Goal: Transaction & Acquisition: Purchase product/service

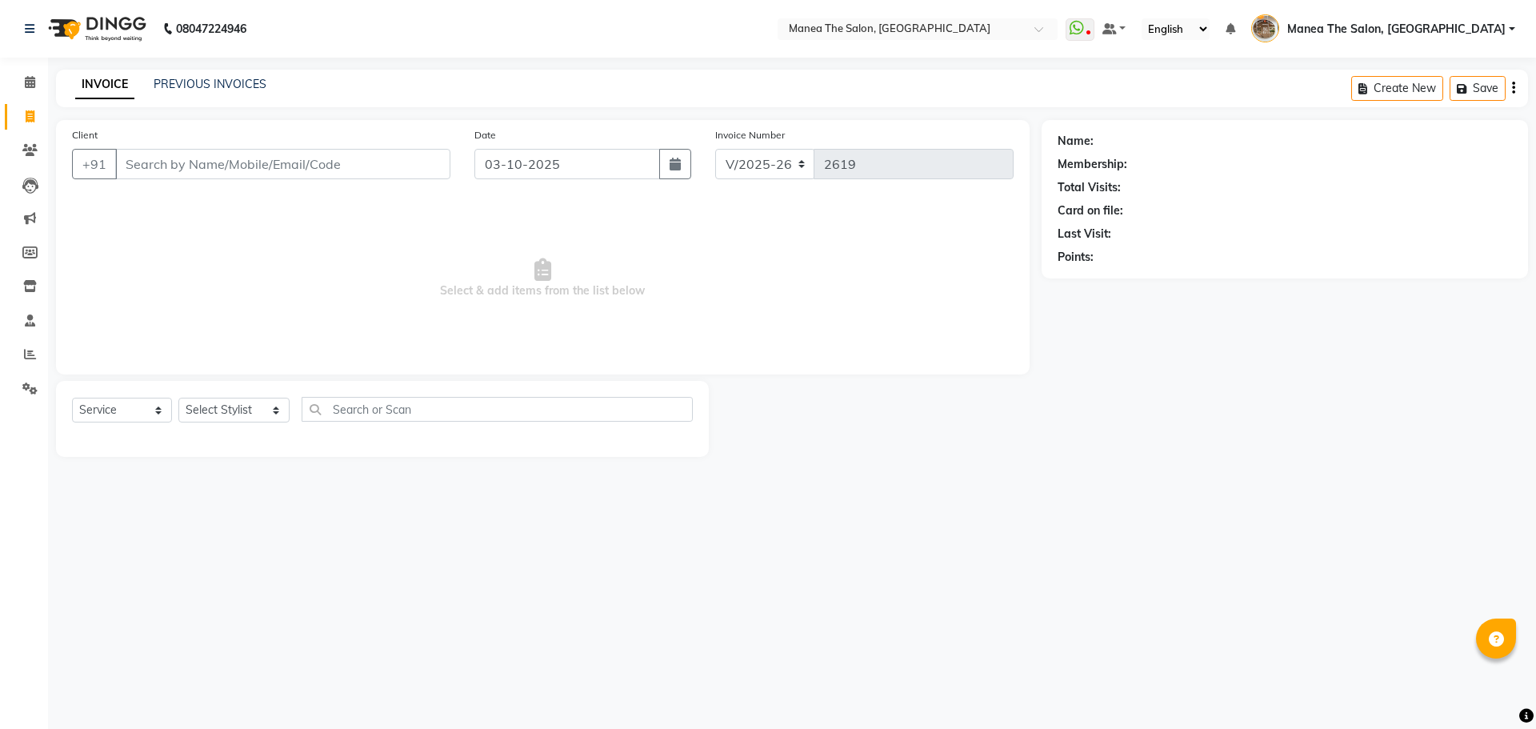
select select "7287"
select select "service"
click at [212, 79] on link "PREVIOUS INVOICES" at bounding box center [210, 84] width 113 height 14
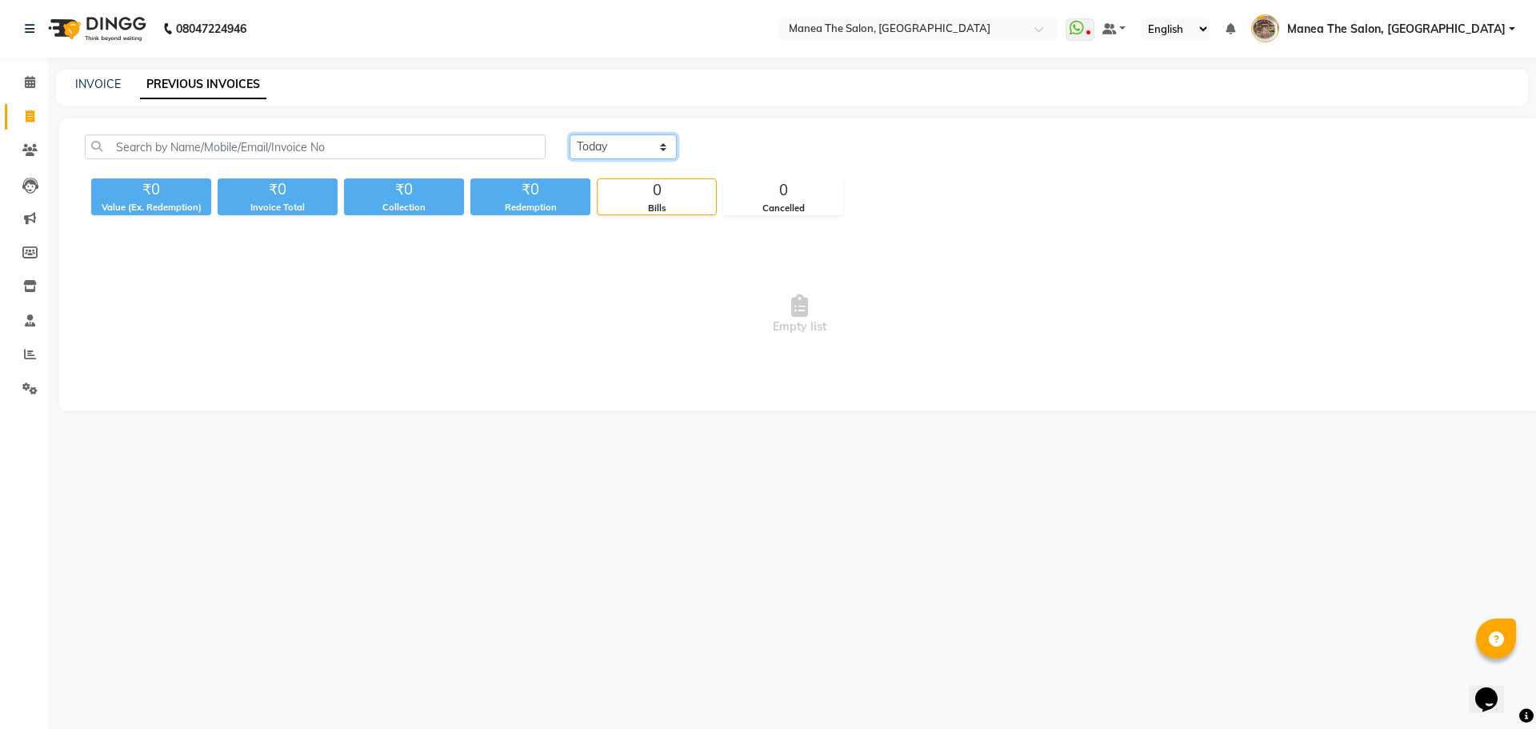
click at [587, 150] on select "Today Yesterday Custom Range" at bounding box center [623, 146] width 107 height 25
select select "range"
click at [570, 134] on select "Today Yesterday Custom Range" at bounding box center [623, 146] width 107 height 25
click at [739, 155] on input "03-10-2025" at bounding box center [754, 147] width 112 height 22
select select "10"
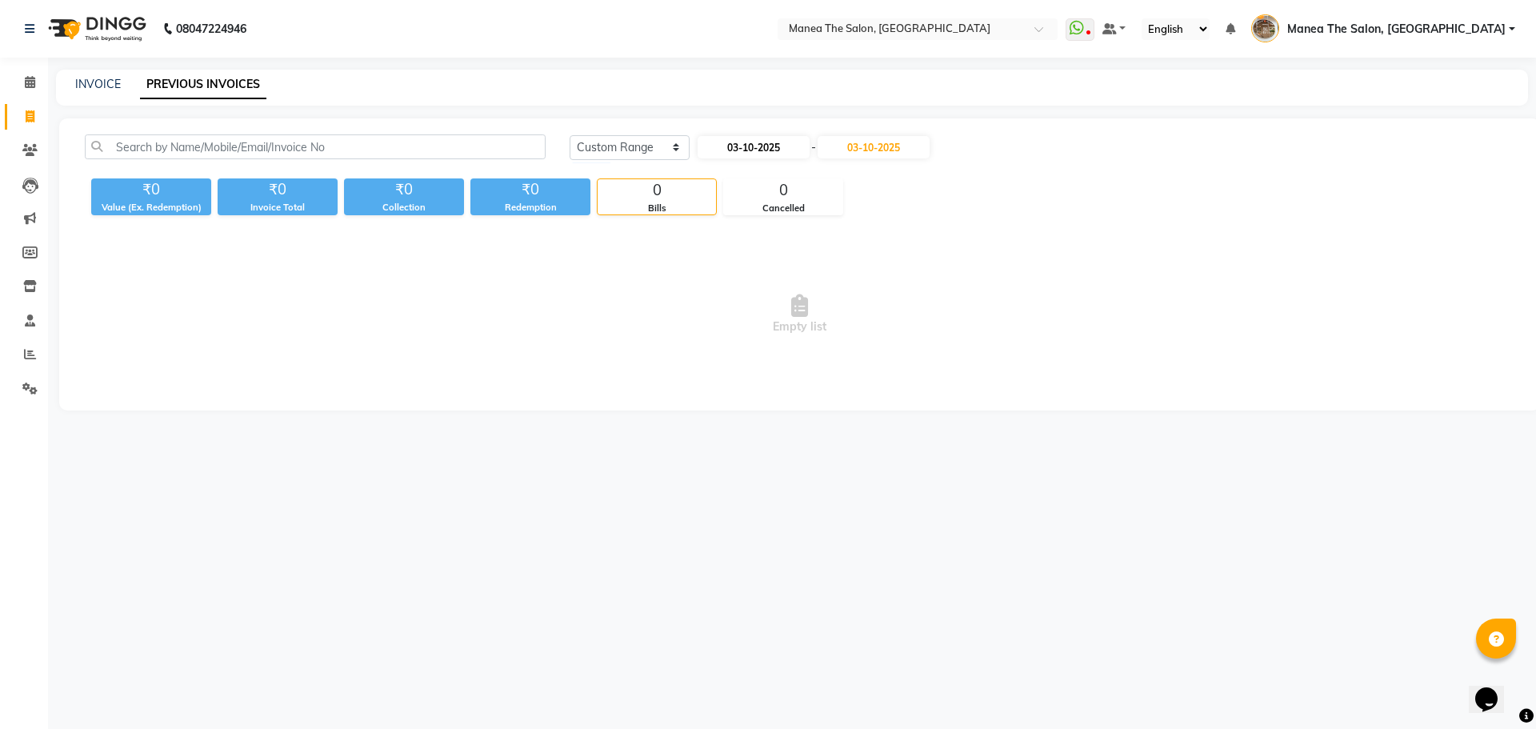
select select "2025"
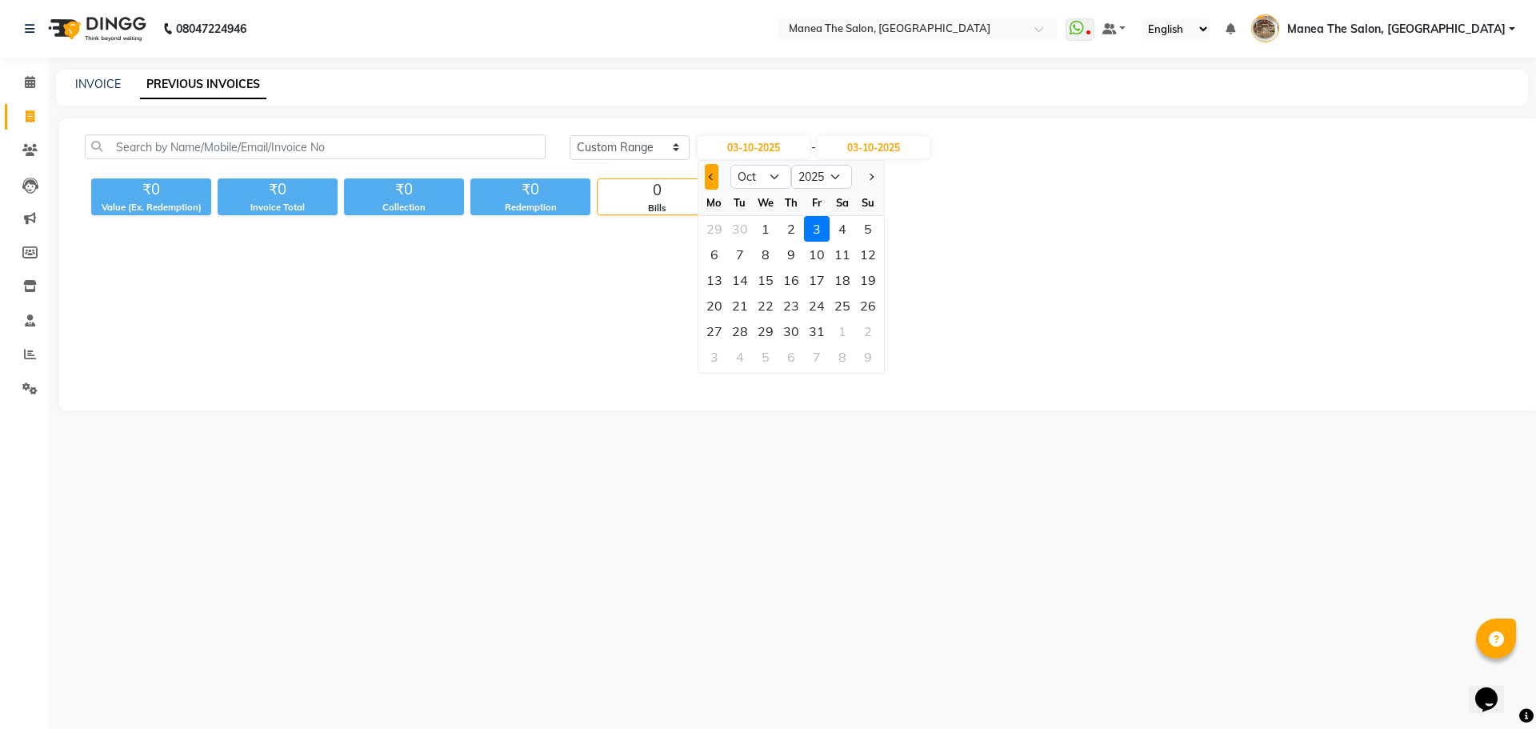
click at [706, 179] on button "Previous month" at bounding box center [712, 177] width 14 height 26
select select "9"
click at [715, 231] on div "1" at bounding box center [715, 229] width 26 height 26
type input "01-09-2025"
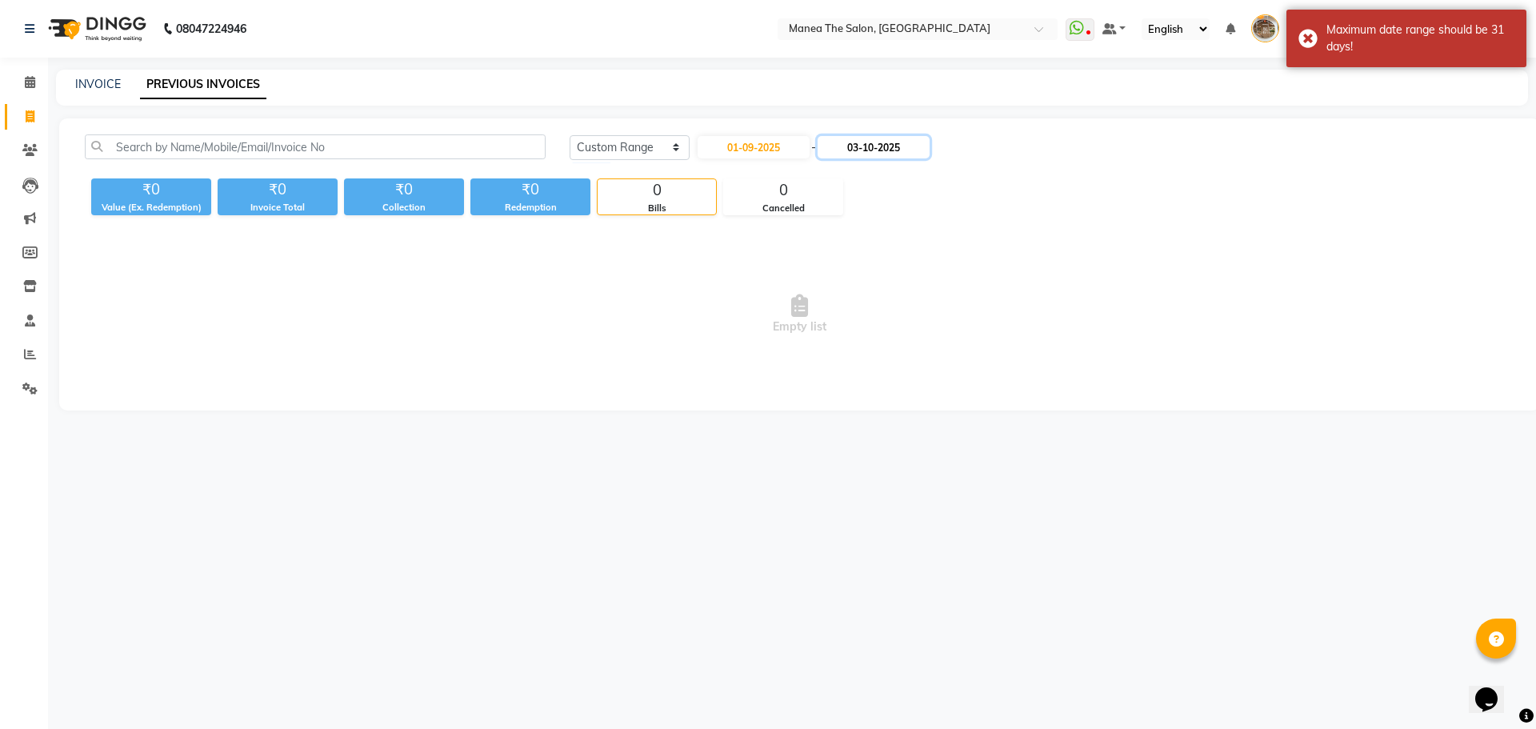
click at [855, 150] on input "03-10-2025" at bounding box center [874, 147] width 112 height 22
select select "10"
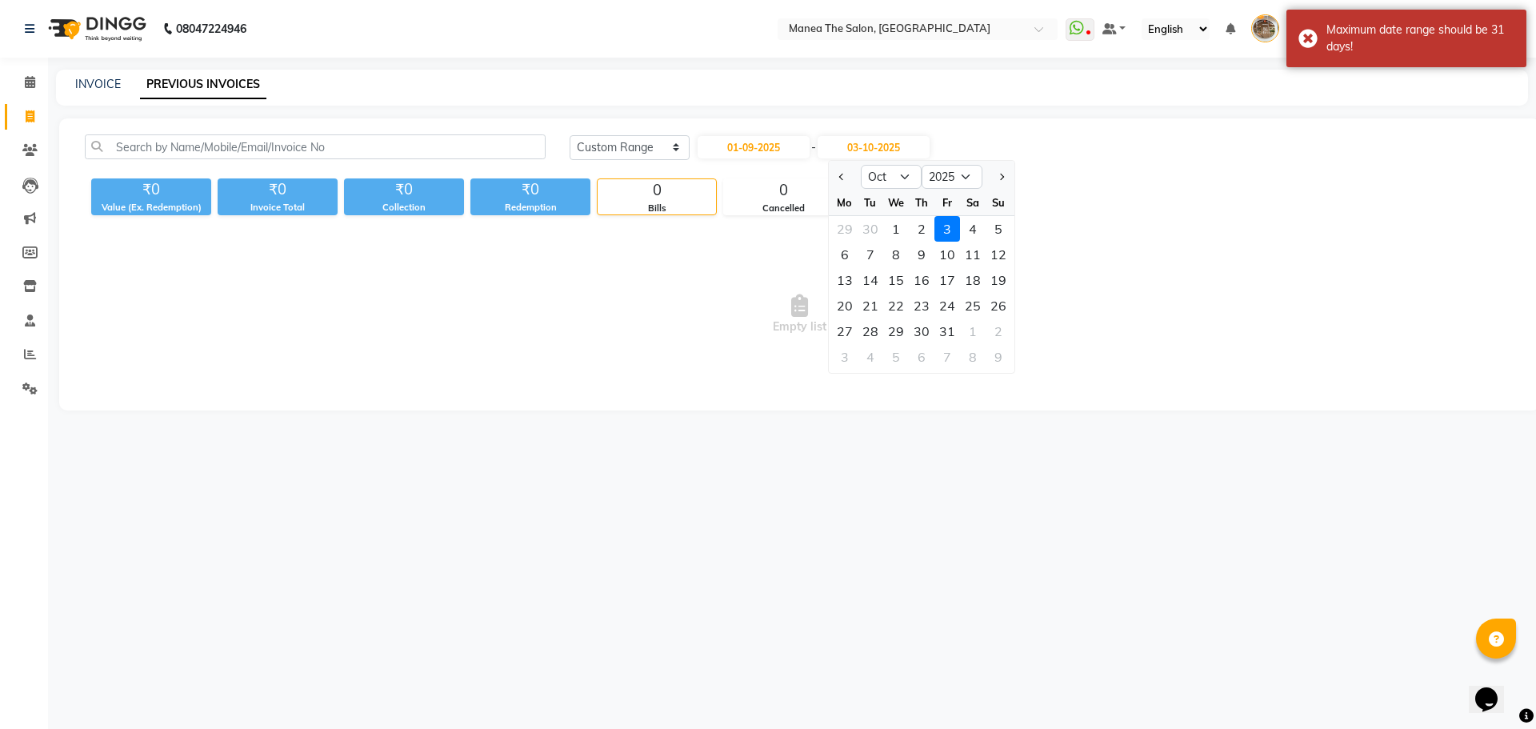
drag, startPoint x: 363, startPoint y: 248, endPoint x: 202, endPoint y: 234, distance: 162.3
click at [362, 248] on span "Empty list" at bounding box center [800, 314] width 1430 height 160
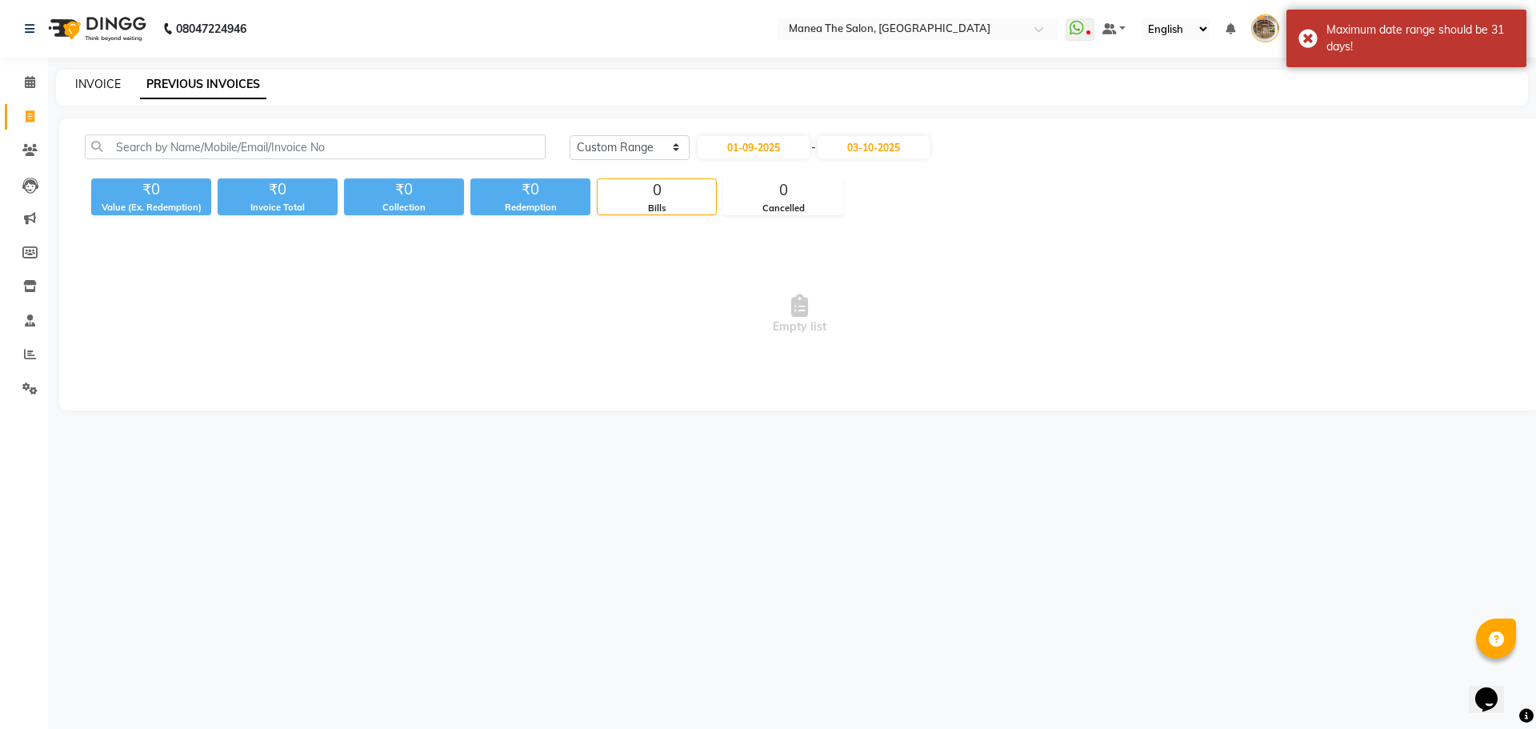
click at [99, 83] on link "INVOICE" at bounding box center [98, 84] width 46 height 14
select select "service"
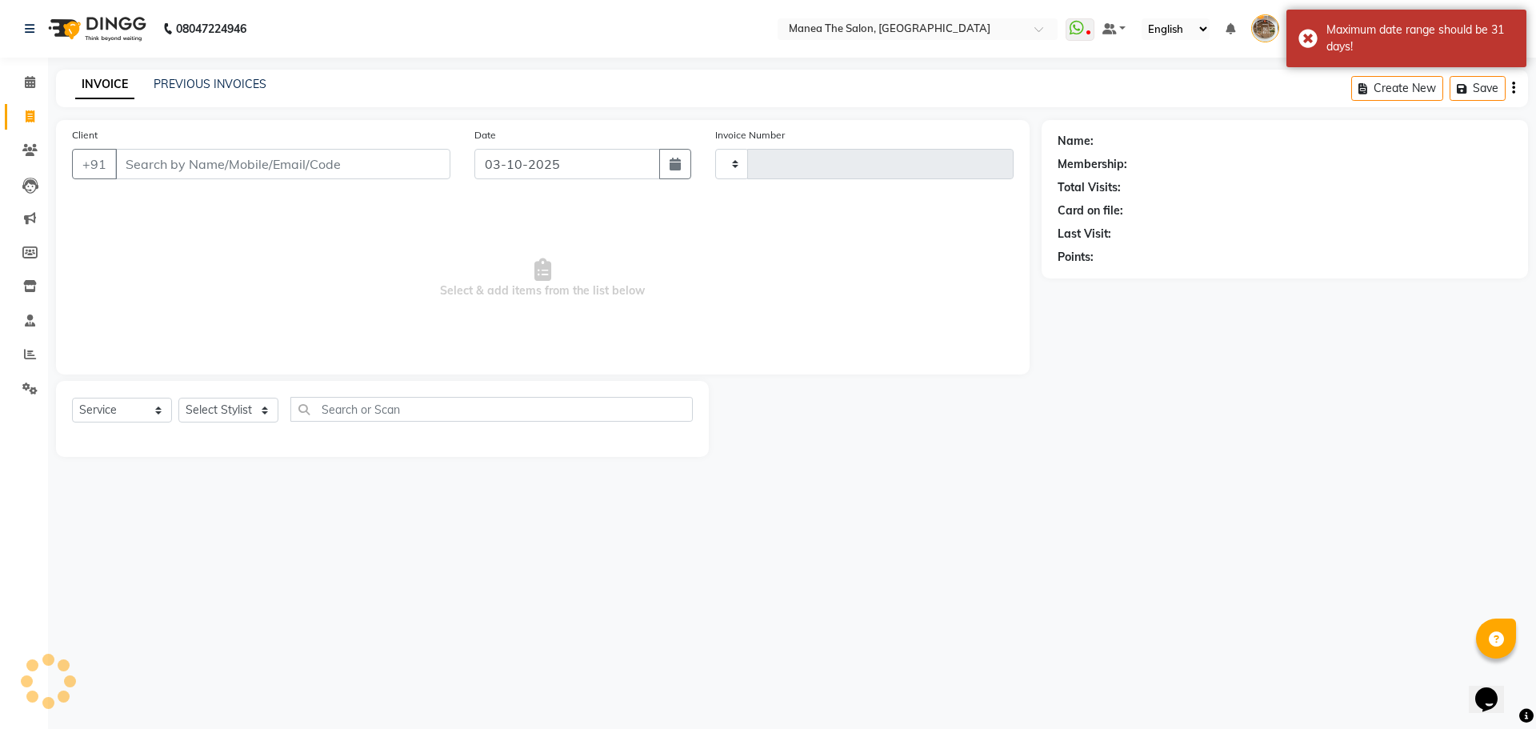
type input "2619"
select select "7287"
click at [36, 354] on span at bounding box center [30, 355] width 28 height 18
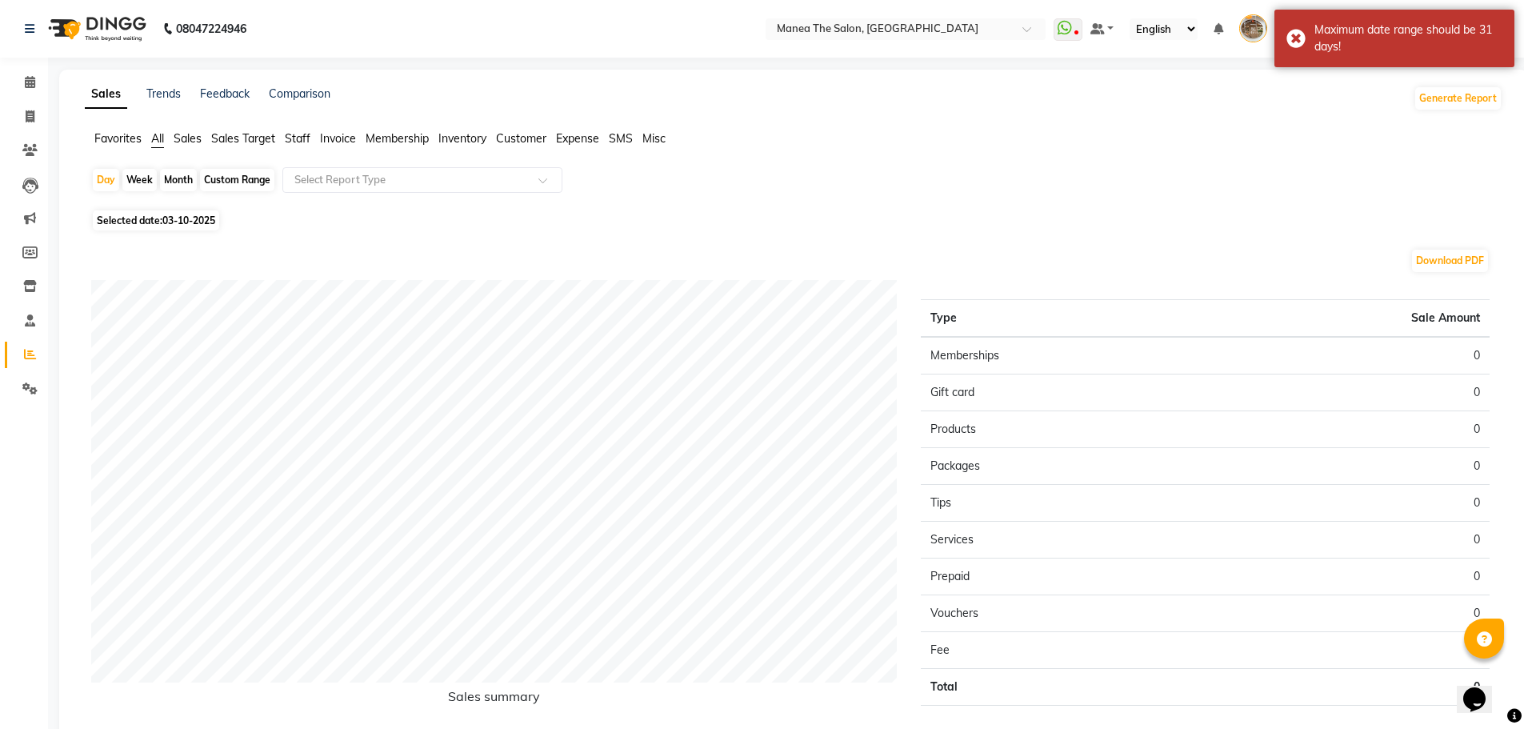
click at [230, 178] on div "Custom Range" at bounding box center [237, 180] width 74 height 22
select select "10"
select select "2025"
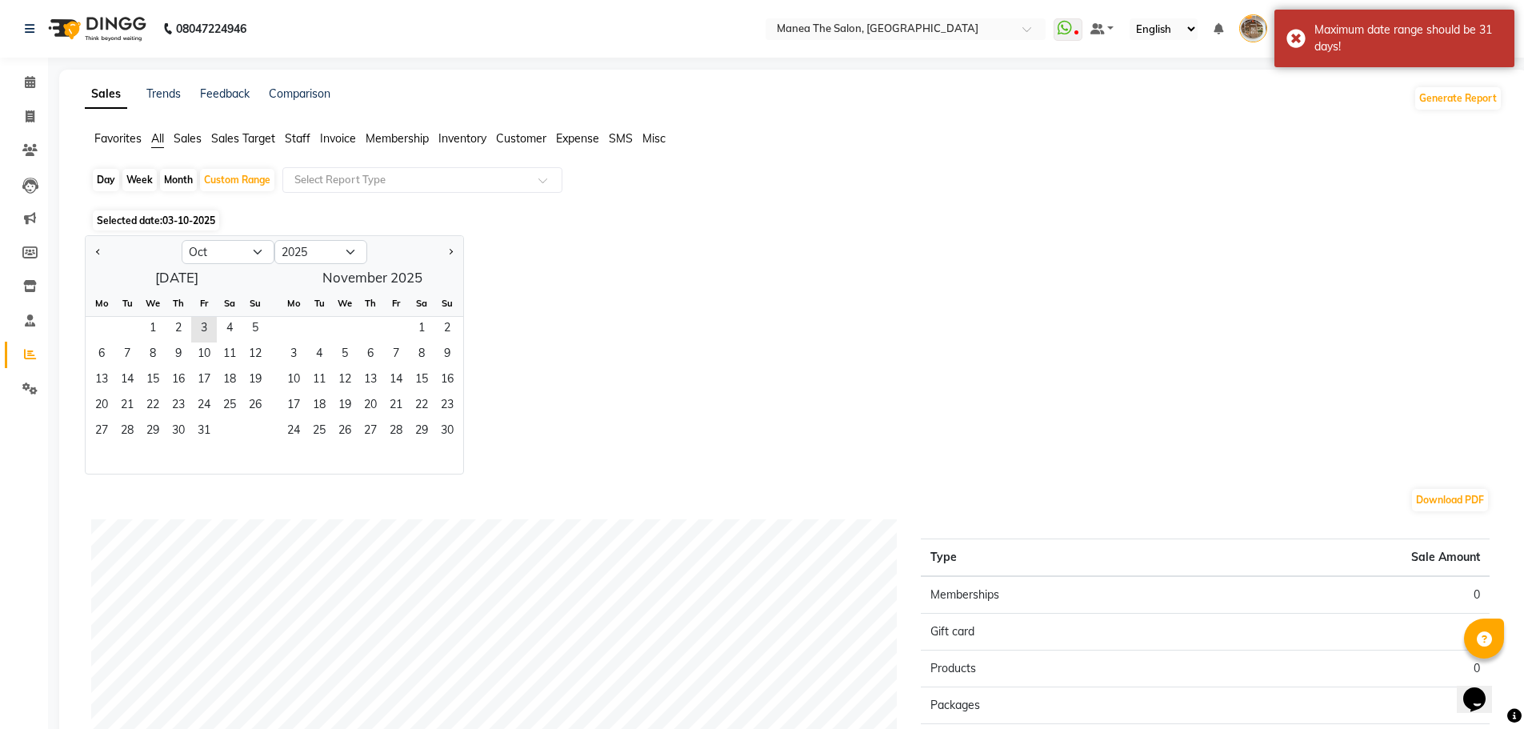
click at [302, 138] on span "Staff" at bounding box center [298, 138] width 26 height 14
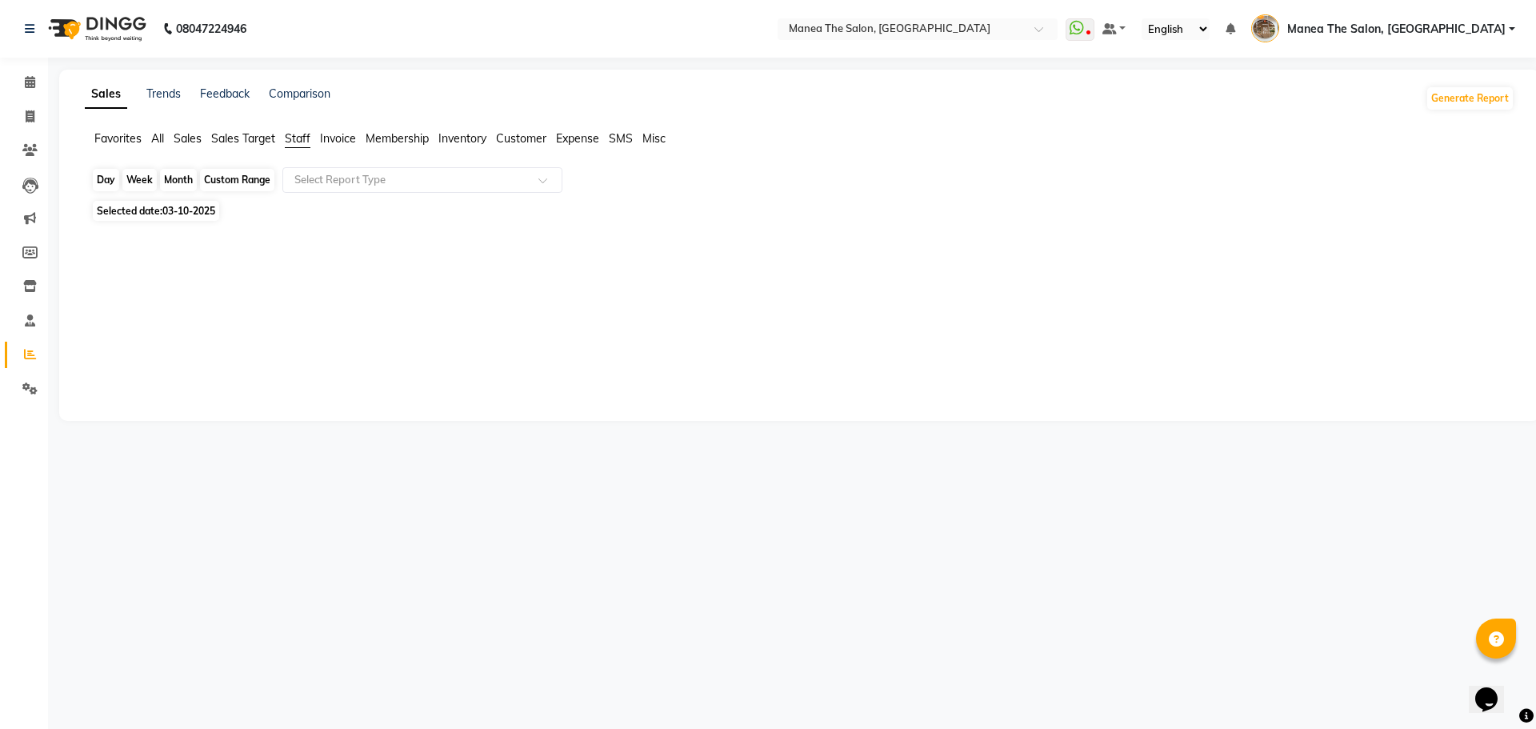
click at [230, 180] on div "Custom Range" at bounding box center [237, 180] width 74 height 22
select select "10"
select select "2025"
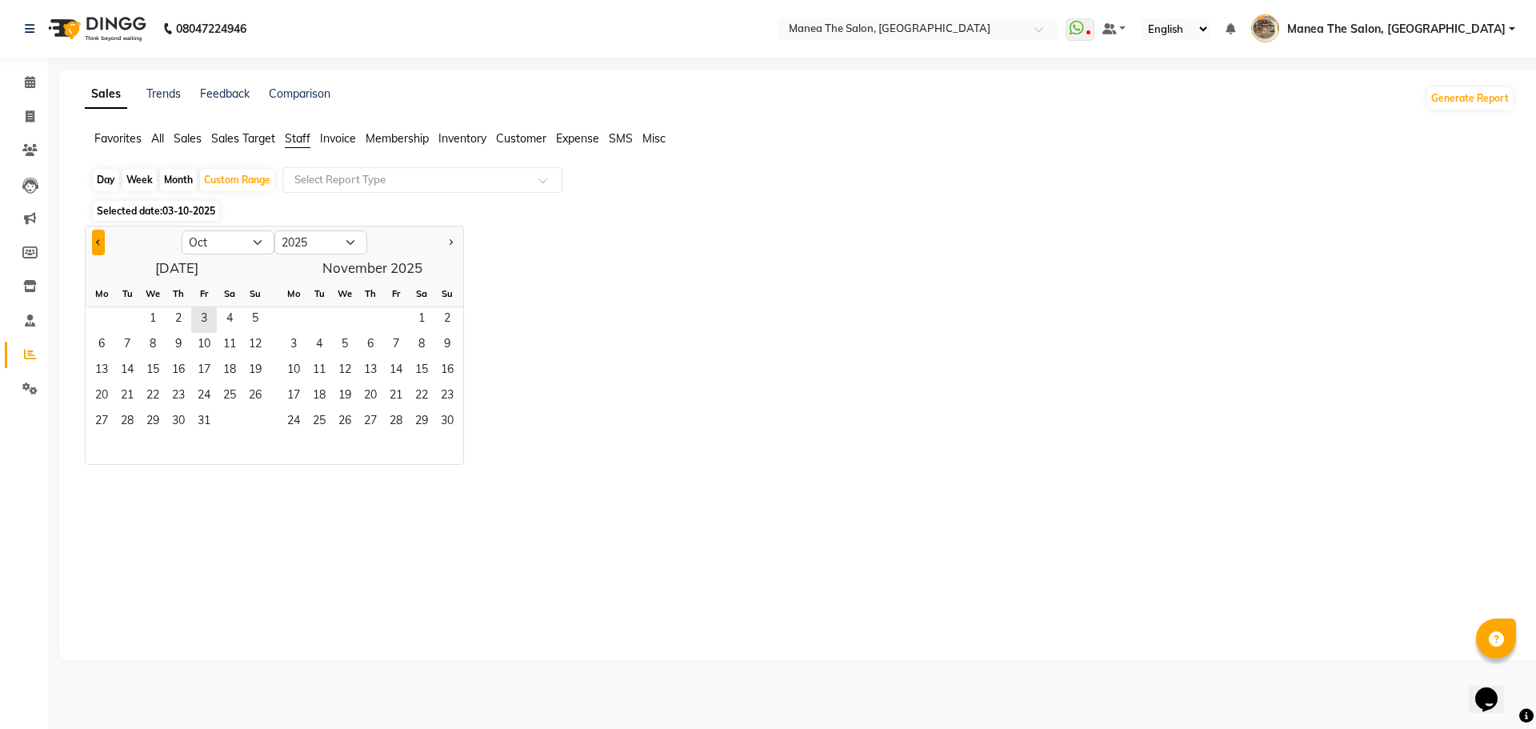
click at [99, 238] on button "Previous month" at bounding box center [98, 243] width 13 height 26
select select "9"
click at [102, 318] on span "1" at bounding box center [102, 320] width 26 height 26
click at [136, 424] on span "30" at bounding box center [127, 423] width 26 height 26
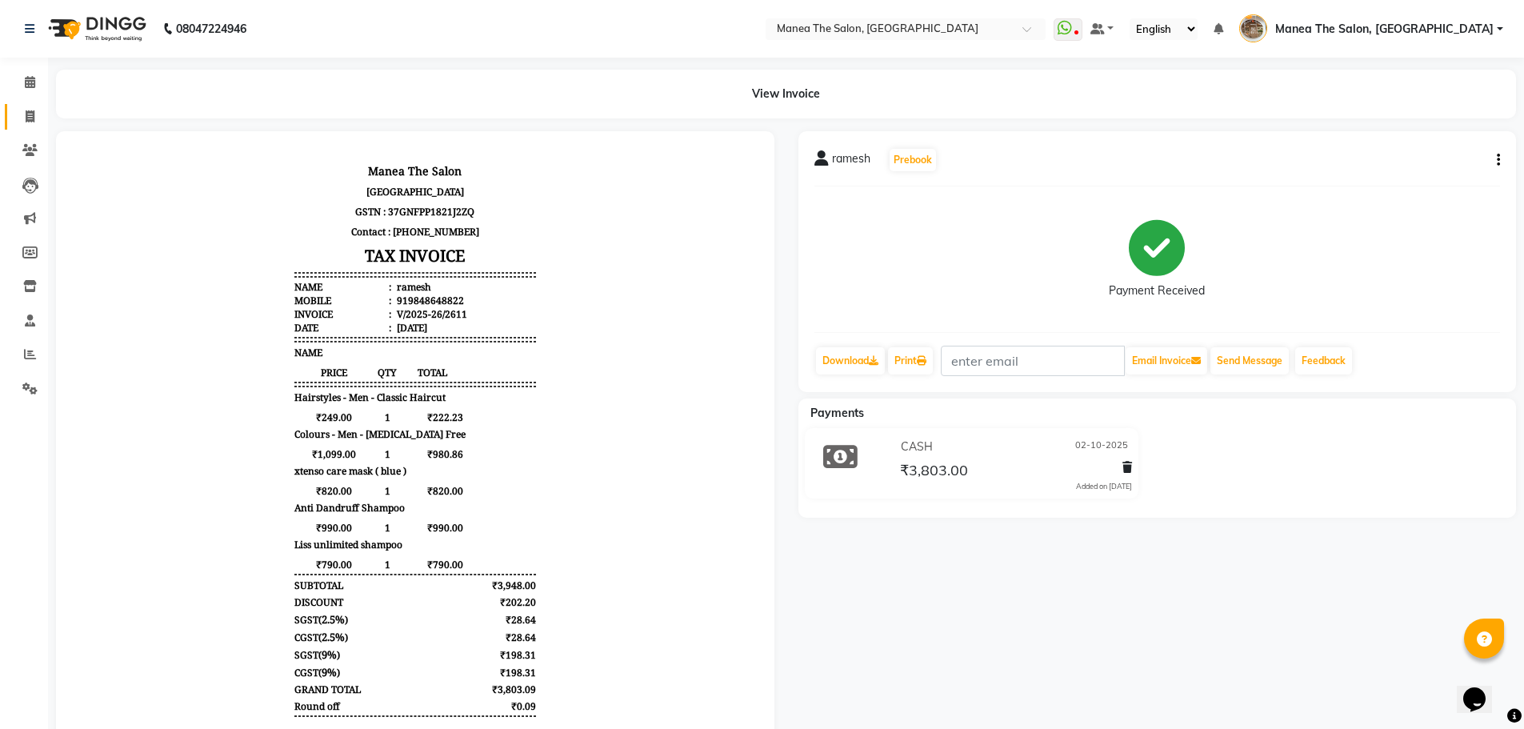
click at [30, 119] on icon at bounding box center [30, 116] width 9 height 12
select select "service"
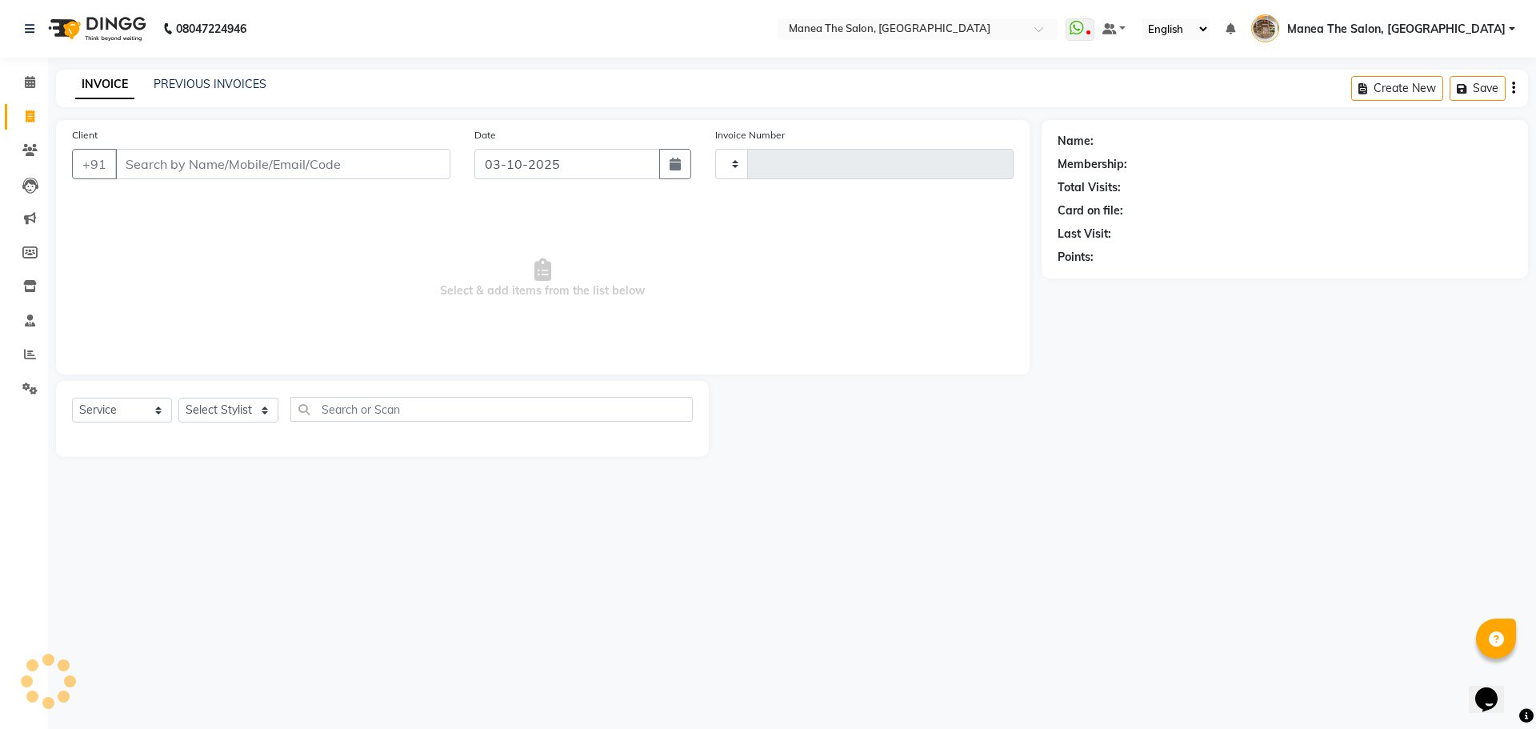
type input "2619"
select select "7287"
click at [204, 88] on link "PREVIOUS INVOICES" at bounding box center [210, 84] width 113 height 14
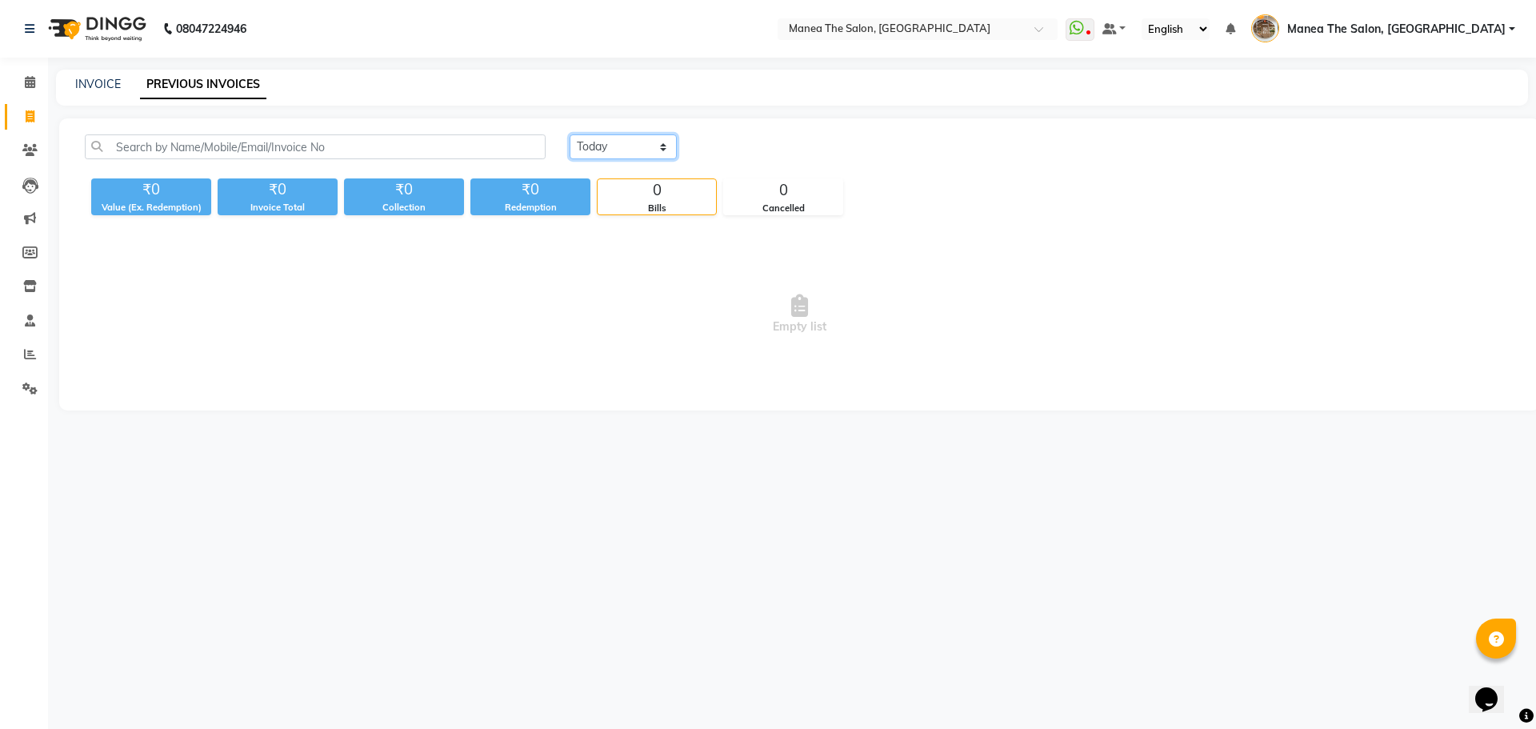
click at [619, 146] on select "Today Yesterday Custom Range" at bounding box center [623, 146] width 107 height 25
select select "range"
click at [570, 134] on select "Today Yesterday Custom Range" at bounding box center [623, 146] width 107 height 25
click at [771, 142] on input "03-10-2025" at bounding box center [754, 147] width 112 height 22
select select "10"
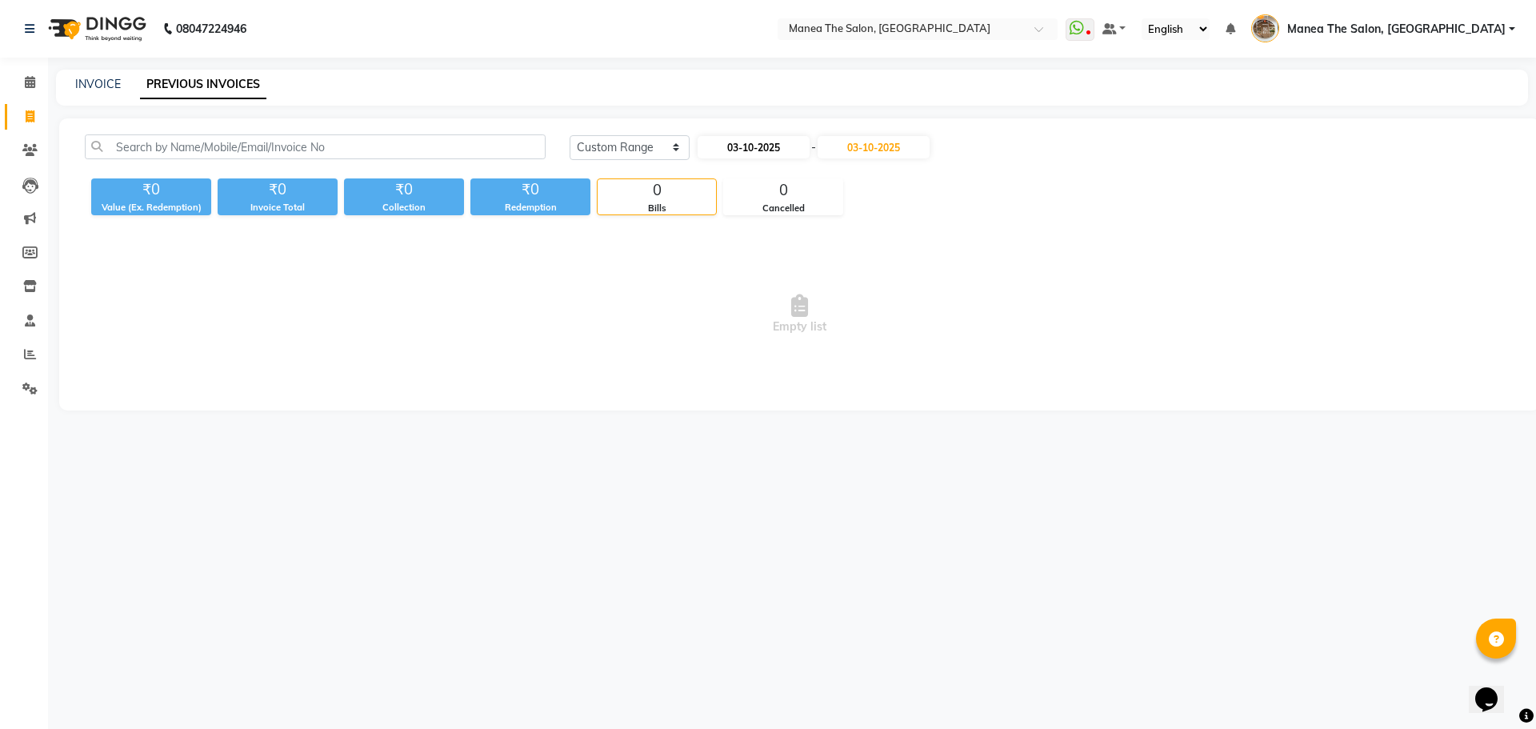
select select "2025"
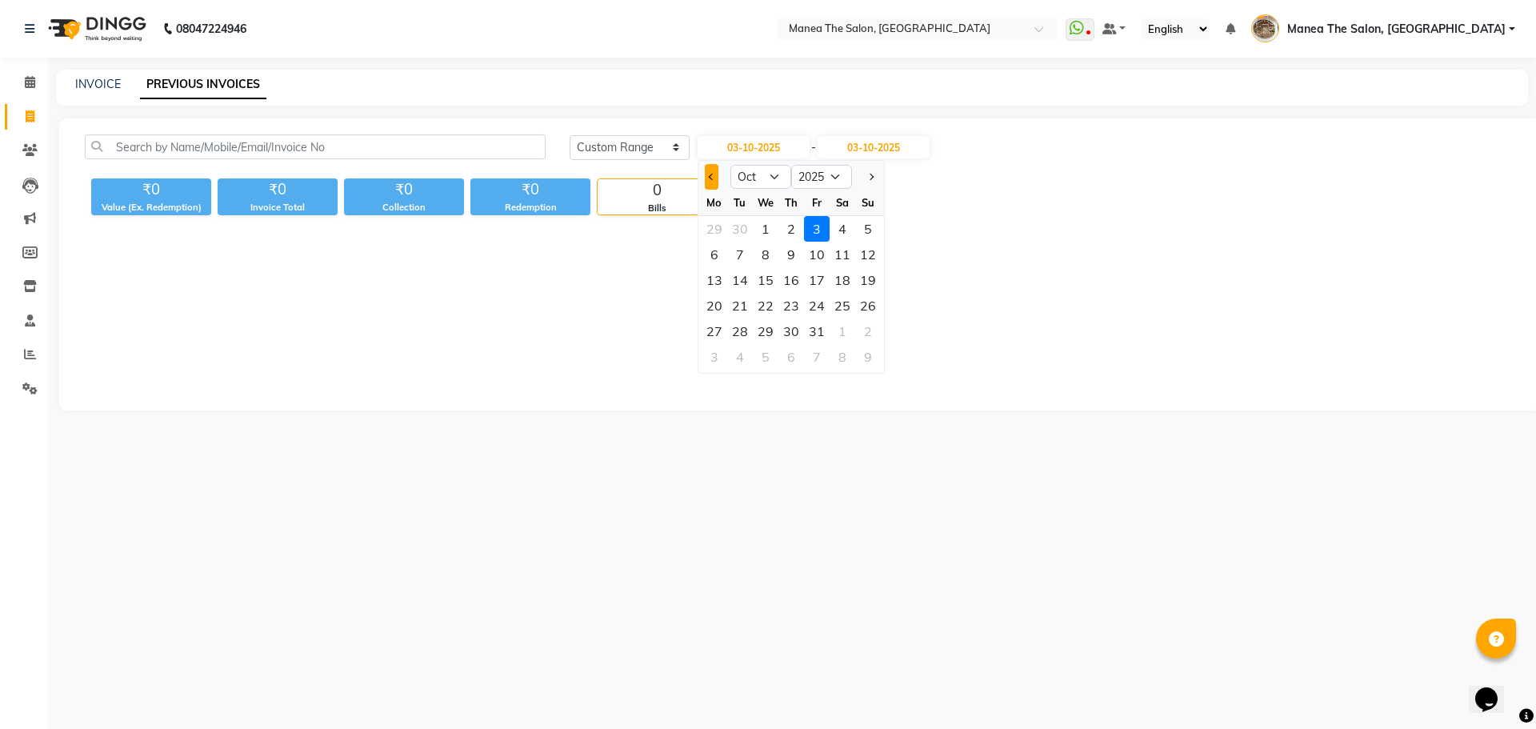
click at [709, 177] on span "Previous month" at bounding box center [711, 177] width 6 height 6
select select "9"
click at [756, 300] on div "24" at bounding box center [766, 306] width 26 height 26
type input "24-09-2025"
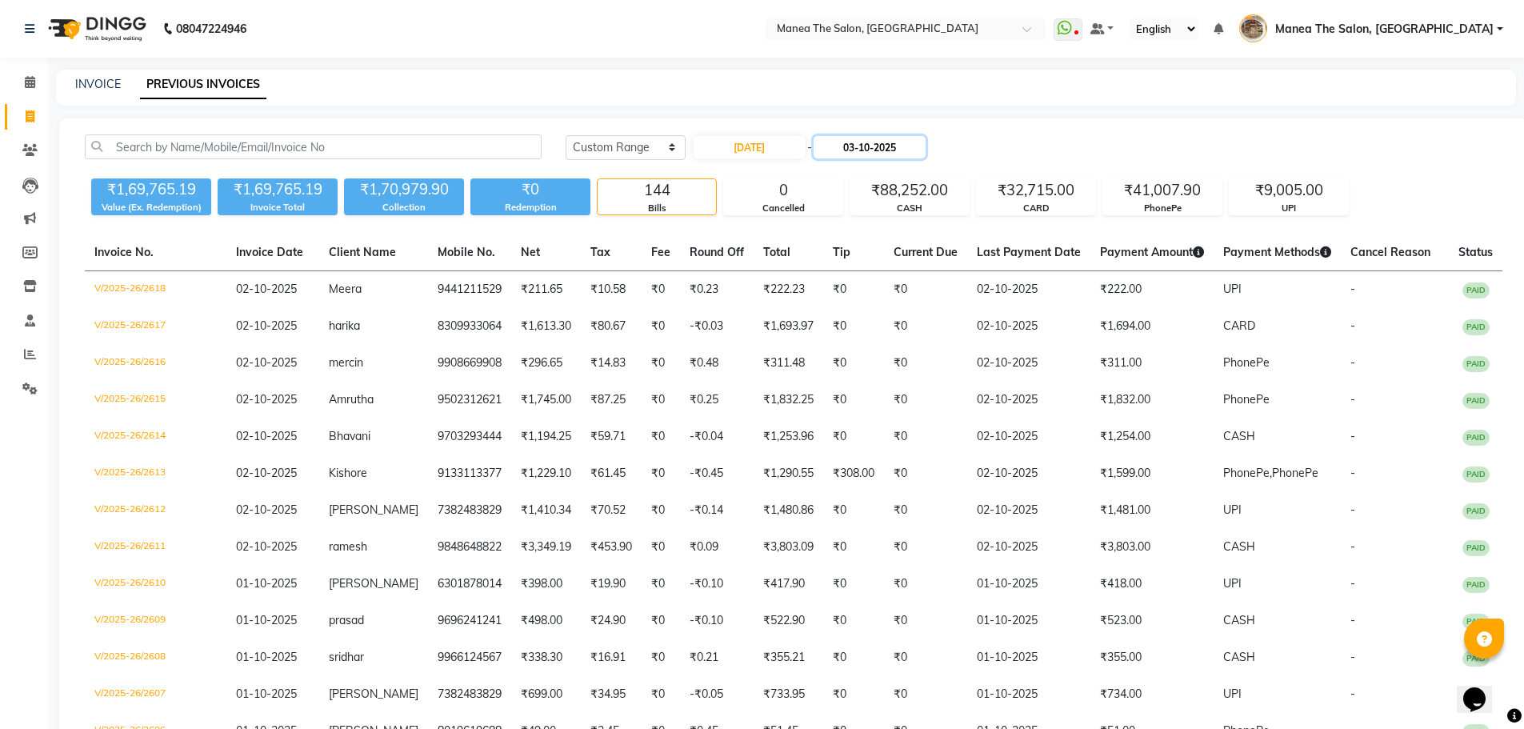
drag, startPoint x: 904, startPoint y: 144, endPoint x: 903, endPoint y: 157, distance: 12.8
click at [904, 147] on input "03-10-2025" at bounding box center [870, 147] width 112 height 22
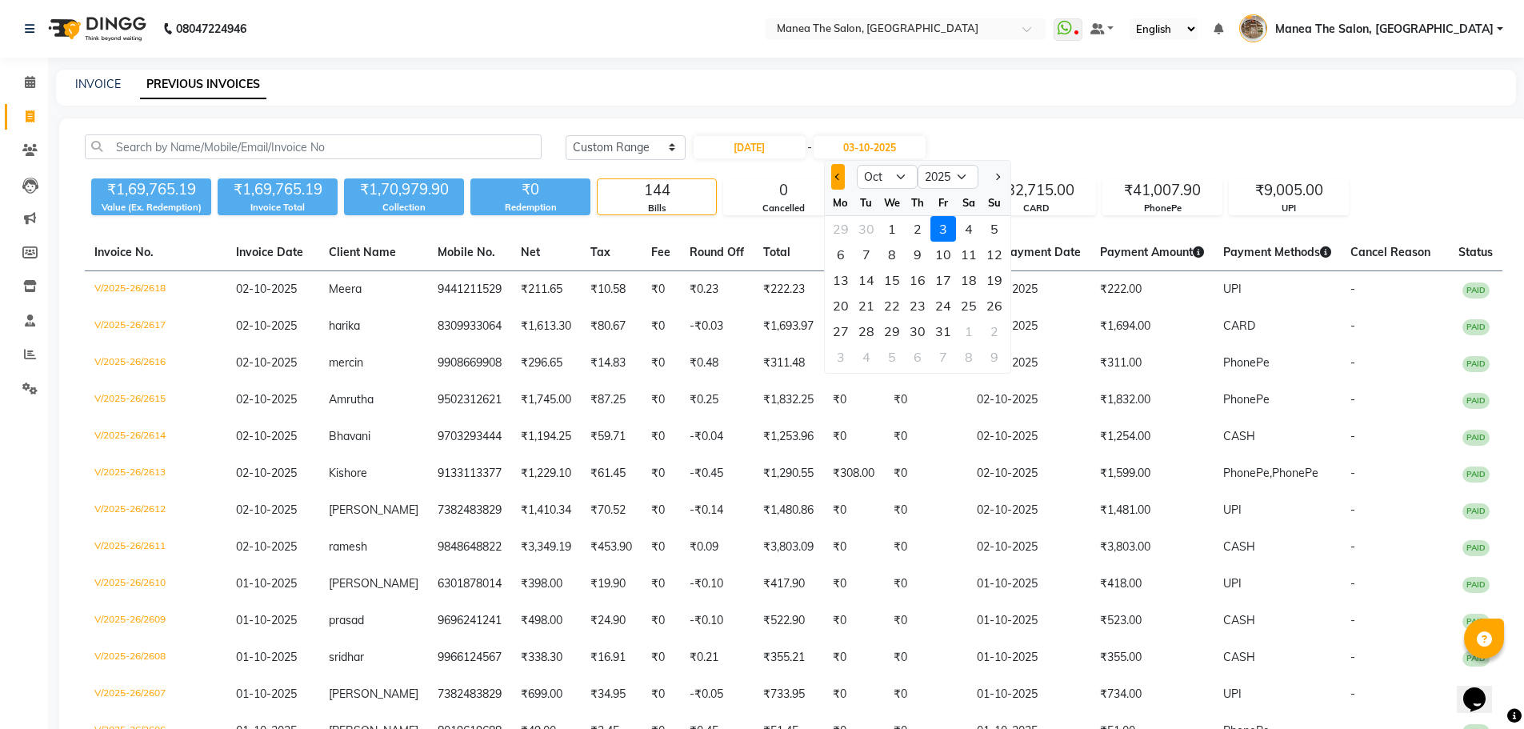
click at [834, 166] on button "Previous month" at bounding box center [838, 177] width 14 height 26
select select "9"
click at [892, 305] on div "24" at bounding box center [892, 306] width 26 height 26
type input "24-09-2025"
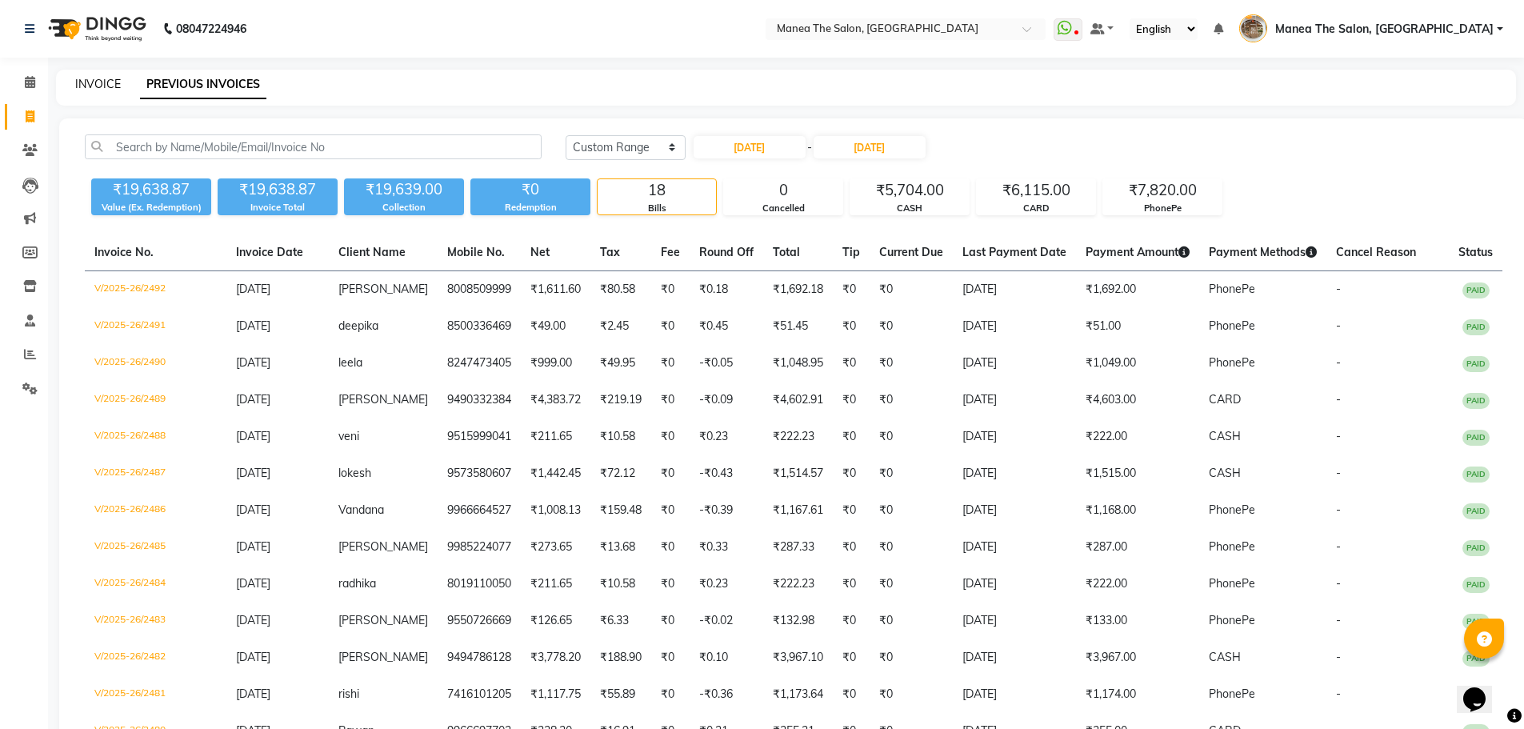
click at [90, 86] on link "INVOICE" at bounding box center [98, 84] width 46 height 14
select select "7287"
select select "service"
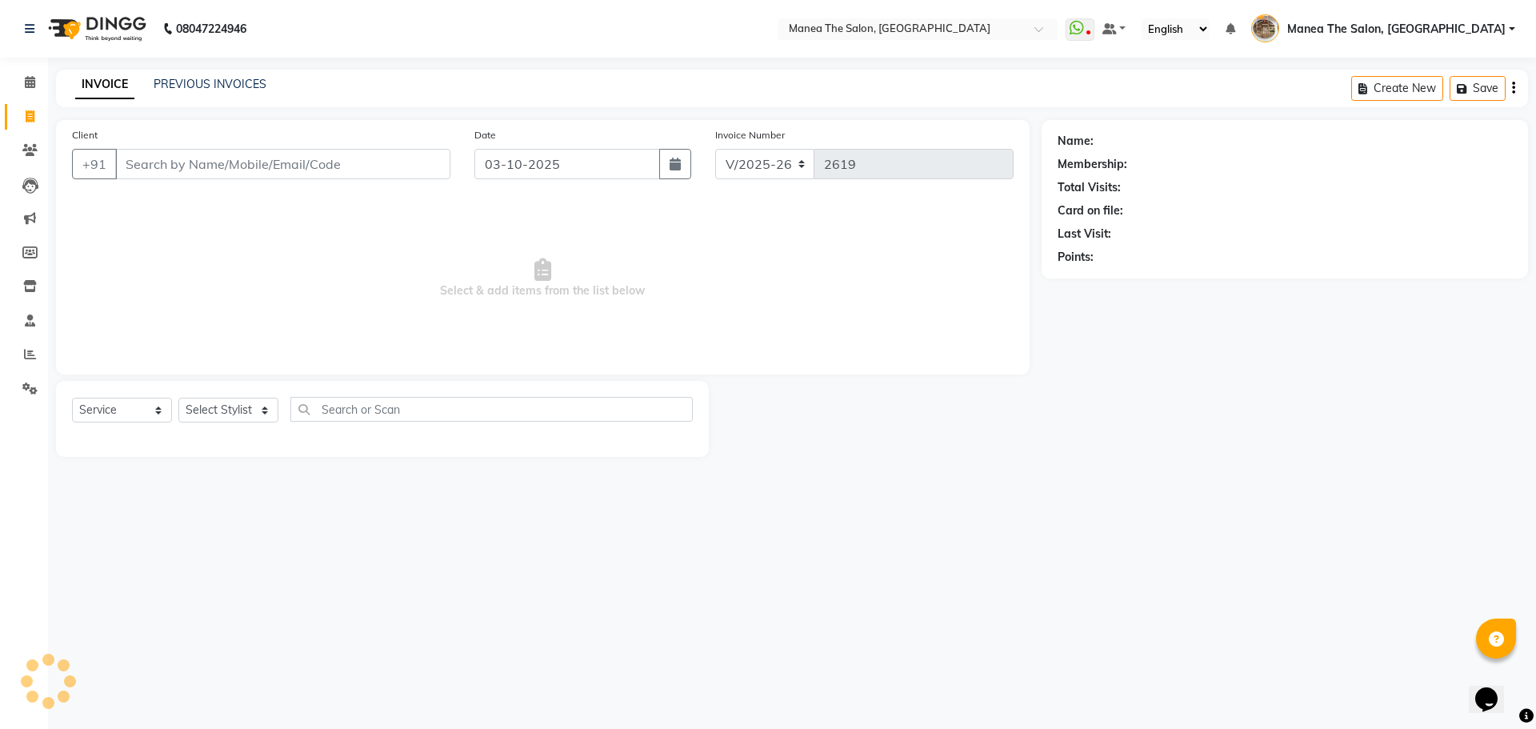
drag, startPoint x: 197, startPoint y: 151, endPoint x: 198, endPoint y: 166, distance: 14.5
click at [198, 166] on input "Client" at bounding box center [282, 164] width 335 height 30
type input "9959754455"
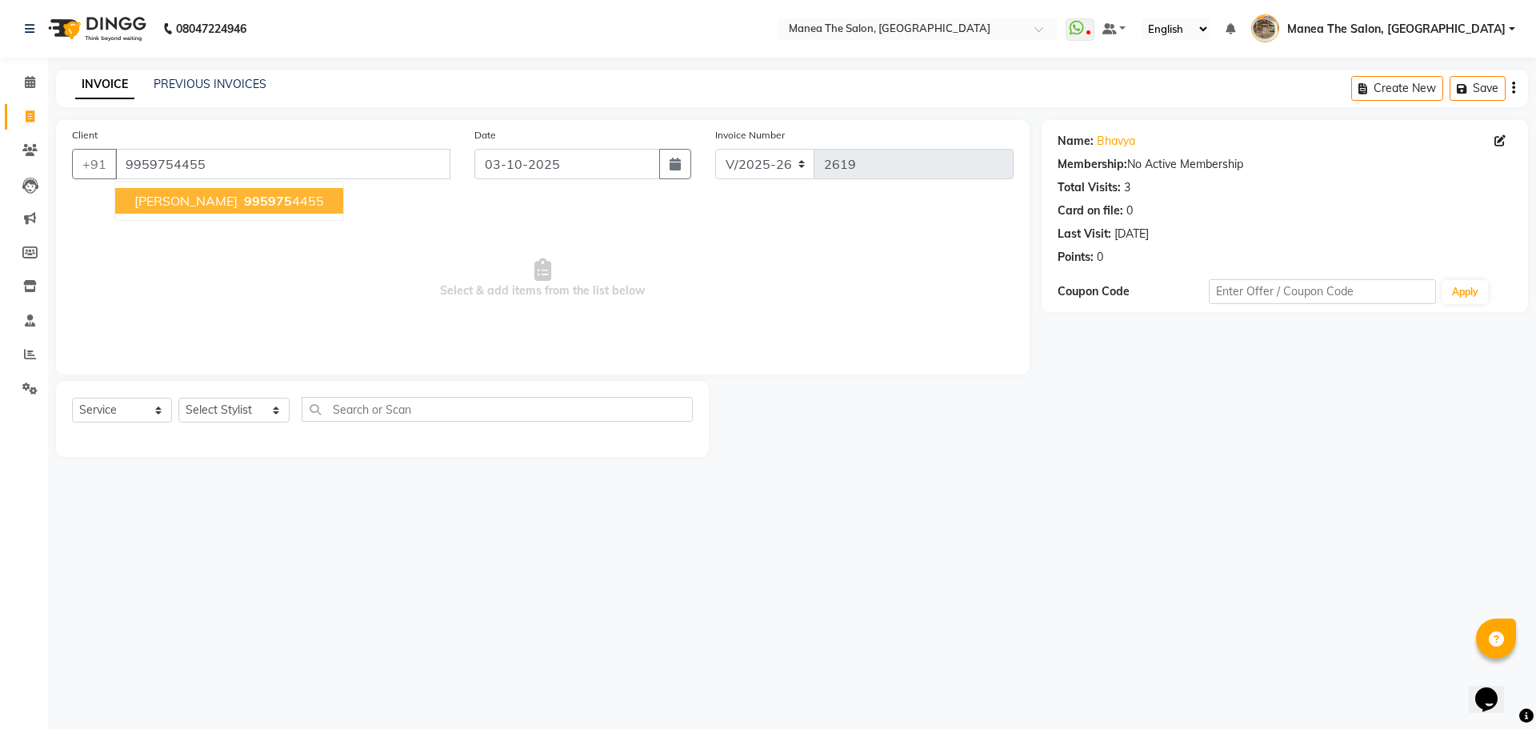
click at [244, 202] on span "995975" at bounding box center [268, 201] width 48 height 16
click at [1099, 142] on link "Bhavya" at bounding box center [1116, 141] width 38 height 17
click at [1335, 90] on div "INVOICE PREVIOUS INVOICES Create New Save" at bounding box center [792, 89] width 1472 height 38
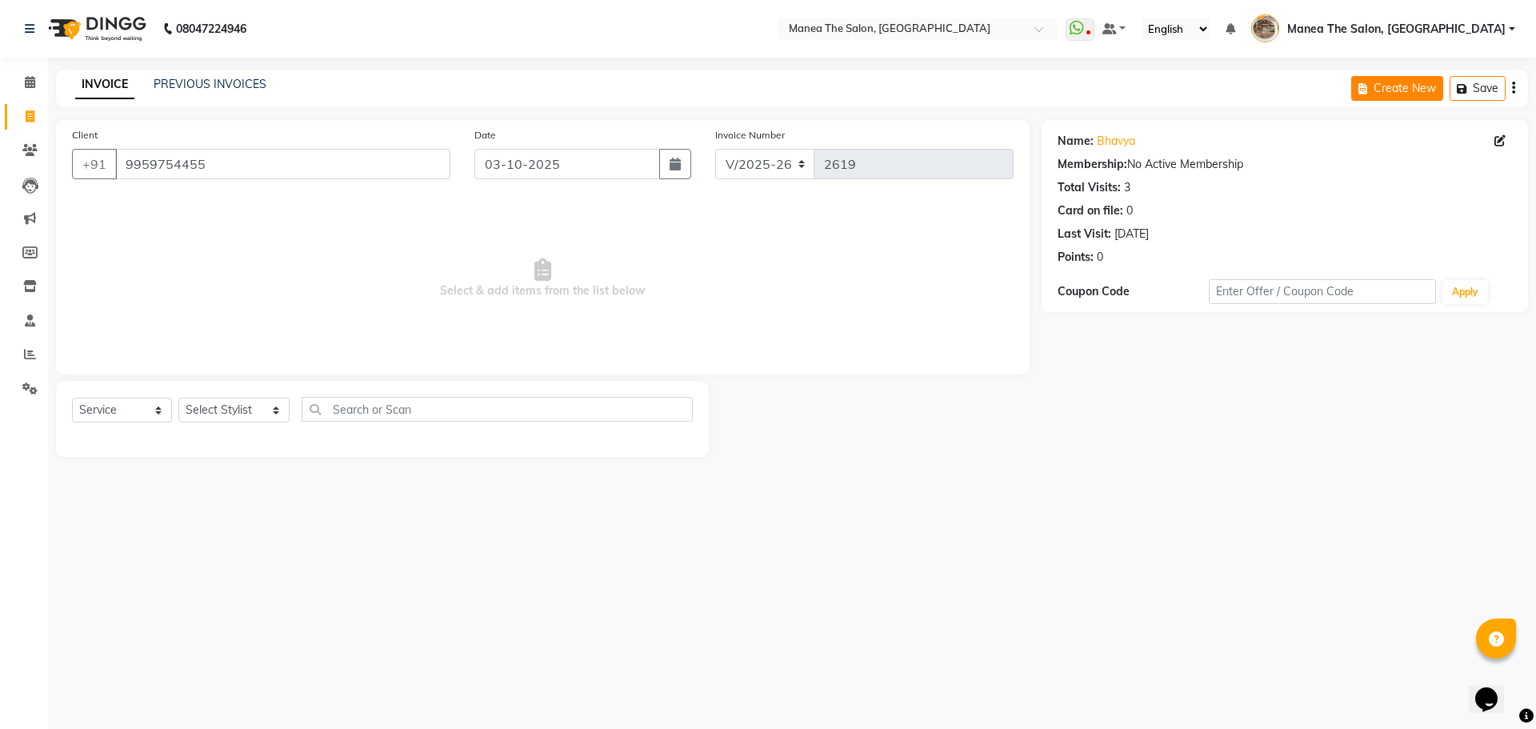
click at [1366, 86] on icon "button" at bounding box center [1366, 88] width 15 height 11
select select "service"
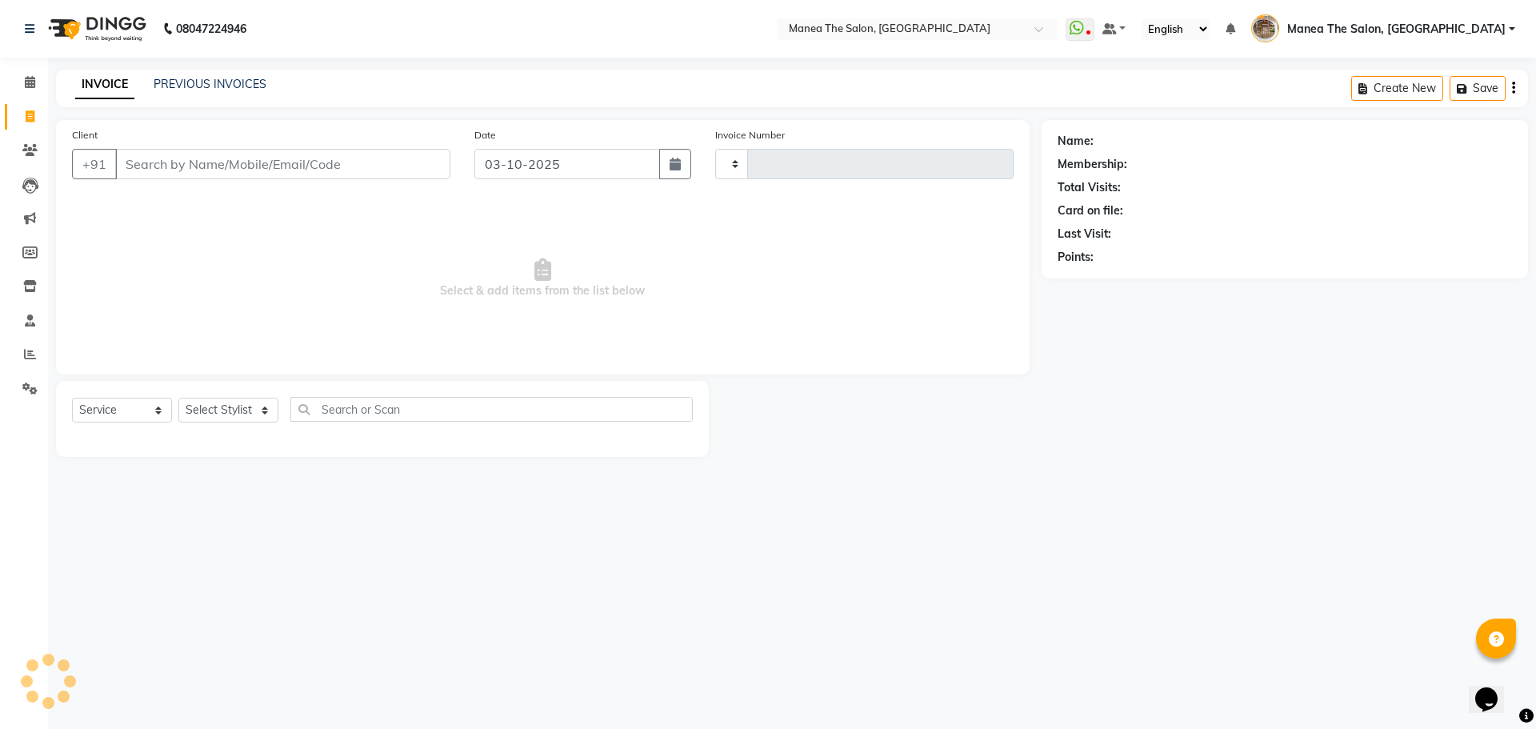
type input "2619"
select select "7287"
click at [259, 92] on div "PREVIOUS INVOICES" at bounding box center [210, 84] width 113 height 17
click at [234, 82] on link "PREVIOUS INVOICES" at bounding box center [210, 84] width 113 height 14
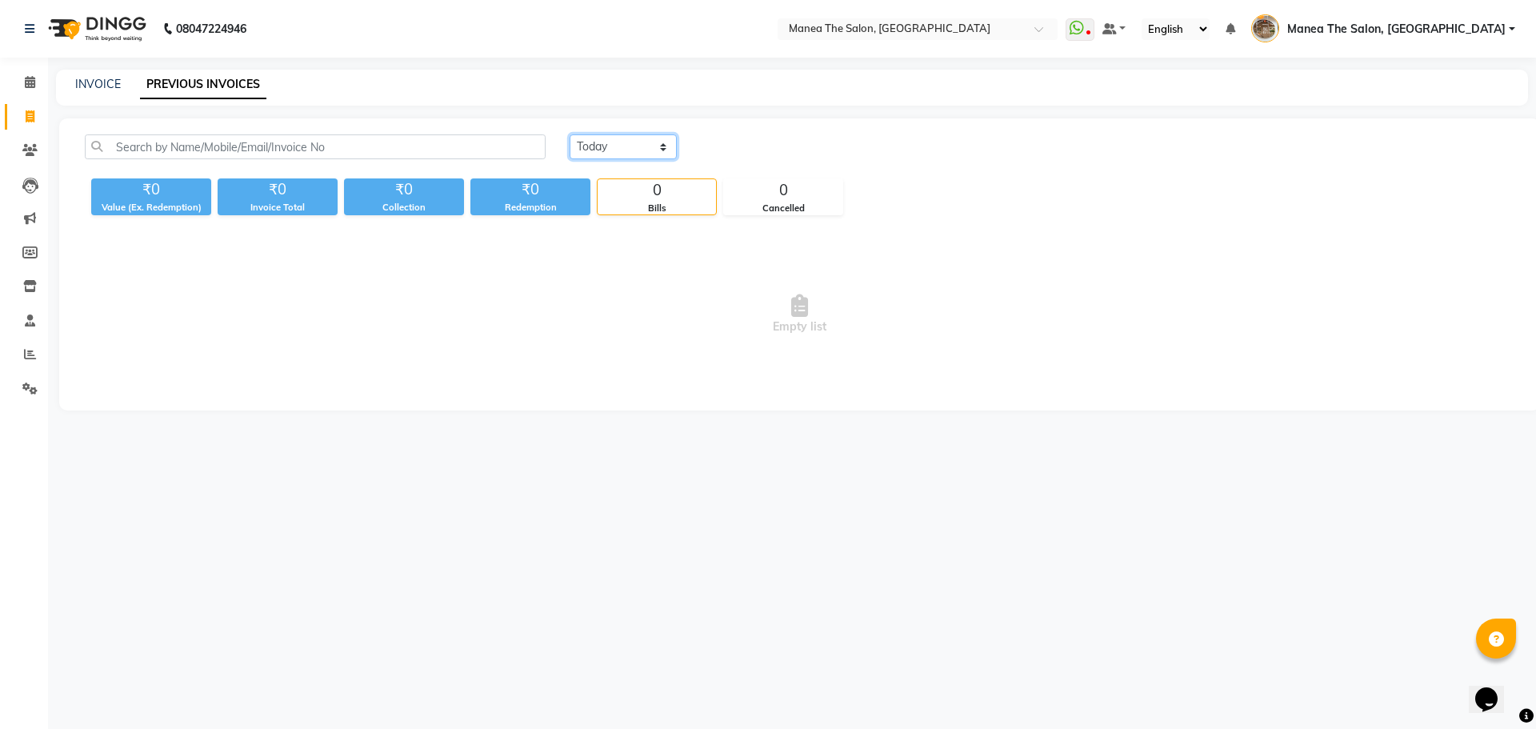
click at [628, 154] on select "Today Yesterday Custom Range" at bounding box center [623, 146] width 107 height 25
click at [570, 134] on select "Today Yesterday Custom Range" at bounding box center [623, 146] width 107 height 25
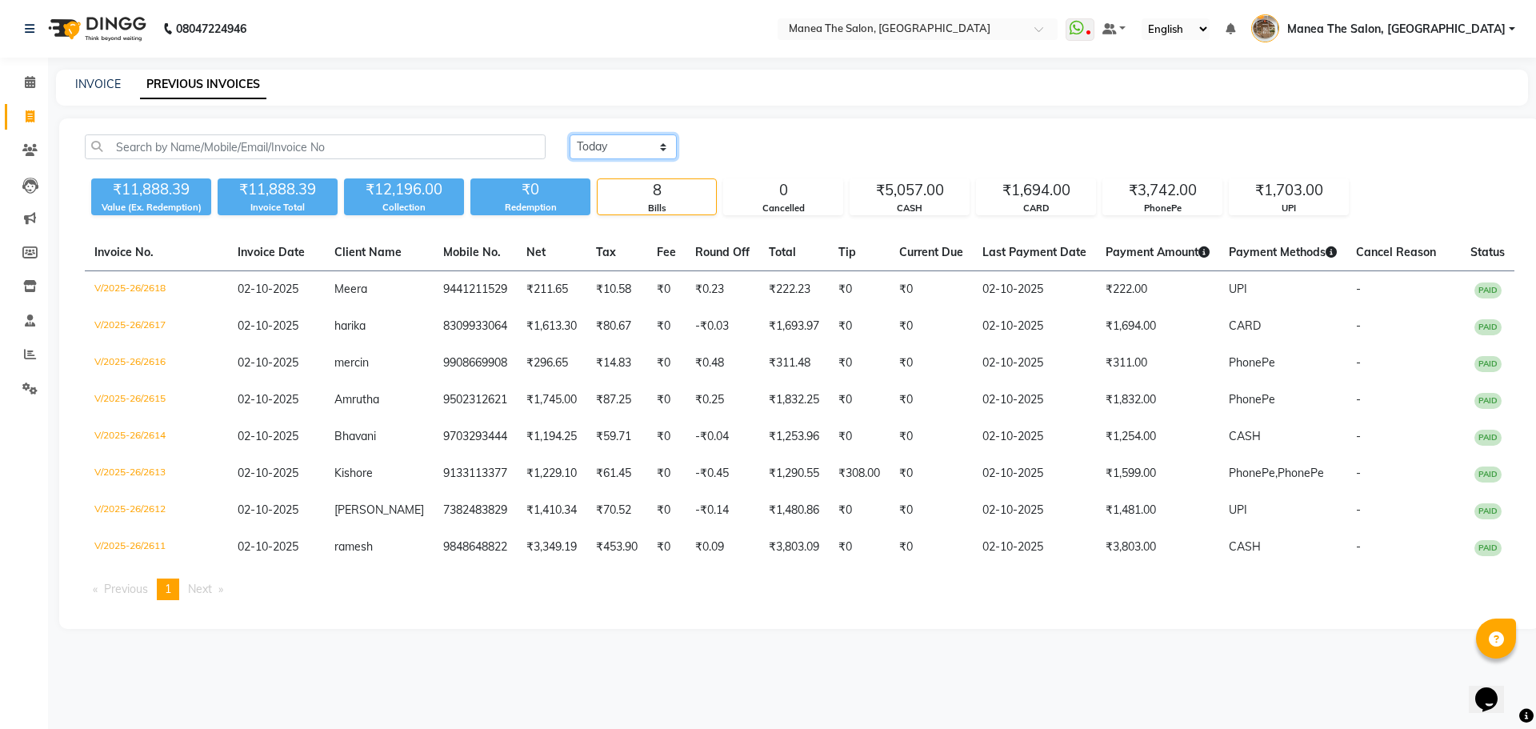
drag, startPoint x: 624, startPoint y: 139, endPoint x: 622, endPoint y: 156, distance: 17.0
click at [624, 143] on select "Today Yesterday Custom Range" at bounding box center [623, 146] width 107 height 25
select select "range"
click at [570, 134] on select "Today Yesterday Custom Range" at bounding box center [623, 146] width 107 height 25
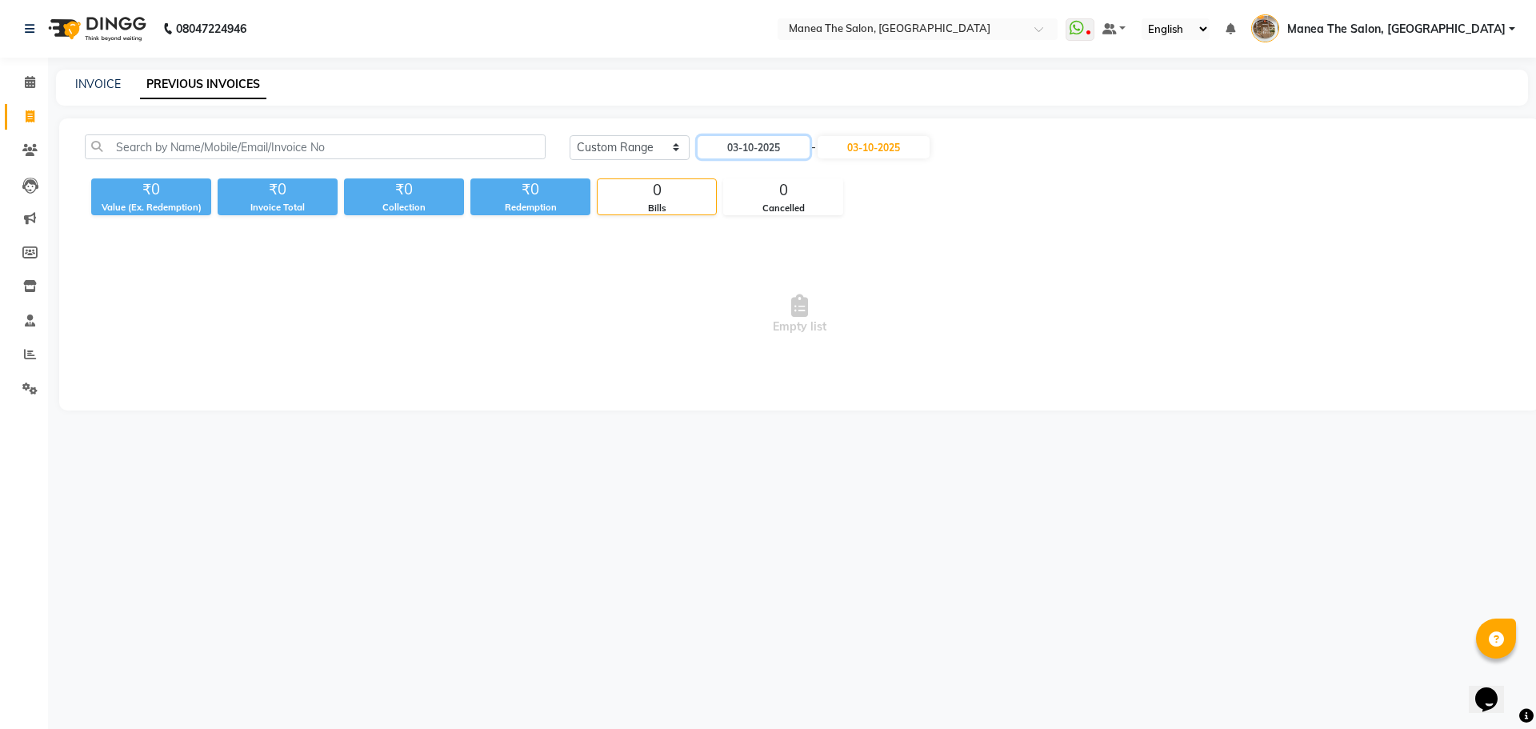
drag, startPoint x: 744, startPoint y: 150, endPoint x: 732, endPoint y: 158, distance: 14.9
click at [744, 153] on input "03-10-2025" at bounding box center [754, 147] width 112 height 22
select select "10"
select select "2025"
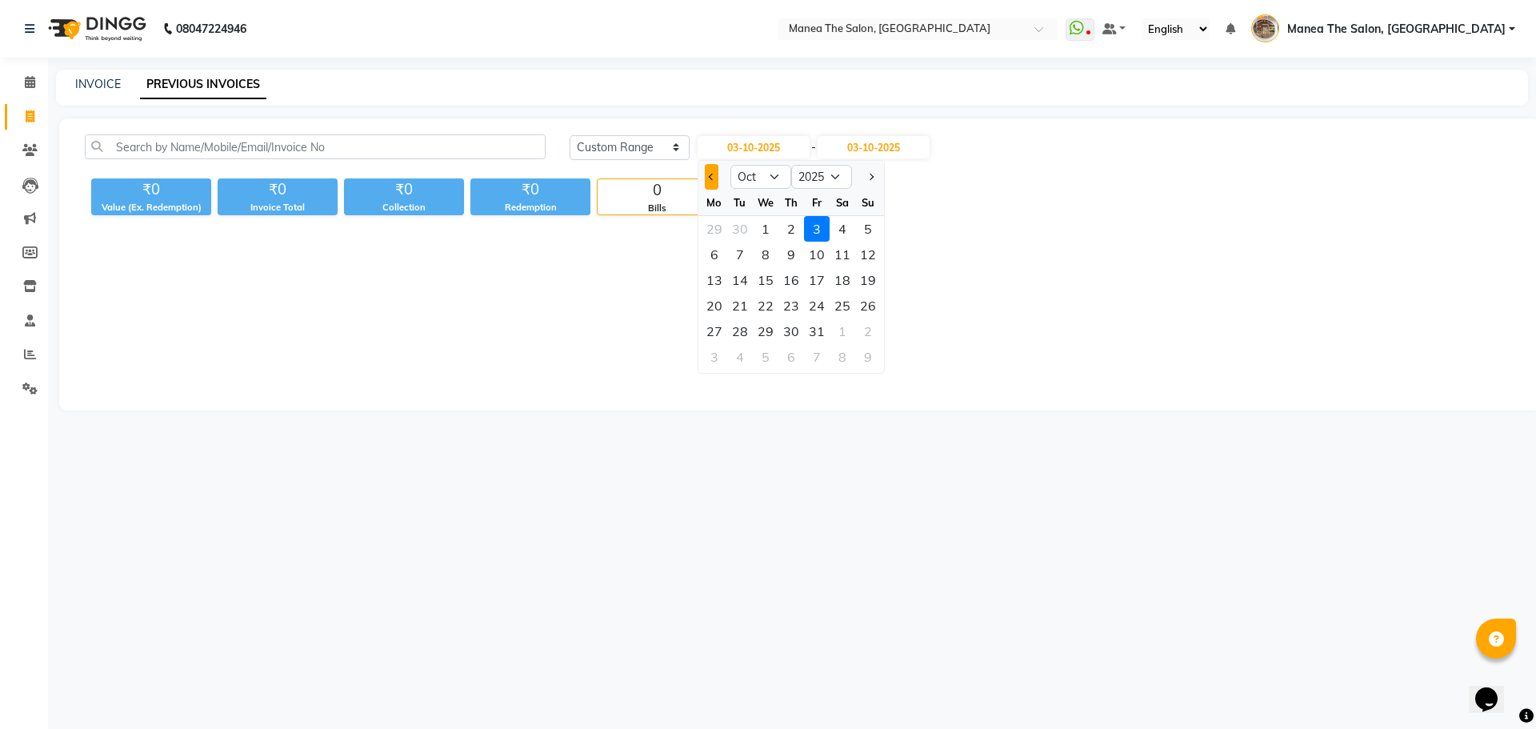
click at [715, 181] on button "Previous month" at bounding box center [712, 177] width 14 height 26
select select "9"
click at [788, 312] on div "25" at bounding box center [792, 306] width 26 height 26
type input "25-09-2025"
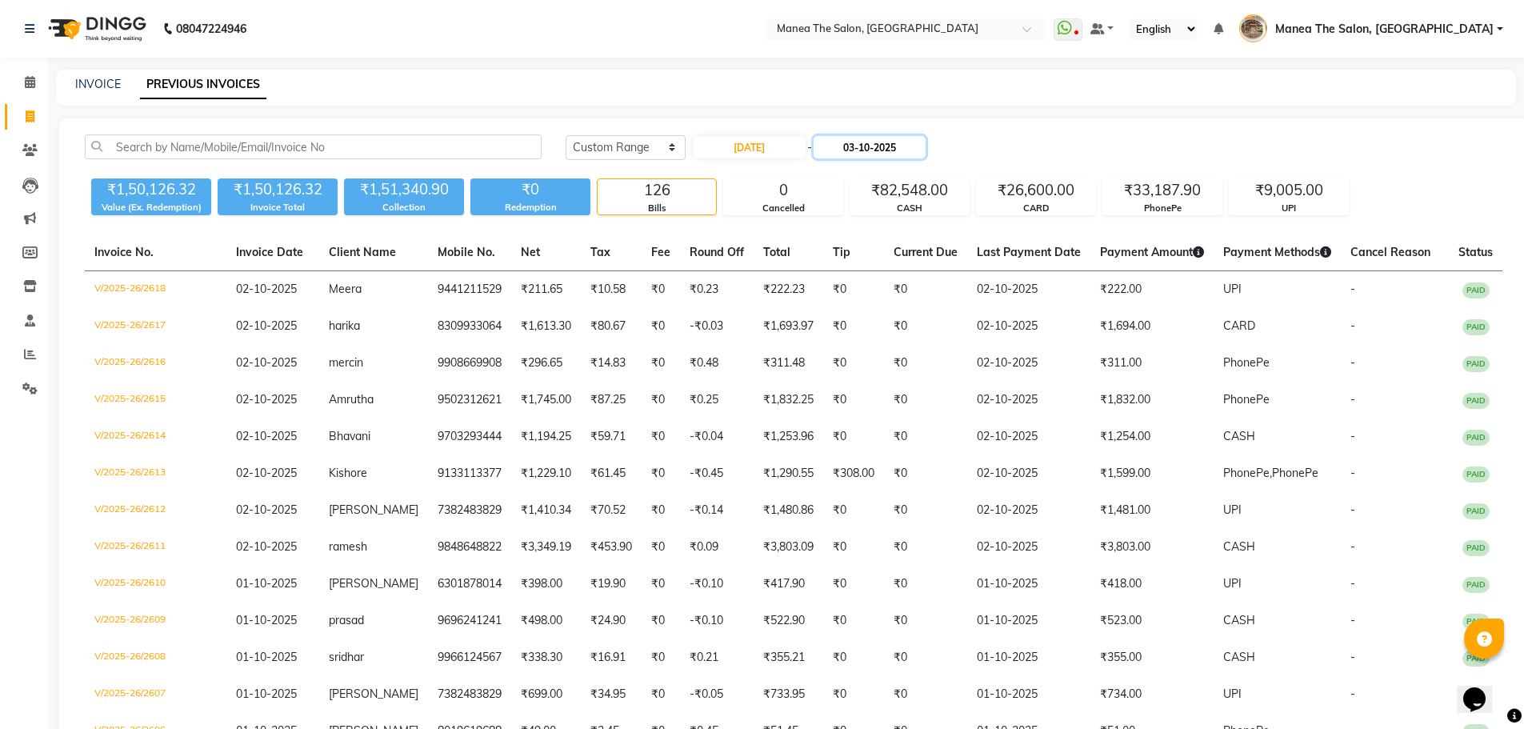
click at [897, 149] on input "03-10-2025" at bounding box center [870, 147] width 112 height 22
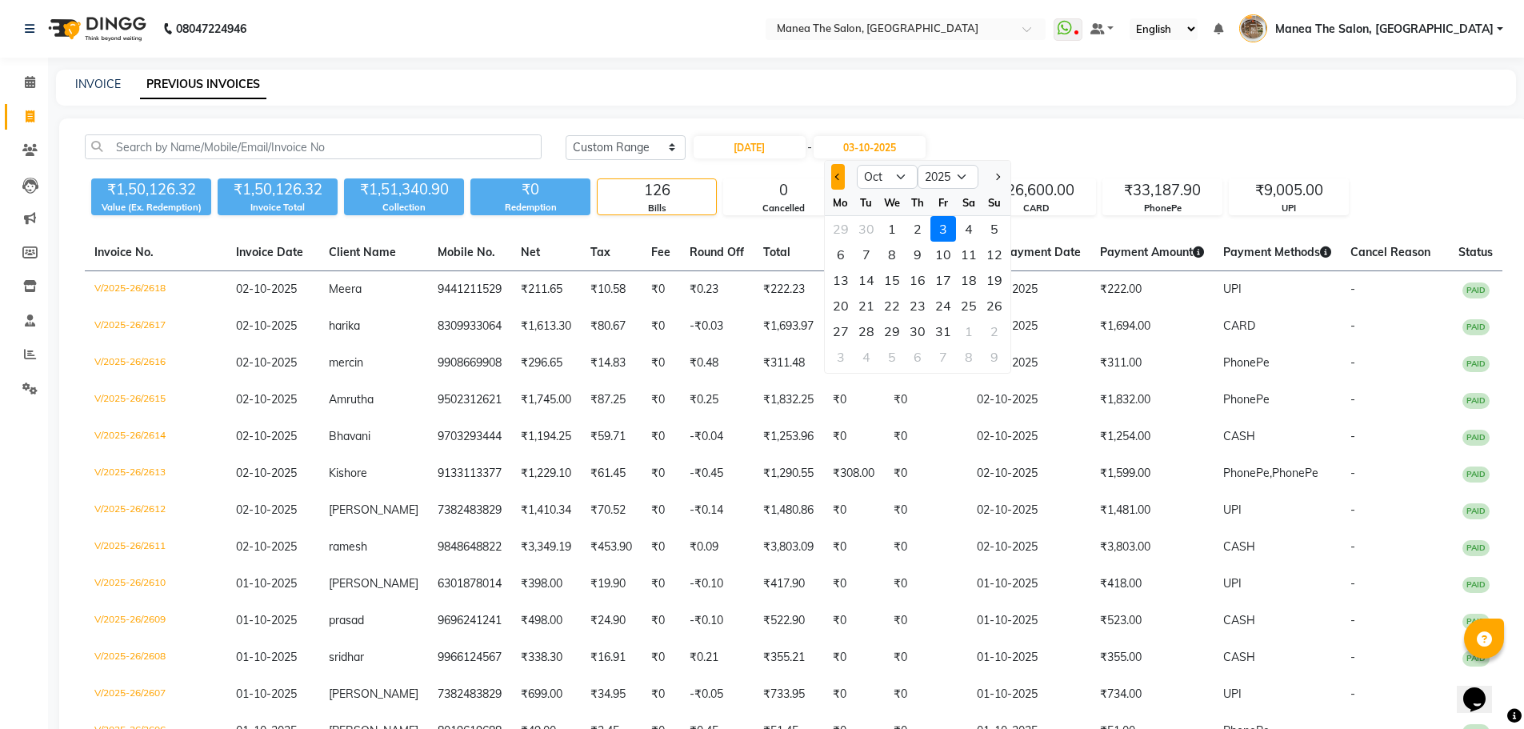
click at [834, 173] on button "Previous month" at bounding box center [838, 177] width 14 height 26
select select "9"
click at [923, 302] on div "25" at bounding box center [918, 306] width 26 height 26
type input "25-09-2025"
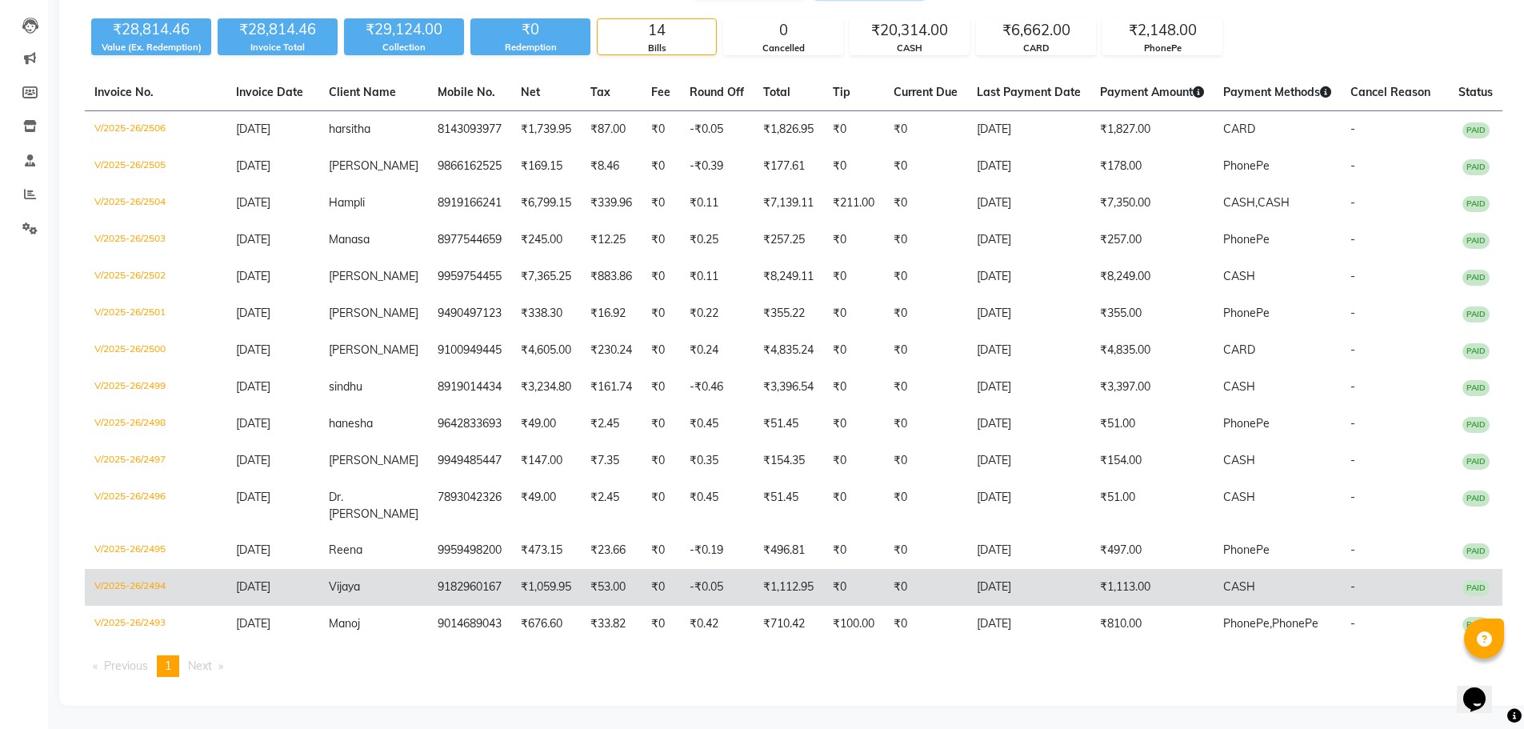
scroll to position [161, 0]
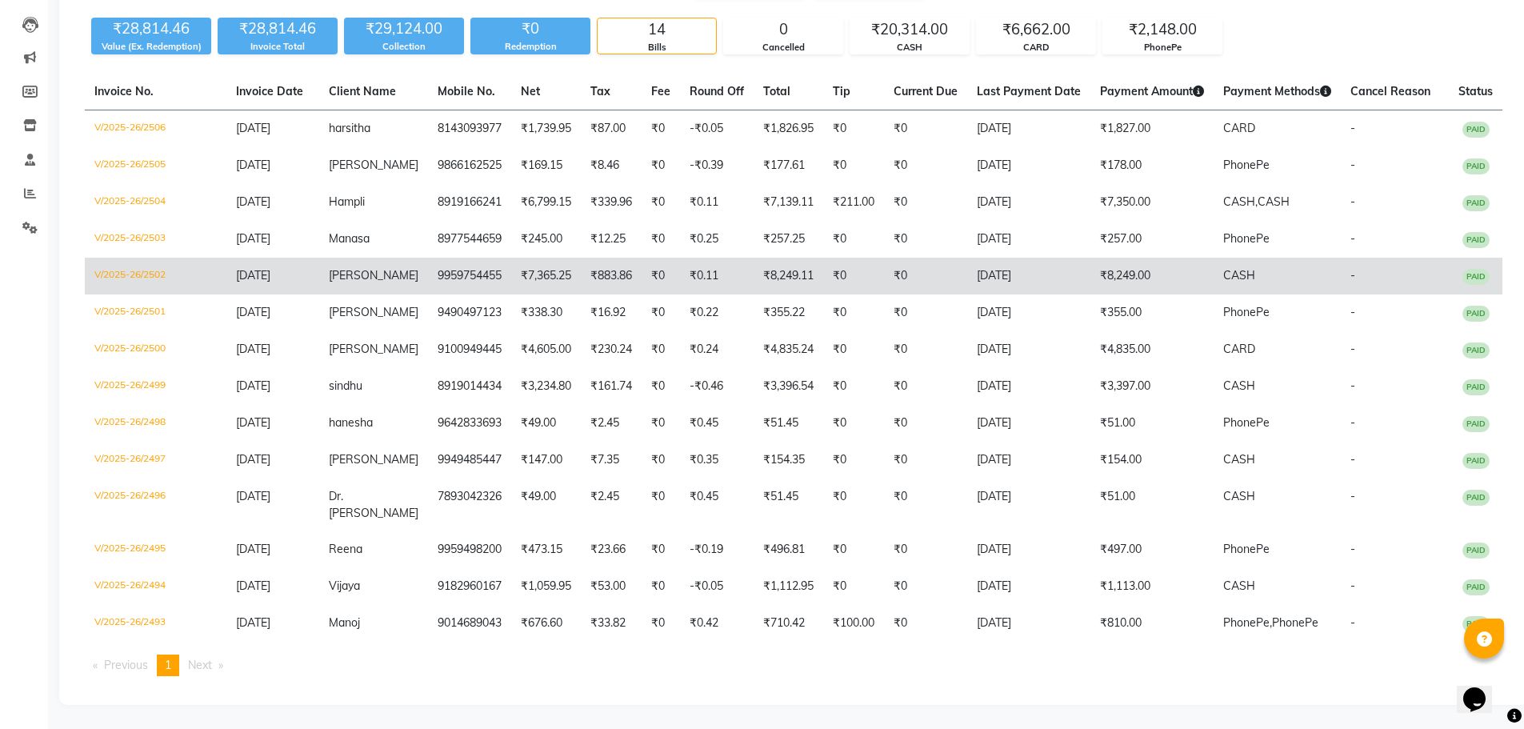
click at [354, 279] on span "[PERSON_NAME]" at bounding box center [374, 275] width 90 height 14
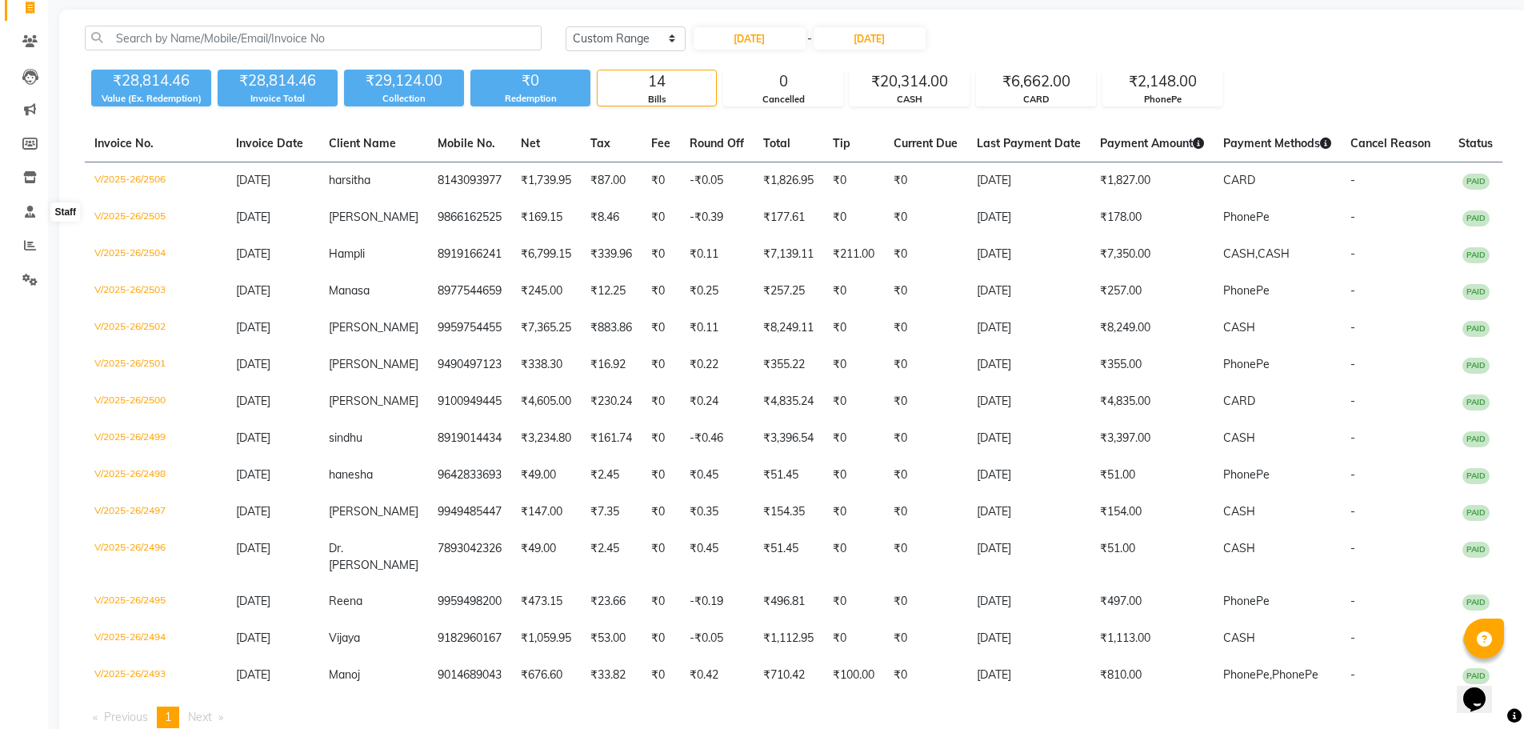
scroll to position [0, 0]
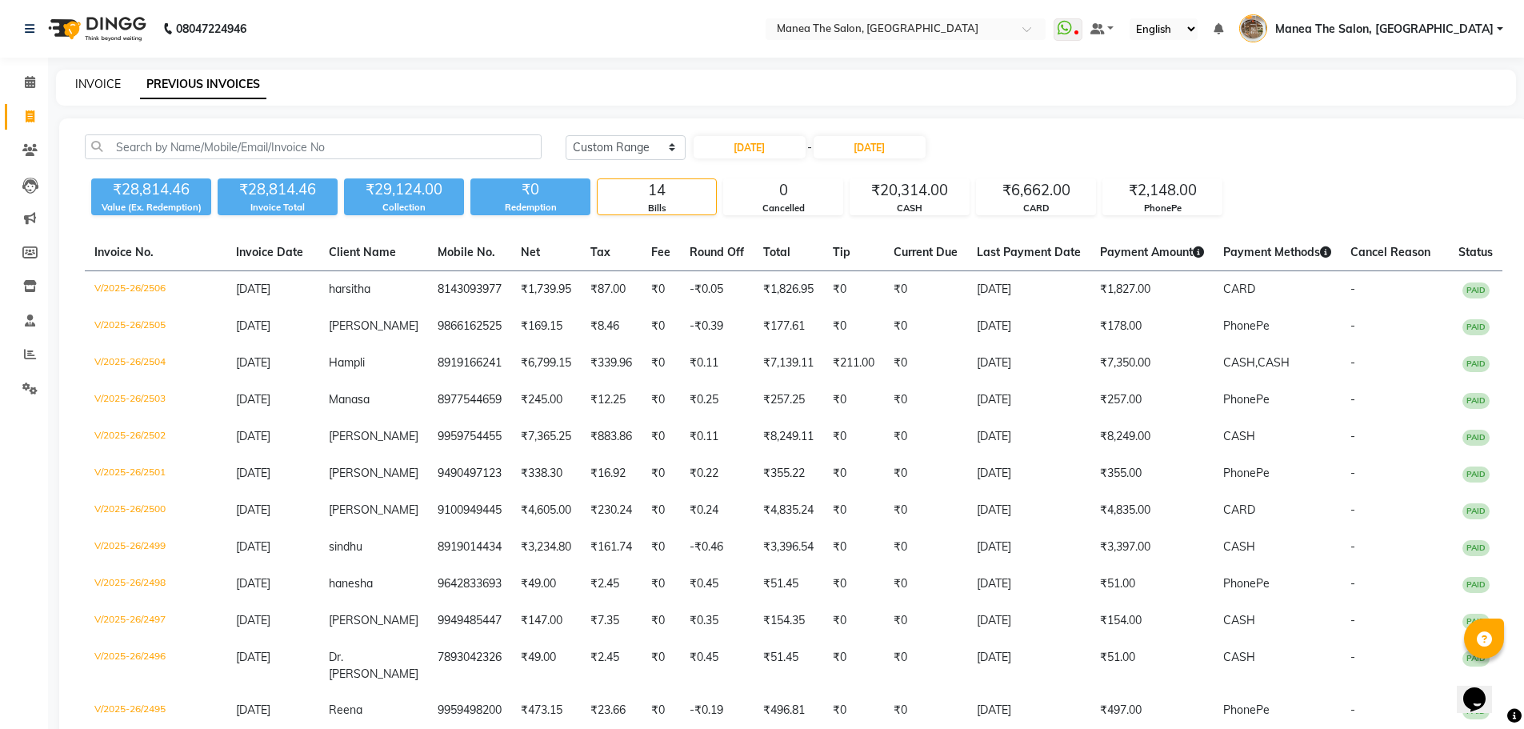
click at [94, 80] on link "INVOICE" at bounding box center [98, 84] width 46 height 14
select select "service"
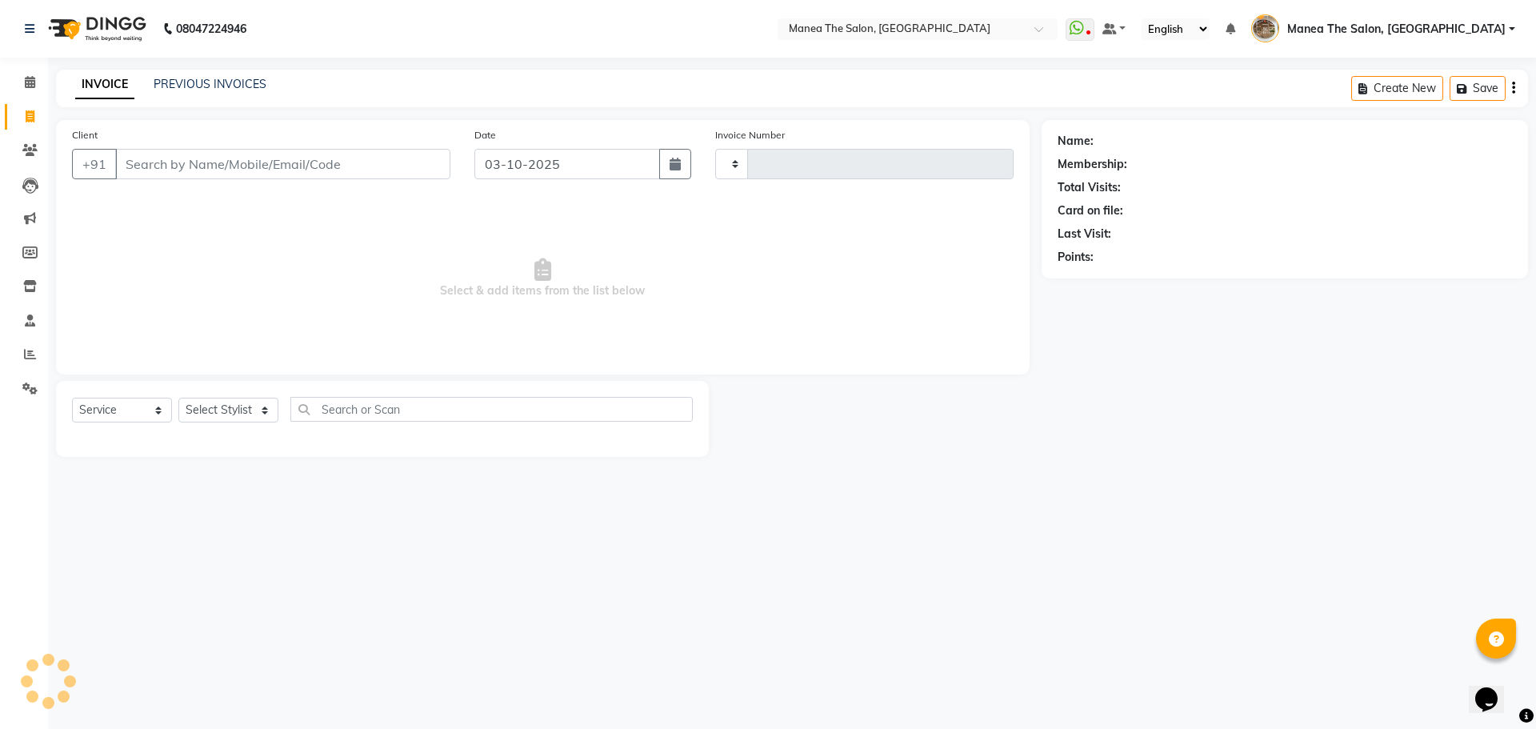
type input "2619"
select select "7287"
drag, startPoint x: 236, startPoint y: 406, endPoint x: 251, endPoint y: 419, distance: 19.9
click at [236, 406] on select "Select Stylist" at bounding box center [228, 410] width 100 height 25
select select "70149"
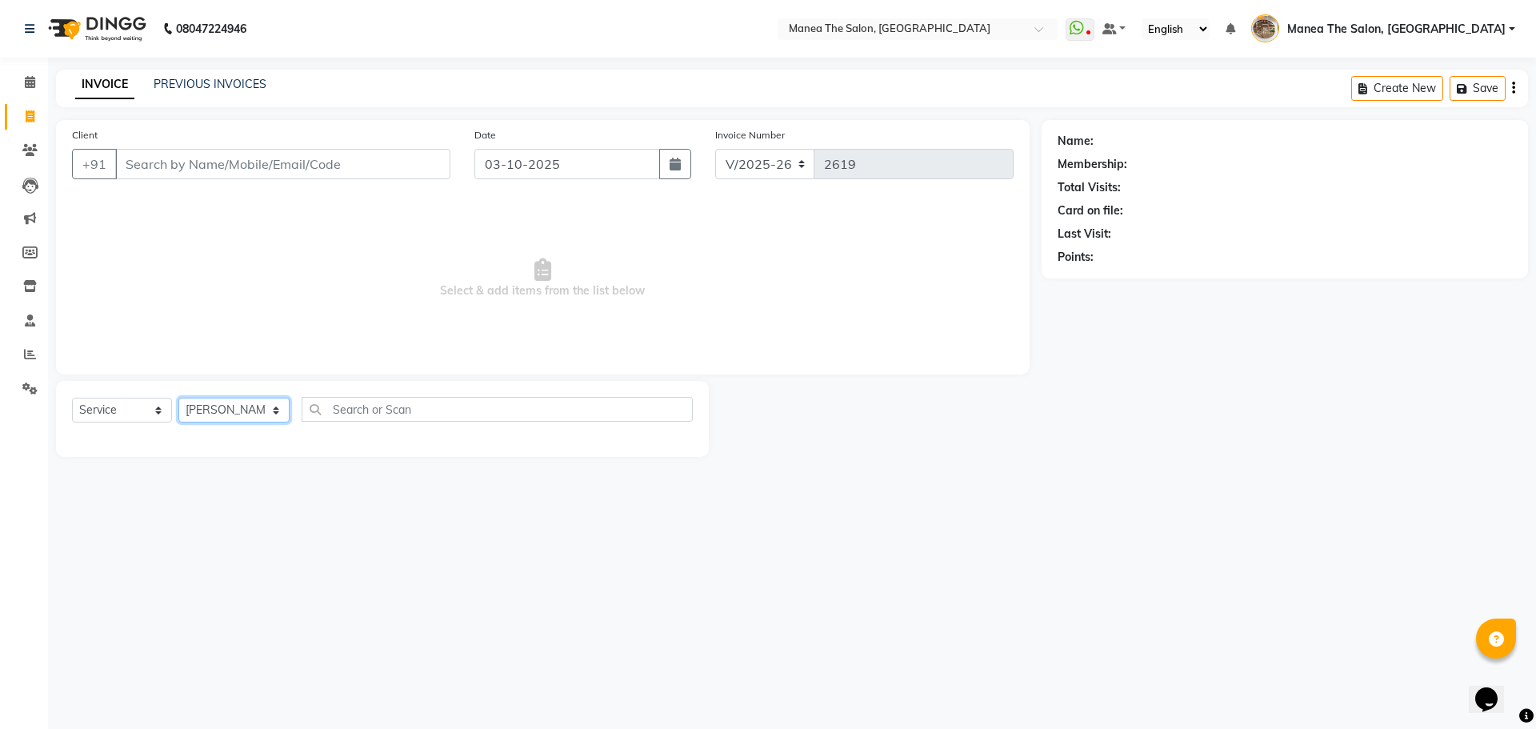
click at [178, 398] on select "Select Stylist Faizan shaik Front Office Kaif Madhavi Mocharla Ramalakshmi Pelu…" at bounding box center [233, 410] width 111 height 25
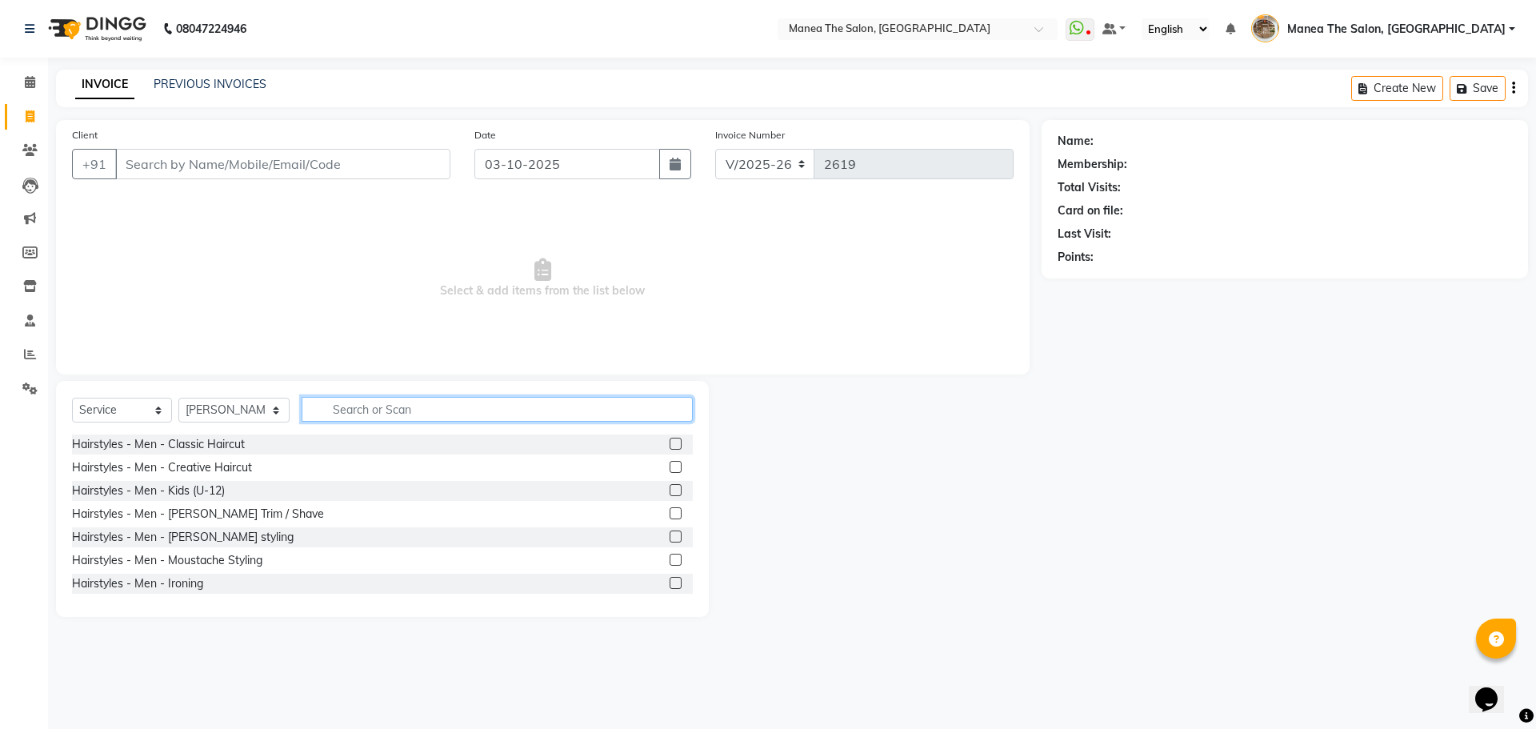
click at [318, 408] on input "text" at bounding box center [497, 409] width 391 height 25
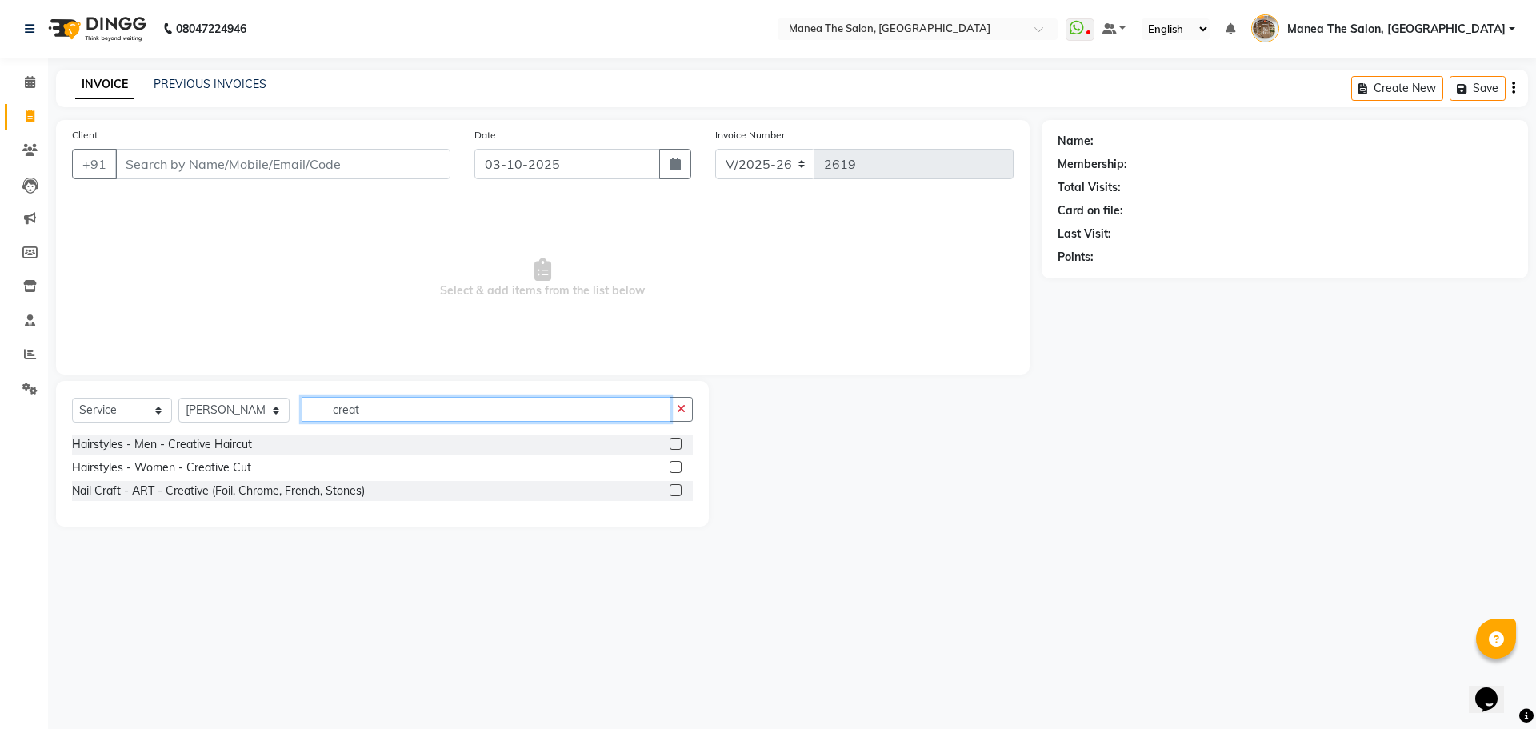
type input "creat"
click at [678, 470] on label at bounding box center [676, 467] width 12 height 12
click at [678, 470] on input "checkbox" at bounding box center [675, 467] width 10 height 10
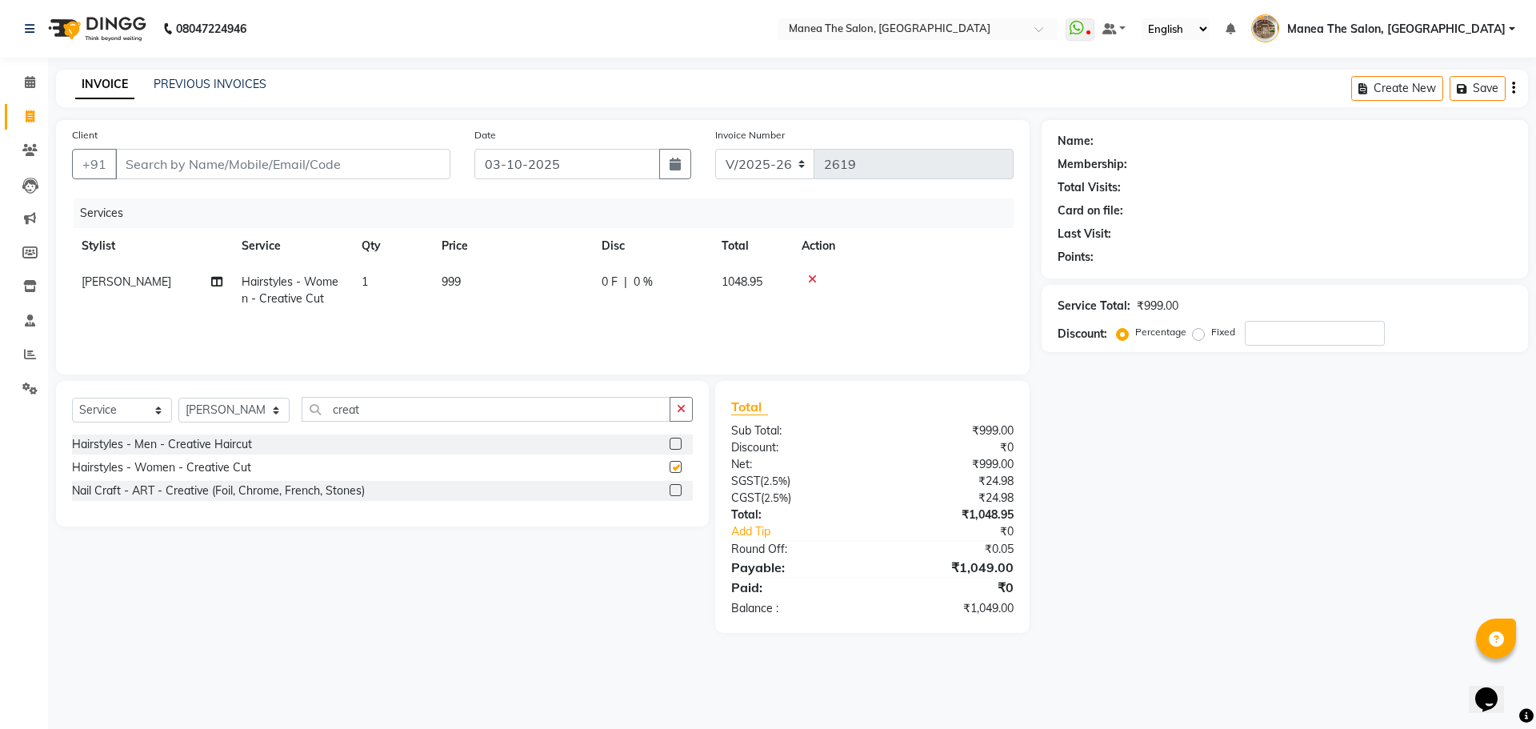
checkbox input "false"
click at [814, 281] on icon at bounding box center [812, 279] width 9 height 11
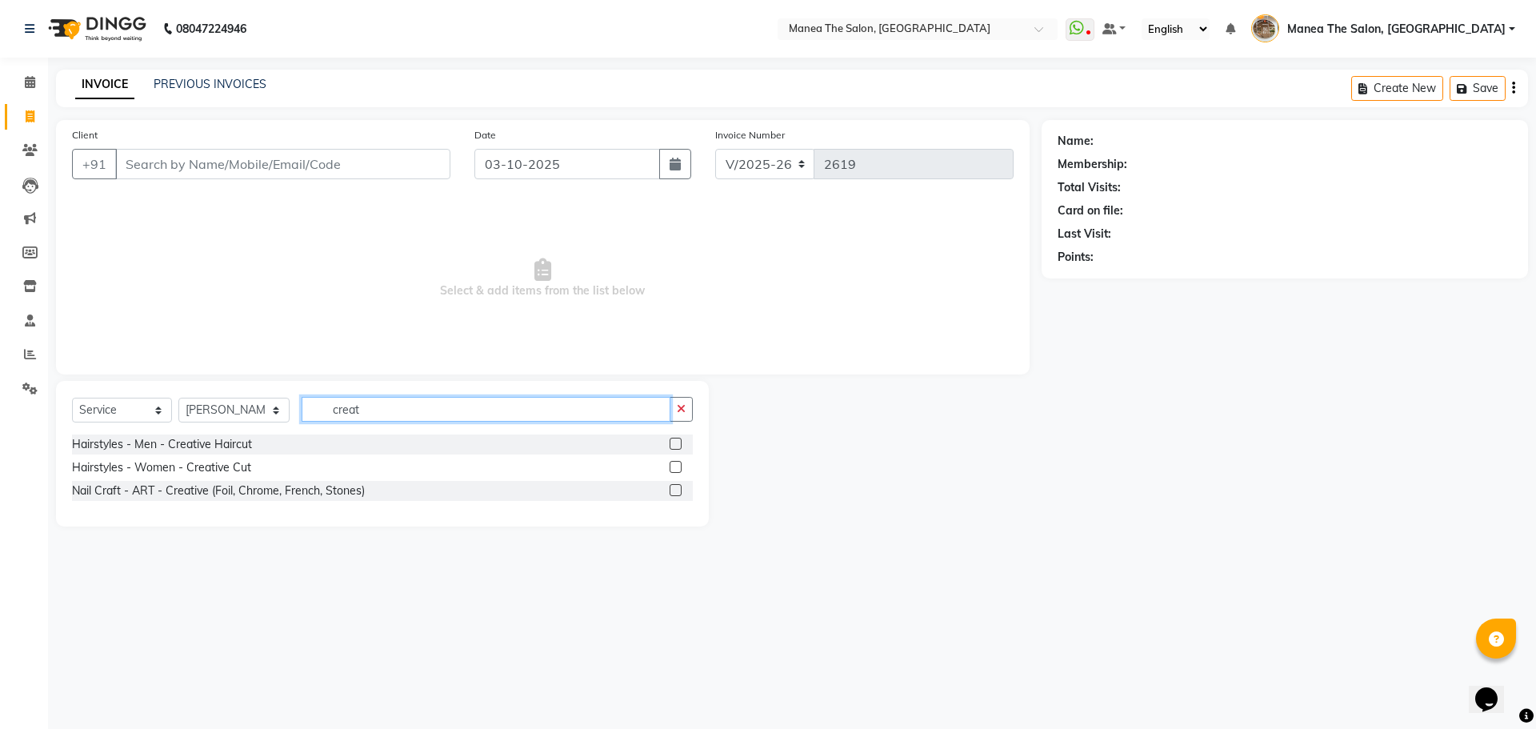
drag, startPoint x: 371, startPoint y: 404, endPoint x: 316, endPoint y: 421, distance: 57.7
click at [316, 421] on input "creat" at bounding box center [486, 409] width 369 height 25
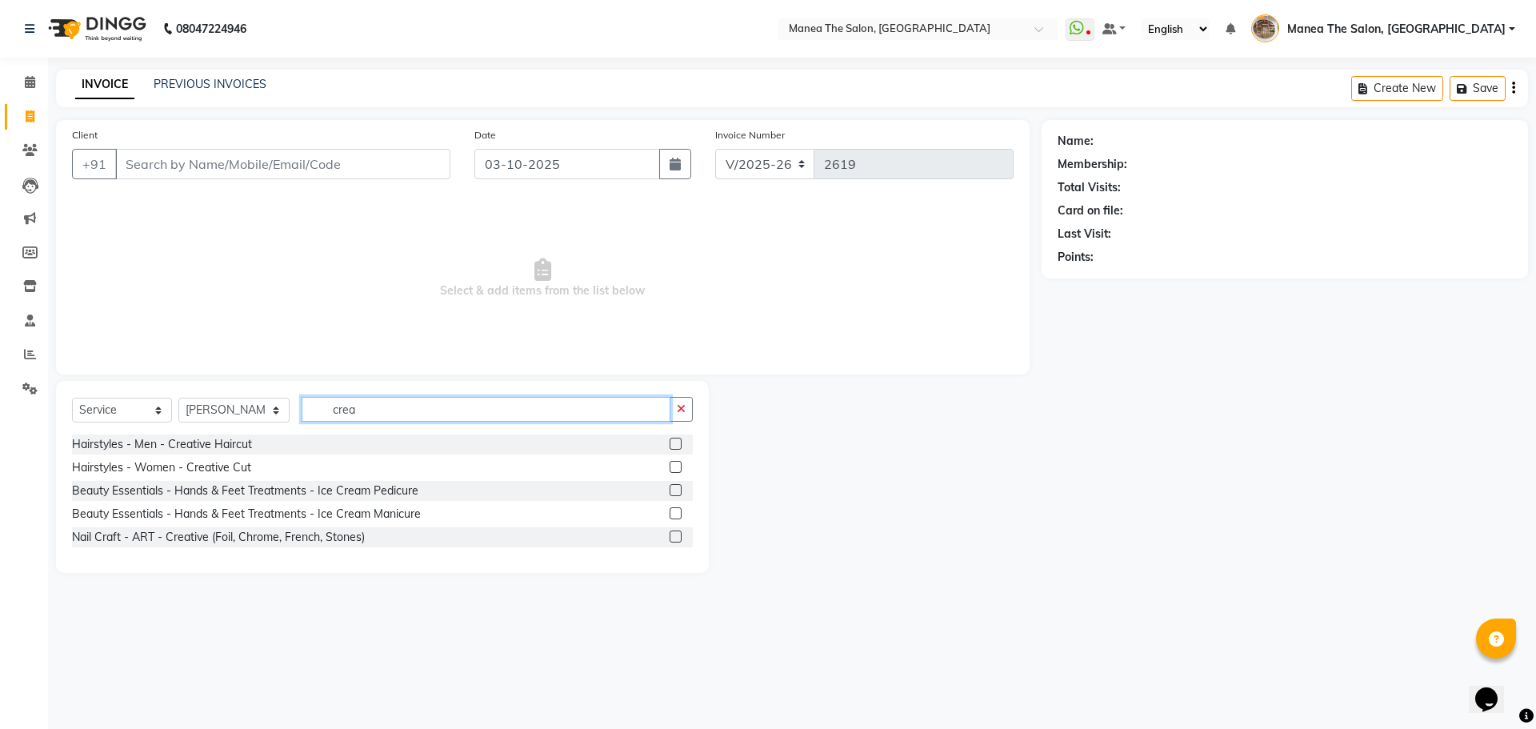
type input "crea"
click at [673, 467] on label at bounding box center [676, 467] width 12 height 12
click at [673, 467] on input "checkbox" at bounding box center [675, 467] width 10 height 10
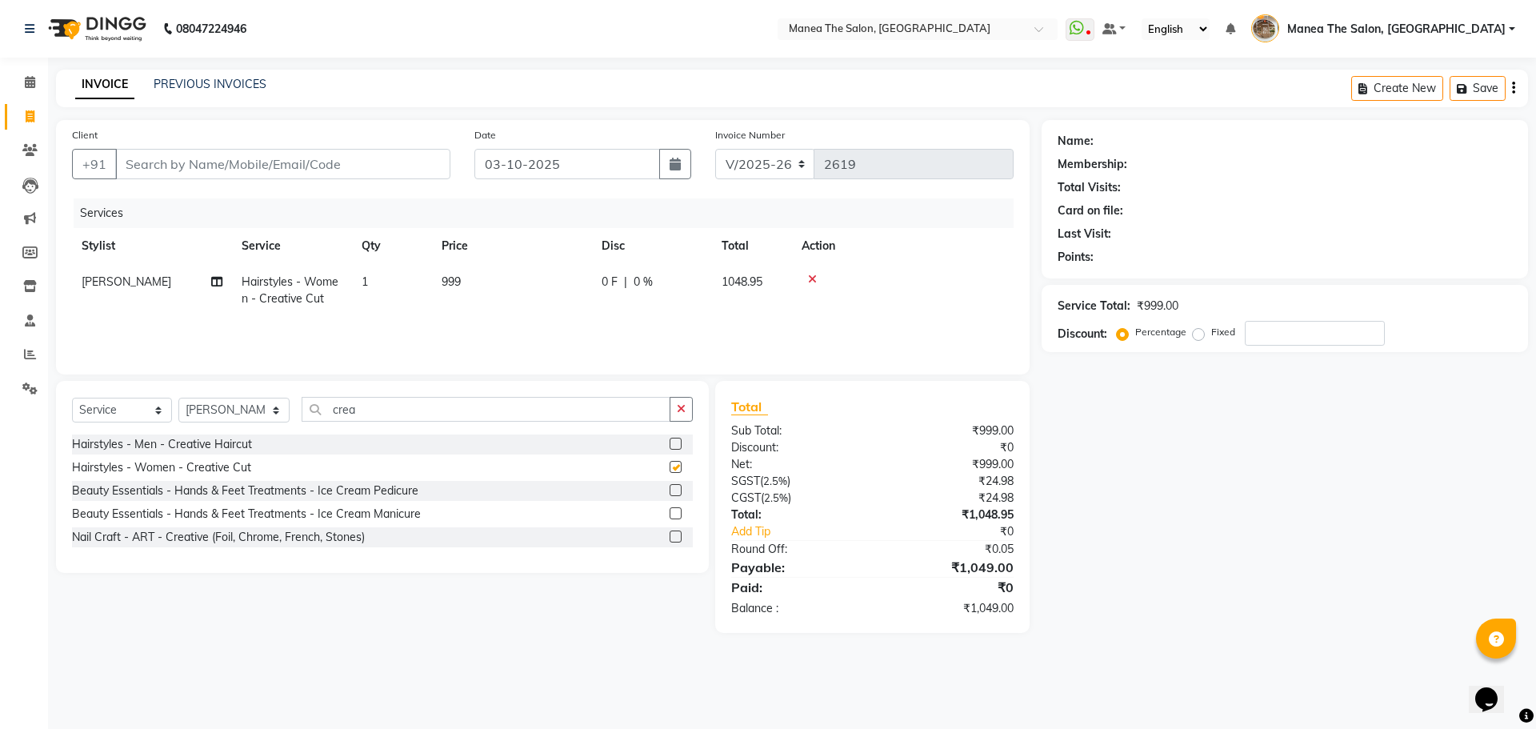
checkbox input "false"
click at [415, 164] on input "Client" at bounding box center [282, 164] width 335 height 30
type input "8"
type input "0"
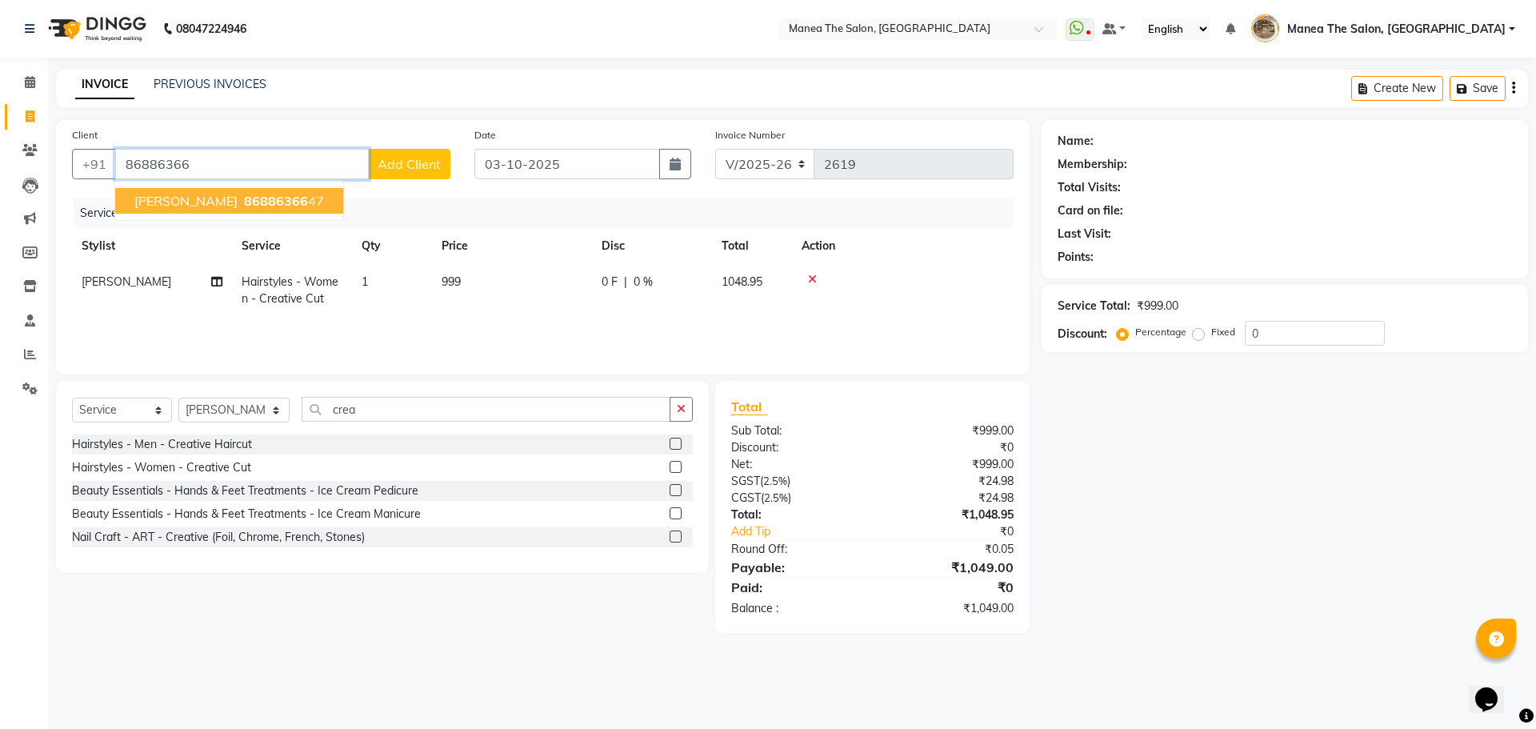
click at [244, 200] on span "86886366" at bounding box center [276, 201] width 64 height 16
type input "8688636647"
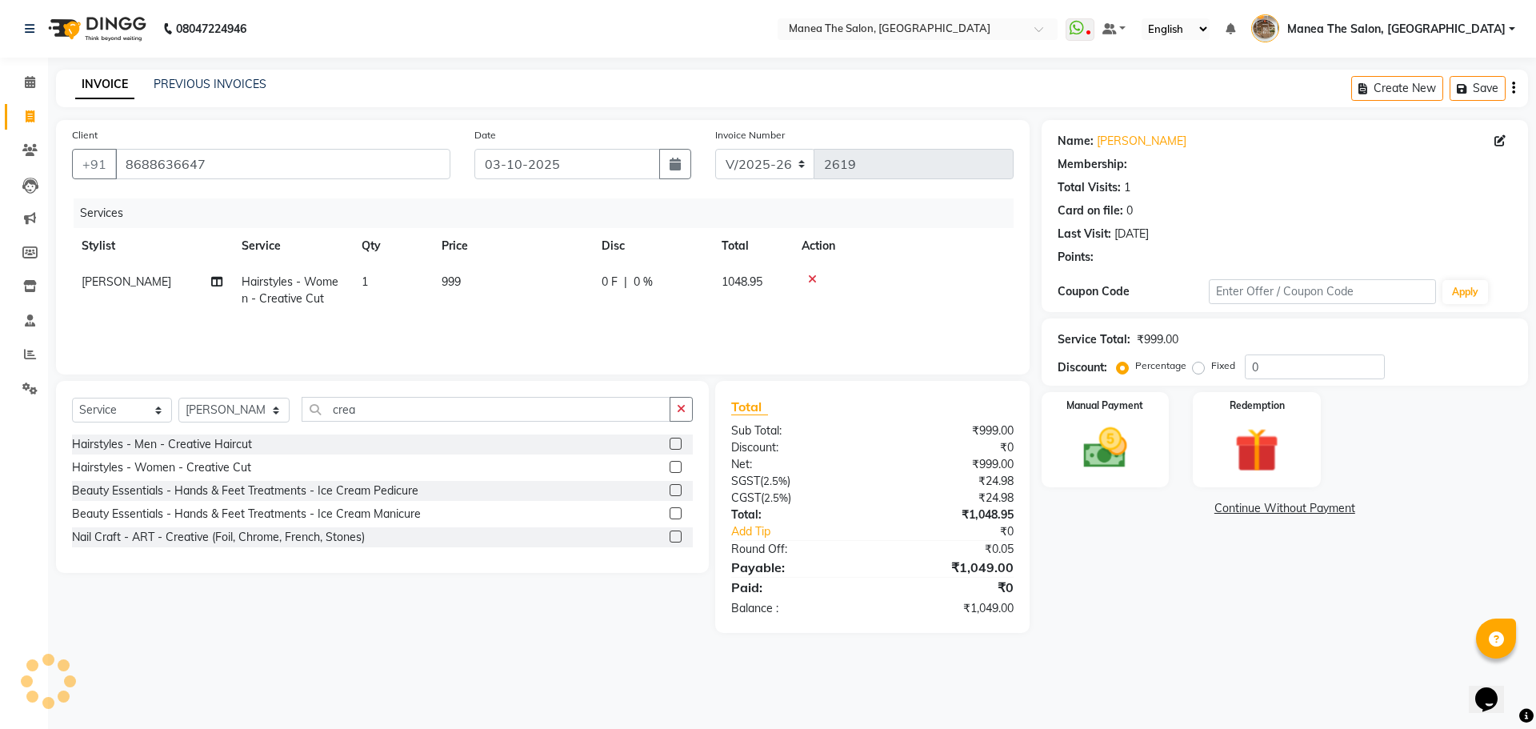
select select "1: Object"
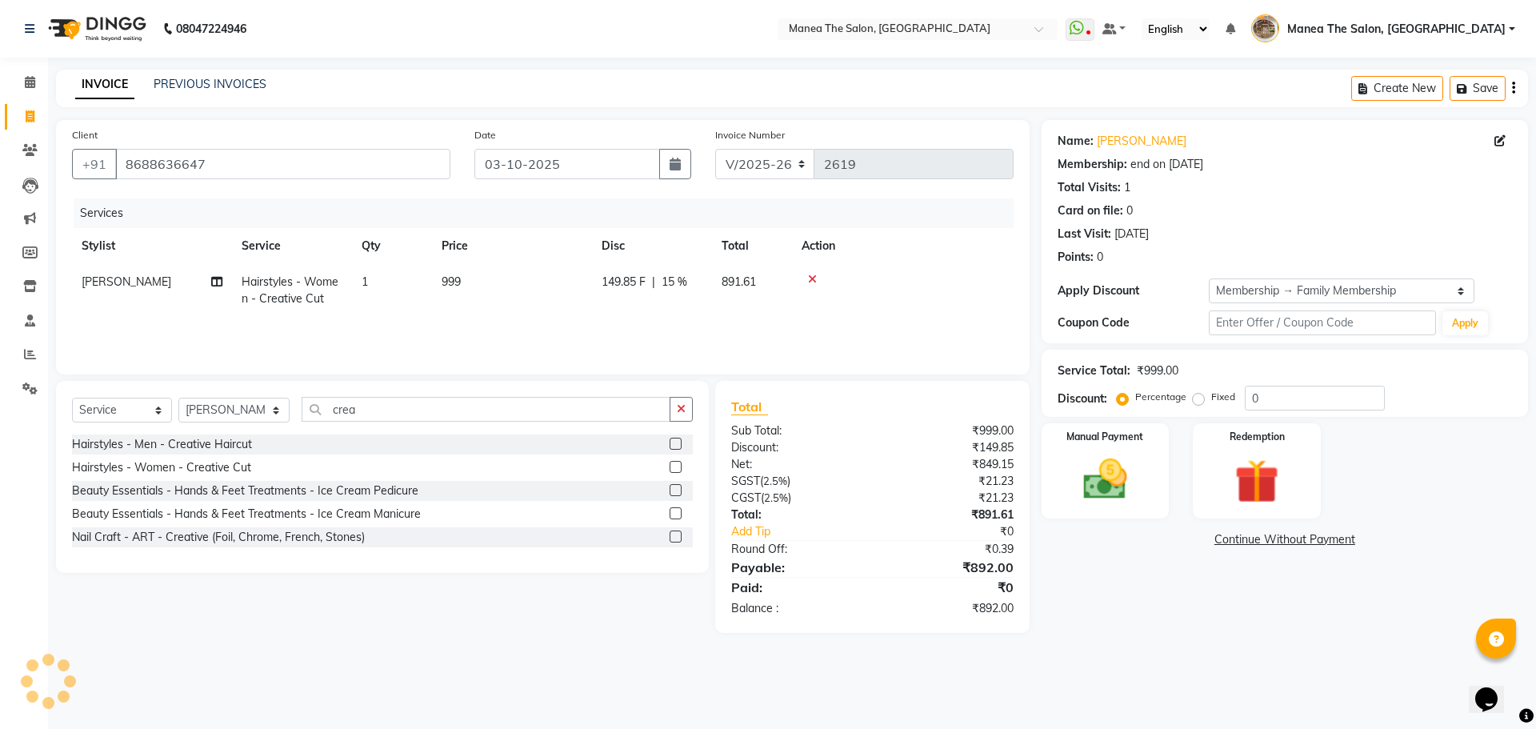
type input "15"
click at [1127, 630] on div "Name: Haneesh Membership: end on 22-02-2027 Total Visits: 1 Card on file: 0 Las…" at bounding box center [1291, 376] width 499 height 513
click at [1123, 502] on img at bounding box center [1105, 479] width 74 height 53
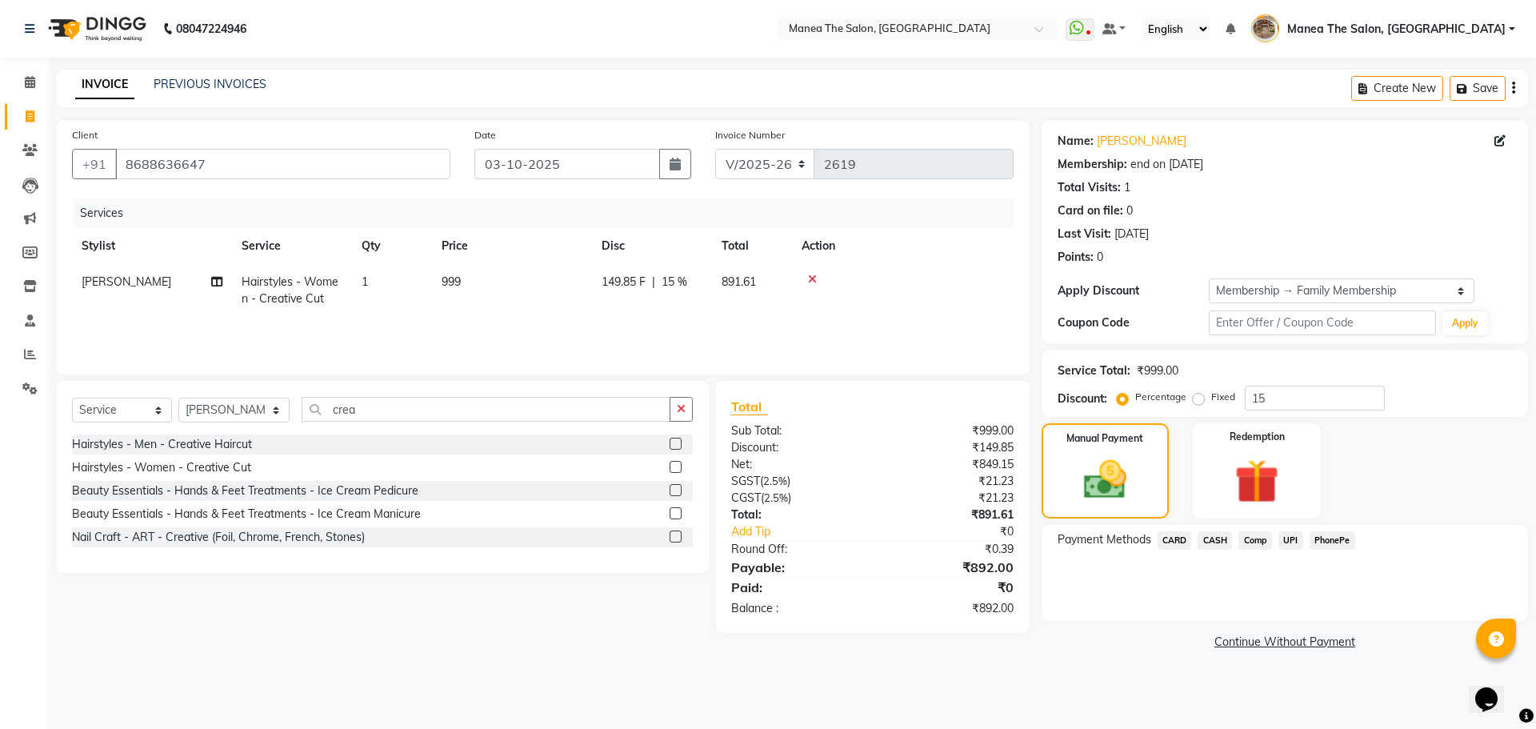
click at [1329, 542] on span "PhonePe" at bounding box center [1333, 540] width 46 height 18
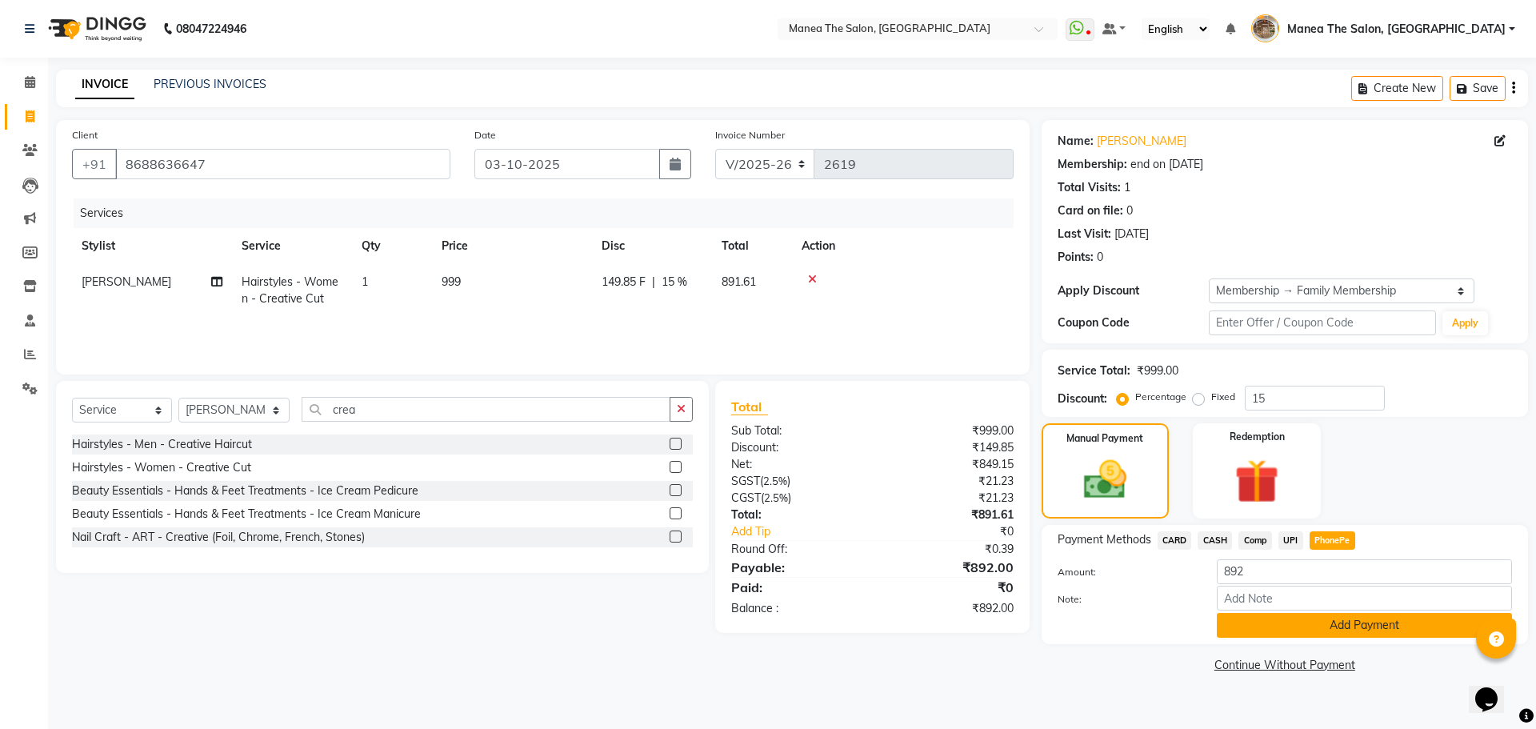
click at [1323, 623] on button "Add Payment" at bounding box center [1364, 625] width 295 height 25
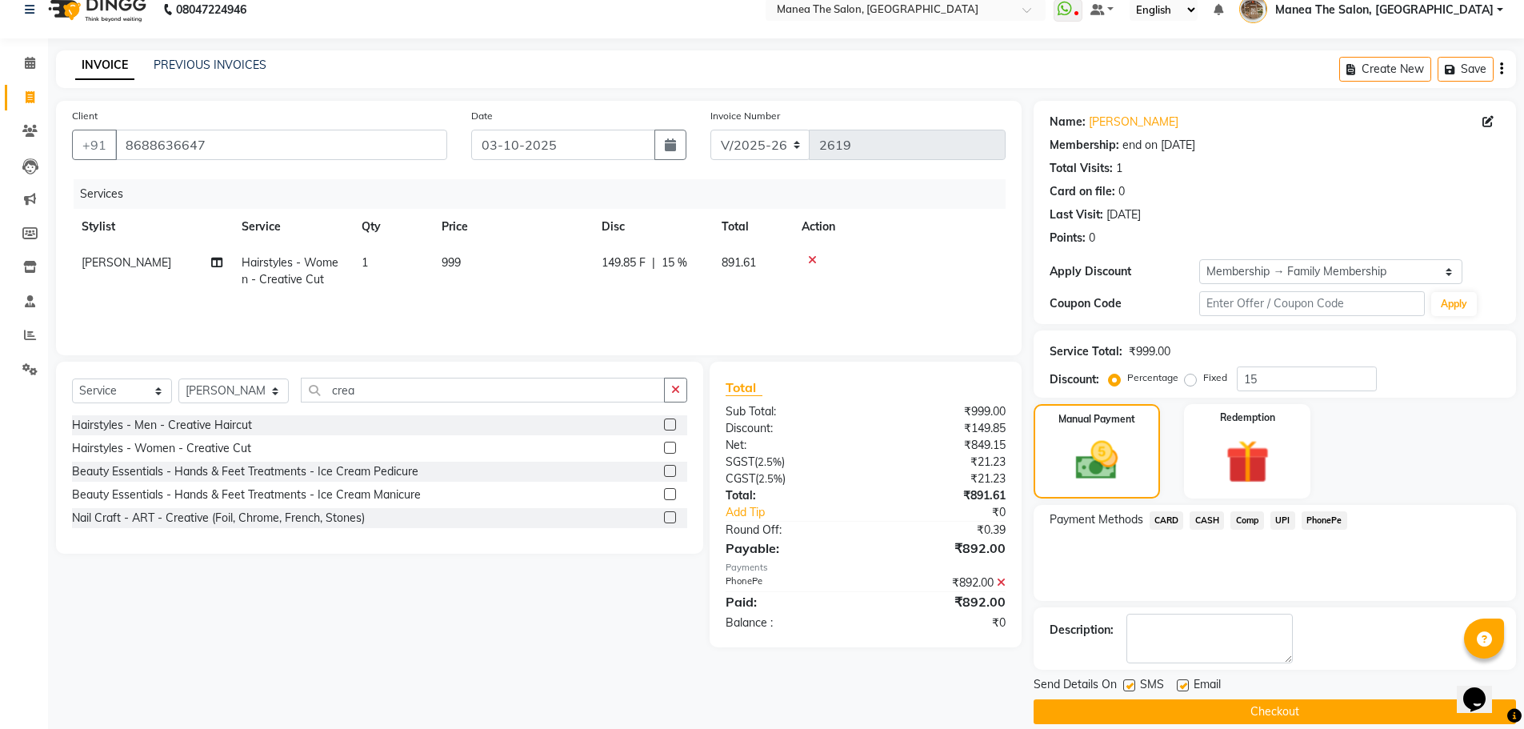
scroll to position [38, 0]
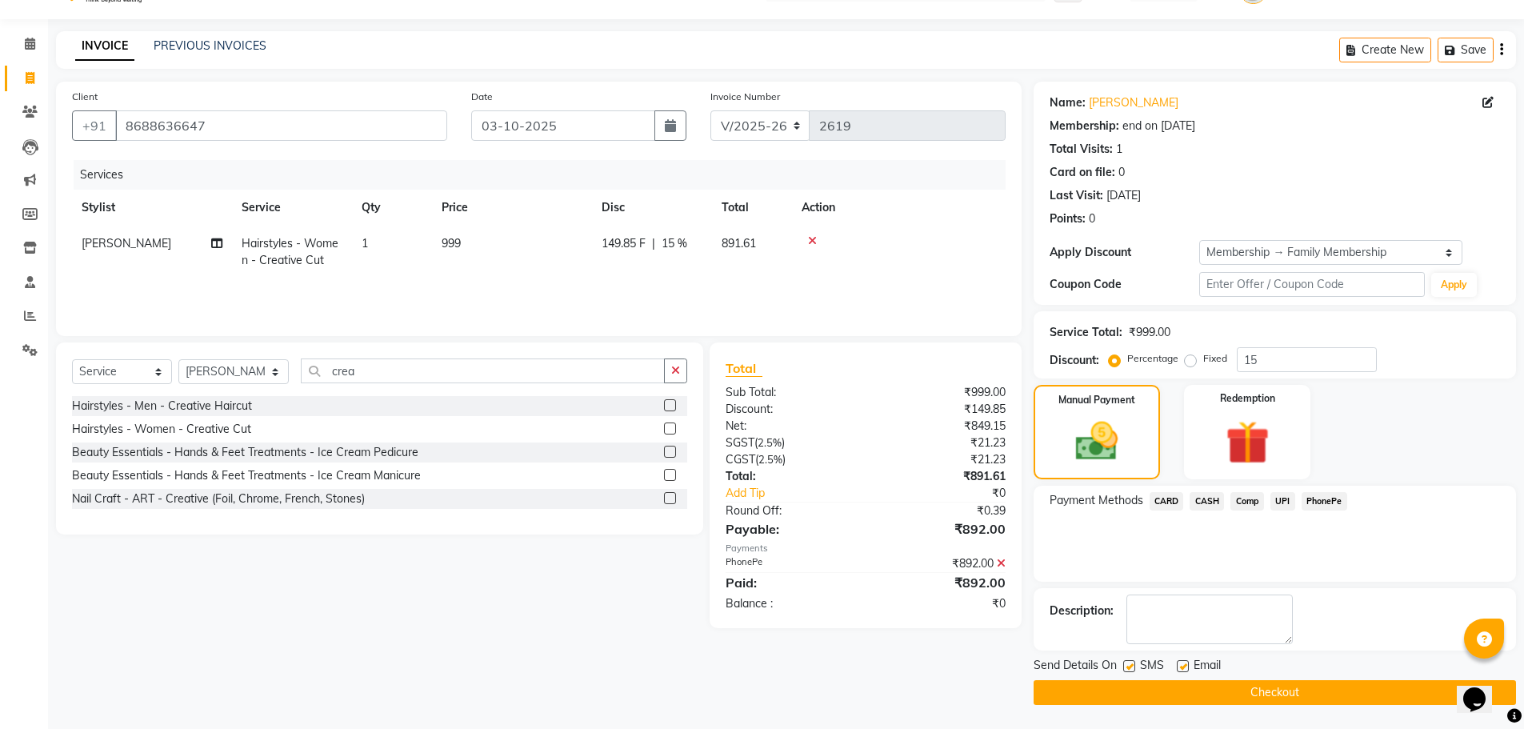
click at [1343, 696] on button "Checkout" at bounding box center [1275, 692] width 482 height 25
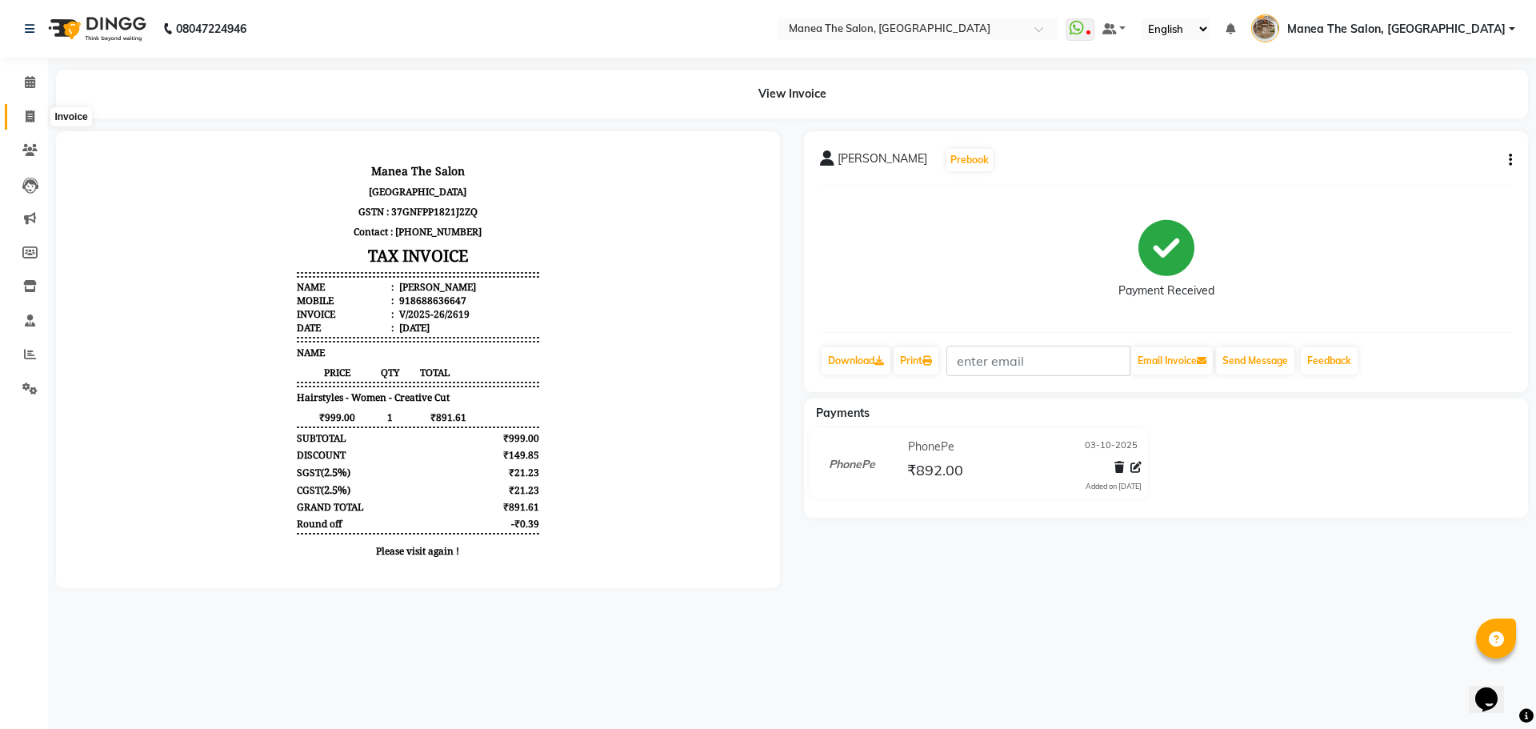
click at [41, 120] on span at bounding box center [30, 117] width 28 height 18
select select "service"
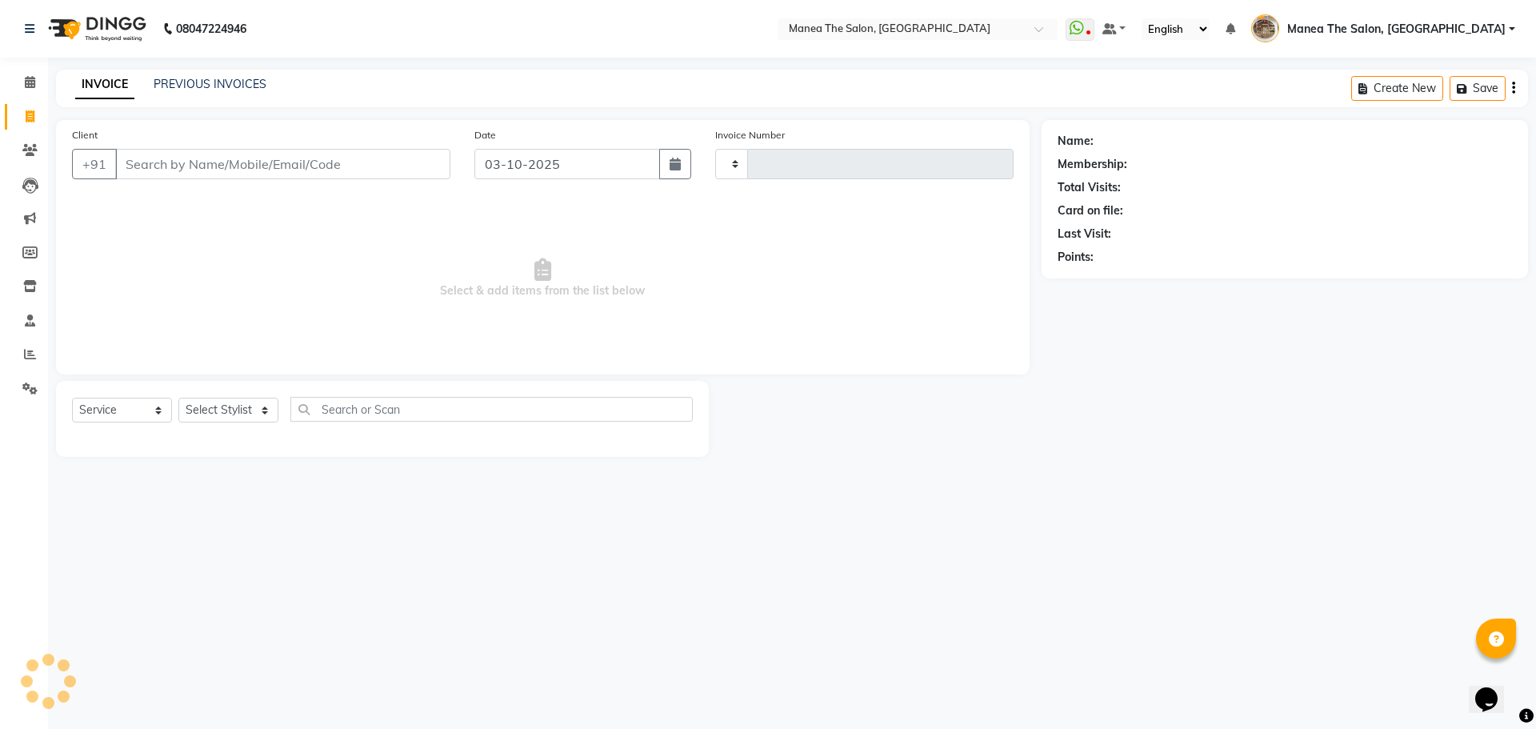
type input "2620"
select select "7287"
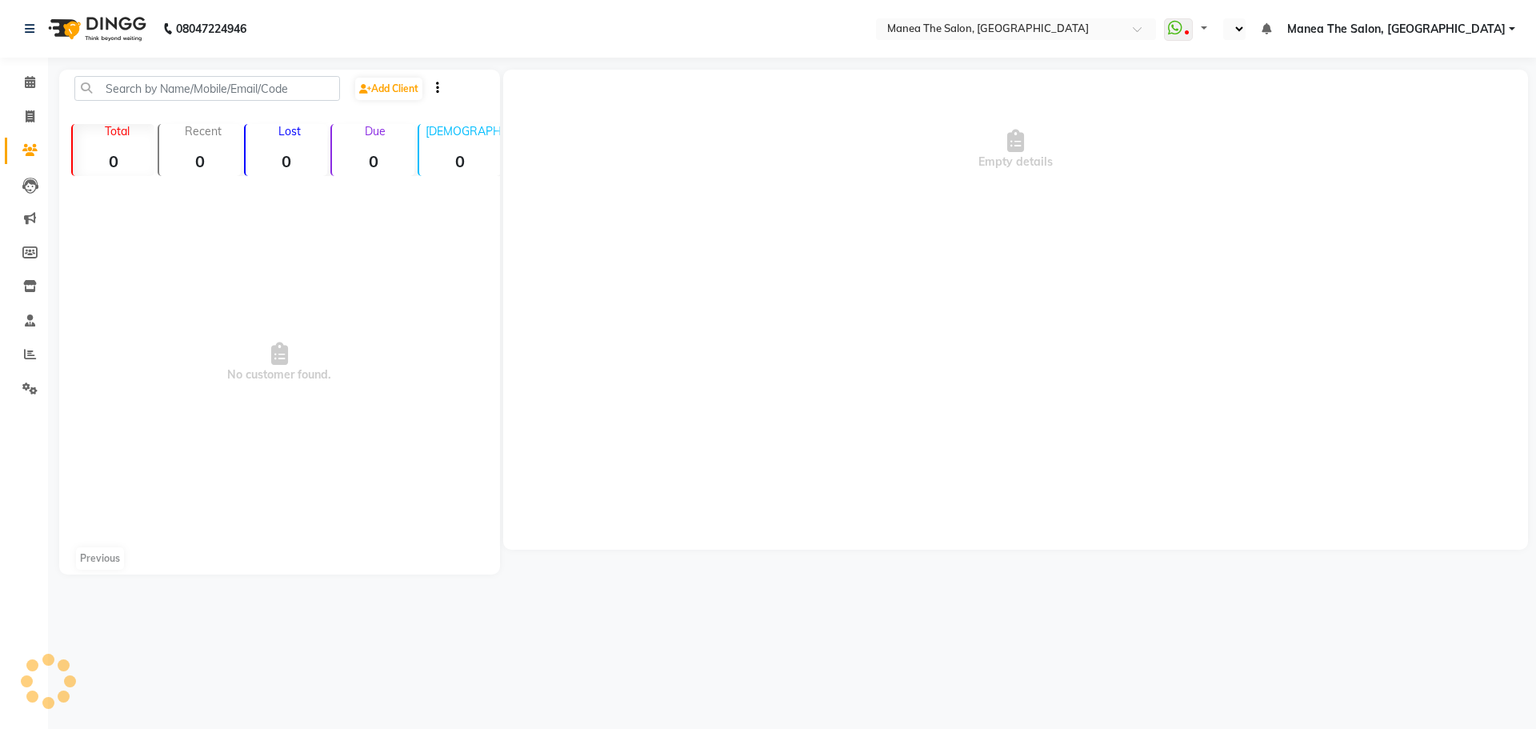
select select "en"
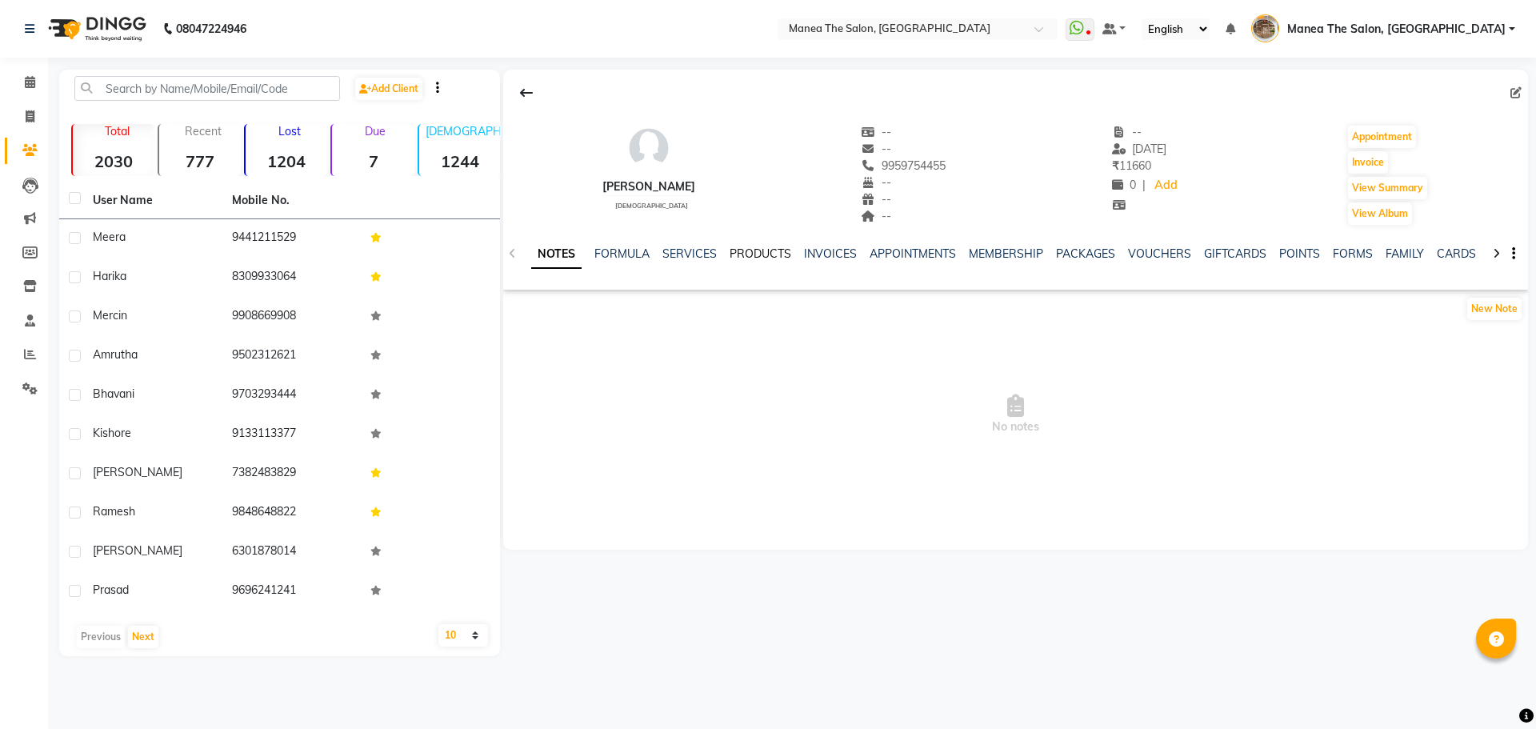
click at [744, 253] on link "PRODUCTS" at bounding box center [761, 253] width 62 height 14
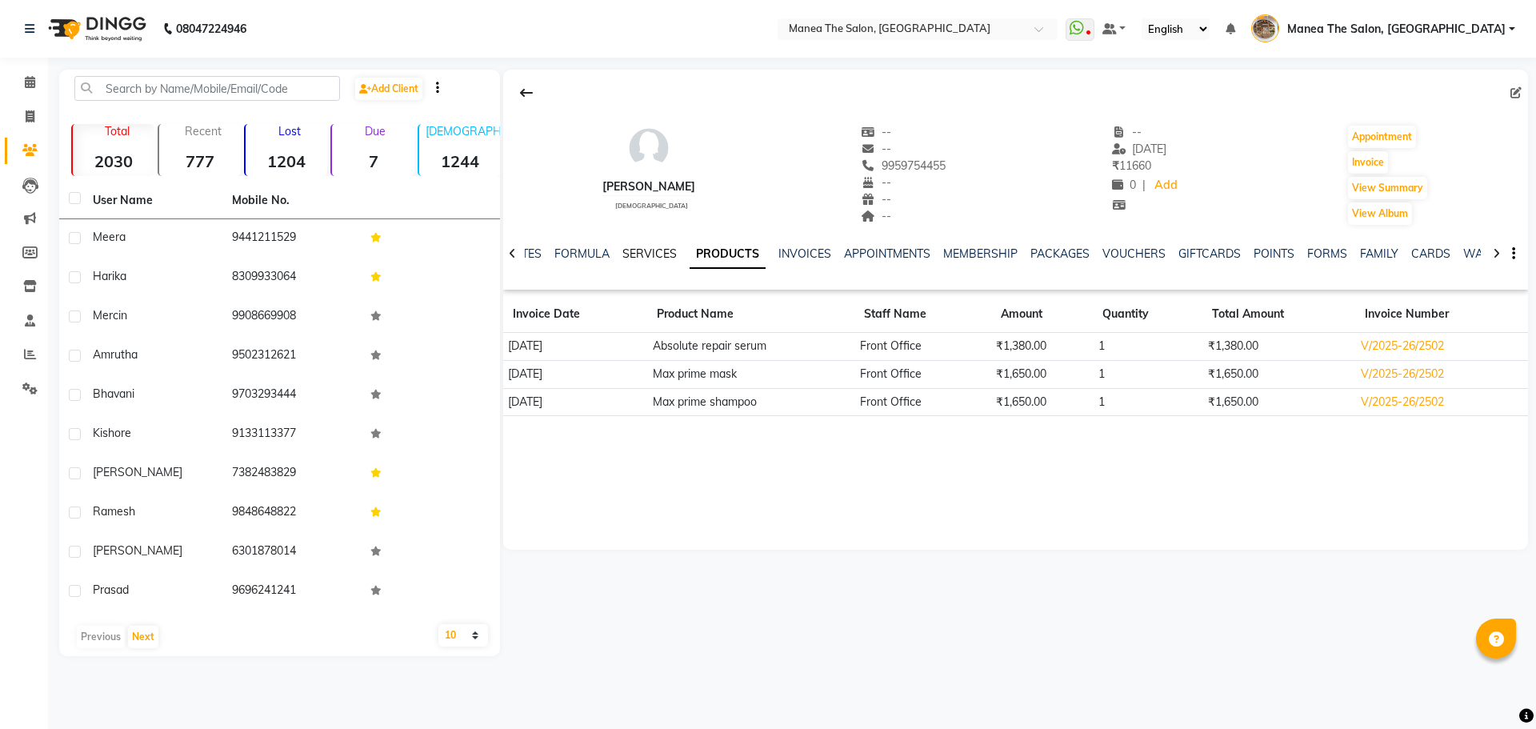
click at [644, 252] on link "SERVICES" at bounding box center [650, 253] width 54 height 14
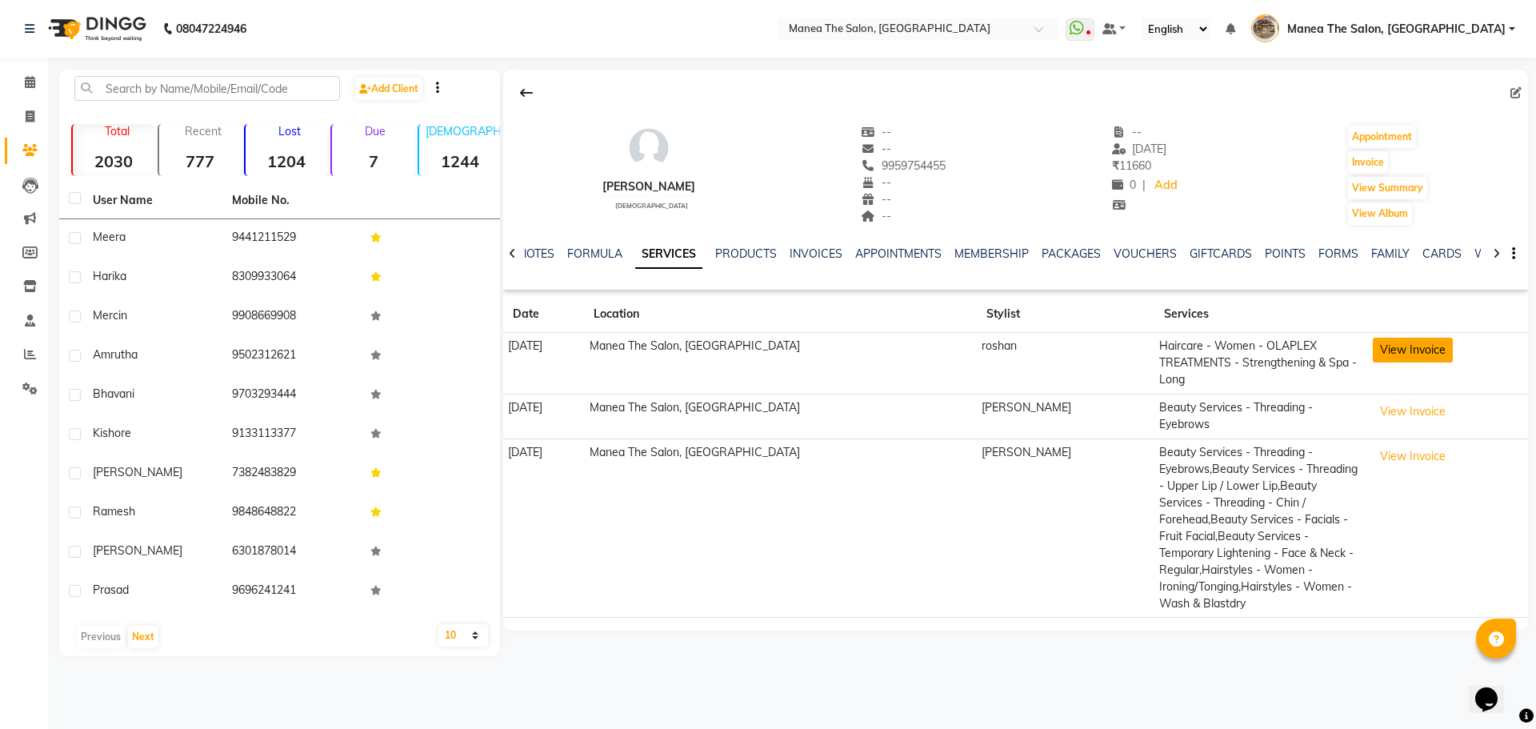
click at [1376, 346] on button "View Invoice" at bounding box center [1413, 350] width 80 height 25
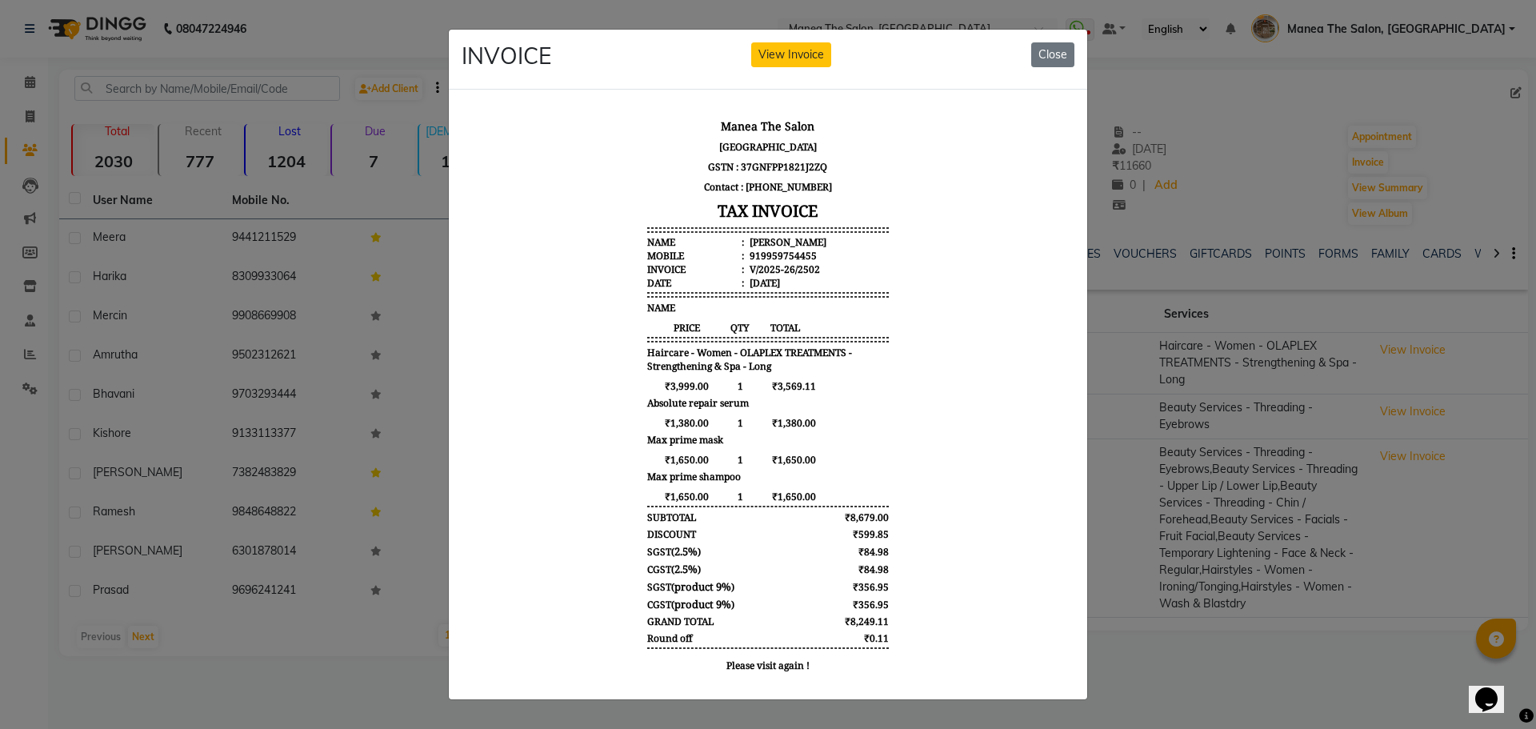
scroll to position [13, 0]
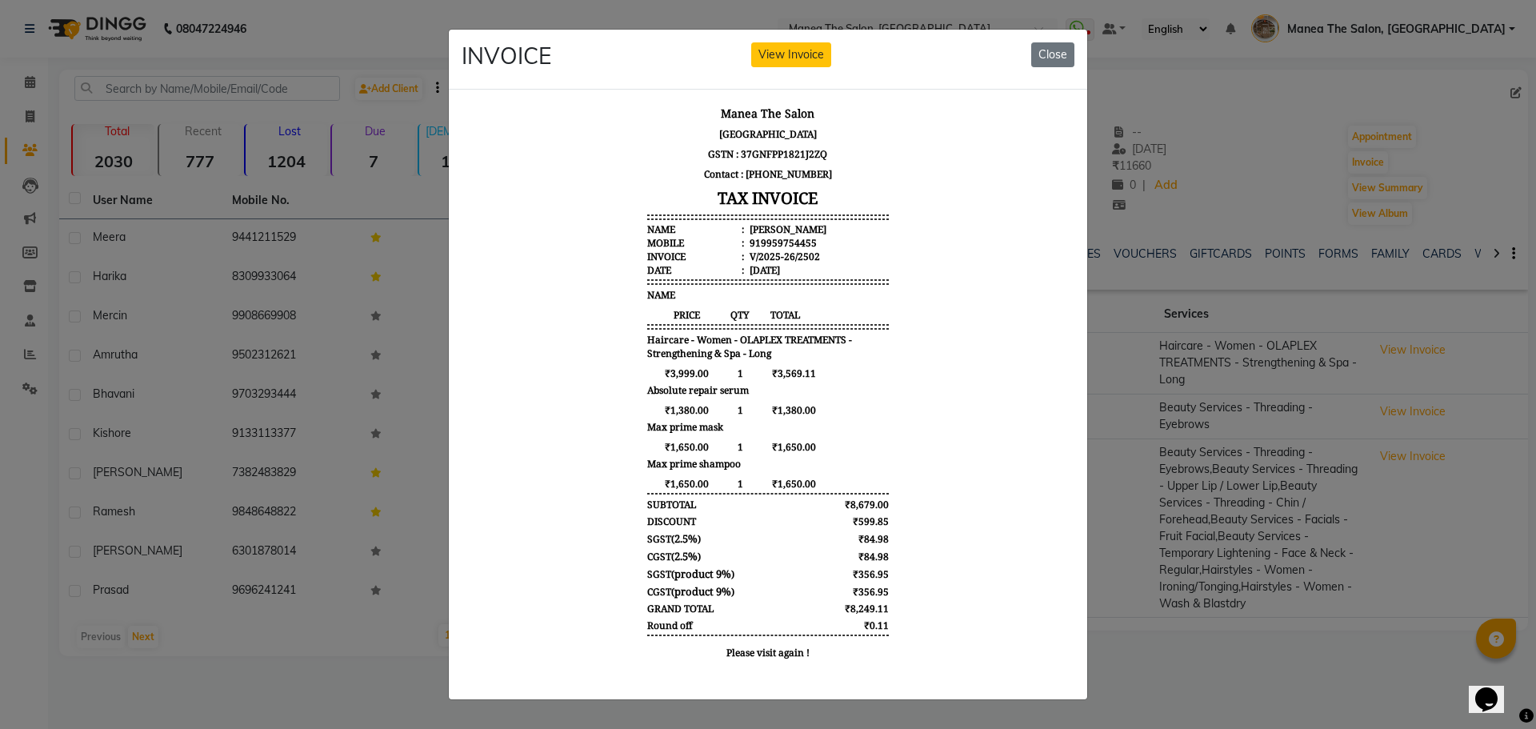
click at [1212, 622] on ngb-modal-window "INVOICE View Invoice Close" at bounding box center [768, 364] width 1536 height 729
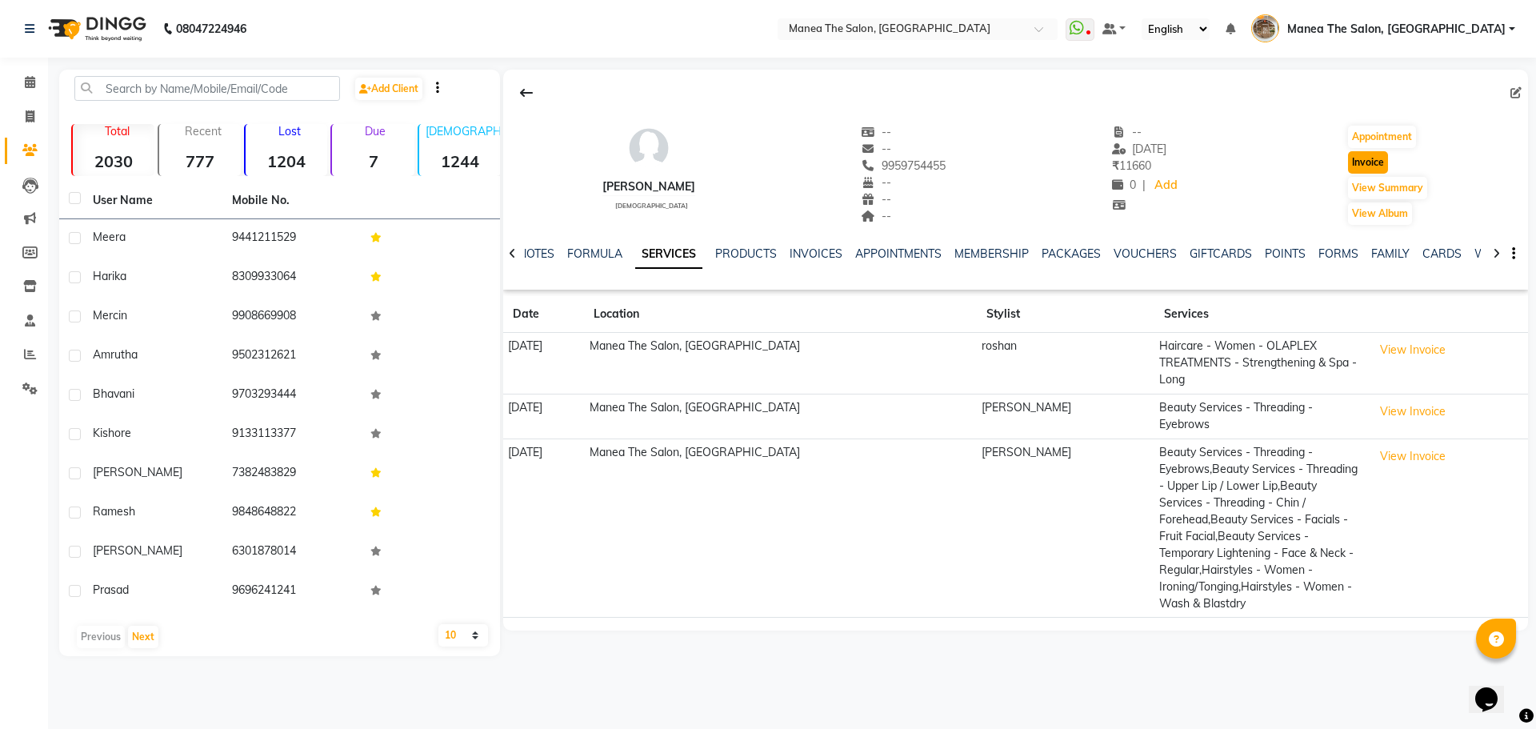
click at [1366, 162] on button "Invoice" at bounding box center [1368, 162] width 40 height 22
select select "service"
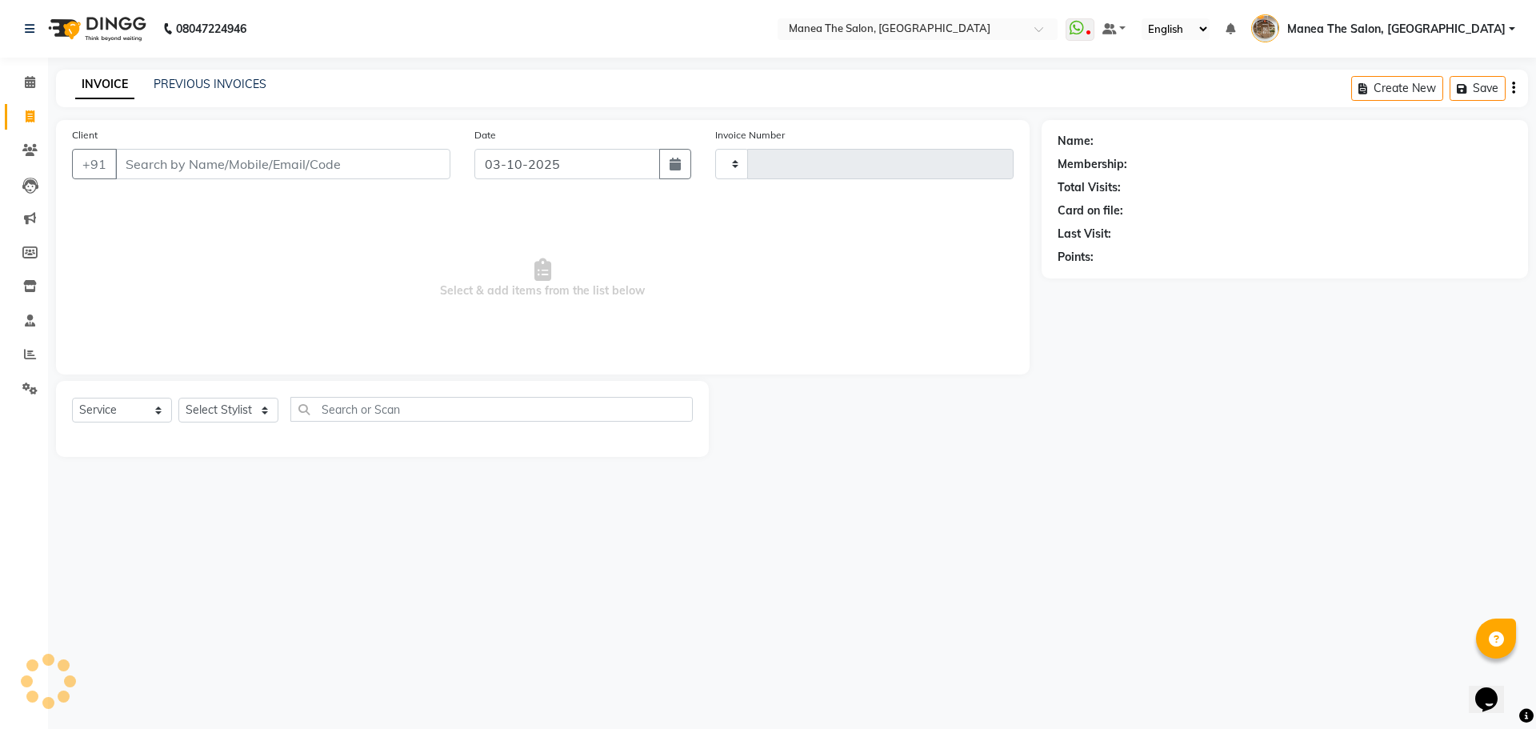
type input "2619"
select select "7287"
type input "9959754455"
click at [1163, 169] on div "Membership: No Active Membership" at bounding box center [1285, 164] width 454 height 17
click at [1123, 142] on link "Bhavya" at bounding box center [1116, 141] width 38 height 17
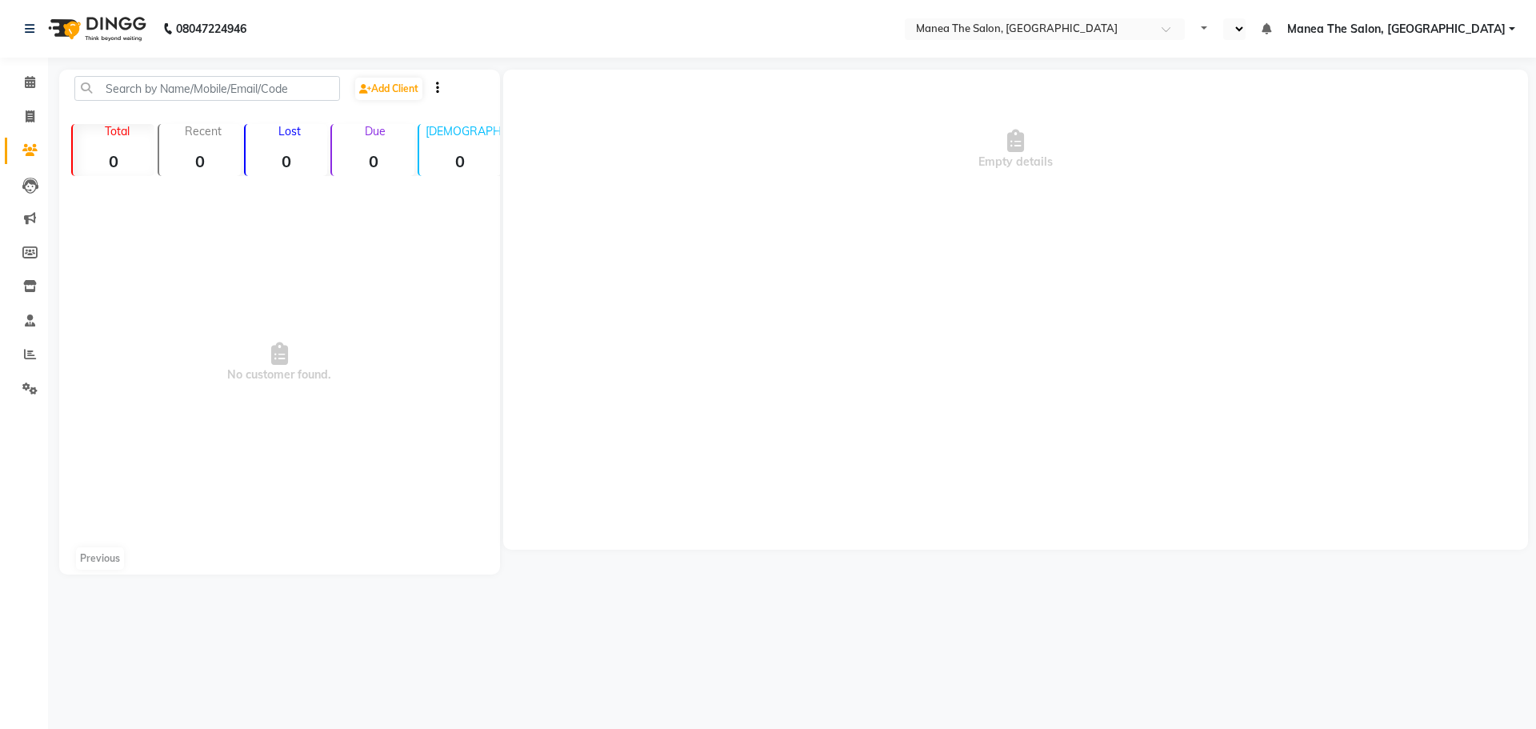
select select "en"
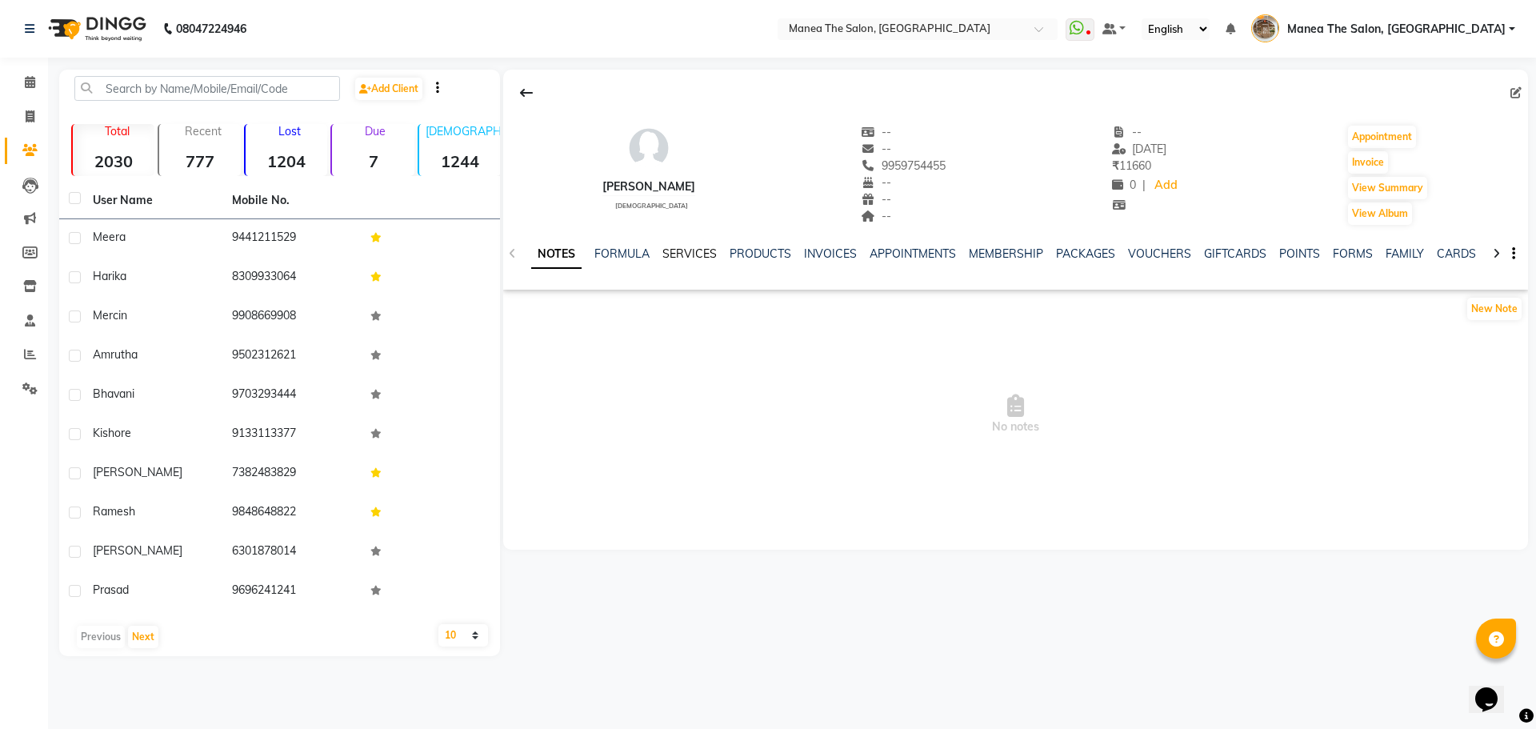
click at [689, 254] on link "SERVICES" at bounding box center [690, 253] width 54 height 14
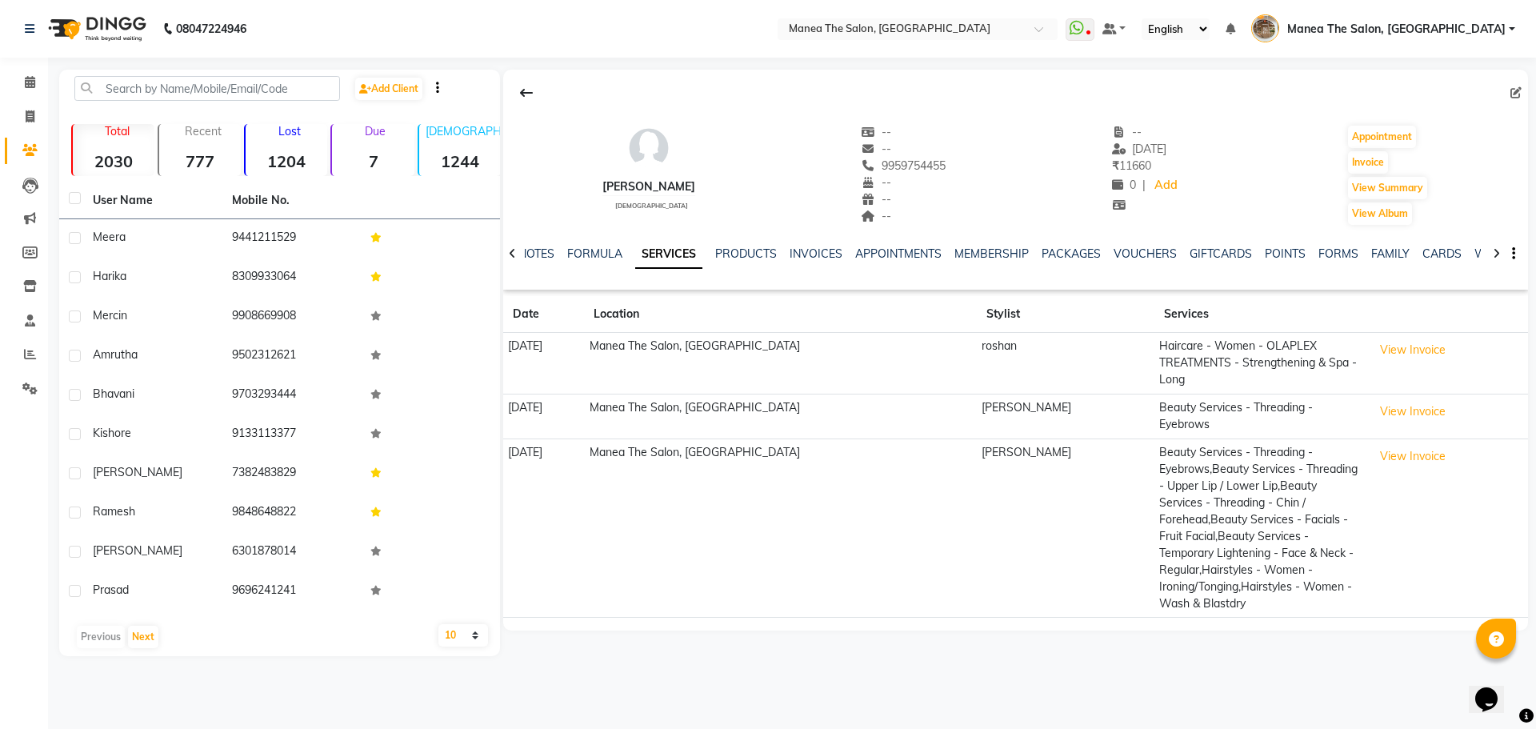
click at [545, 344] on td "[DATE]" at bounding box center [543, 364] width 81 height 62
click at [1379, 352] on button "View Invoice" at bounding box center [1413, 350] width 80 height 25
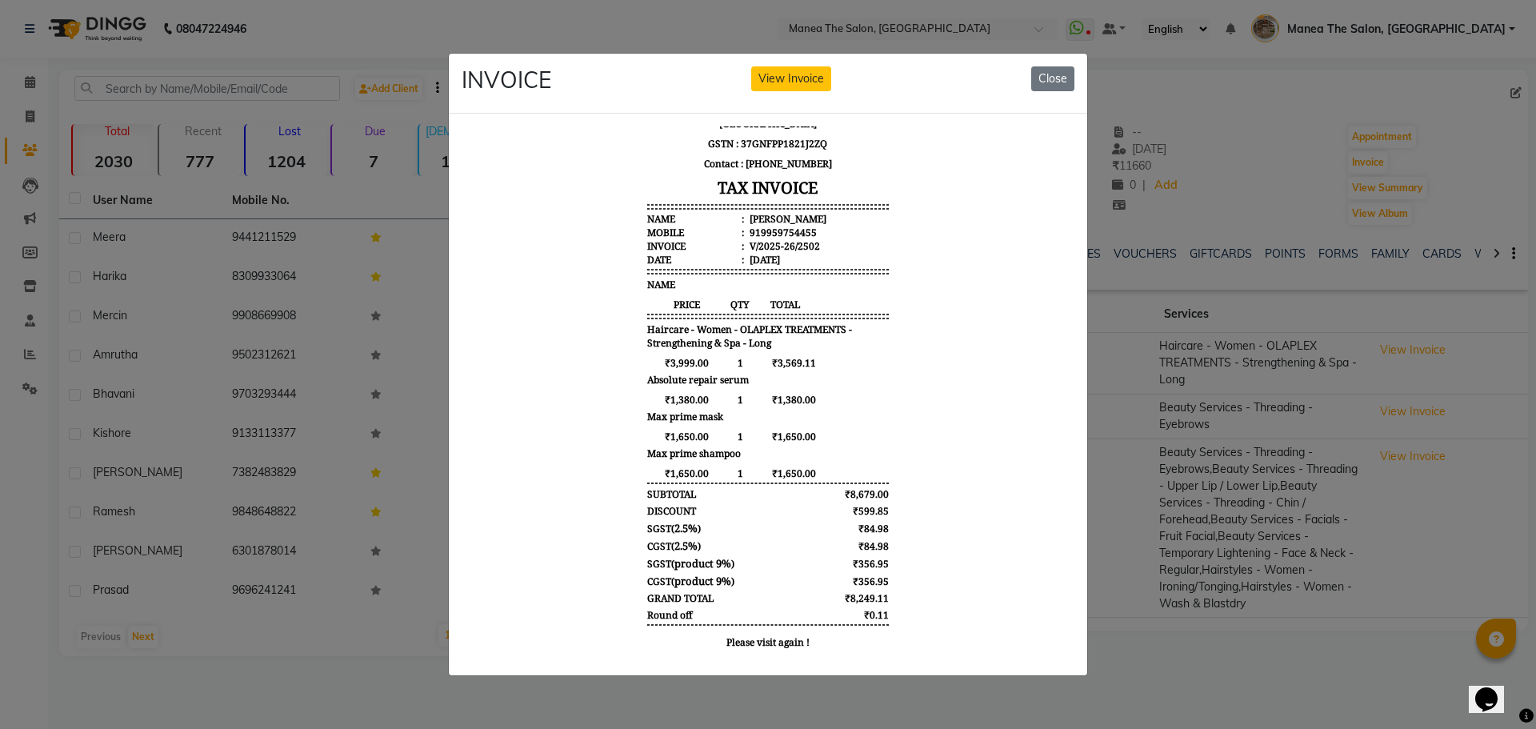
scroll to position [61, 0]
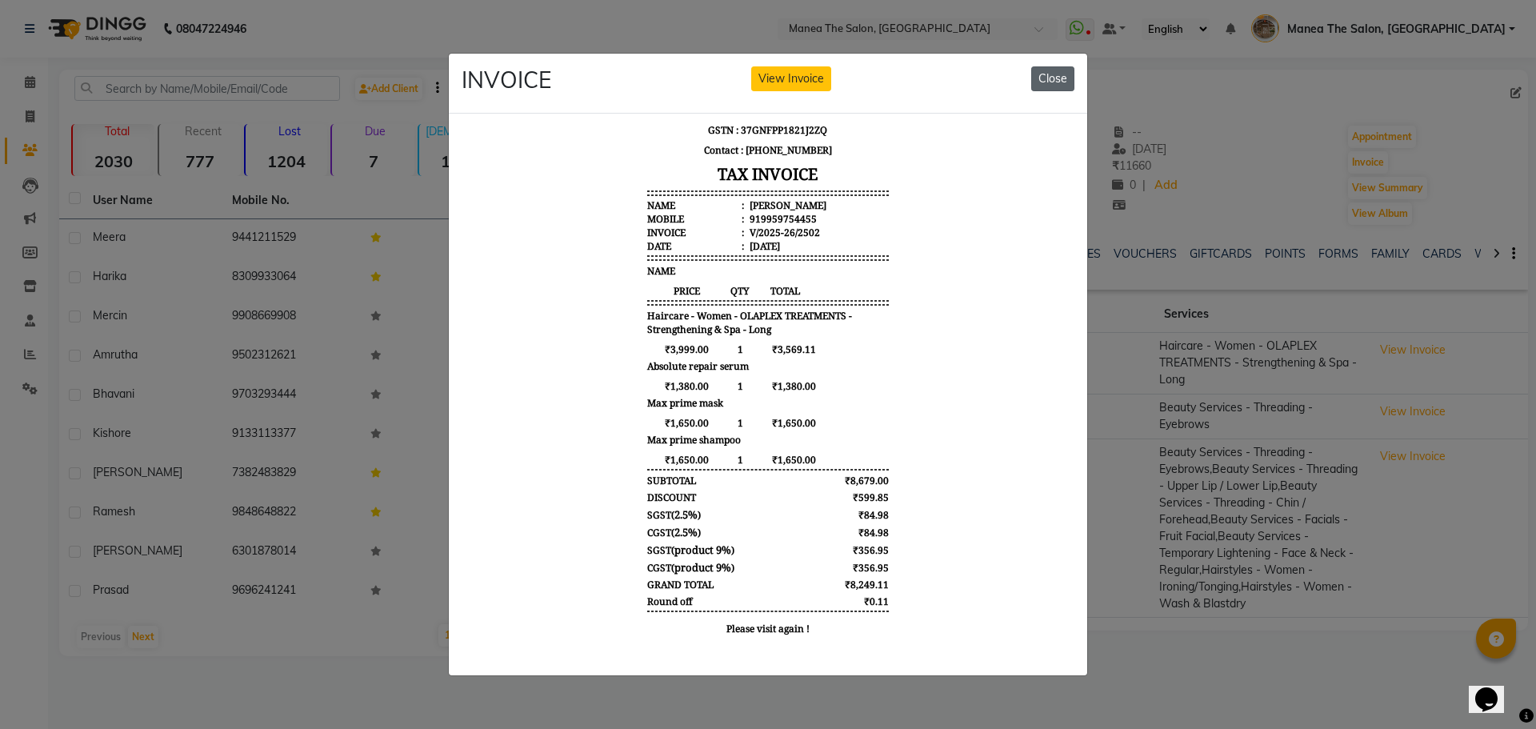
click at [1049, 66] on button "Close" at bounding box center [1052, 78] width 43 height 25
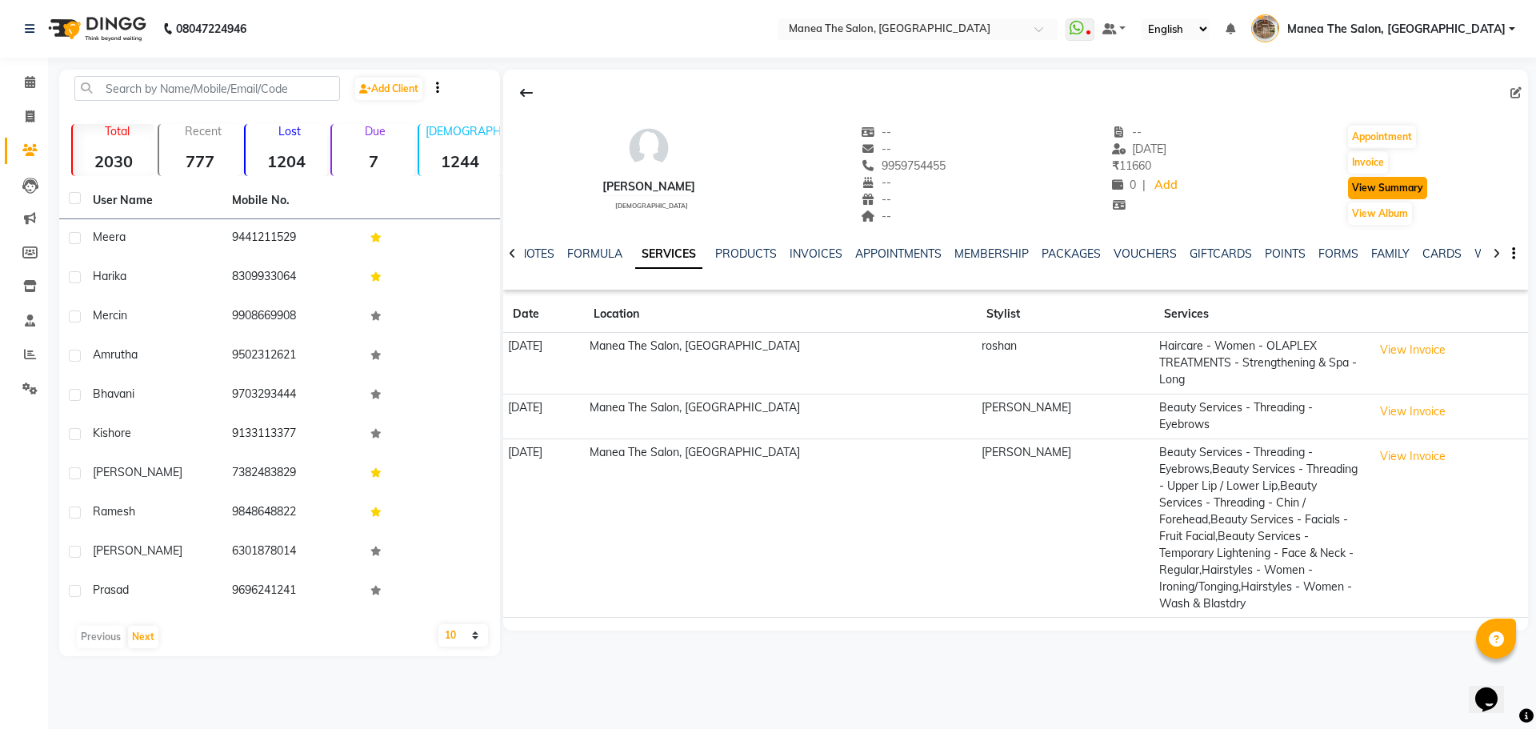
click at [1385, 189] on button "View Summary" at bounding box center [1387, 188] width 79 height 22
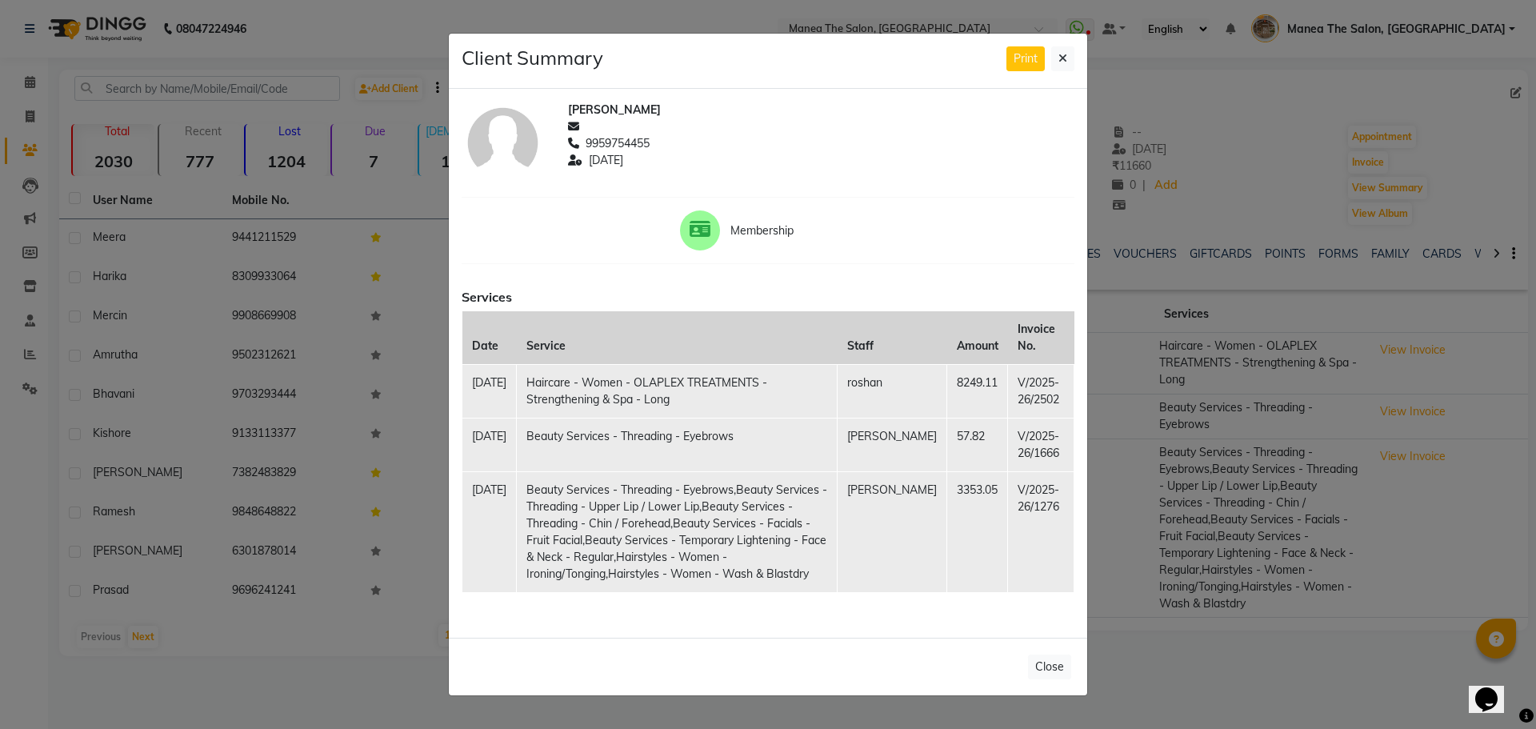
scroll to position [14, 0]
click at [1042, 674] on button "Close" at bounding box center [1049, 667] width 43 height 25
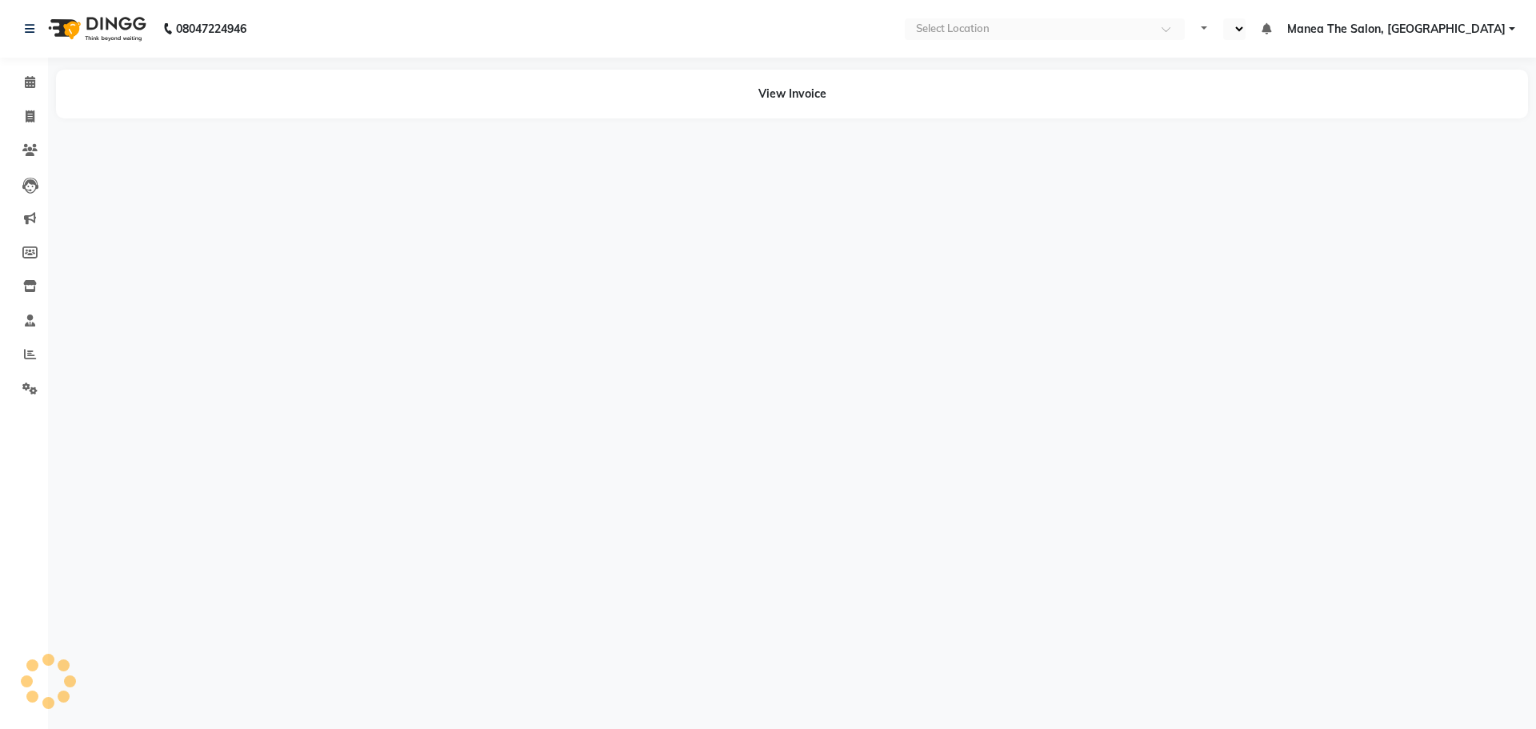
select select "en"
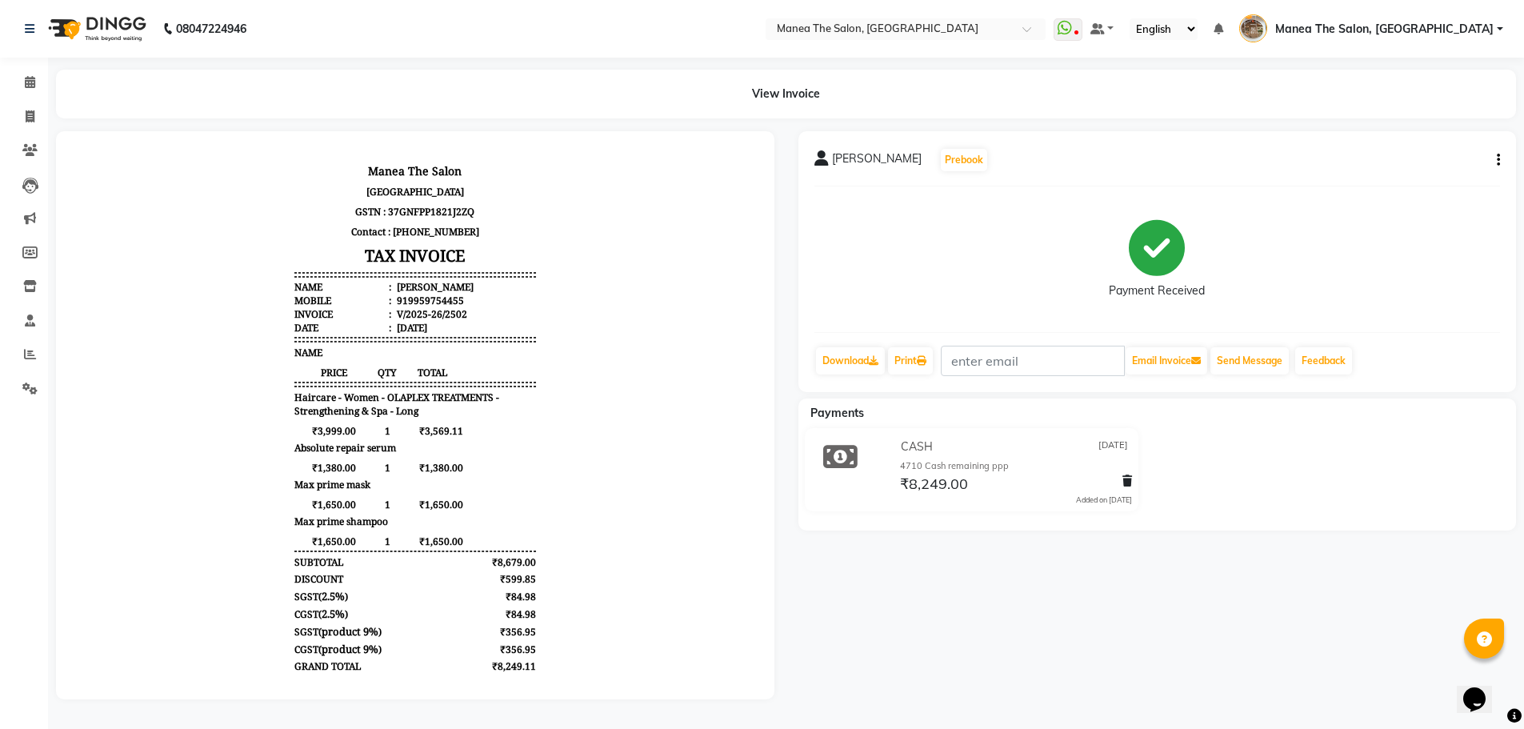
click at [1500, 158] on div "[PERSON_NAME] Prebook Payment Received Download Print Email Invoice Send Messag…" at bounding box center [1158, 261] width 719 height 261
click at [1496, 162] on button "button" at bounding box center [1496, 160] width 10 height 17
click at [1405, 184] on div "Edit Invoice" at bounding box center [1419, 180] width 110 height 20
select select "service"
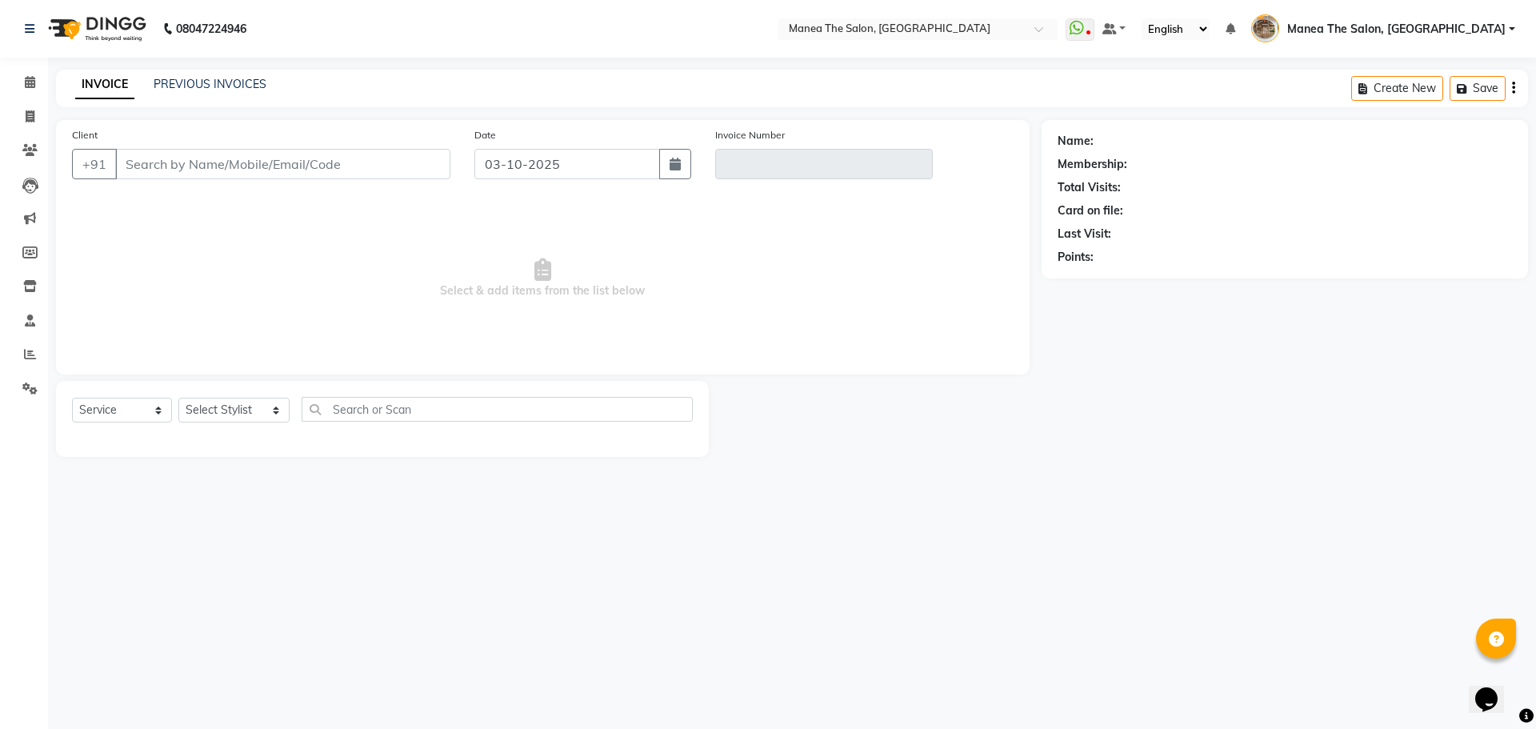
type input "9959754455"
type input "V/2025-26/2502"
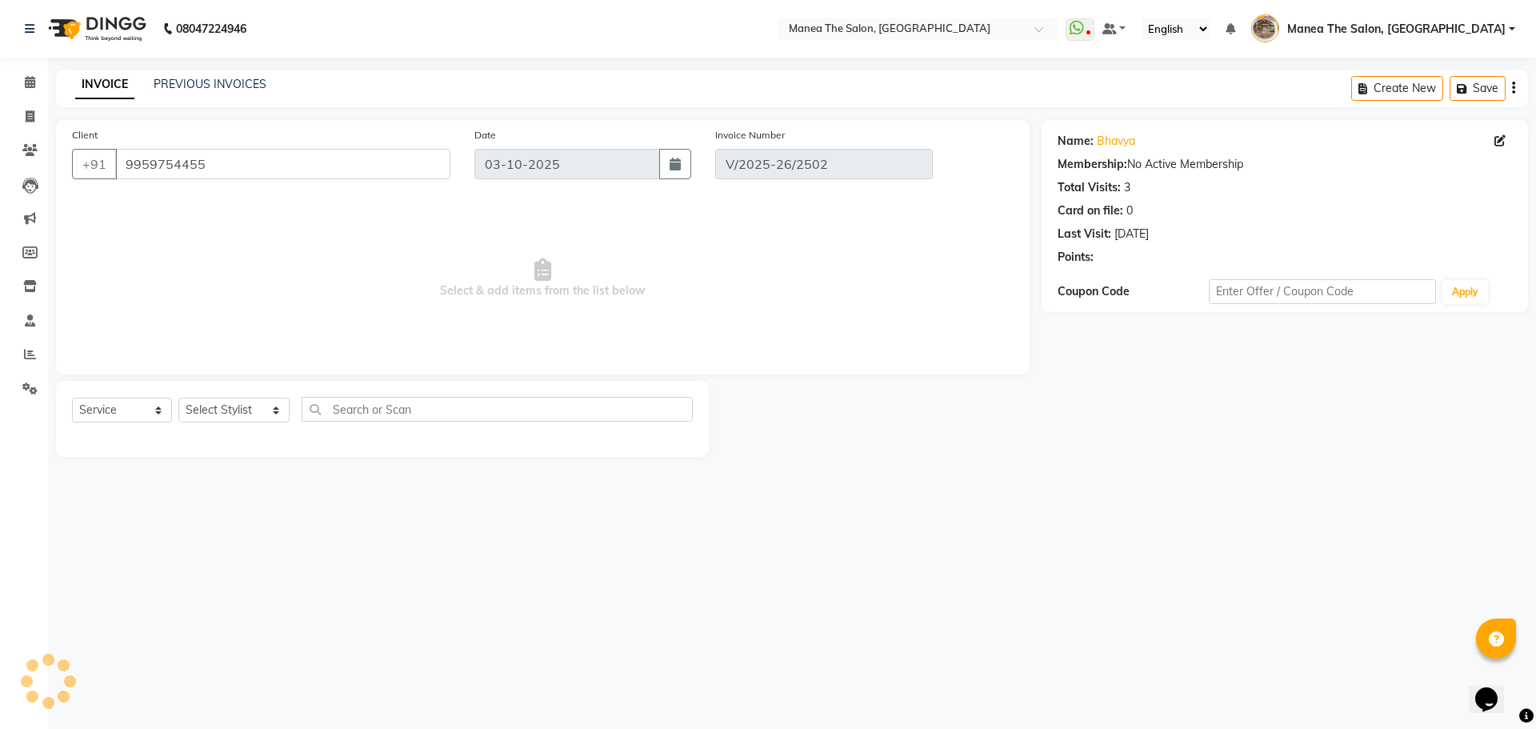
type input "[DATE]"
select select "select"
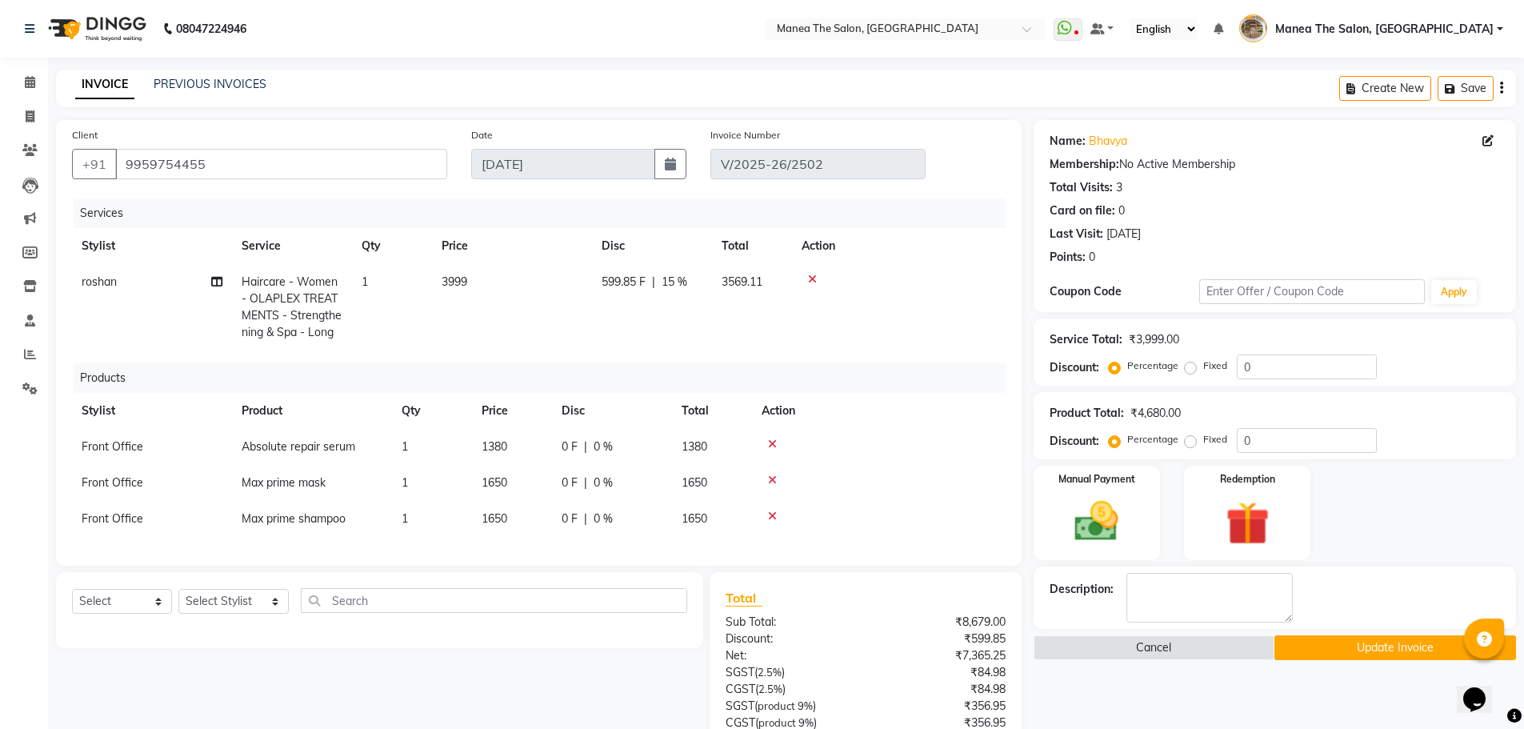
click at [773, 475] on icon at bounding box center [772, 479] width 9 height 11
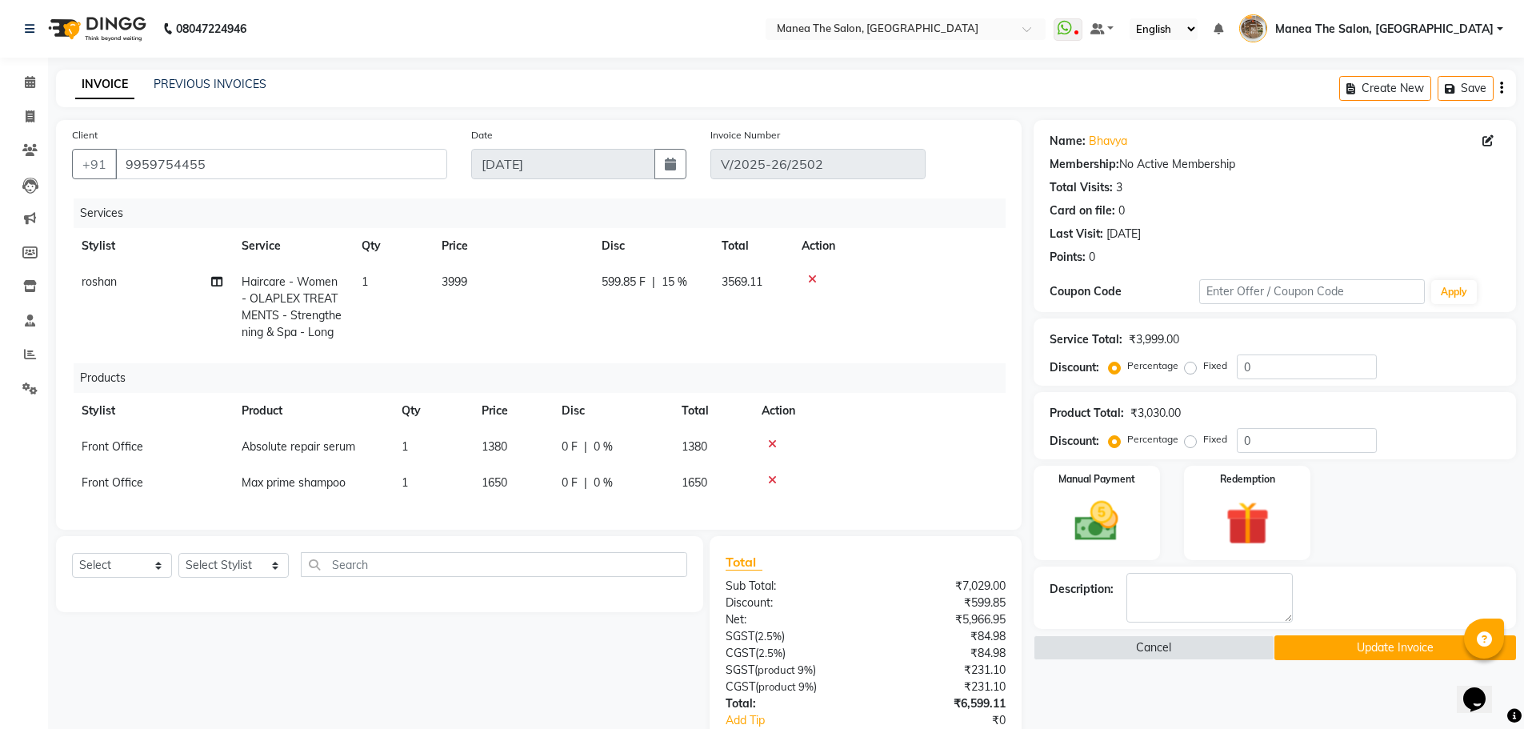
click at [768, 477] on icon at bounding box center [772, 479] width 9 height 11
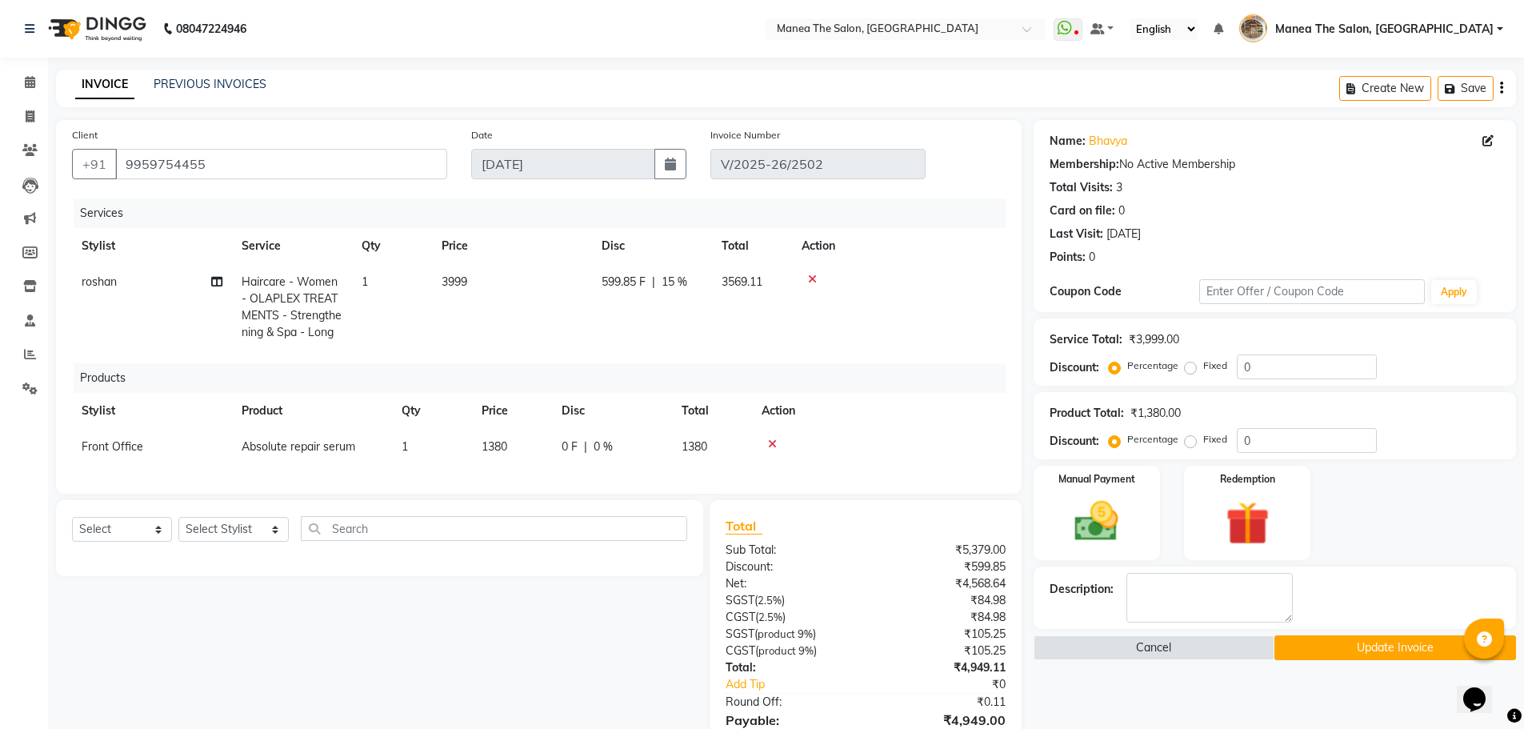
drag, startPoint x: 77, startPoint y: 519, endPoint x: 91, endPoint y: 527, distance: 16.1
click at [78, 521] on div "Select Service Product Membership Package Voucher Prepaid Gift Card Select Styl…" at bounding box center [379, 538] width 647 height 76
click at [102, 530] on select "Select Service Product Membership Package Voucher Prepaid Gift Card" at bounding box center [122, 529] width 100 height 25
click at [126, 446] on span "Front Office" at bounding box center [113, 446] width 62 height 14
select select "63346"
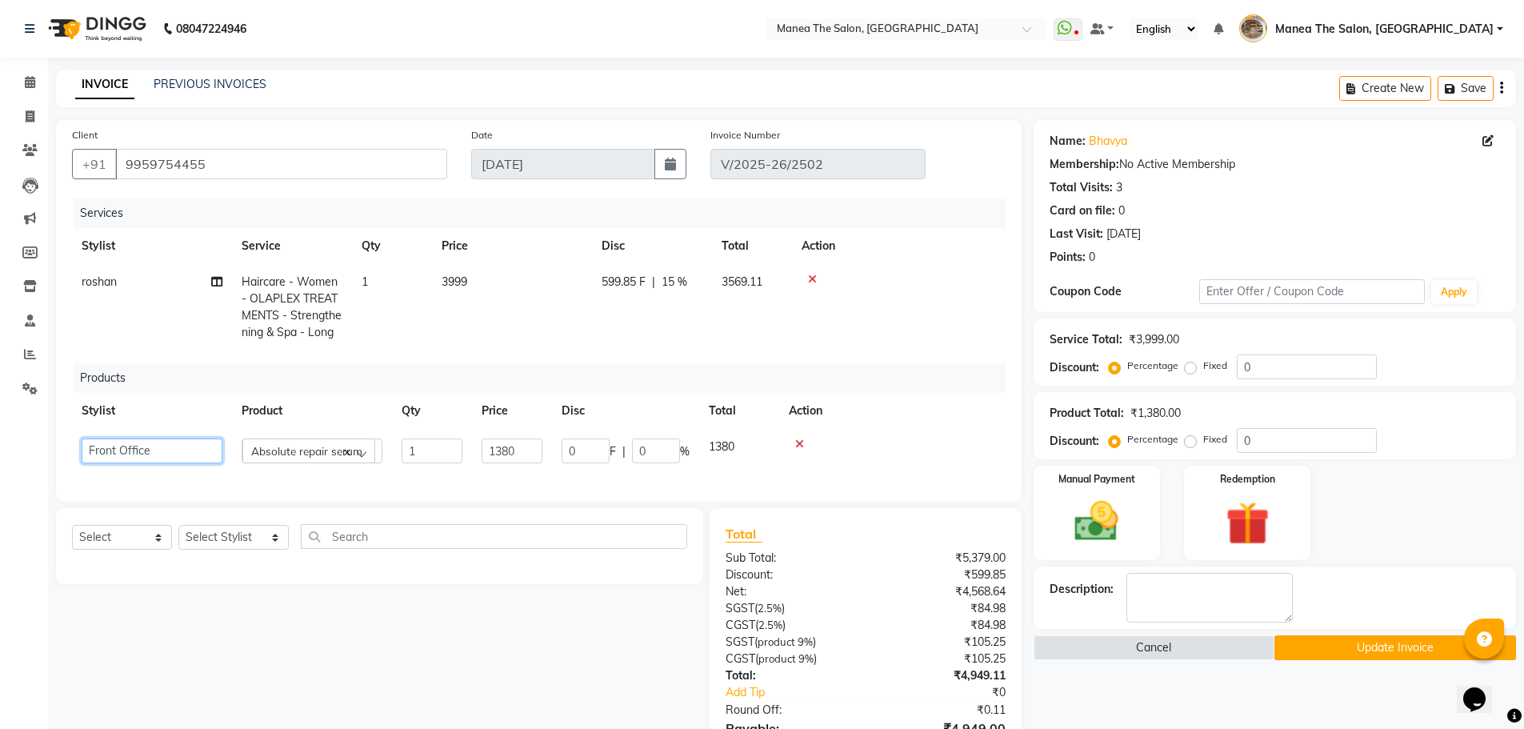
click at [130, 445] on select "[PERSON_NAME] Front Office Kaif [PERSON_NAME] [PERSON_NAME] Peluri [PERSON_NAME…" at bounding box center [152, 450] width 141 height 25
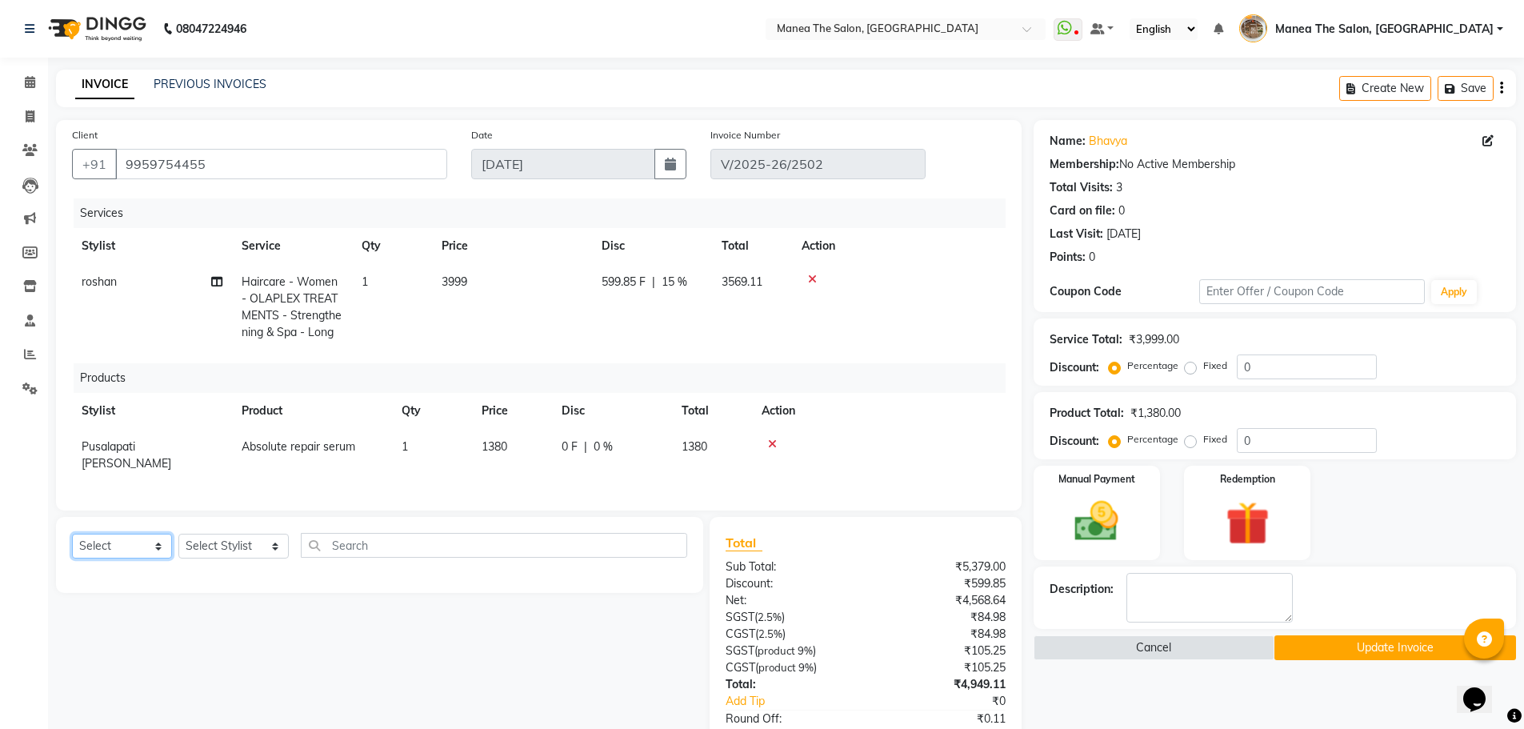
click at [145, 534] on select "Select Service Product Membership Package Voucher Prepaid Gift Card" at bounding box center [122, 546] width 100 height 25
select select "product"
click at [72, 534] on select "Select Service Product Membership Package Voucher Prepaid Gift Card" at bounding box center [122, 546] width 100 height 25
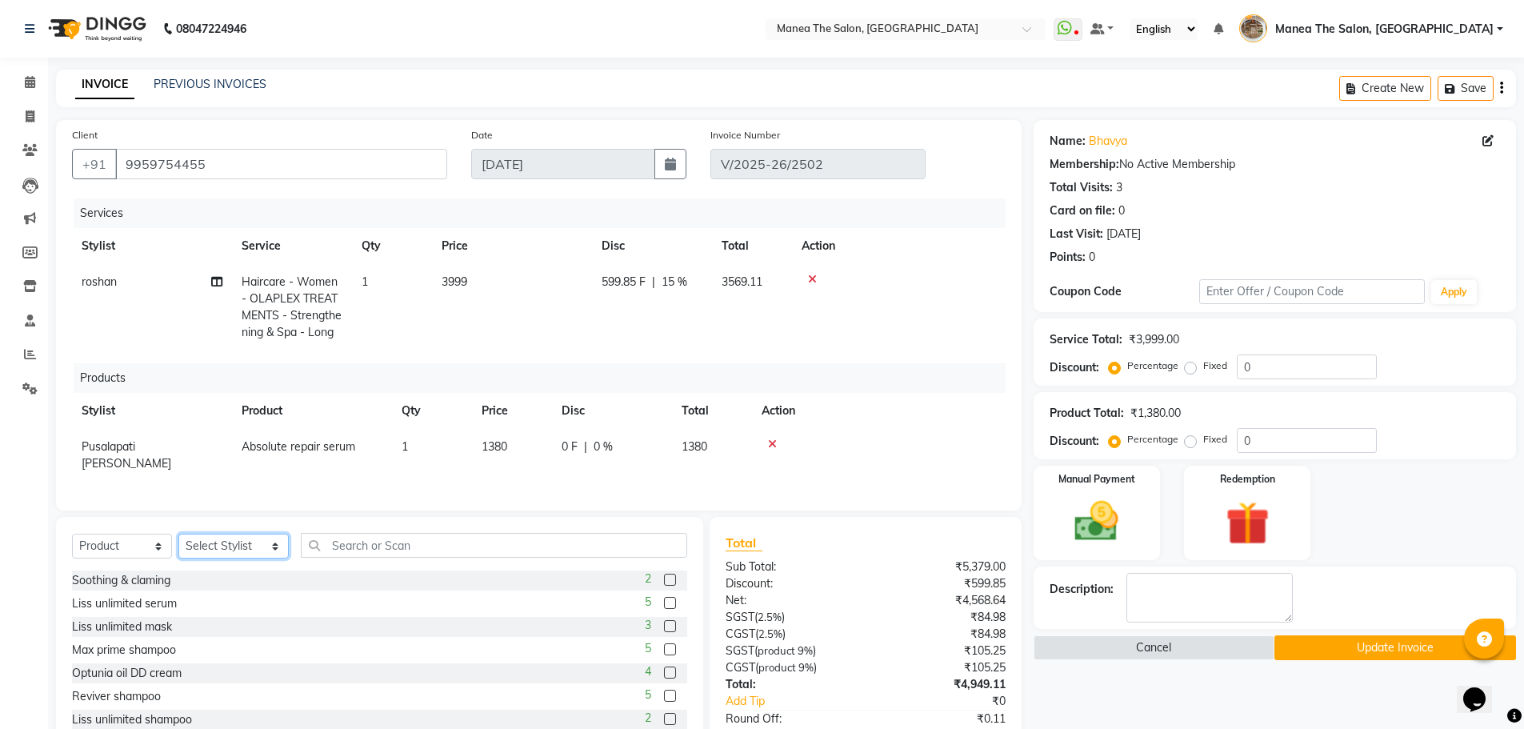
drag, startPoint x: 203, startPoint y: 539, endPoint x: 192, endPoint y: 543, distance: 11.7
click at [203, 539] on select "Select Stylist [PERSON_NAME] Front Office Kaif [PERSON_NAME] [PERSON_NAME] Pelu…" at bounding box center [233, 546] width 110 height 25
select select "62424"
click at [178, 534] on select "Select Stylist [PERSON_NAME] Front Office Kaif [PERSON_NAME] [PERSON_NAME] Pelu…" at bounding box center [233, 546] width 110 height 25
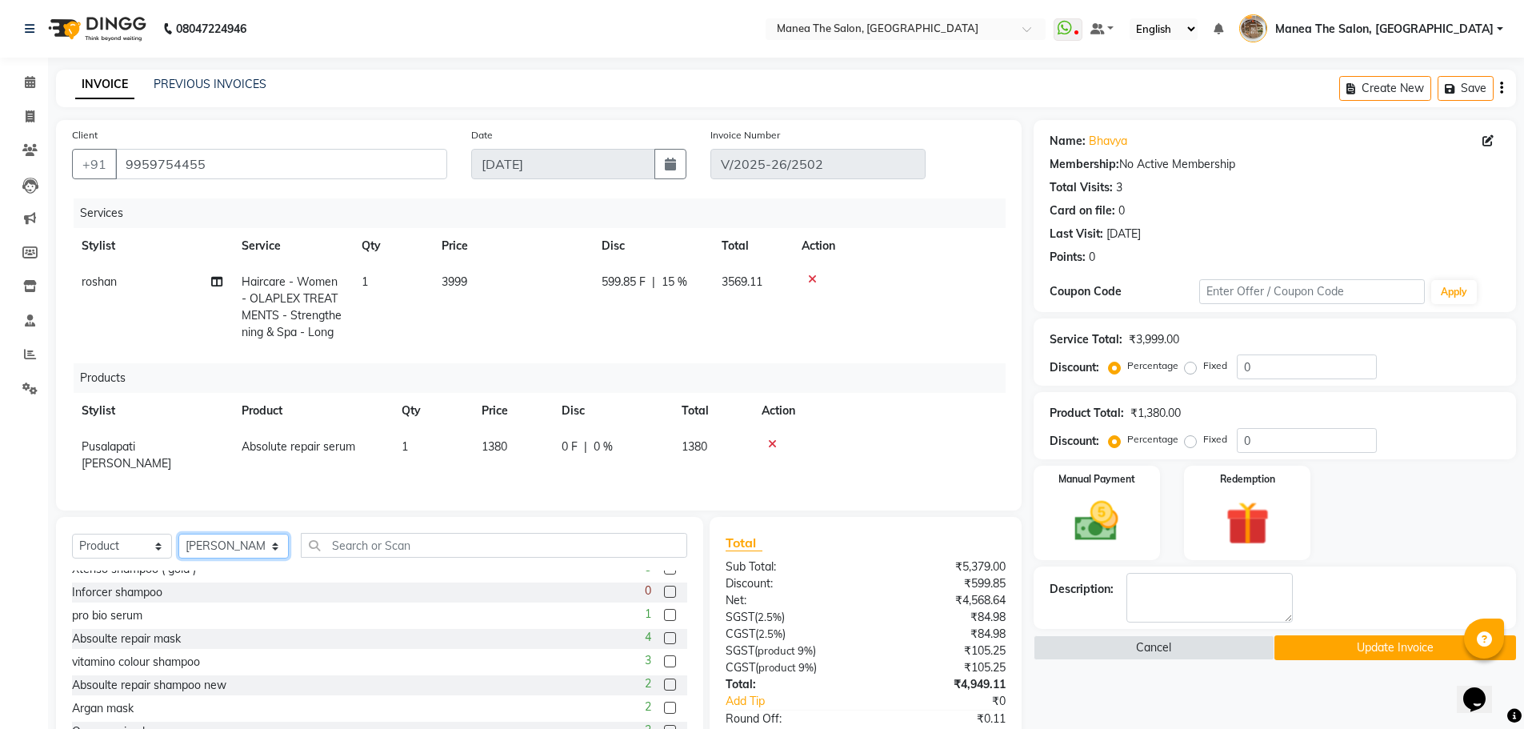
scroll to position [480, 0]
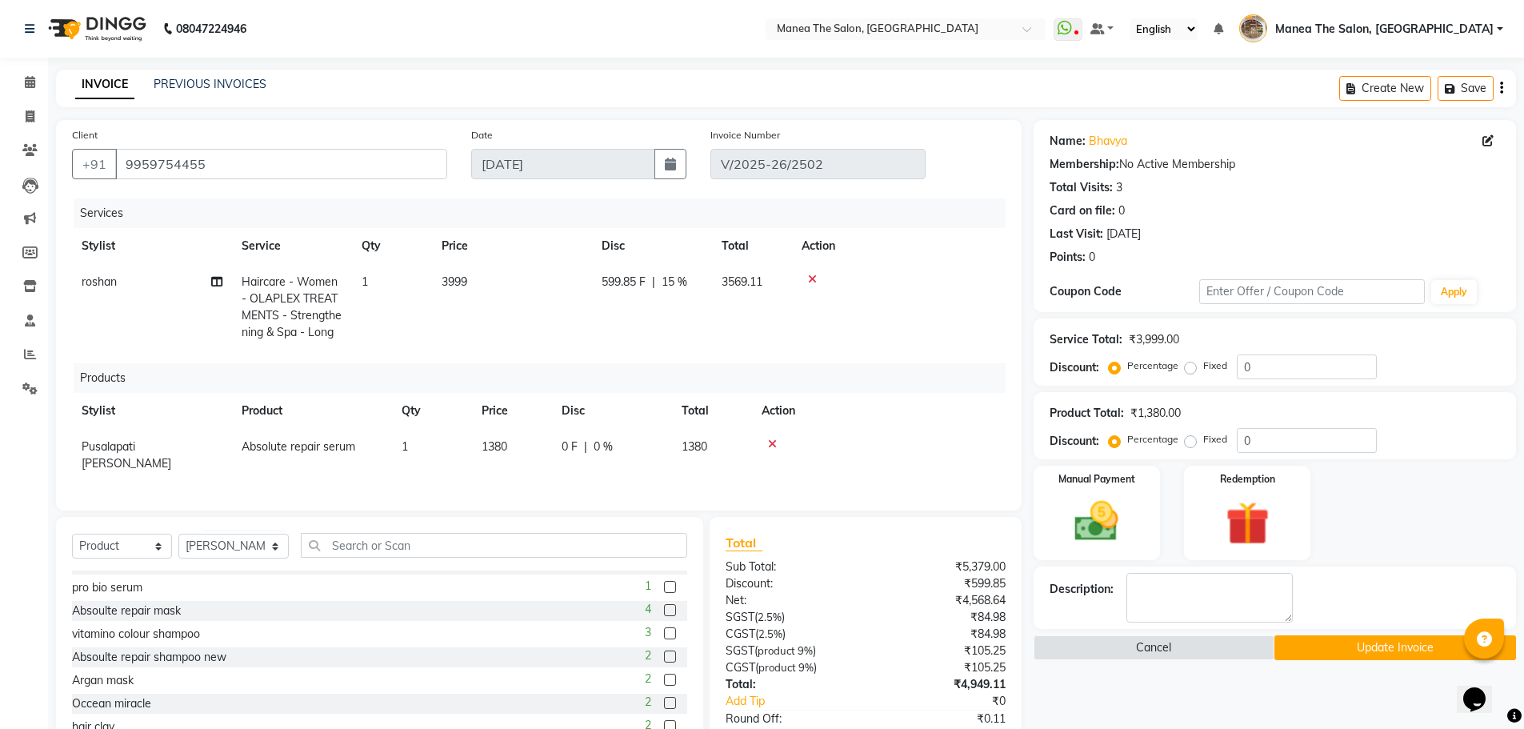
click at [664, 607] on label at bounding box center [670, 610] width 12 height 12
click at [664, 607] on input "checkbox" at bounding box center [669, 611] width 10 height 10
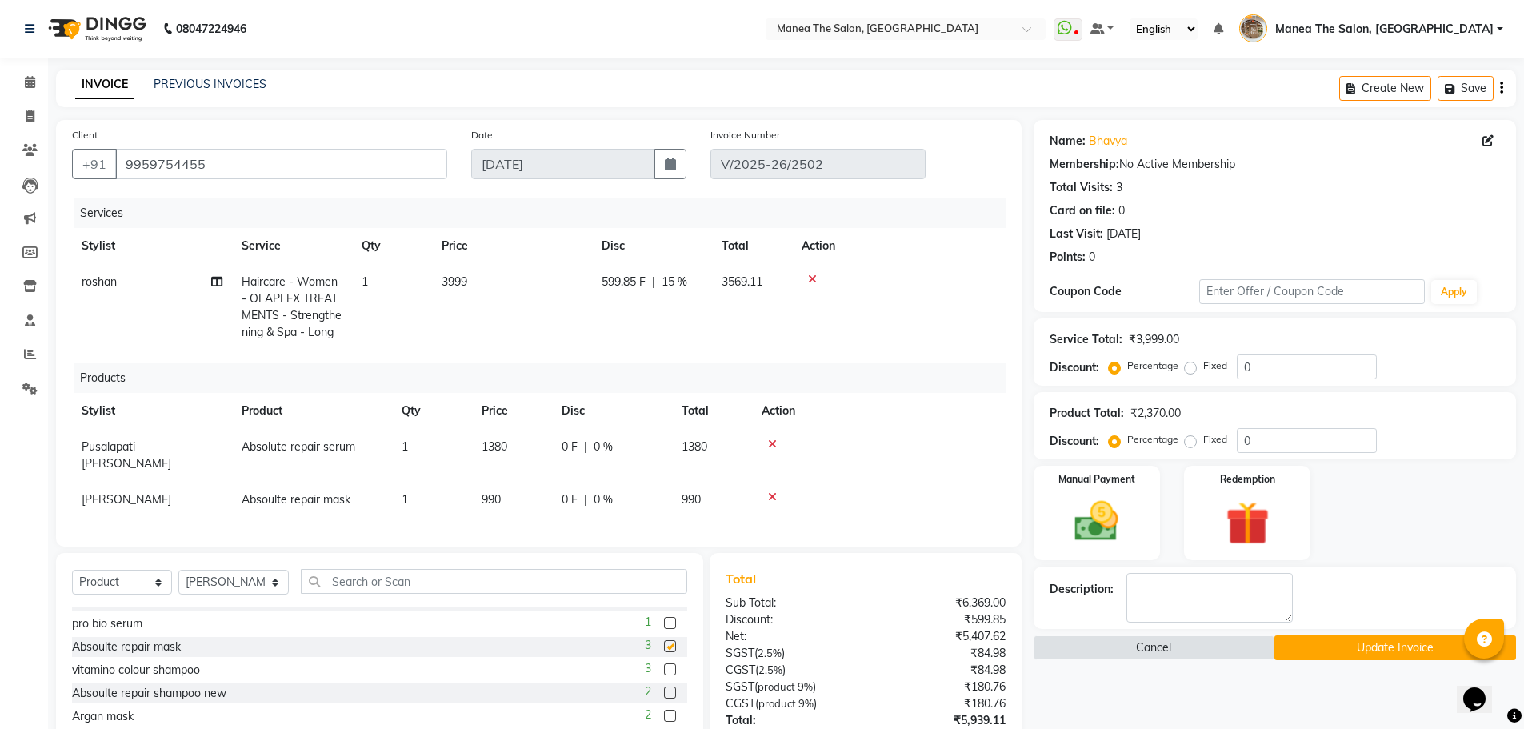
checkbox input "false"
click at [664, 691] on label at bounding box center [670, 693] width 12 height 12
click at [664, 691] on input "checkbox" at bounding box center [669, 693] width 10 height 10
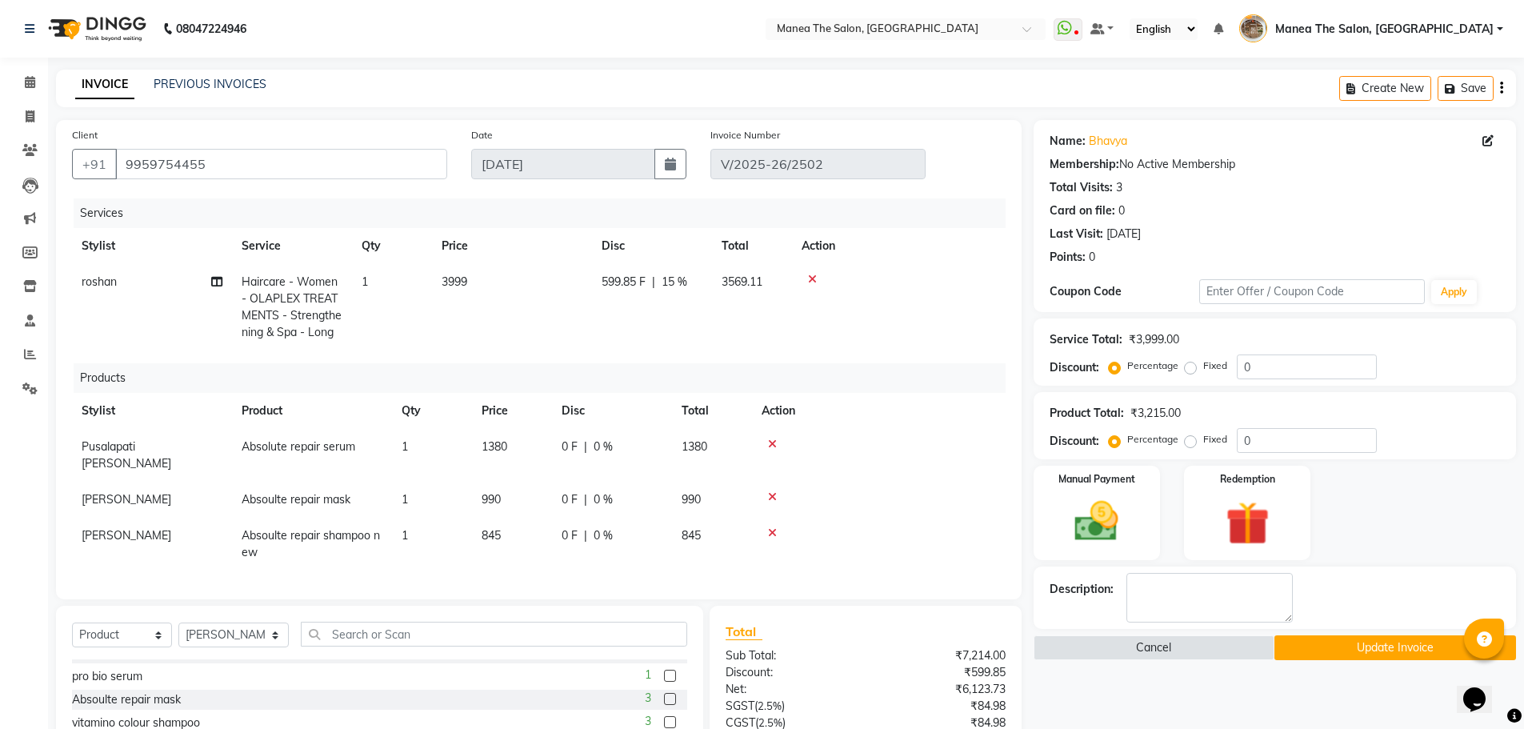
checkbox input "false"
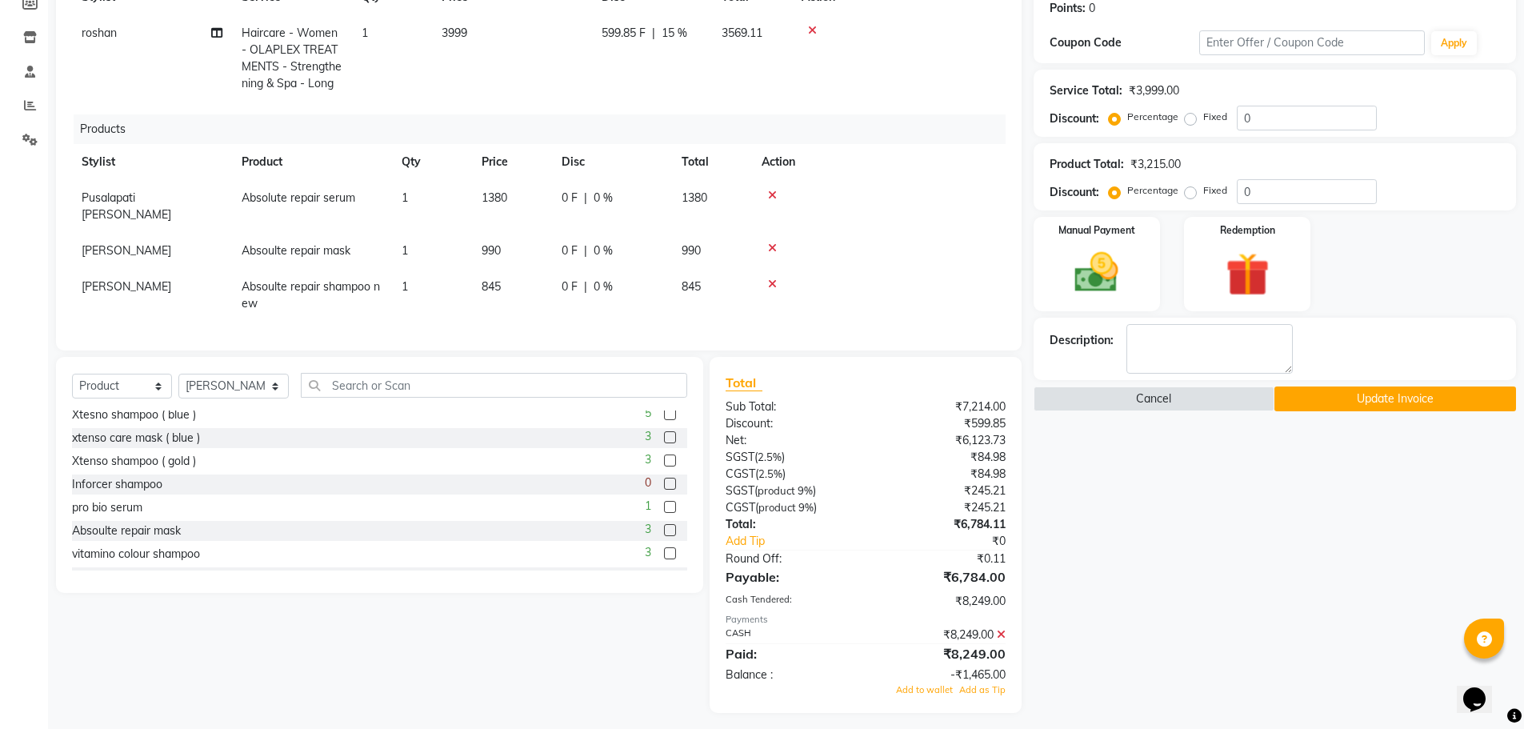
scroll to position [252, 0]
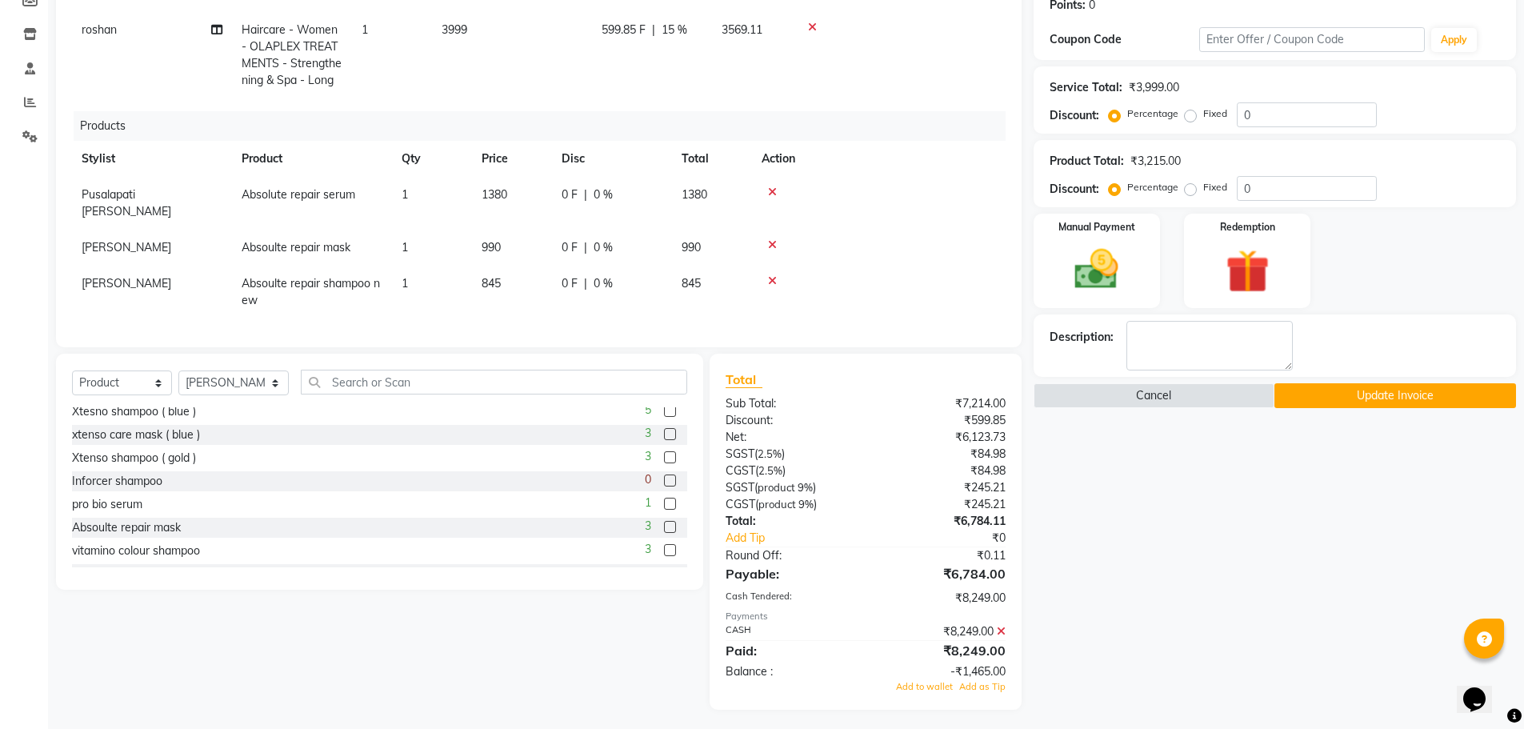
click at [999, 626] on icon at bounding box center [1001, 631] width 9 height 11
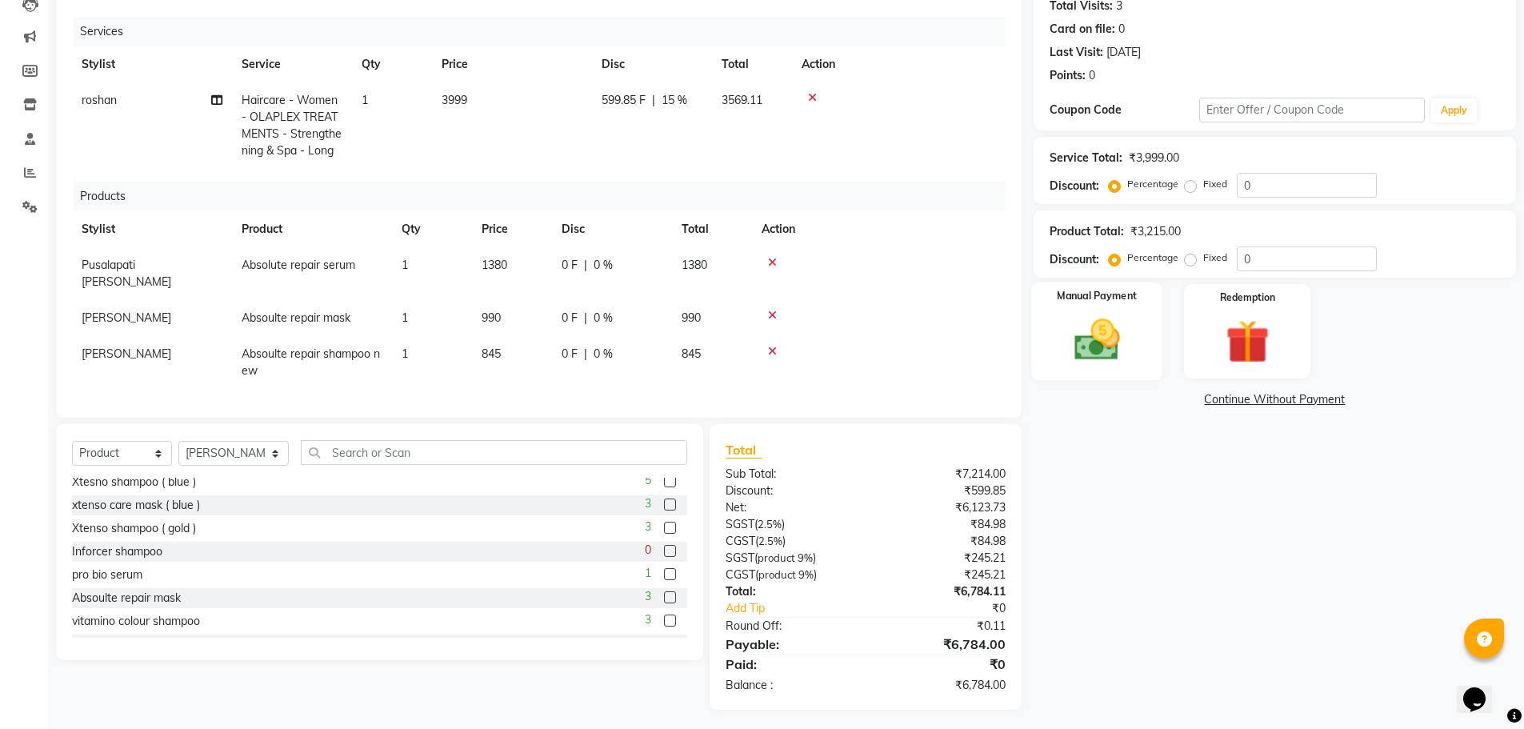
click at [1107, 349] on img at bounding box center [1097, 340] width 74 height 52
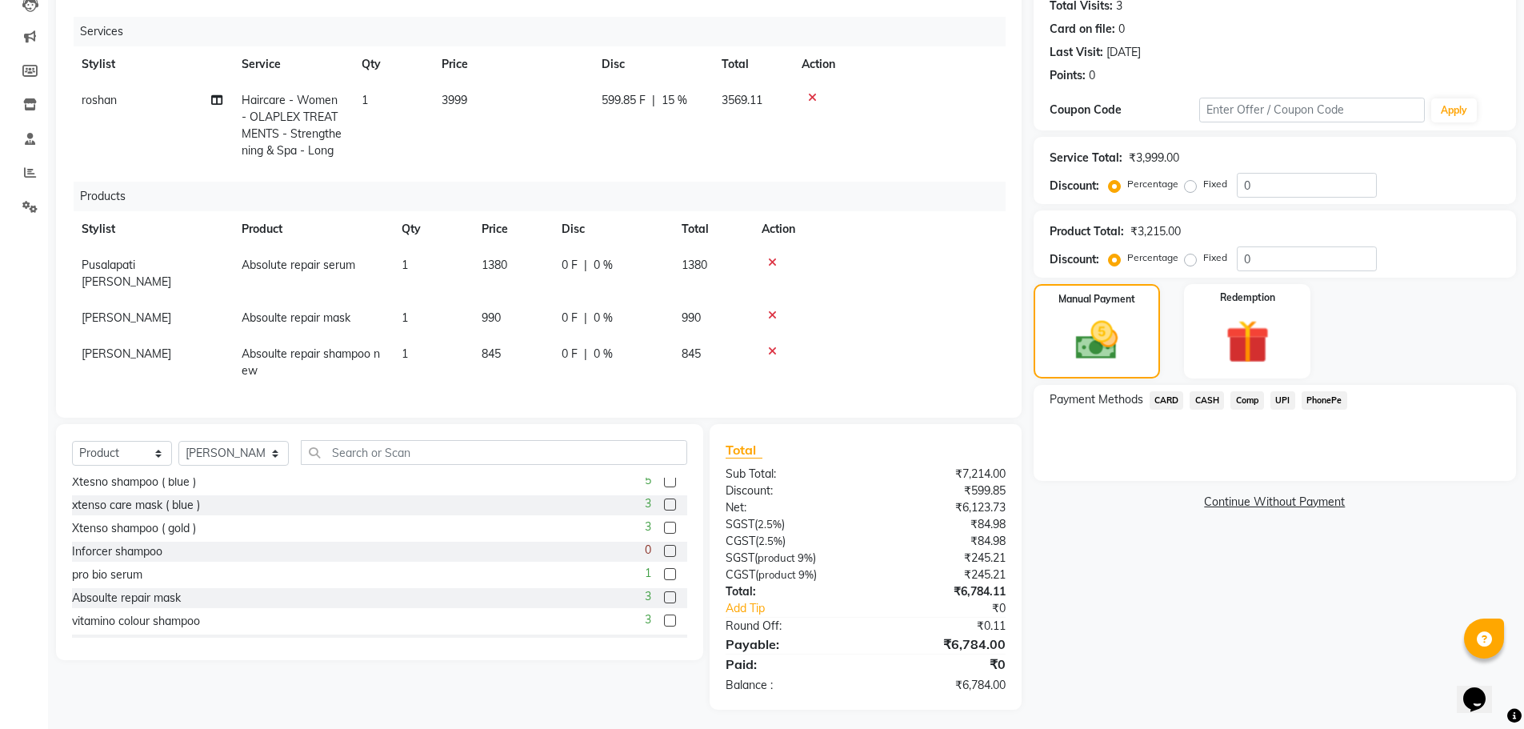
click at [1199, 394] on span "CASH" at bounding box center [1207, 400] width 34 height 18
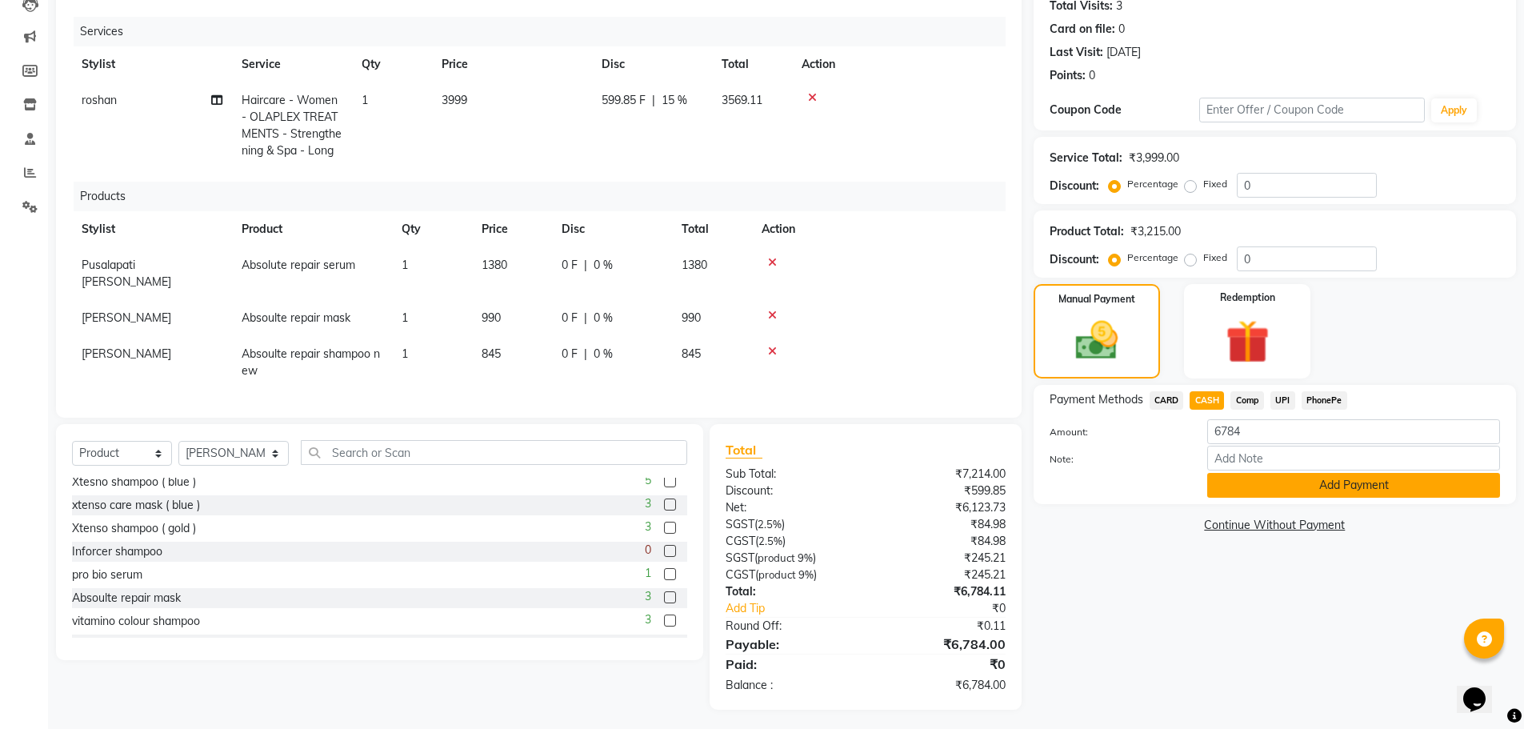
click at [1235, 488] on button "Add Payment" at bounding box center [1353, 485] width 293 height 25
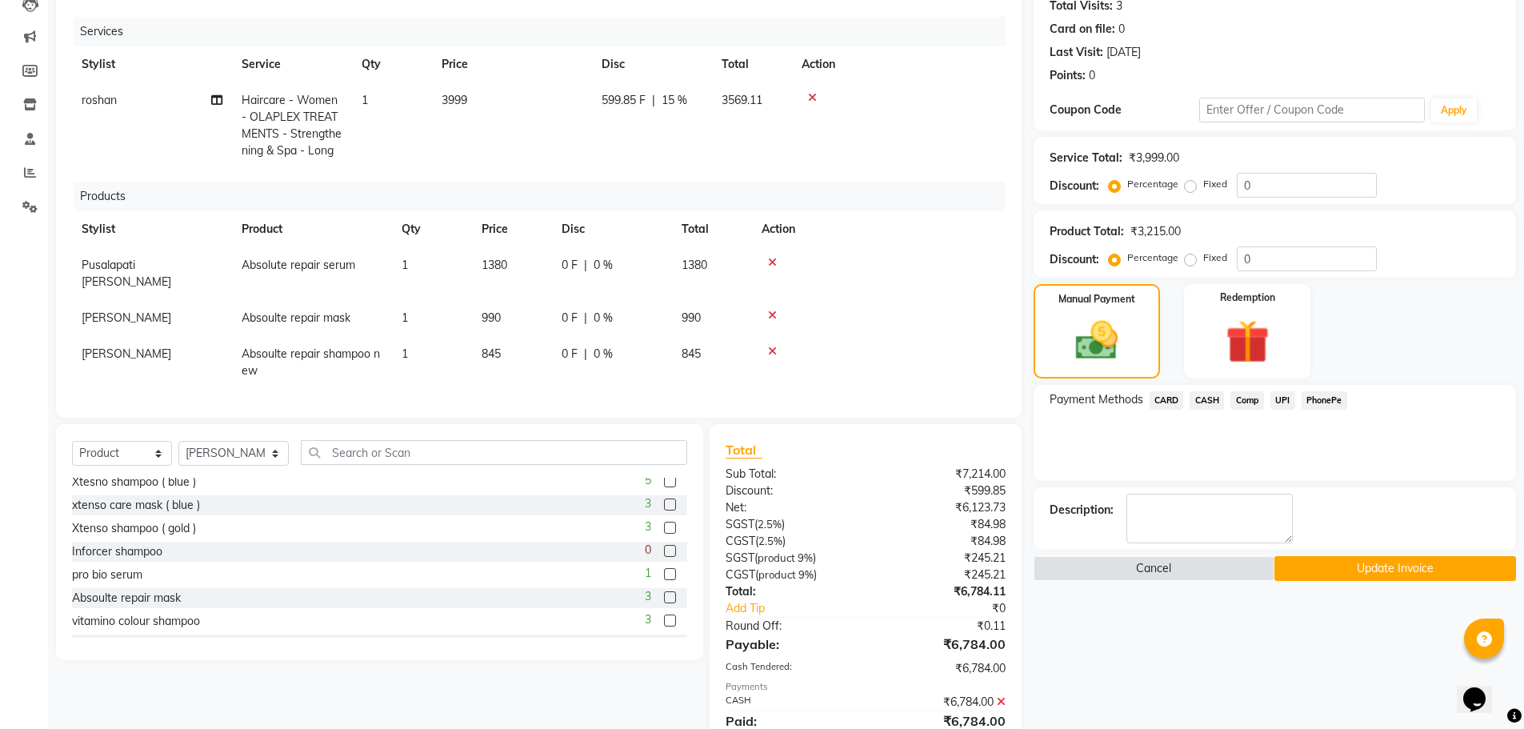
click at [1319, 578] on button "Update Invoice" at bounding box center [1396, 568] width 242 height 25
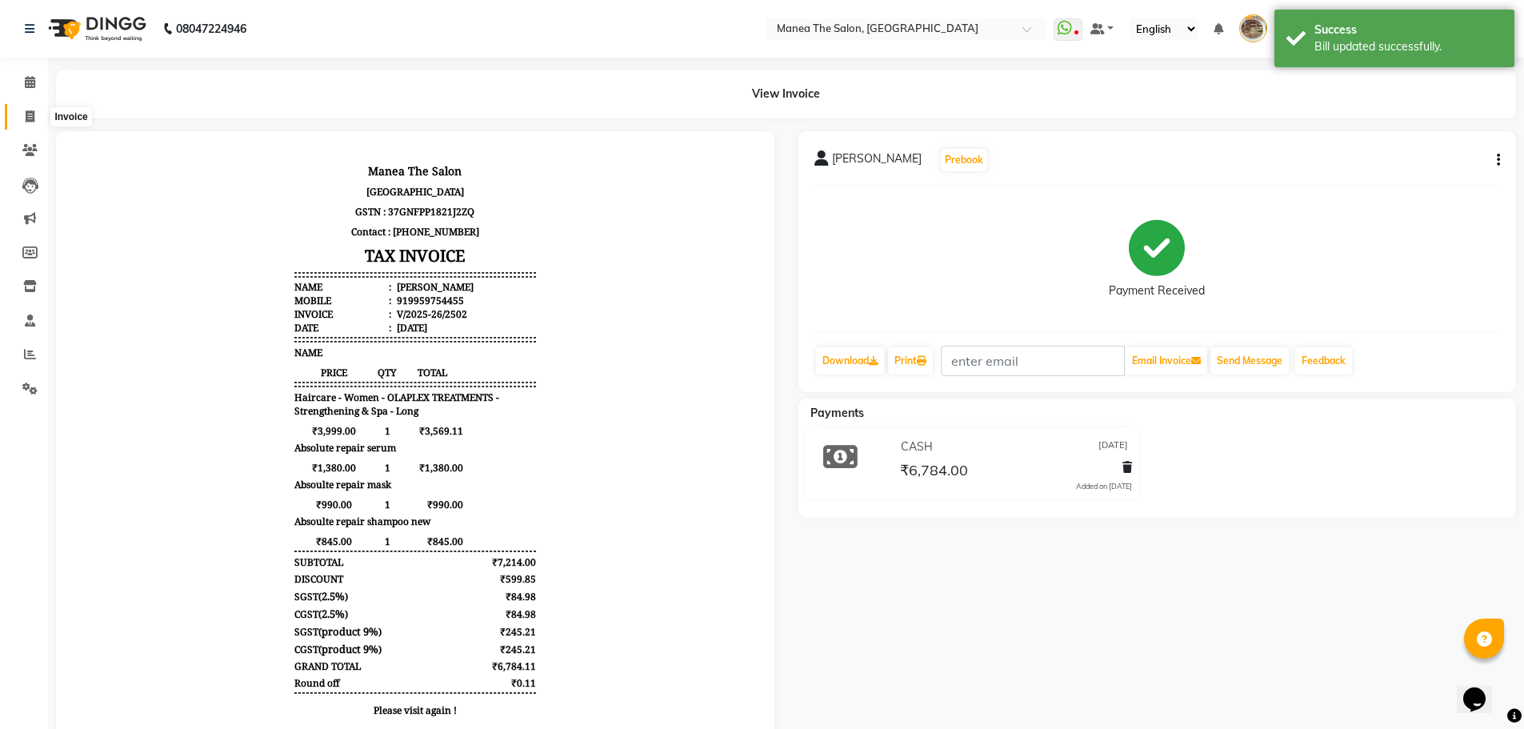
click at [30, 122] on span at bounding box center [30, 117] width 28 height 18
select select "service"
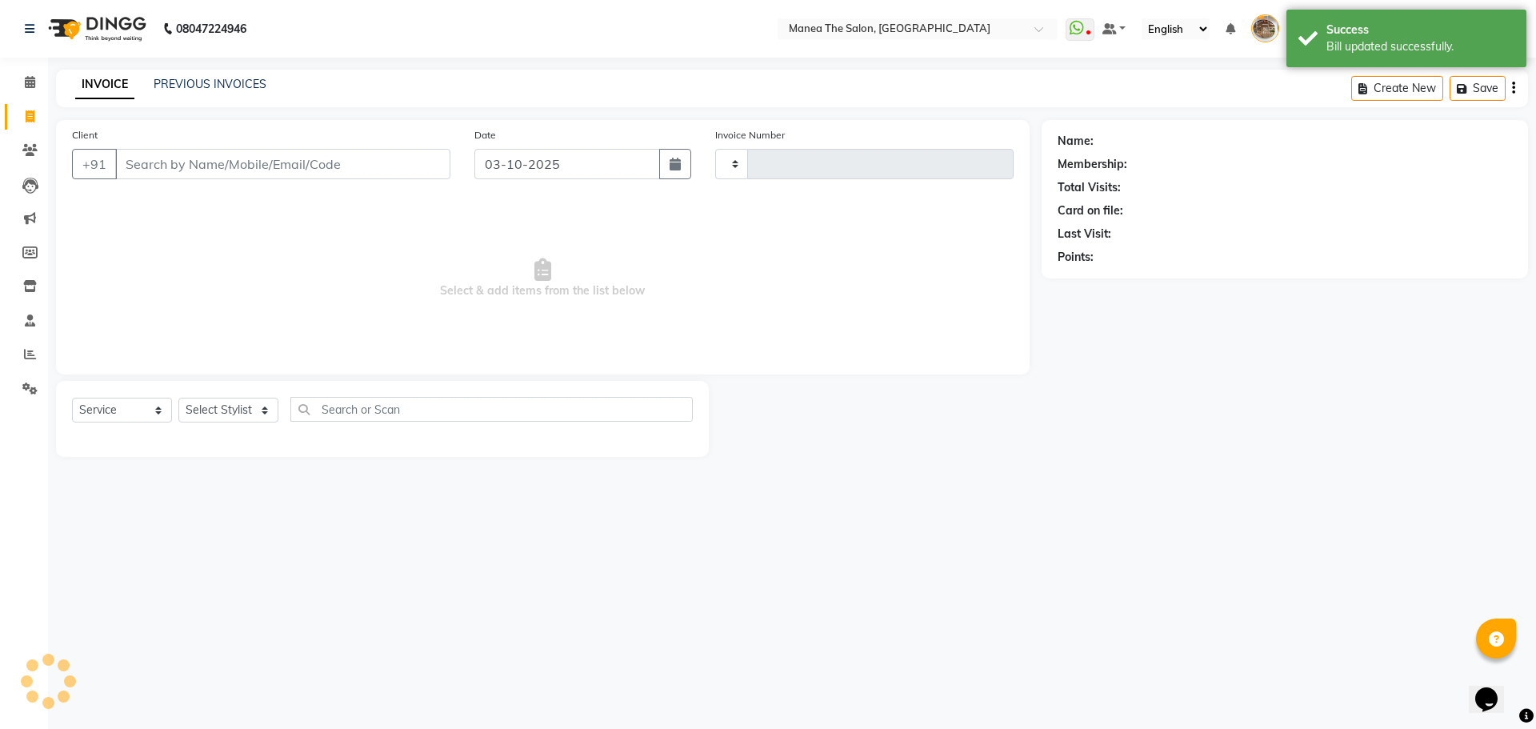
type input "2619"
select select "7287"
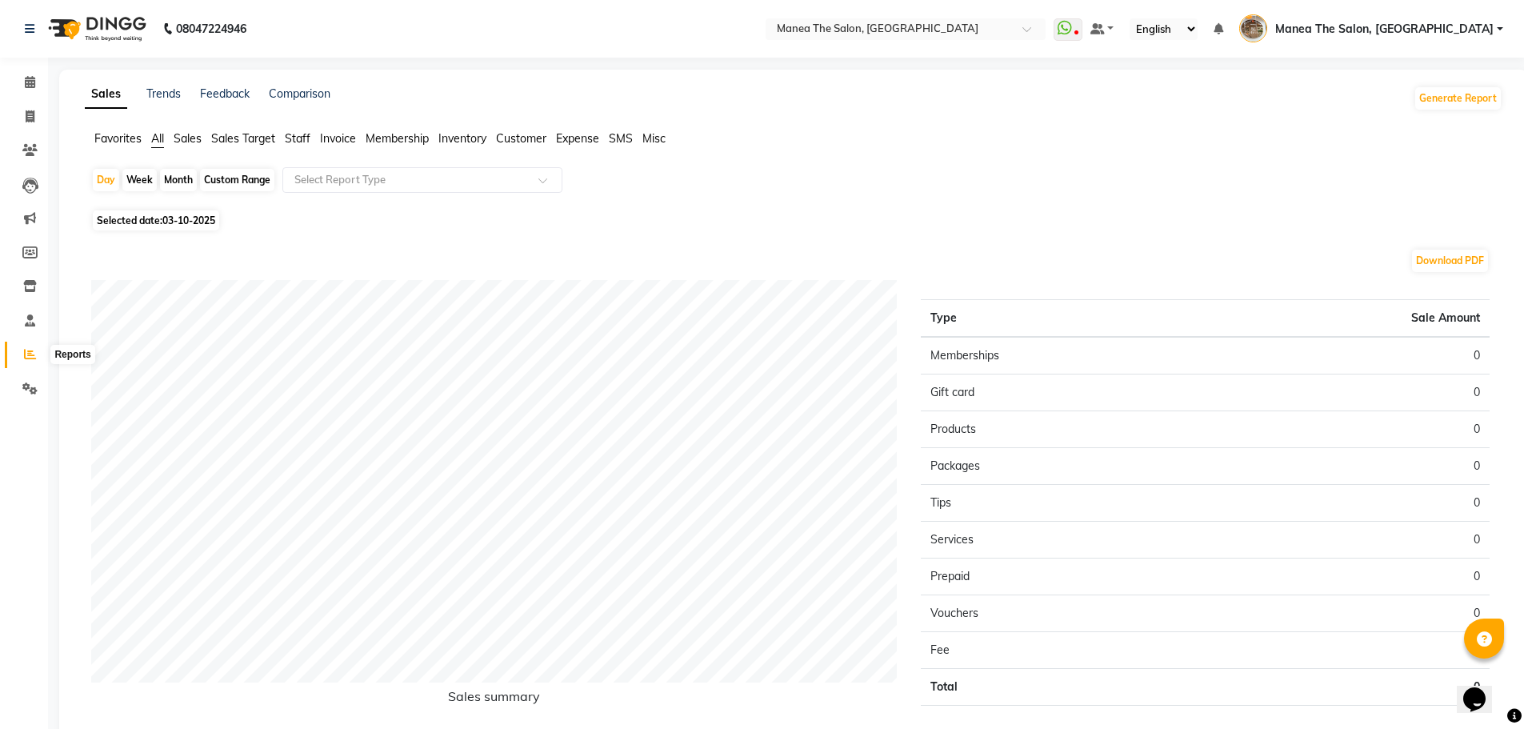
click at [30, 361] on span at bounding box center [30, 355] width 28 height 18
click at [283, 135] on ul "Favorites All Sales Sales Target Staff Invoice Membership Inventory Customer Ex…" at bounding box center [794, 139] width 1418 height 18
click at [300, 137] on span "Staff" at bounding box center [298, 138] width 26 height 14
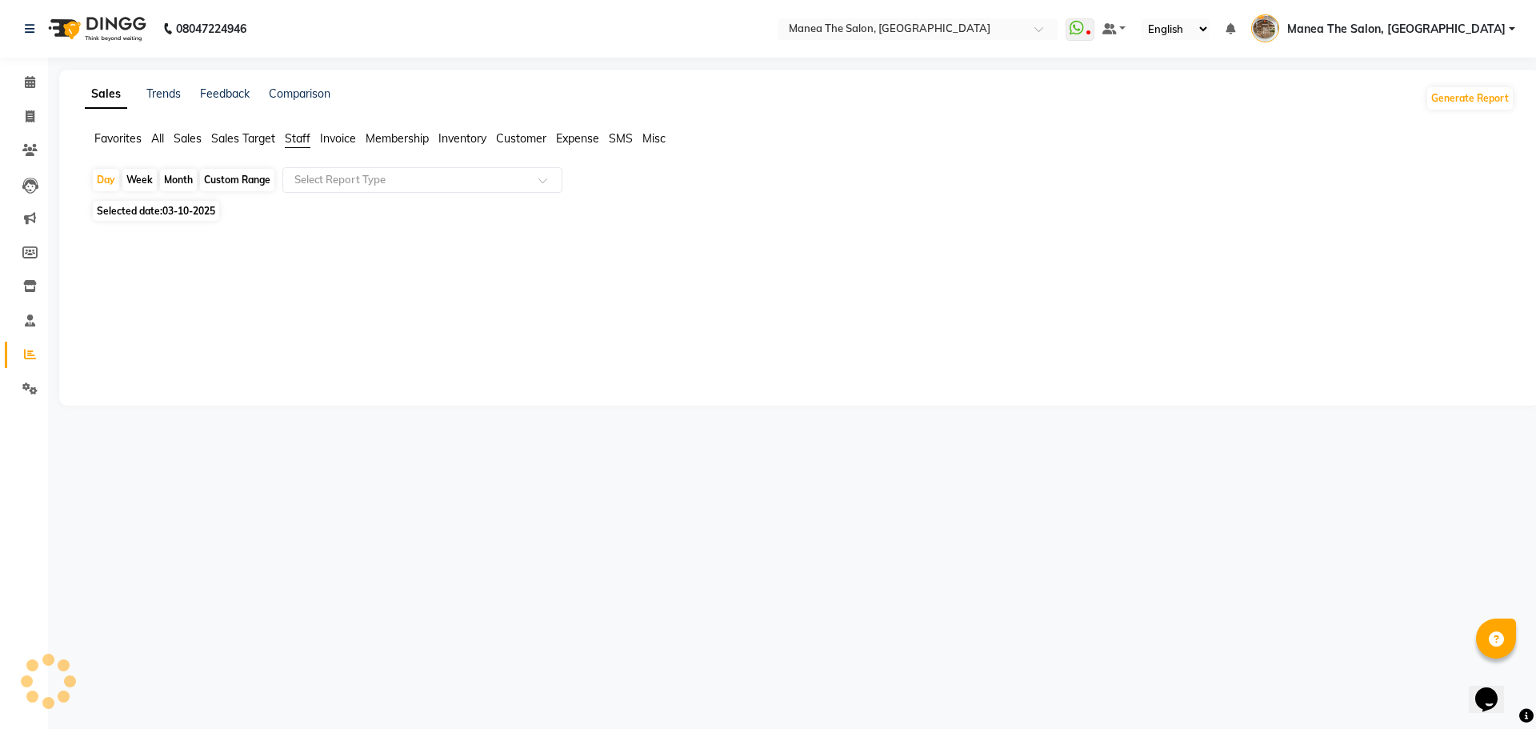
click at [234, 176] on div "Custom Range" at bounding box center [237, 180] width 74 height 22
select select "10"
select select "2025"
click at [253, 185] on div "Custom Range" at bounding box center [237, 180] width 74 height 22
select select "10"
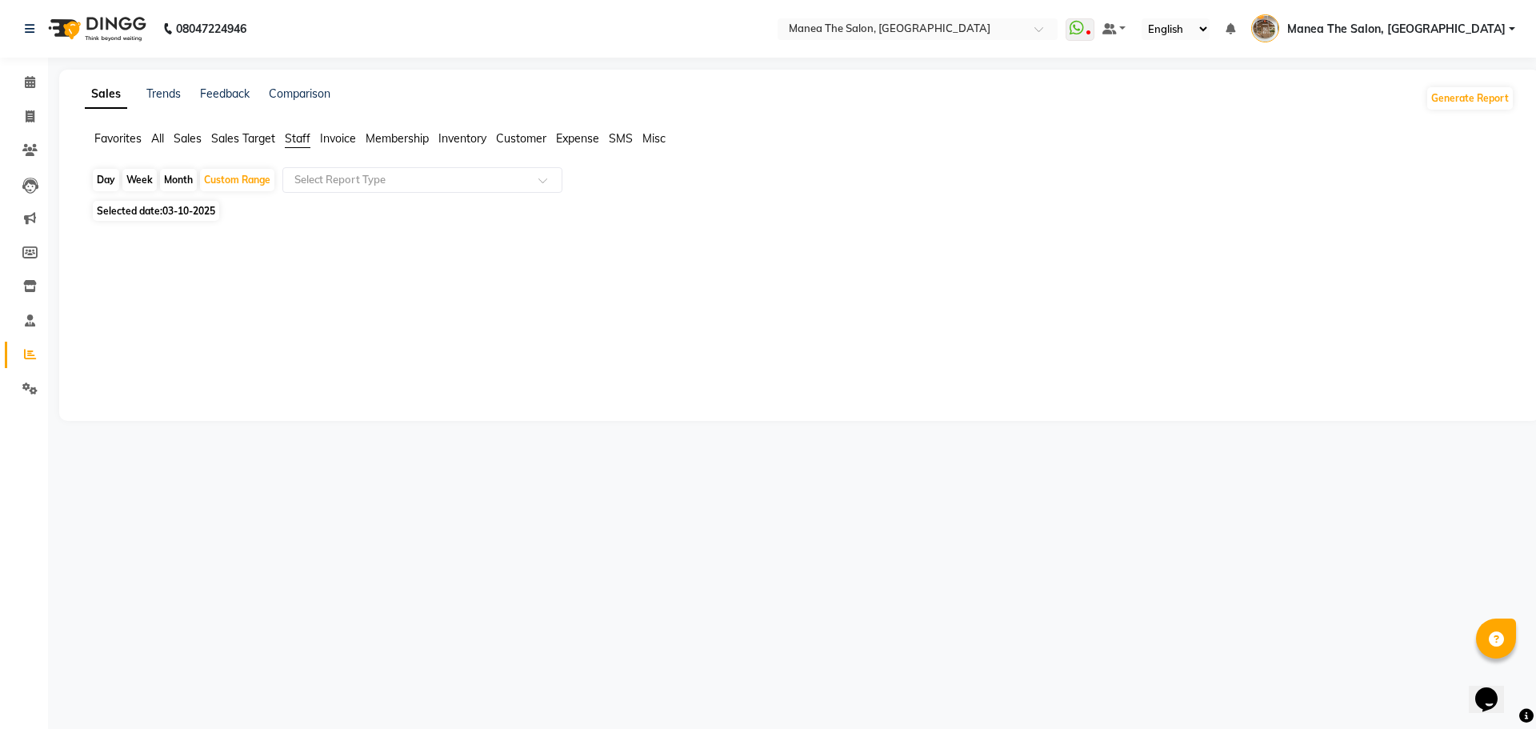
select select "2025"
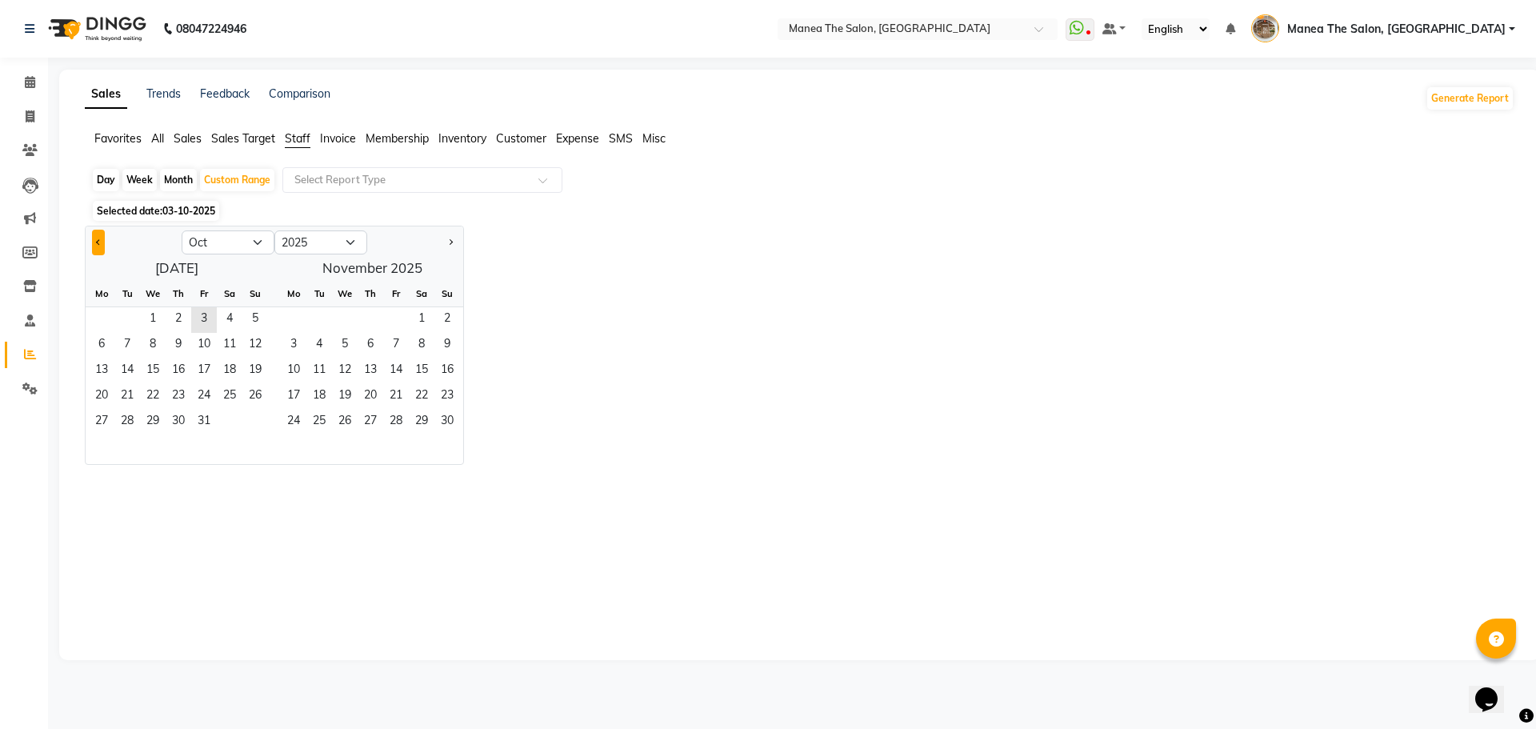
click at [98, 239] on span "Previous month" at bounding box center [99, 242] width 6 height 6
click at [298, 314] on span "1" at bounding box center [294, 320] width 26 height 26
select select "9"
click at [126, 422] on span "30" at bounding box center [127, 423] width 26 height 26
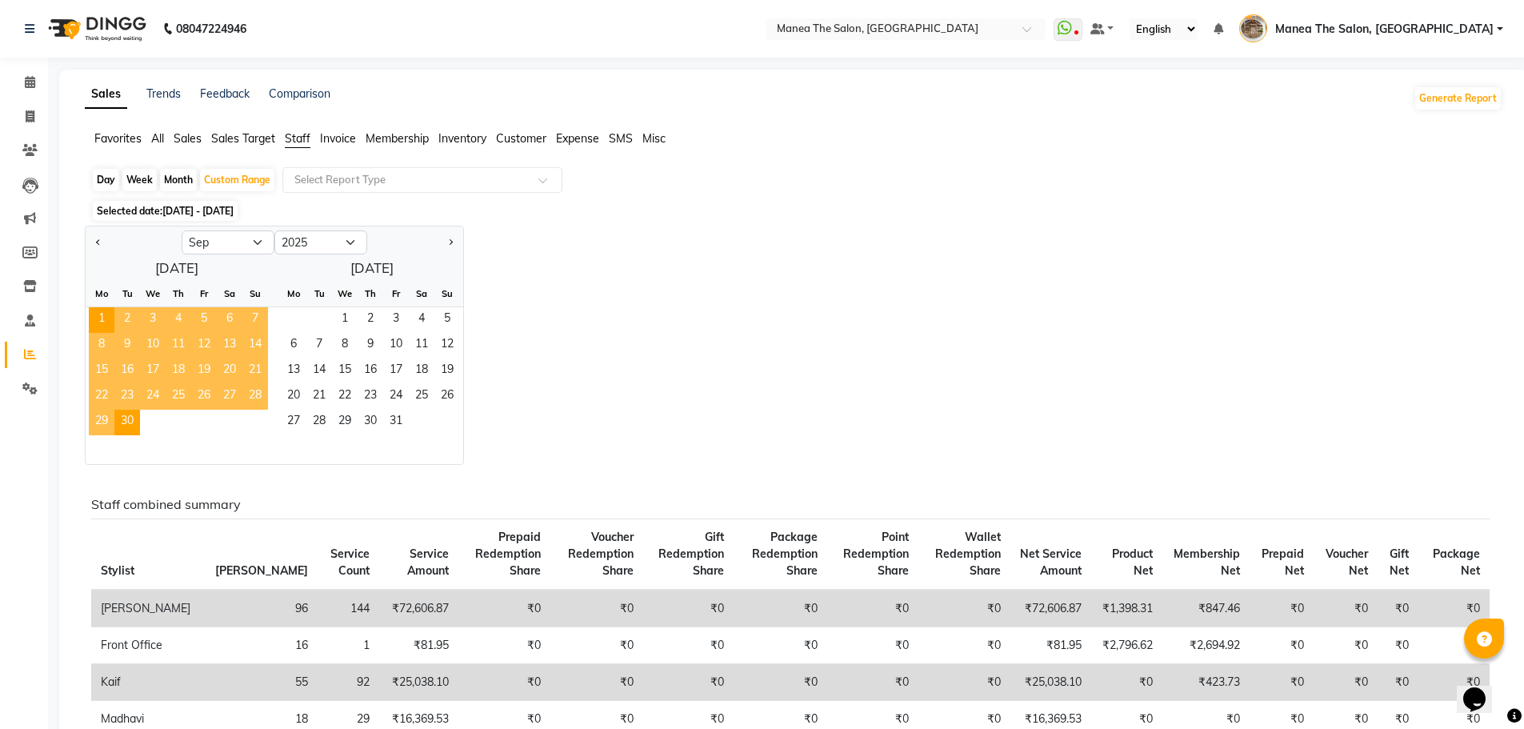
click at [646, 402] on div "Jan Feb Mar Apr May Jun Jul Aug Sep Oct Nov Dec 2015 2016 2017 2018 2019 2020 2…" at bounding box center [794, 345] width 1418 height 239
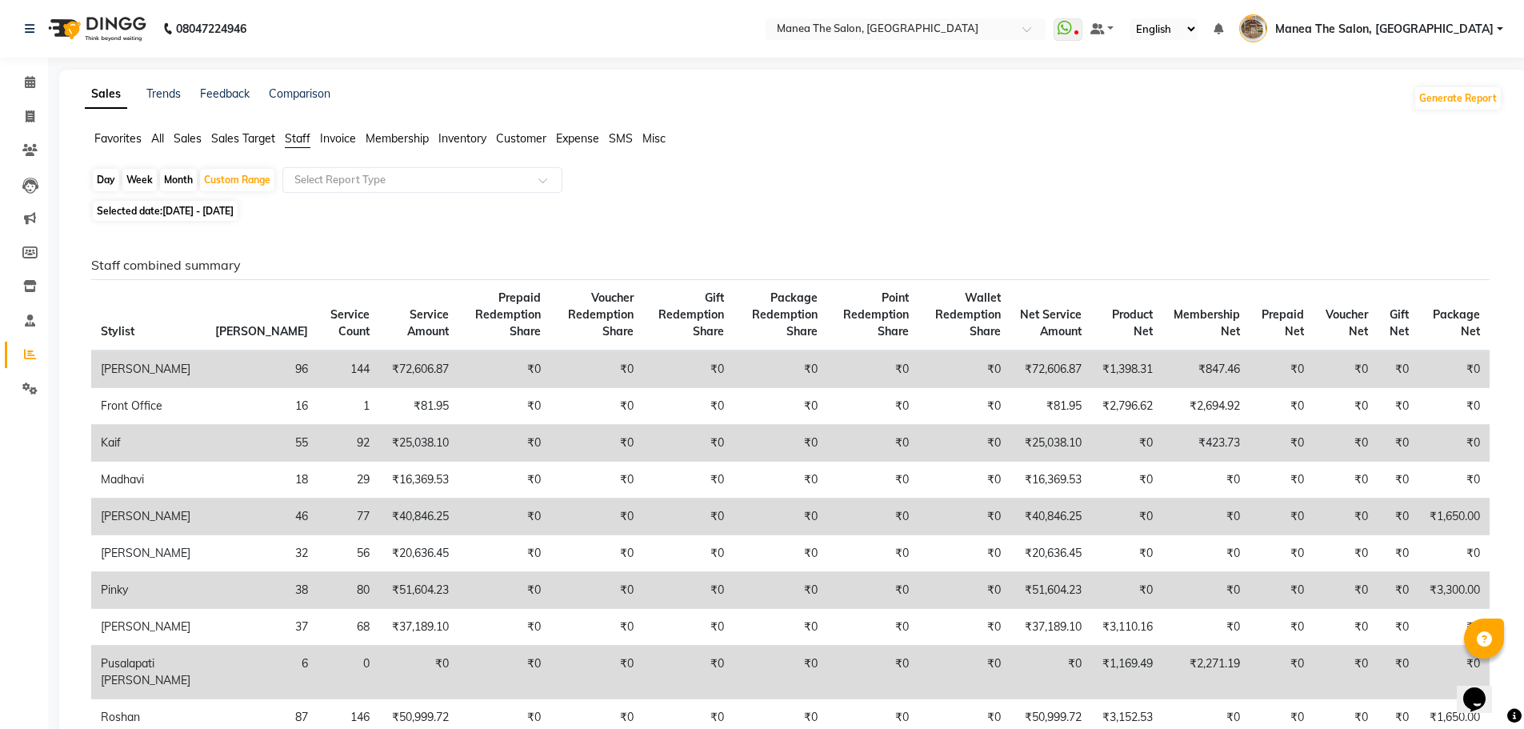
click at [234, 205] on span "01-09-2025 - 30-09-2025" at bounding box center [197, 211] width 71 height 12
select select "9"
select select "2025"
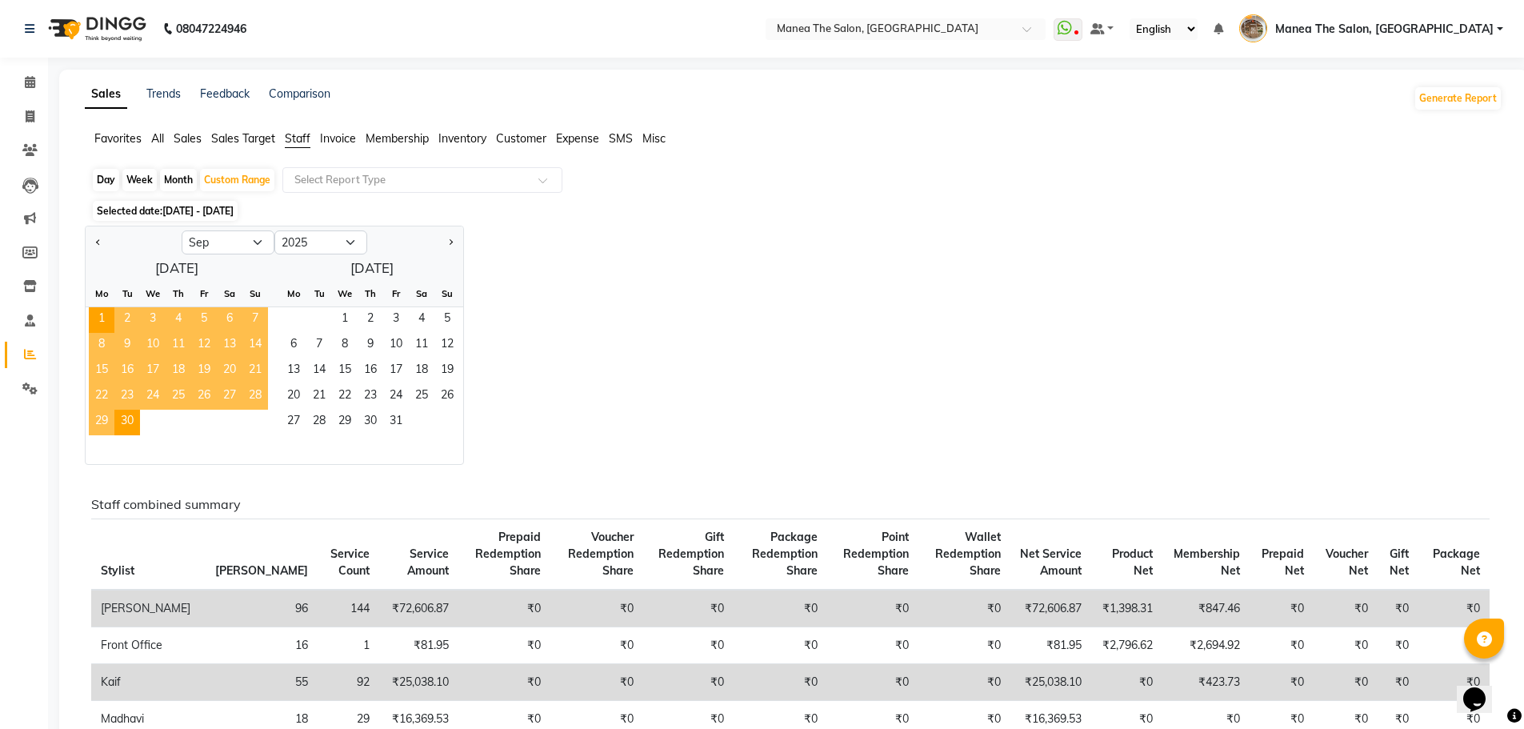
click at [158, 389] on span "24" at bounding box center [153, 397] width 26 height 26
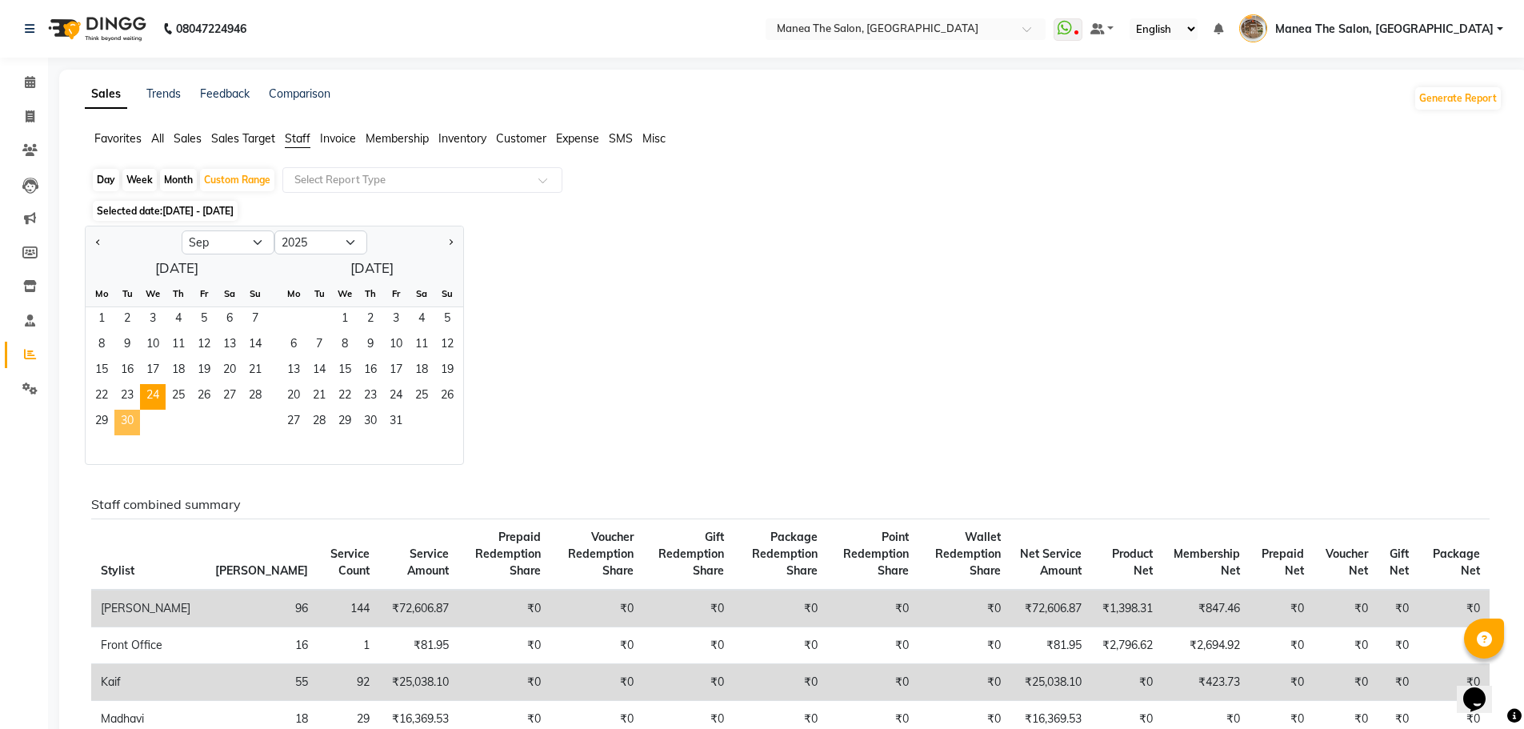
click at [137, 427] on span "30" at bounding box center [127, 423] width 26 height 26
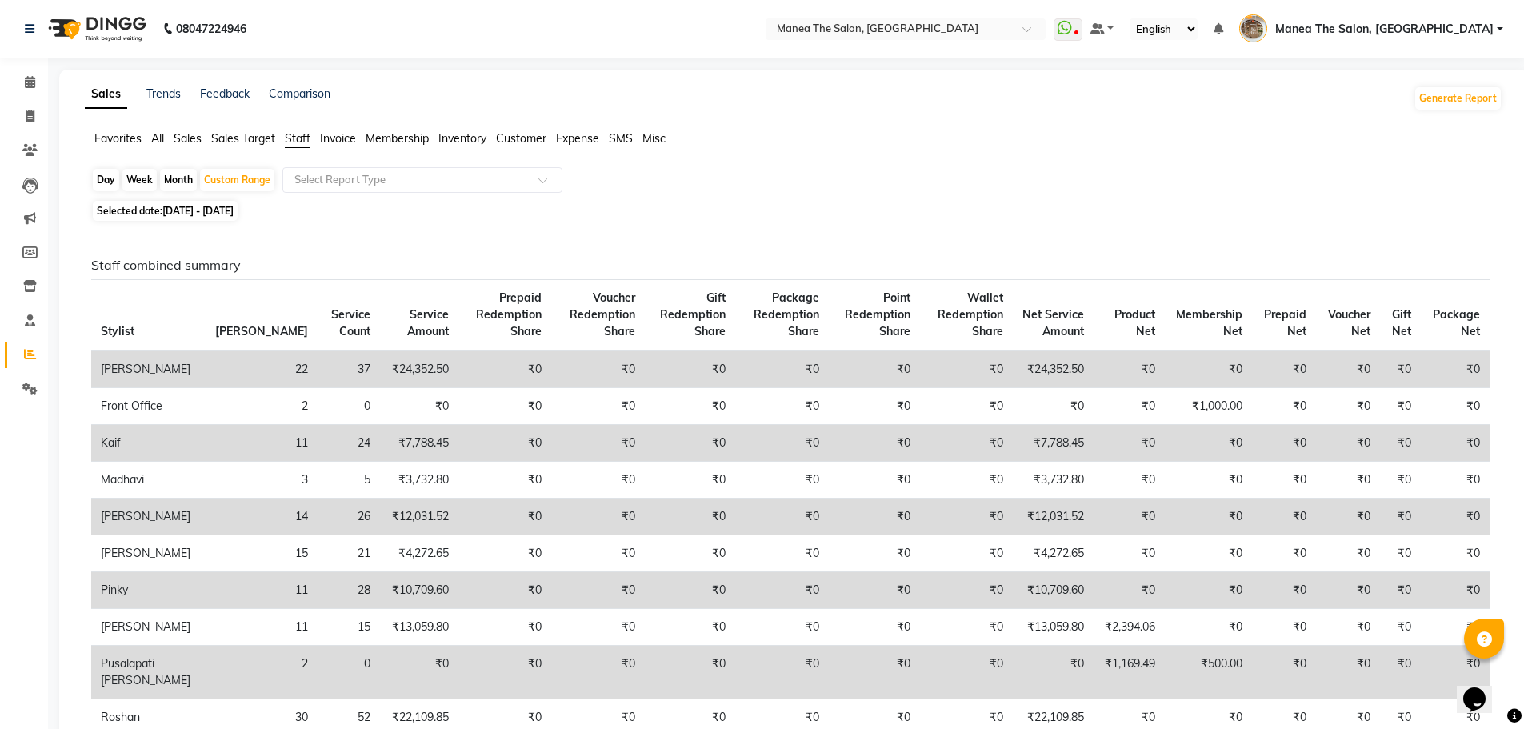
click at [234, 215] on span "24-09-2025 - 30-09-2025" at bounding box center [197, 211] width 71 height 12
select select "9"
select select "2025"
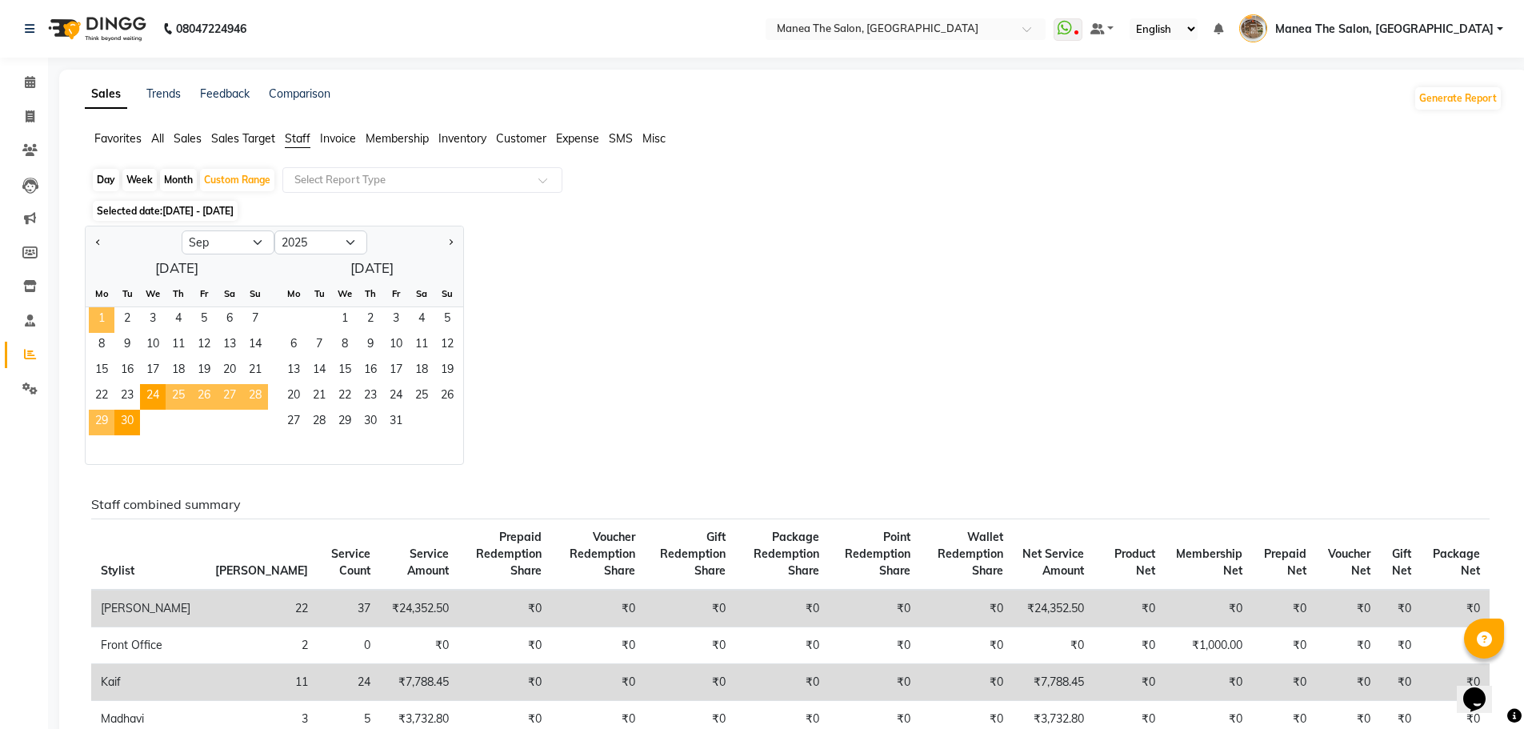
click at [111, 316] on span "1" at bounding box center [102, 320] width 26 height 26
click at [136, 425] on span "30" at bounding box center [127, 423] width 26 height 26
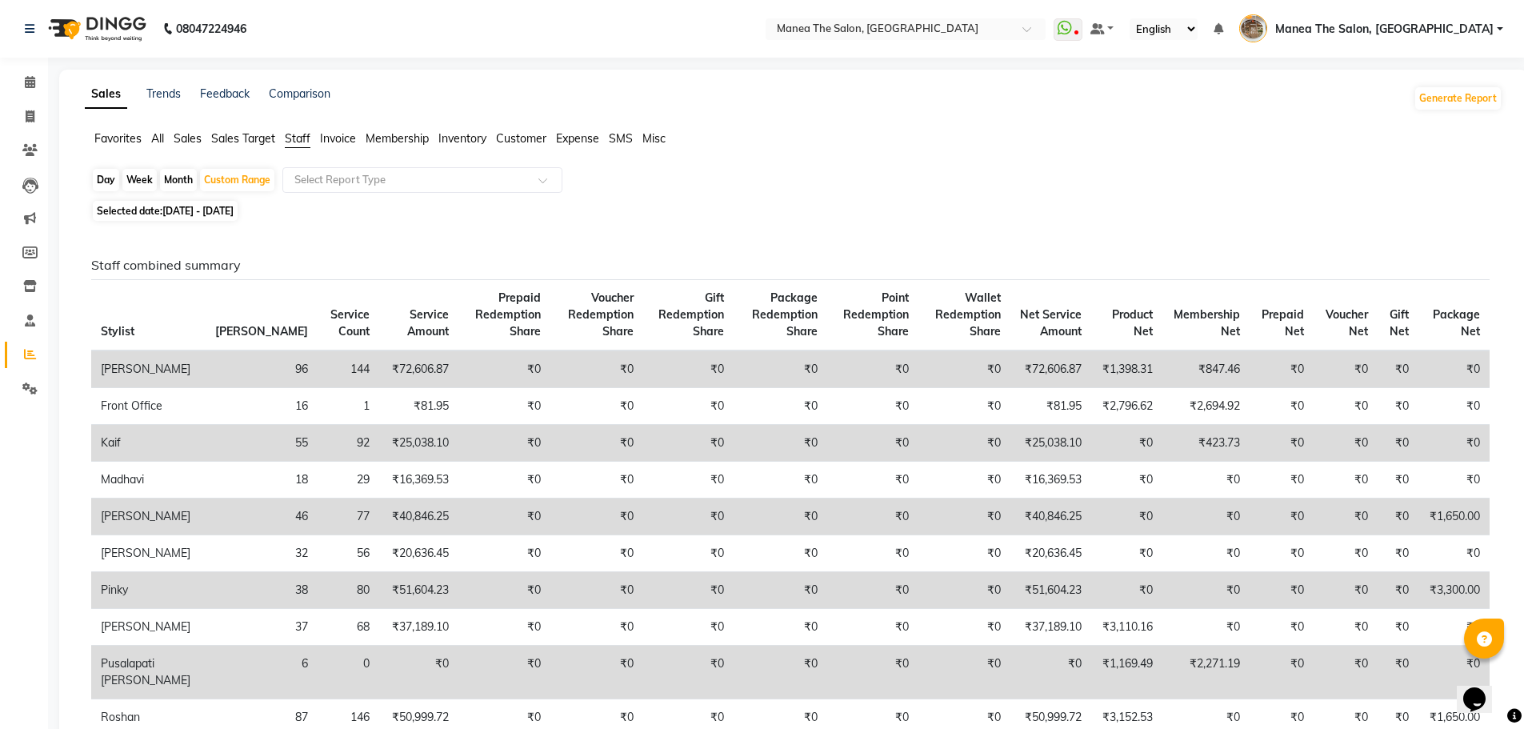
click at [214, 193] on div "Day Week Month Custom Range Select Report Type" at bounding box center [793, 181] width 1405 height 29
click at [221, 207] on span "01-09-2025 - 30-09-2025" at bounding box center [197, 211] width 71 height 12
select select "9"
select select "2025"
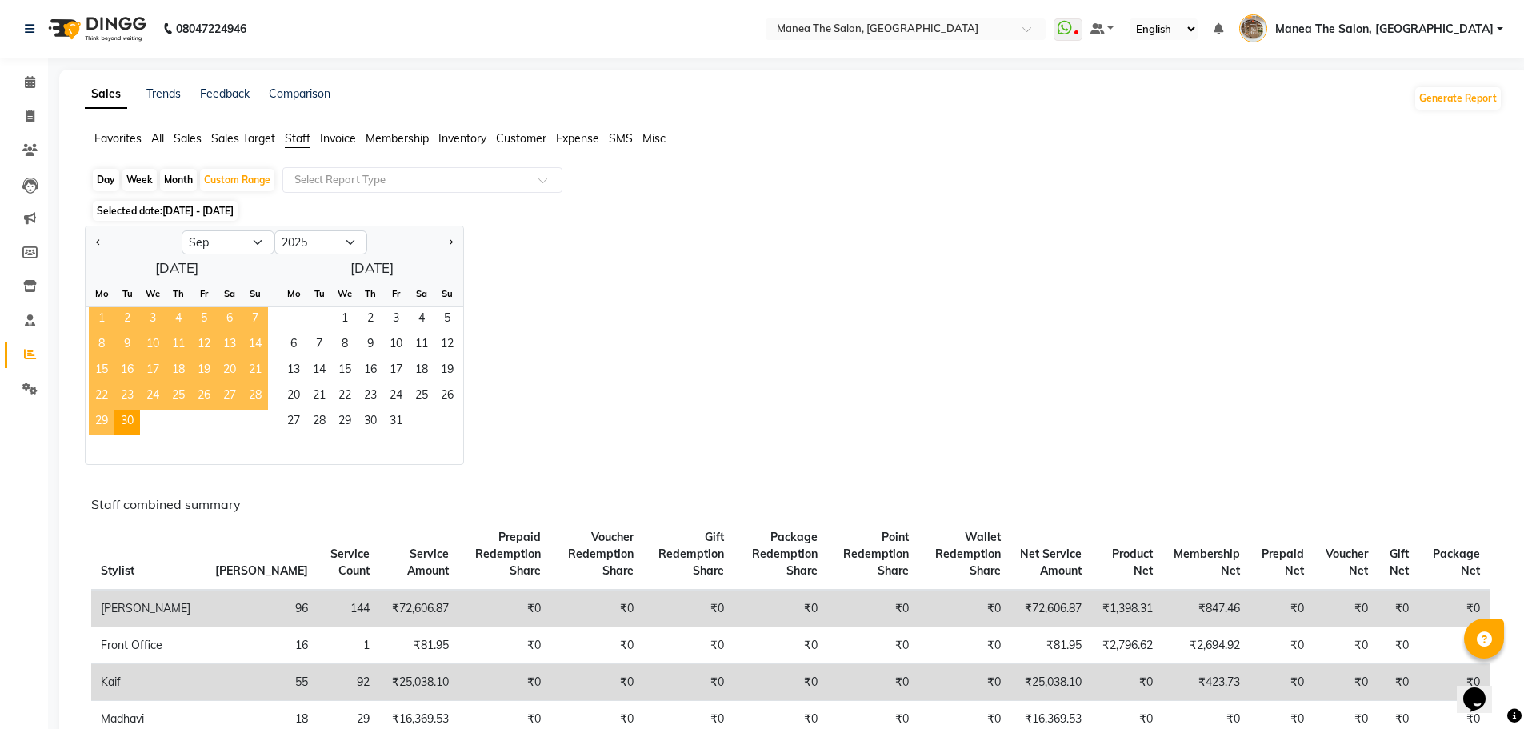
click at [103, 312] on span "1" at bounding box center [102, 320] width 26 height 26
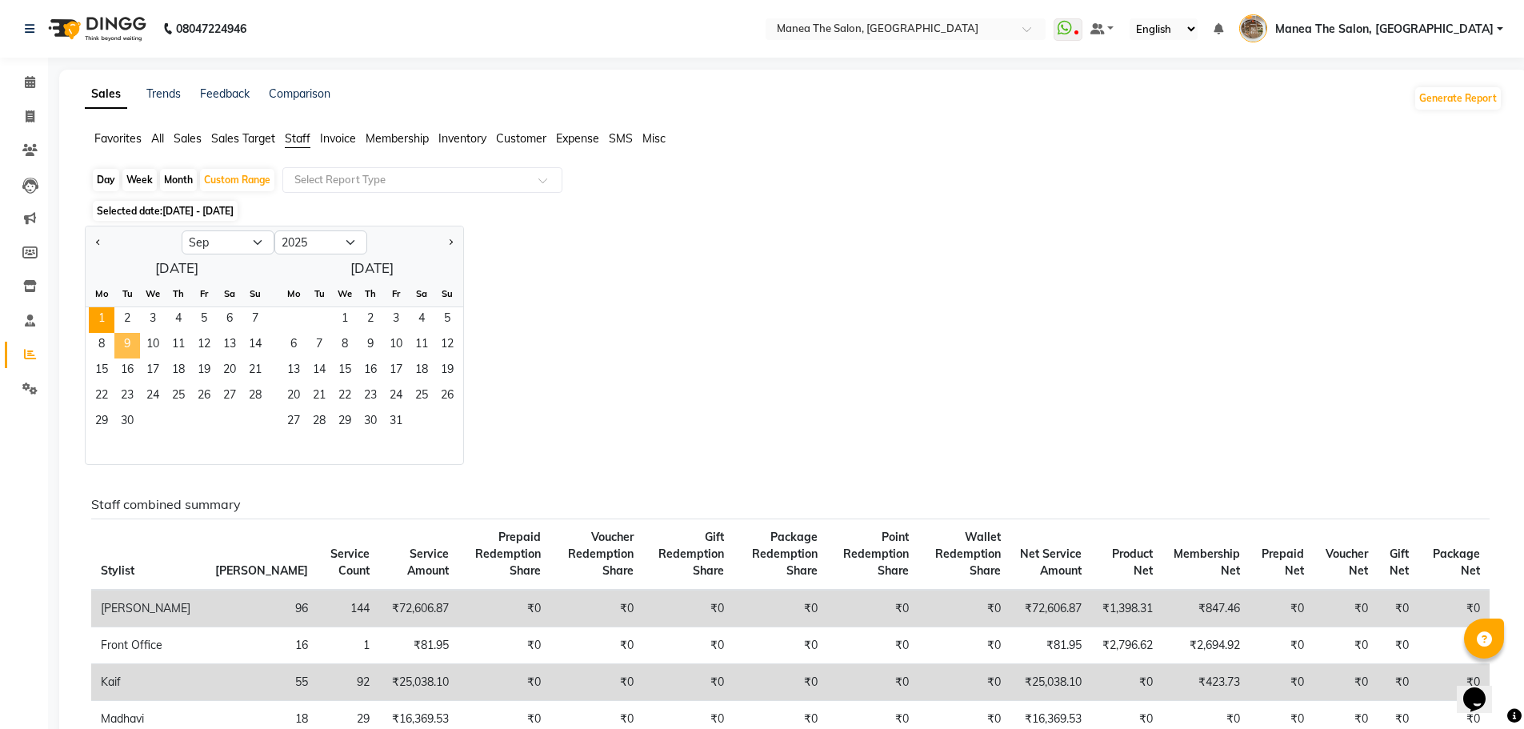
click at [132, 348] on span "9" at bounding box center [127, 346] width 26 height 26
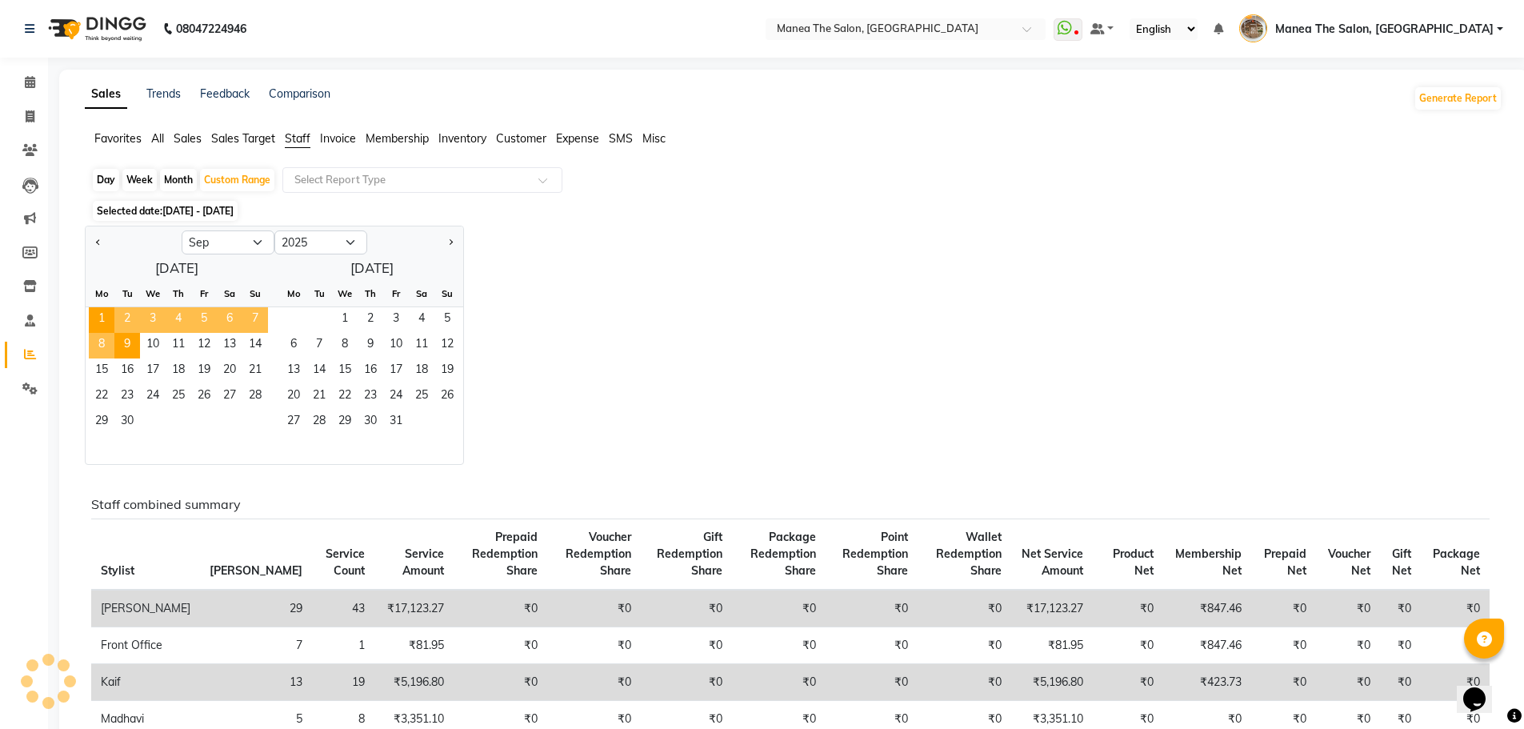
click at [631, 378] on div "Jan Feb Mar Apr May Jun Jul Aug Sep Oct Nov Dec 2015 2016 2017 2018 2019 2020 2…" at bounding box center [794, 345] width 1418 height 239
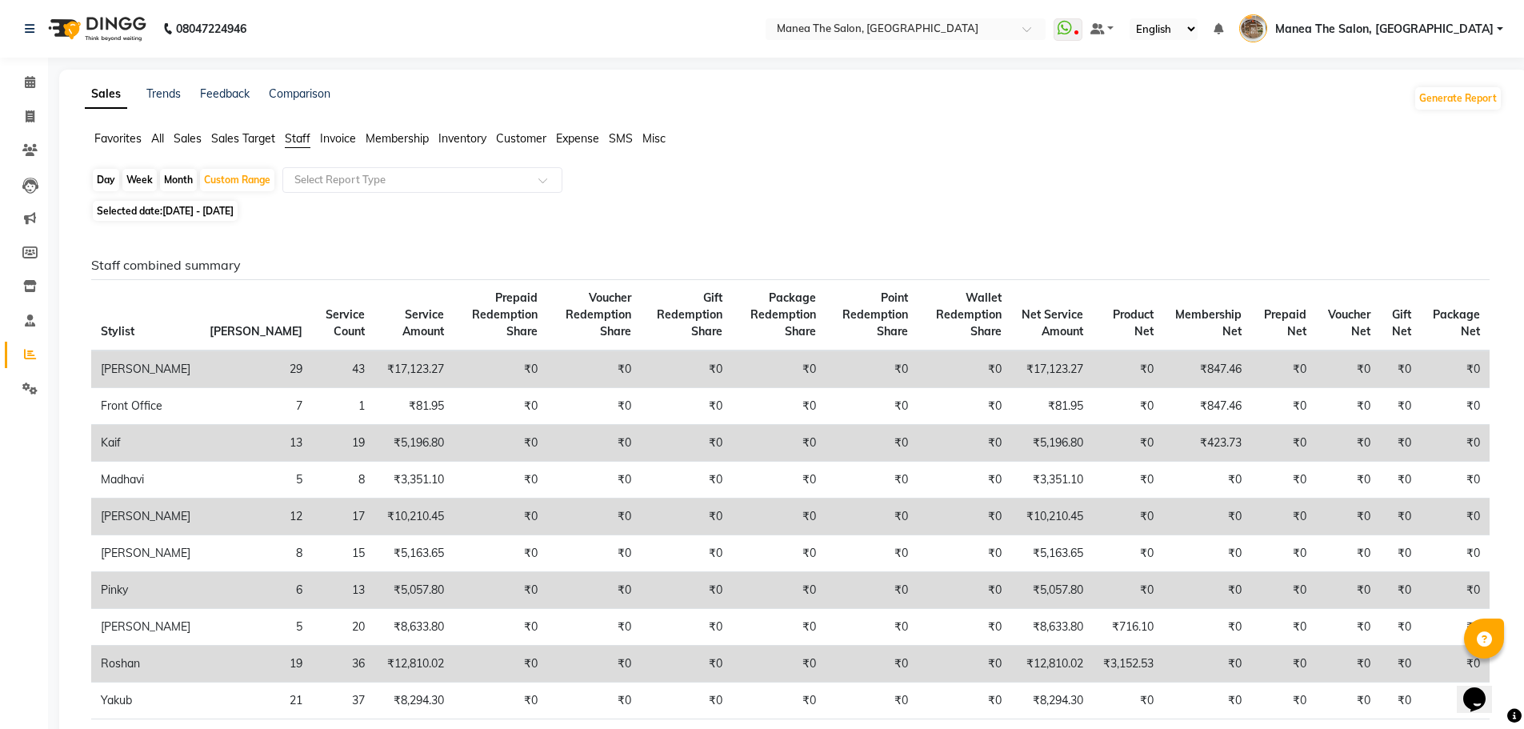
click at [234, 214] on span "01-09-2025 - 09-09-2025" at bounding box center [197, 211] width 71 height 12
select select "9"
select select "2025"
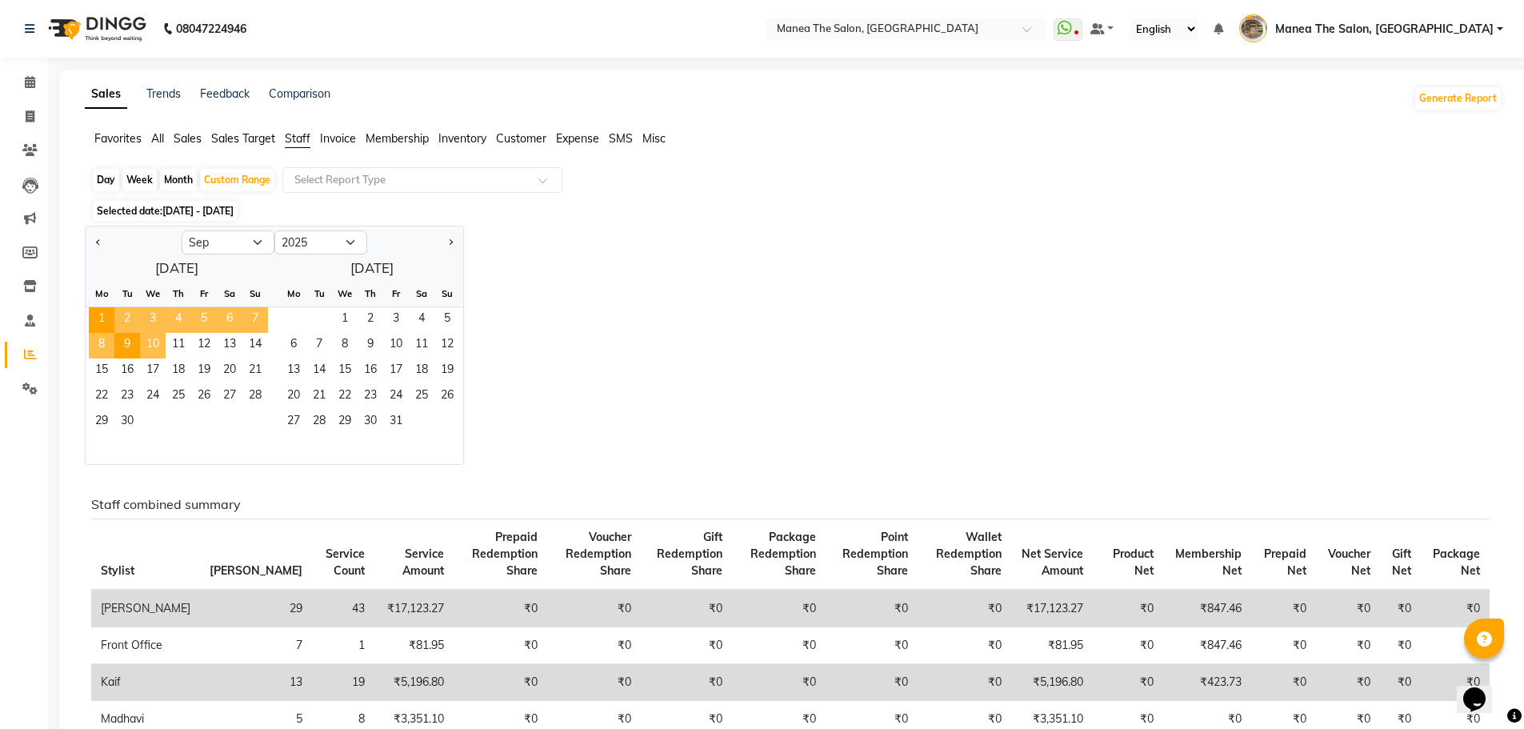
click at [154, 342] on span "10" at bounding box center [153, 346] width 26 height 26
click at [131, 370] on span "16" at bounding box center [127, 371] width 26 height 26
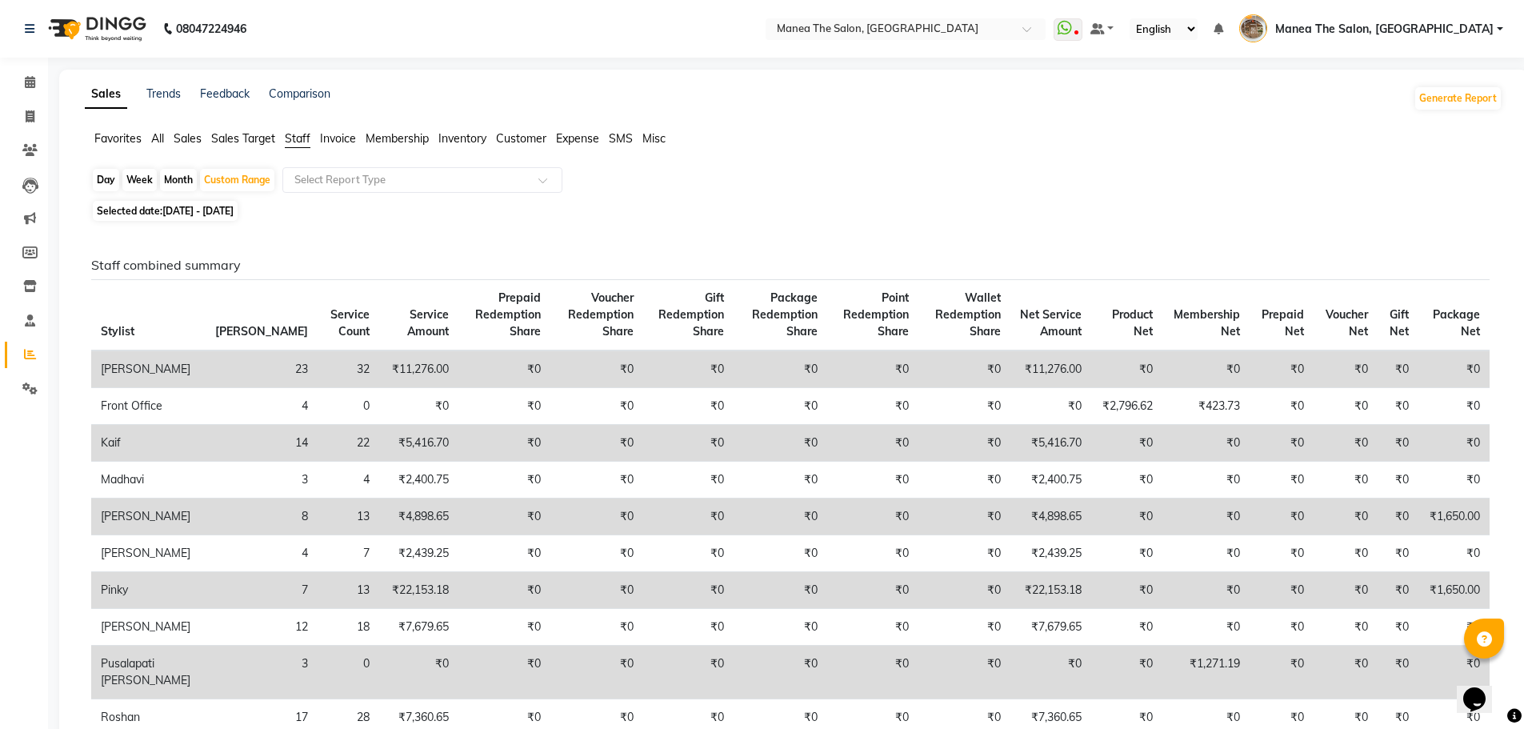
click at [234, 207] on span "10-09-2025 - 16-09-2025" at bounding box center [197, 211] width 71 height 12
select select "9"
select select "2025"
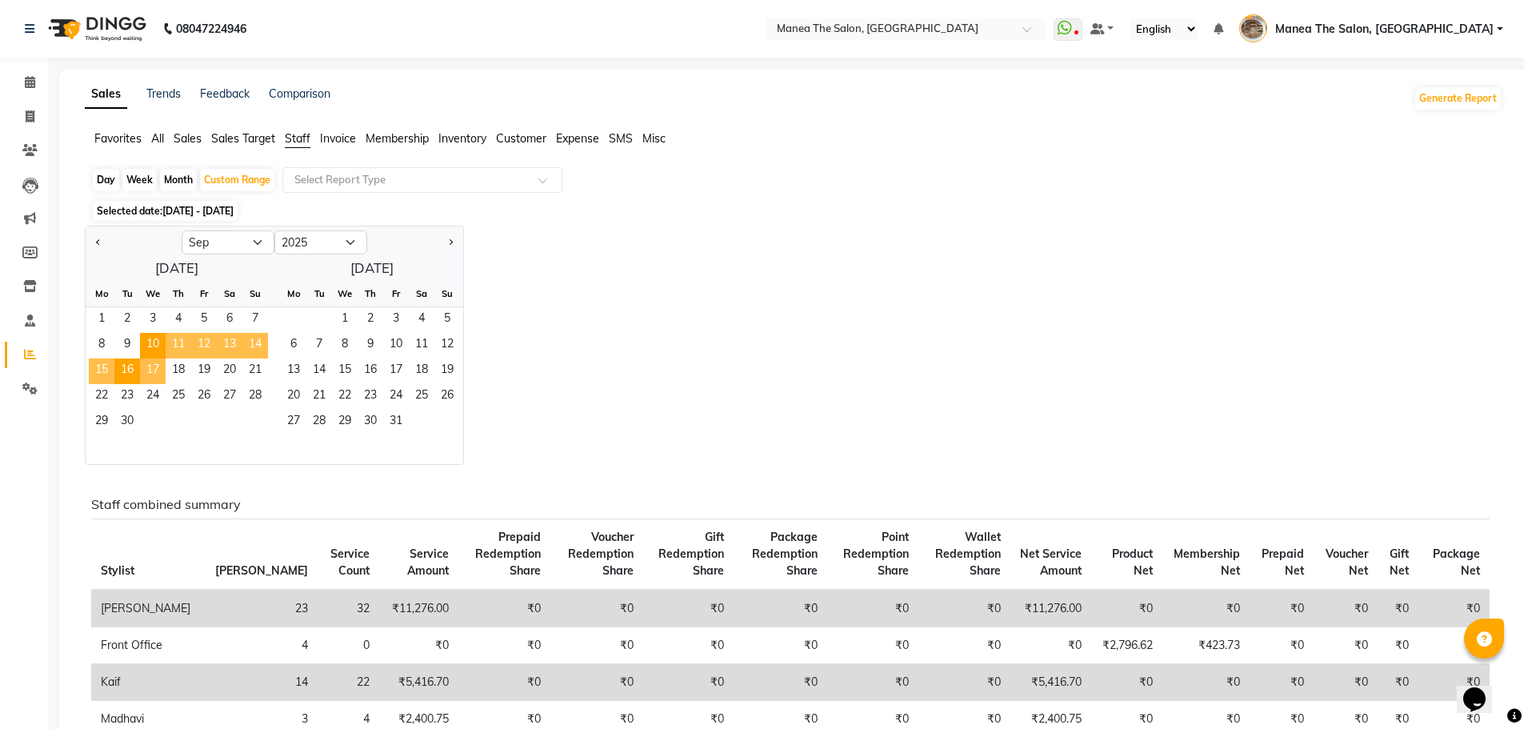
click at [151, 365] on span "17" at bounding box center [153, 371] width 26 height 26
click at [131, 395] on span "23" at bounding box center [127, 397] width 26 height 26
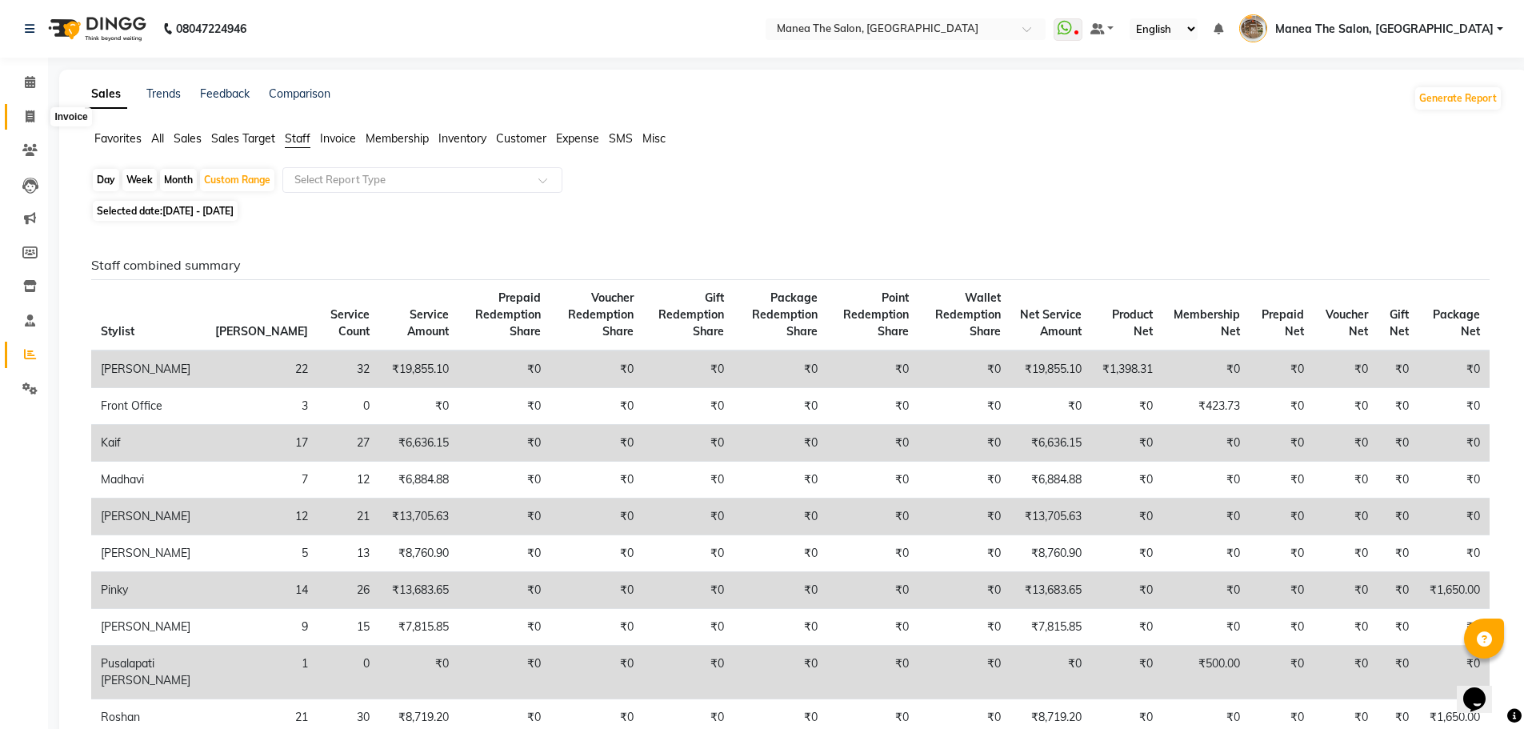
click at [21, 113] on span at bounding box center [30, 117] width 28 height 18
select select "service"
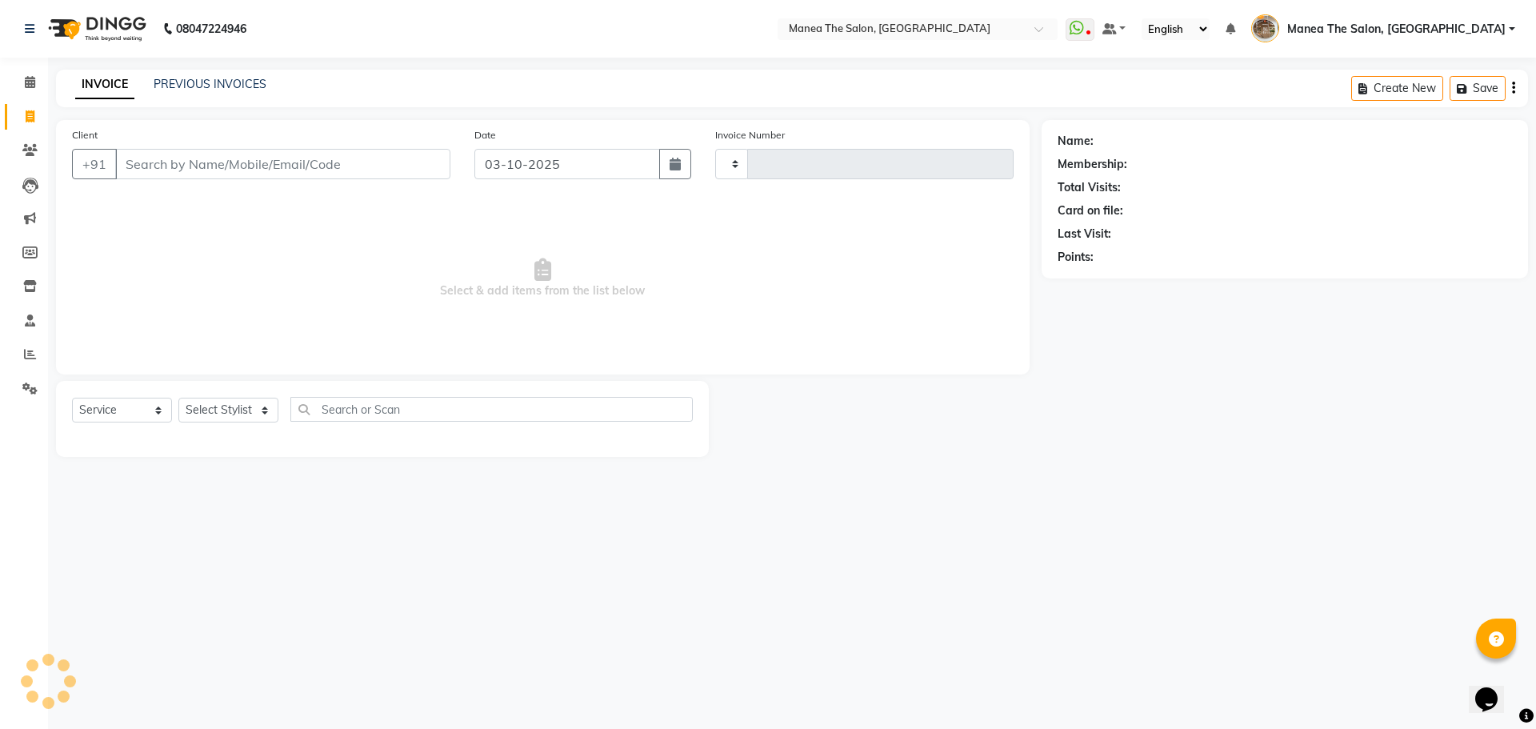
type input "2620"
select select "7287"
click at [187, 86] on link "PREVIOUS INVOICES" at bounding box center [210, 84] width 113 height 14
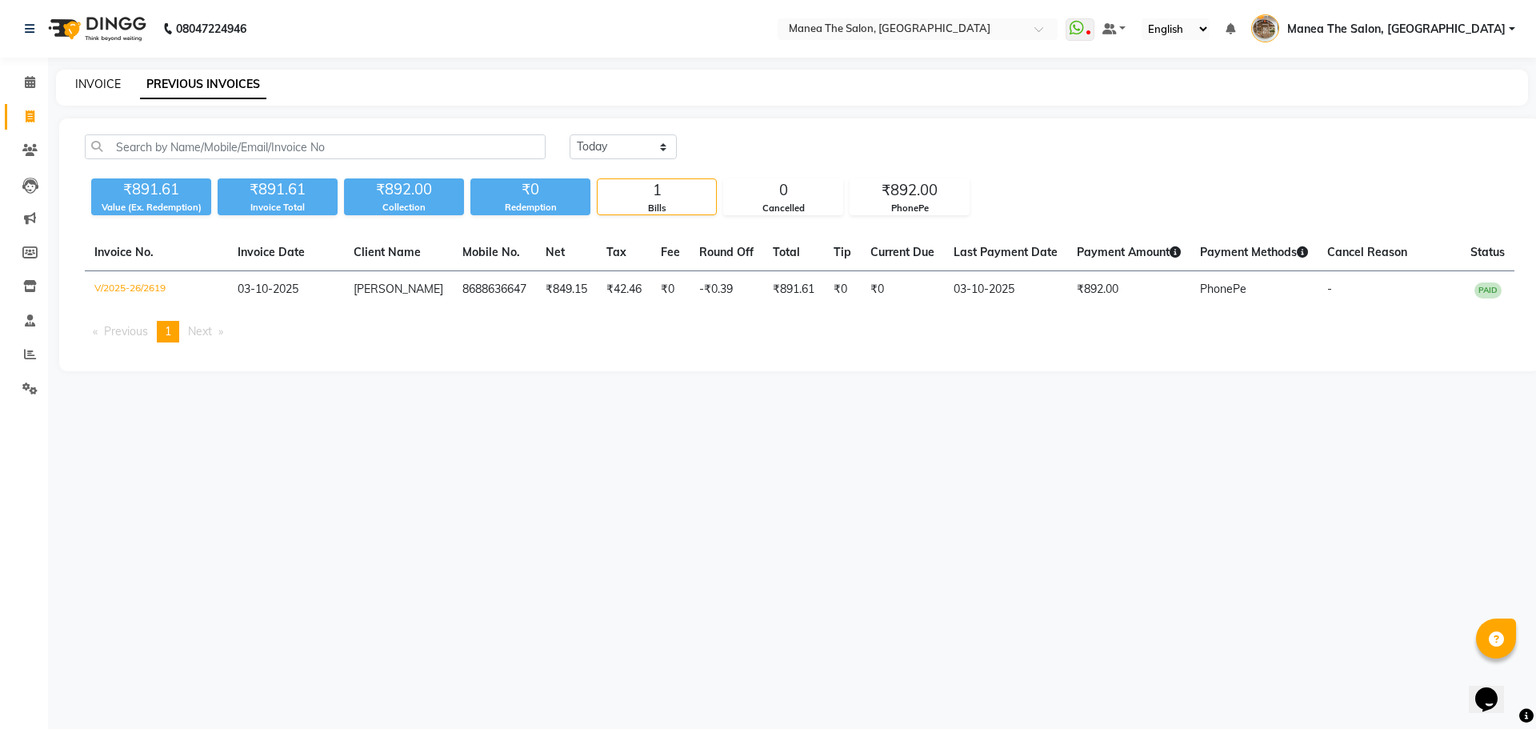
click at [99, 87] on link "INVOICE" at bounding box center [98, 84] width 46 height 14
select select "7287"
select select "service"
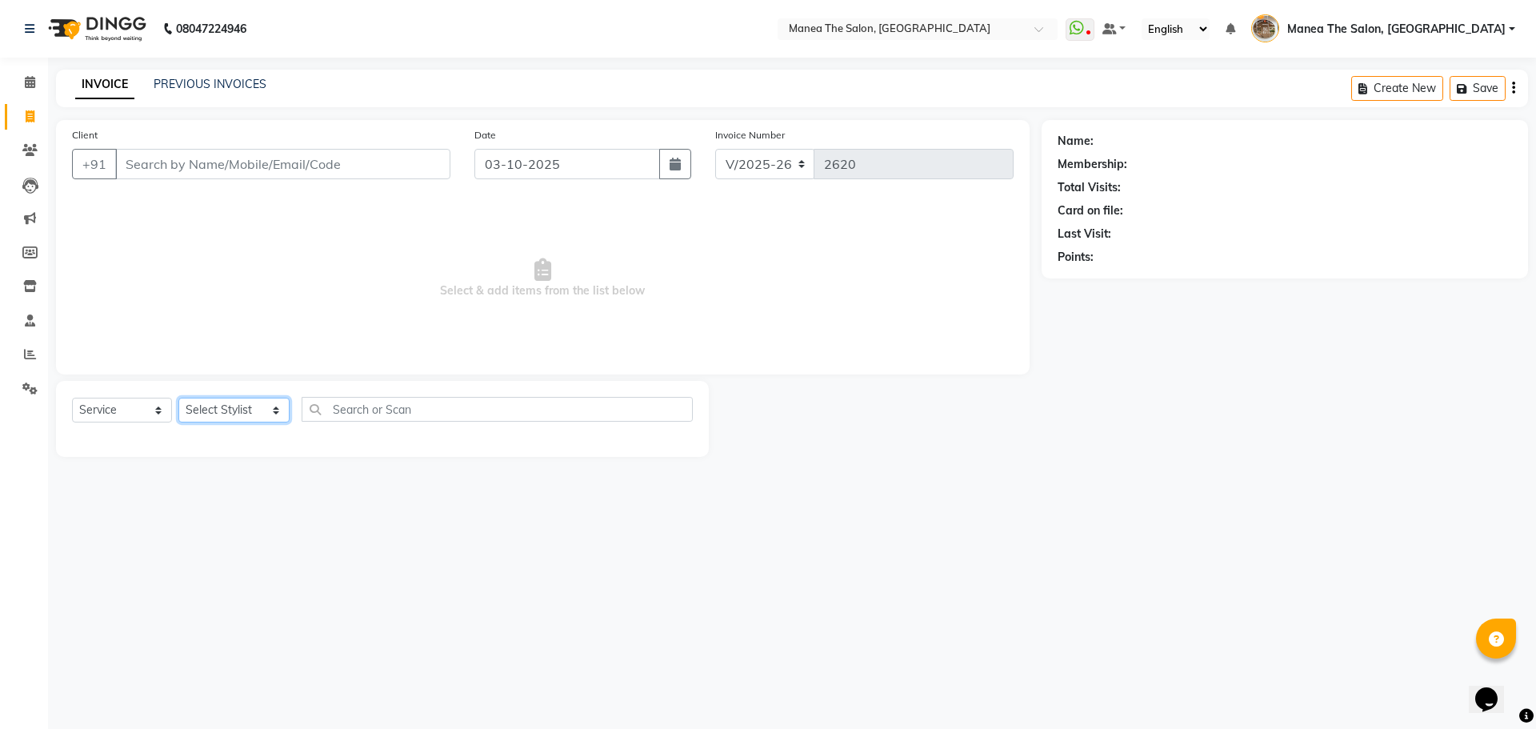
click at [210, 402] on select "Select Stylist Faizan shaik Front Office Kaif Madhavi Mocharla Ramalakshmi Pelu…" at bounding box center [233, 410] width 111 height 25
select select "62380"
click at [178, 398] on select "Select Stylist Faizan shaik Front Office Kaif Madhavi Mocharla Ramalakshmi Pelu…" at bounding box center [233, 410] width 111 height 25
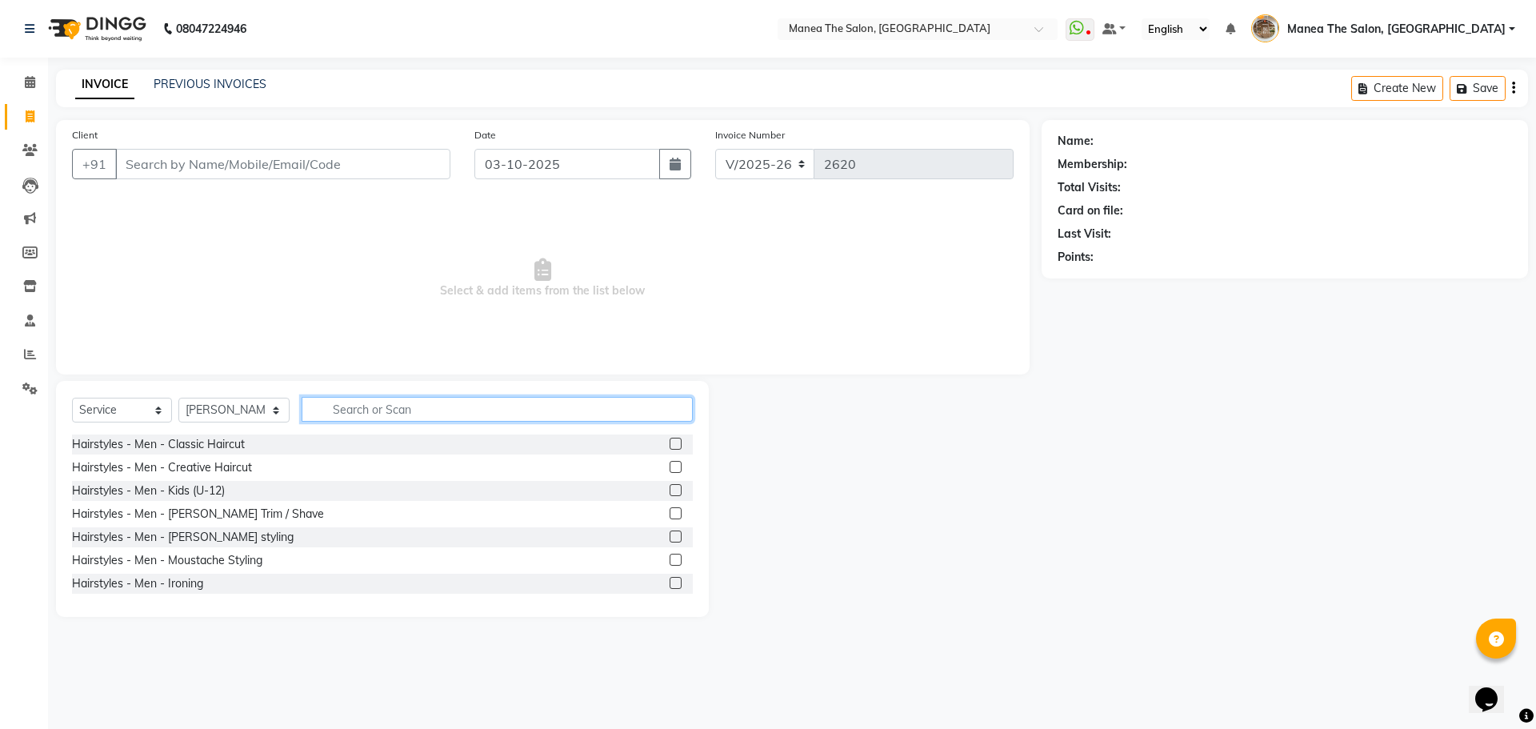
click at [365, 406] on input "text" at bounding box center [497, 409] width 391 height 25
type input "eye"
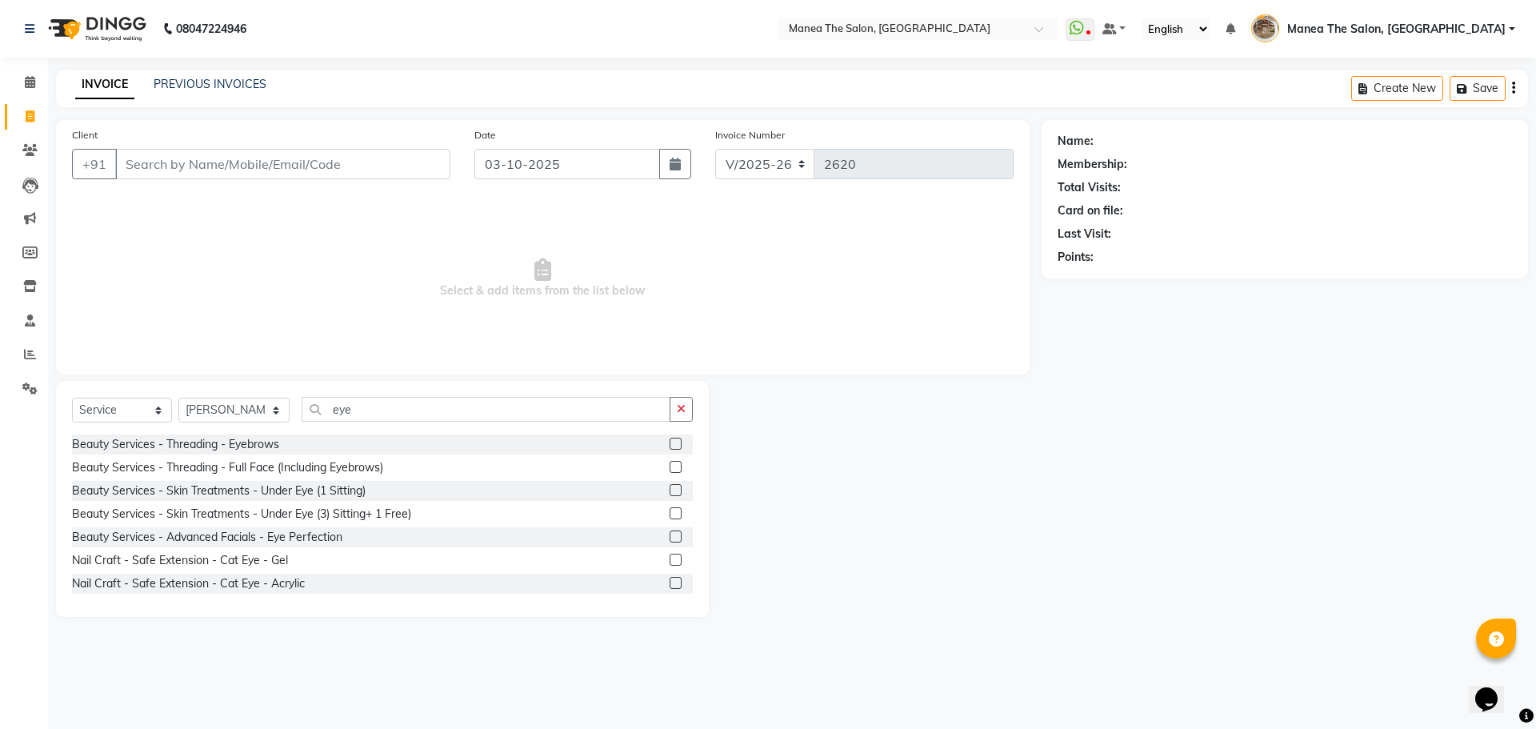
click at [671, 448] on div at bounding box center [681, 444] width 23 height 20
click at [670, 446] on label at bounding box center [676, 444] width 12 height 12
click at [670, 446] on input "checkbox" at bounding box center [675, 444] width 10 height 10
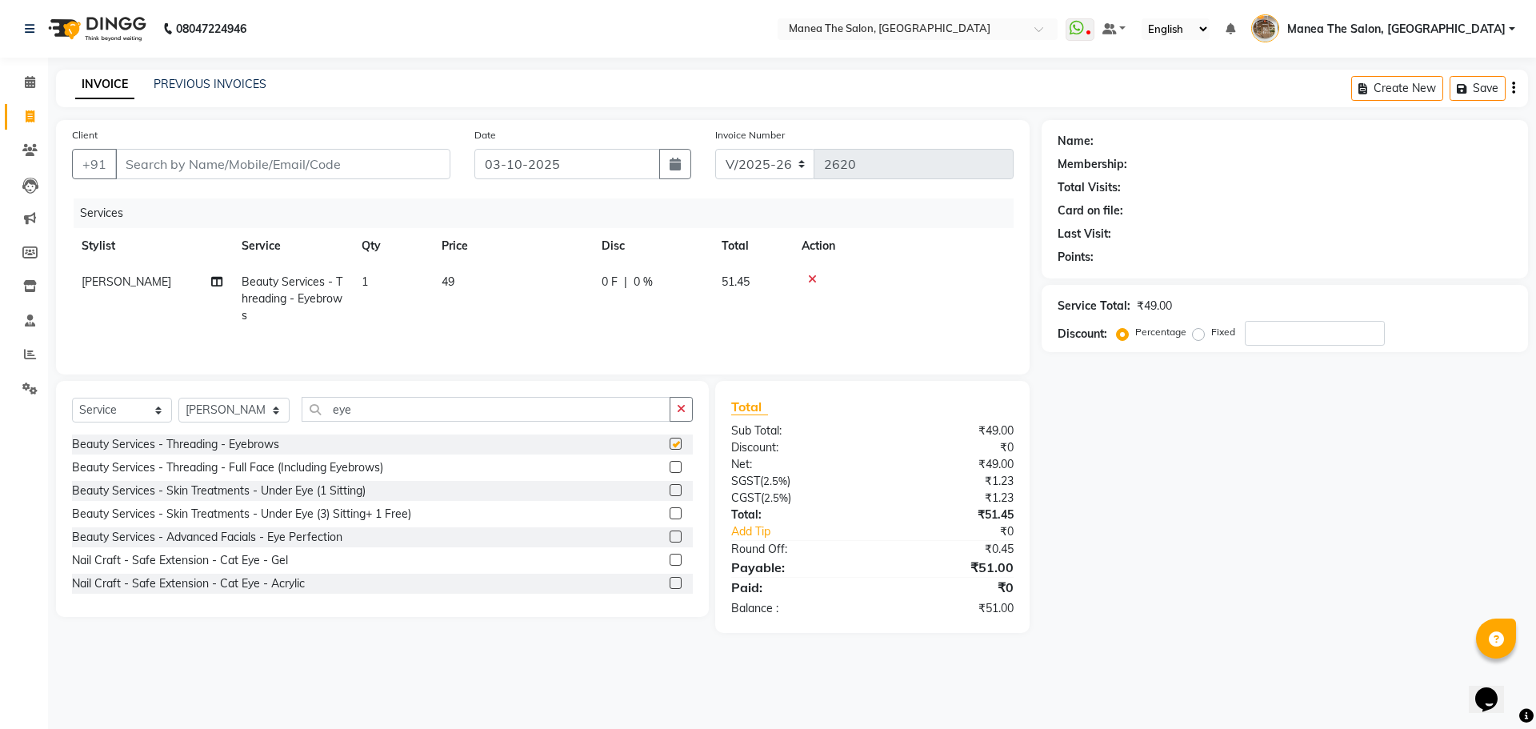
checkbox input "false"
drag, startPoint x: 372, startPoint y: 412, endPoint x: 231, endPoint y: 414, distance: 140.8
click at [231, 414] on div "Select Service Product Membership Package Voucher Prepaid Gift Card Select Styl…" at bounding box center [382, 416] width 621 height 38
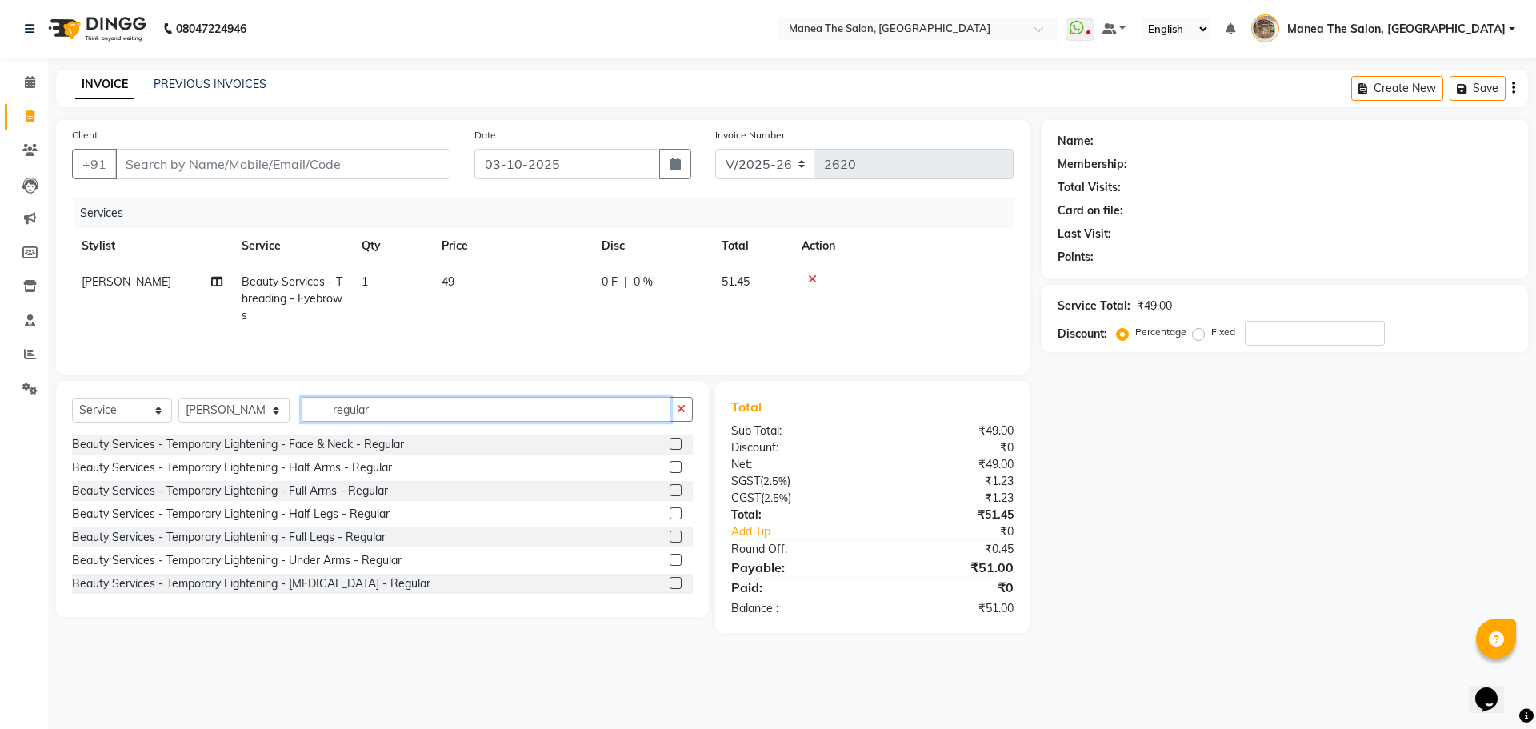
type input "regular"
click at [670, 442] on label at bounding box center [676, 444] width 12 height 12
click at [670, 442] on input "checkbox" at bounding box center [675, 444] width 10 height 10
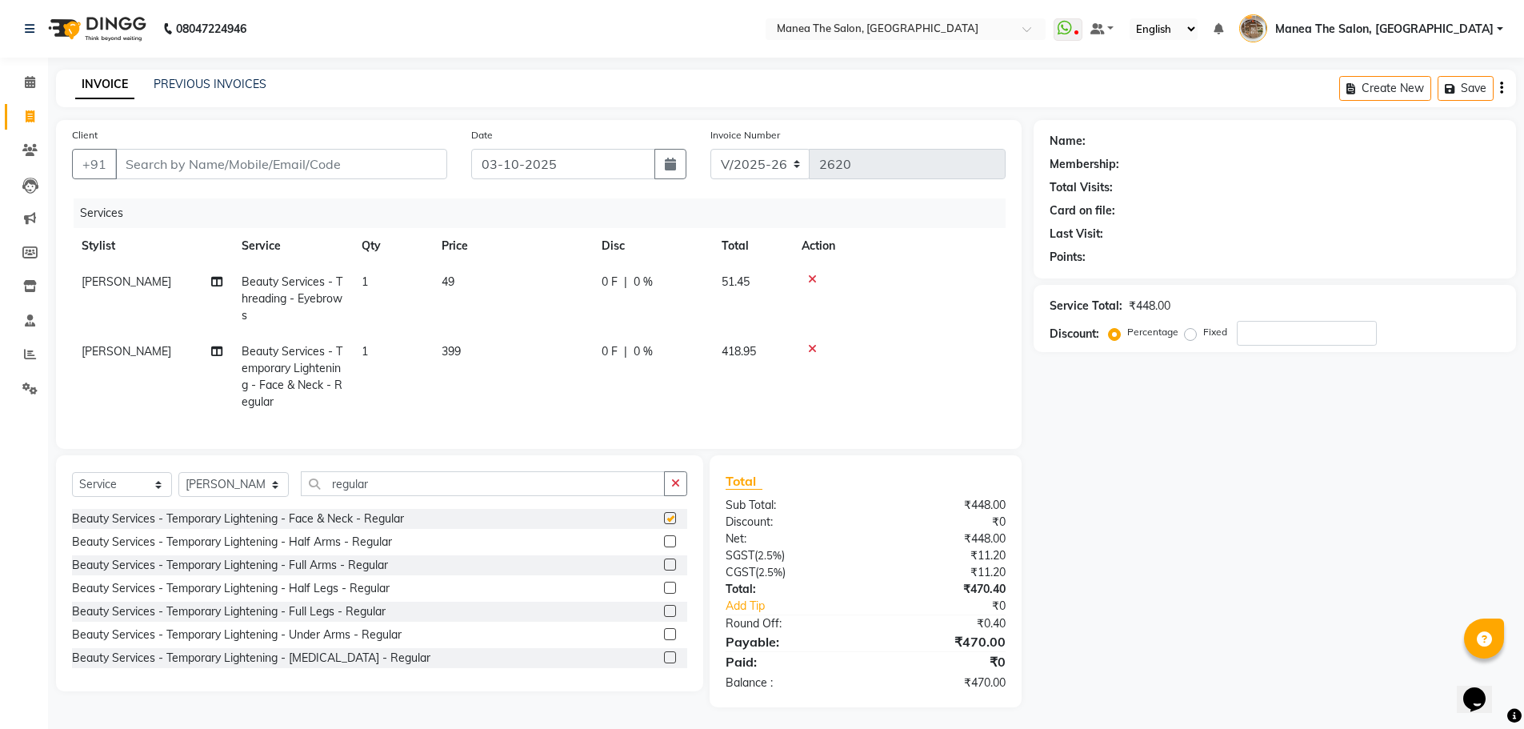
checkbox input "false"
click at [1119, 573] on div "Name: Membership: Total Visits: Card on file: Last Visit: Points: Service Total…" at bounding box center [1281, 413] width 495 height 587
click at [310, 170] on input "Client" at bounding box center [281, 164] width 332 height 30
type input "9"
type input "0"
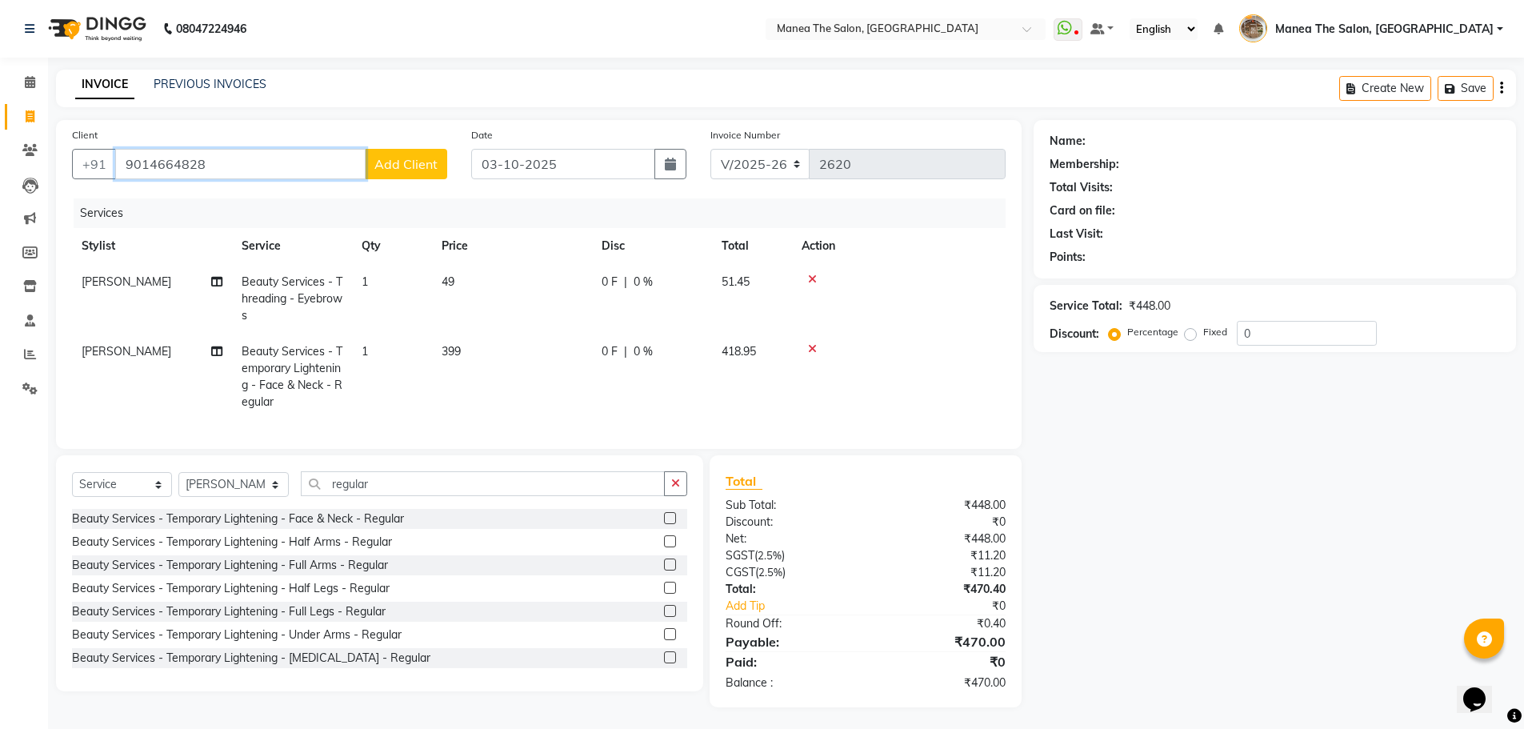
type input "9014664828"
click at [420, 171] on span "Add Client" at bounding box center [405, 164] width 63 height 16
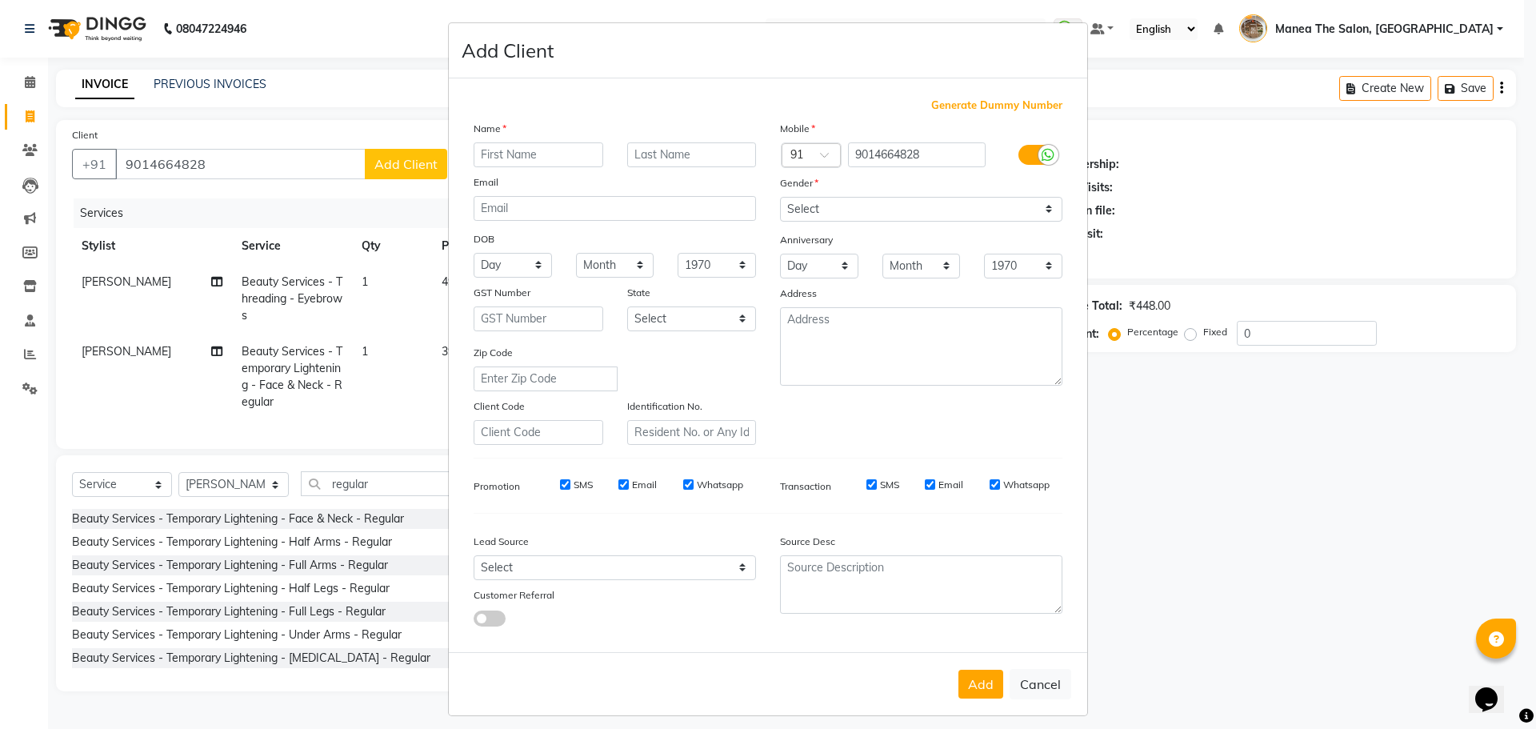
click at [503, 150] on input "text" at bounding box center [539, 154] width 130 height 25
click at [1020, 691] on button "Cancel" at bounding box center [1041, 684] width 62 height 30
select select
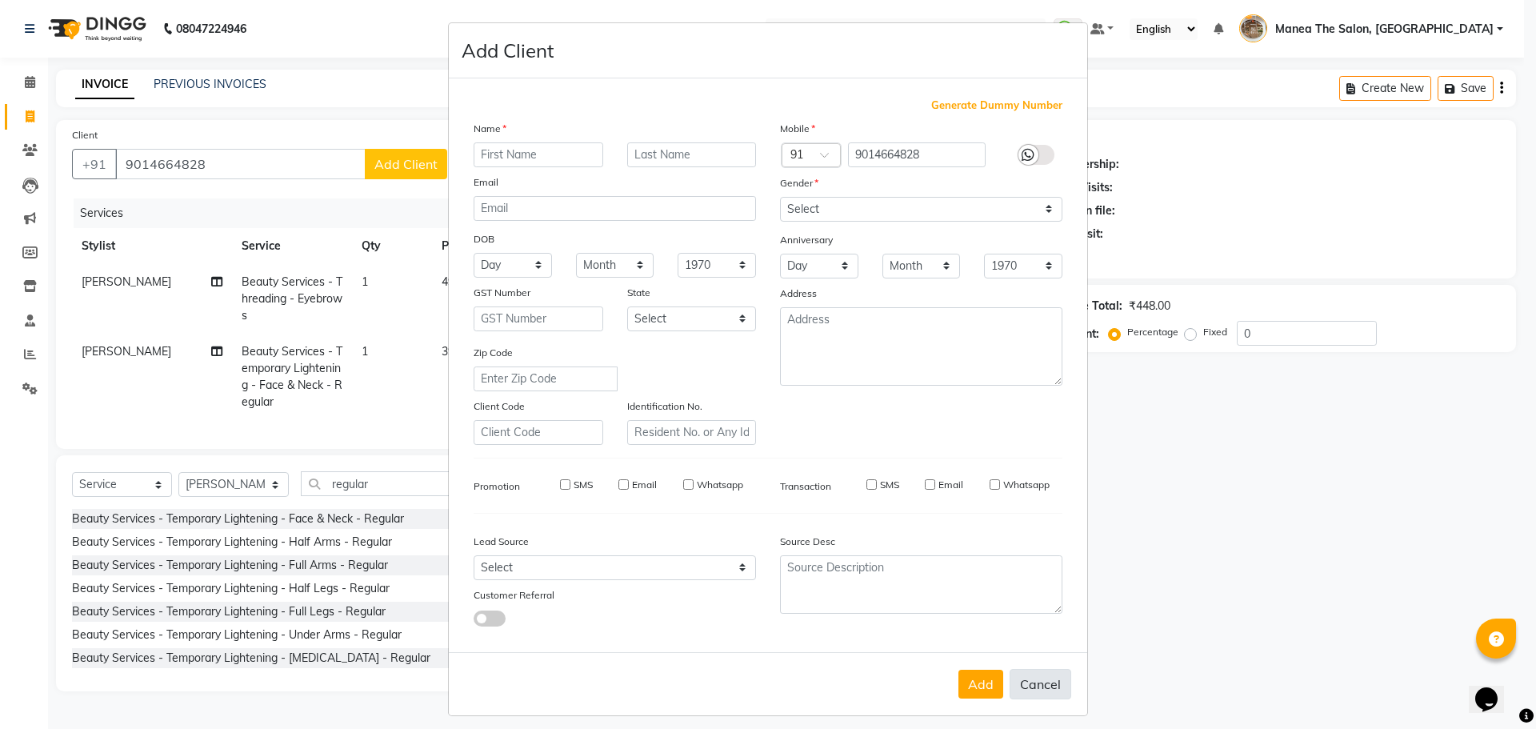
select select
checkbox input "false"
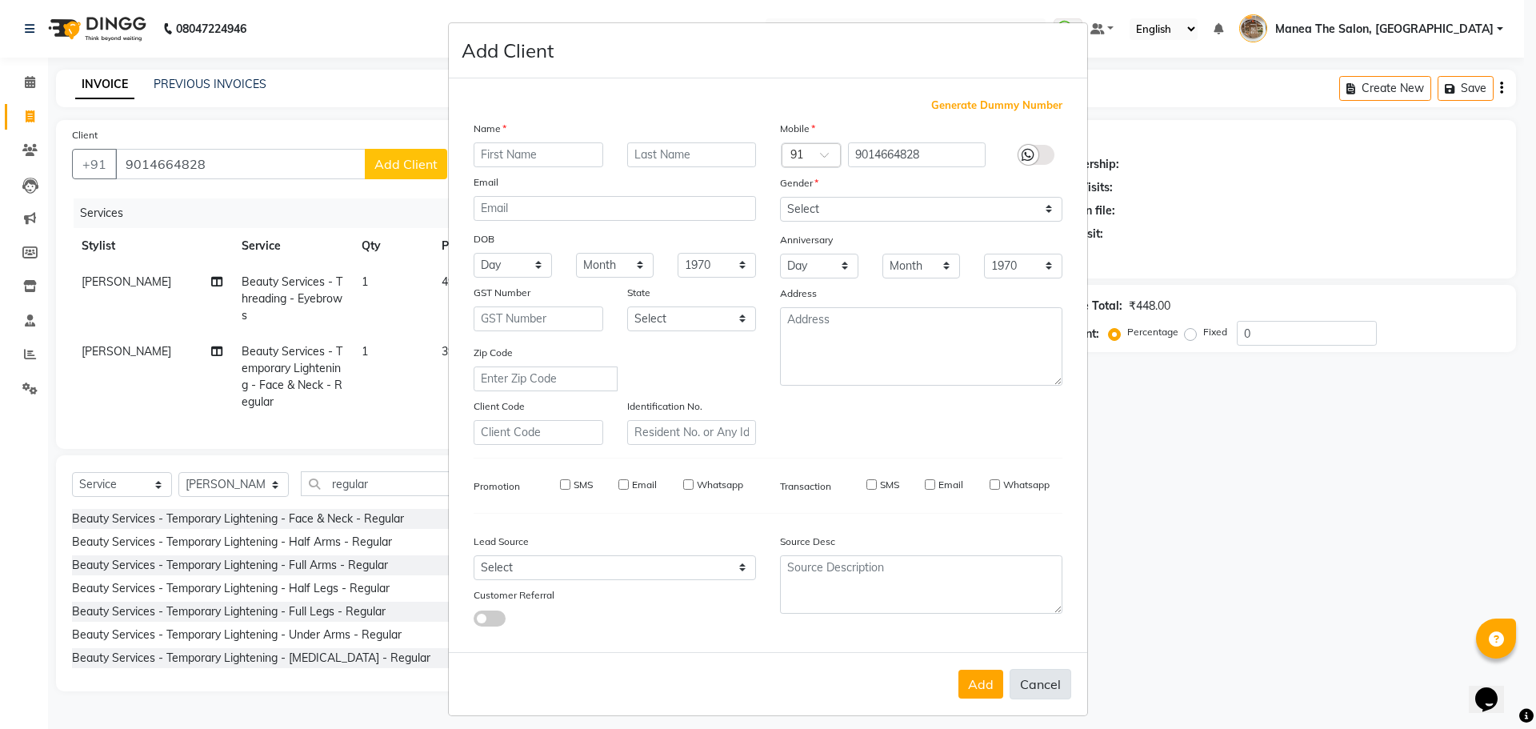
checkbox input "false"
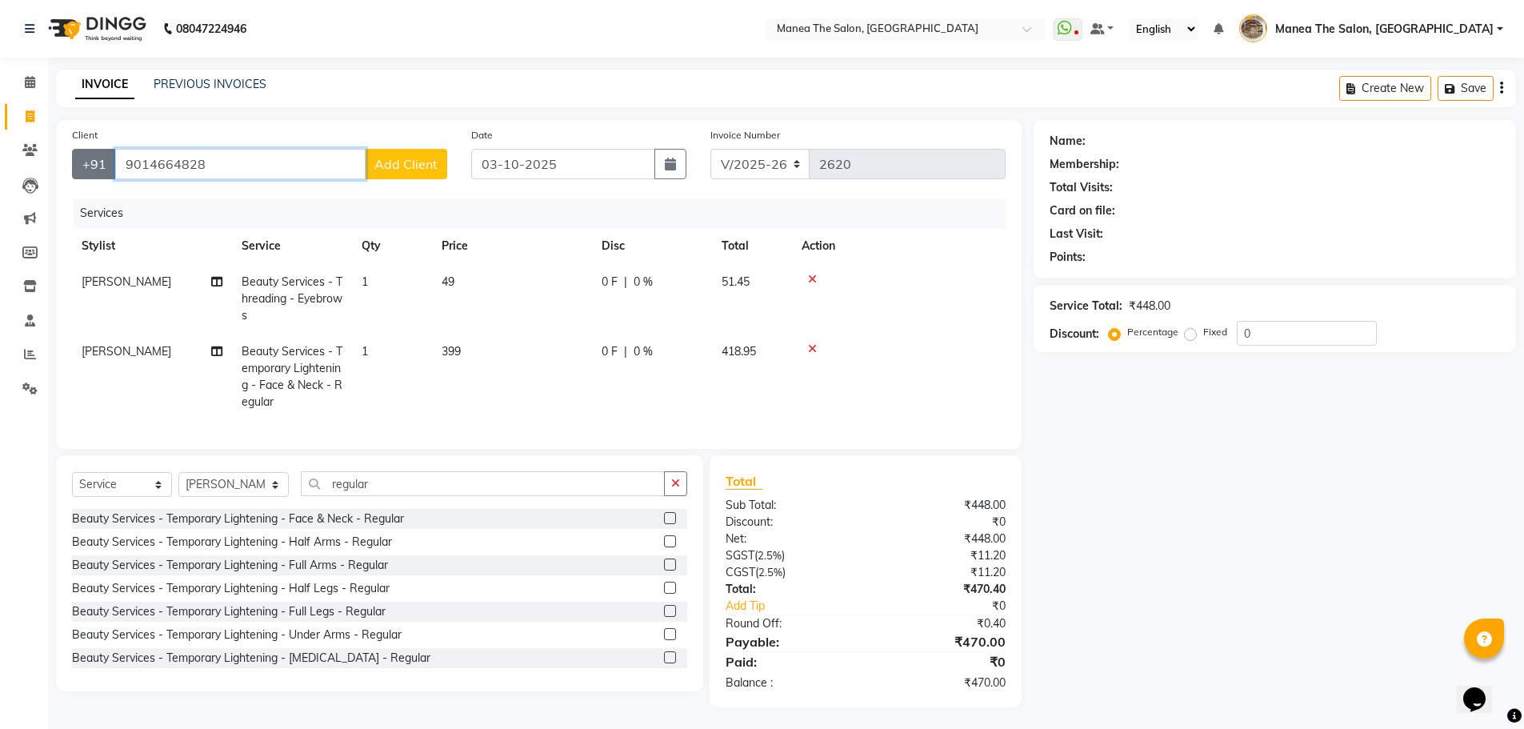
drag, startPoint x: 219, startPoint y: 162, endPoint x: 90, endPoint y: 168, distance: 128.9
click at [90, 168] on div "+91 9014664828 Add Client" at bounding box center [259, 164] width 375 height 30
click at [167, 199] on span "charmi" at bounding box center [185, 201] width 103 height 16
type input "9248653345"
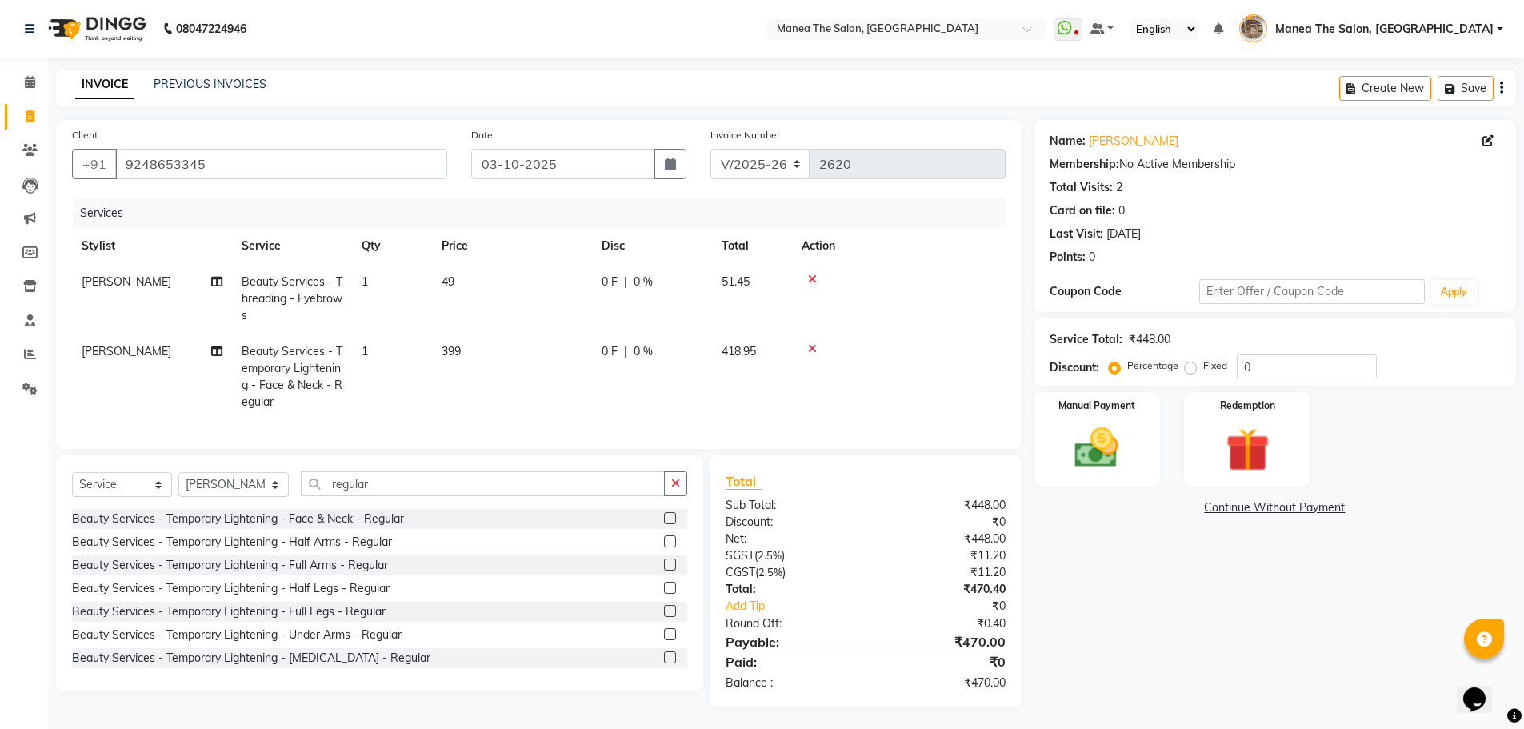
drag, startPoint x: 1098, startPoint y: 558, endPoint x: 1167, endPoint y: 514, distance: 81.7
click at [1099, 558] on div "Name: Charmi Membership: No Active Membership Total Visits: 2 Card on file: 0 L…" at bounding box center [1281, 413] width 495 height 587
click at [1101, 463] on img at bounding box center [1097, 448] width 74 height 52
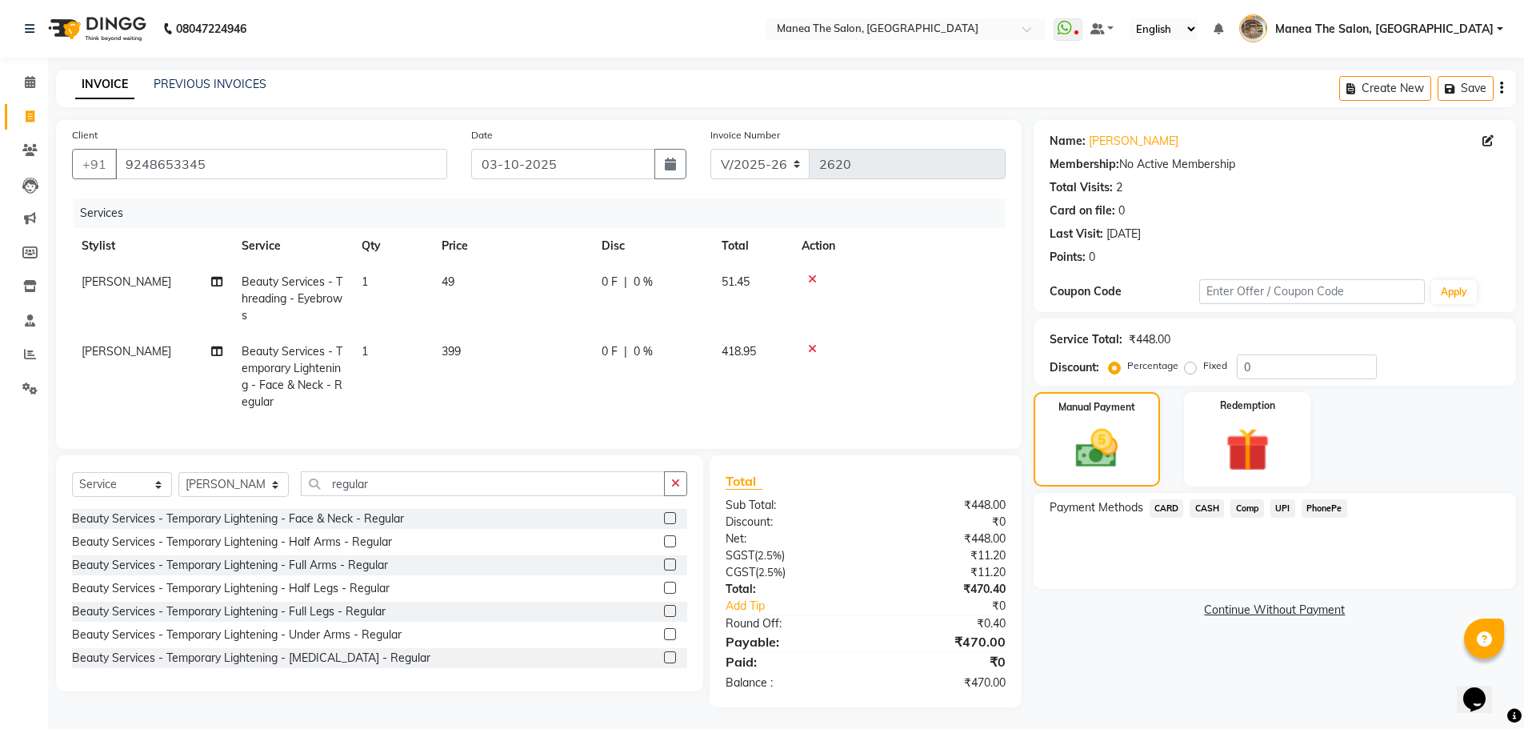
click at [1335, 509] on span "PhonePe" at bounding box center [1325, 508] width 46 height 18
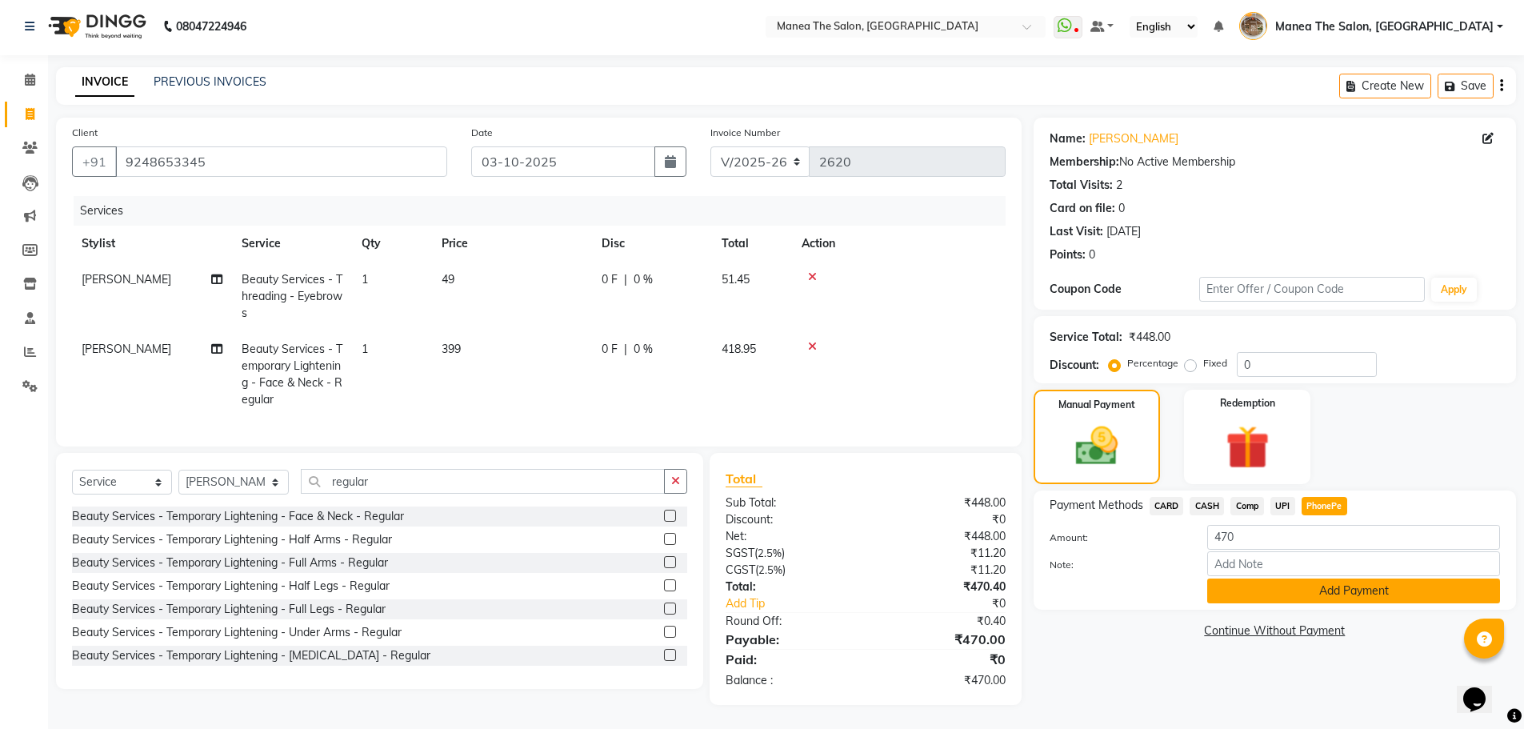
scroll to position [14, 0]
click at [1367, 579] on button "Add Payment" at bounding box center [1353, 591] width 293 height 25
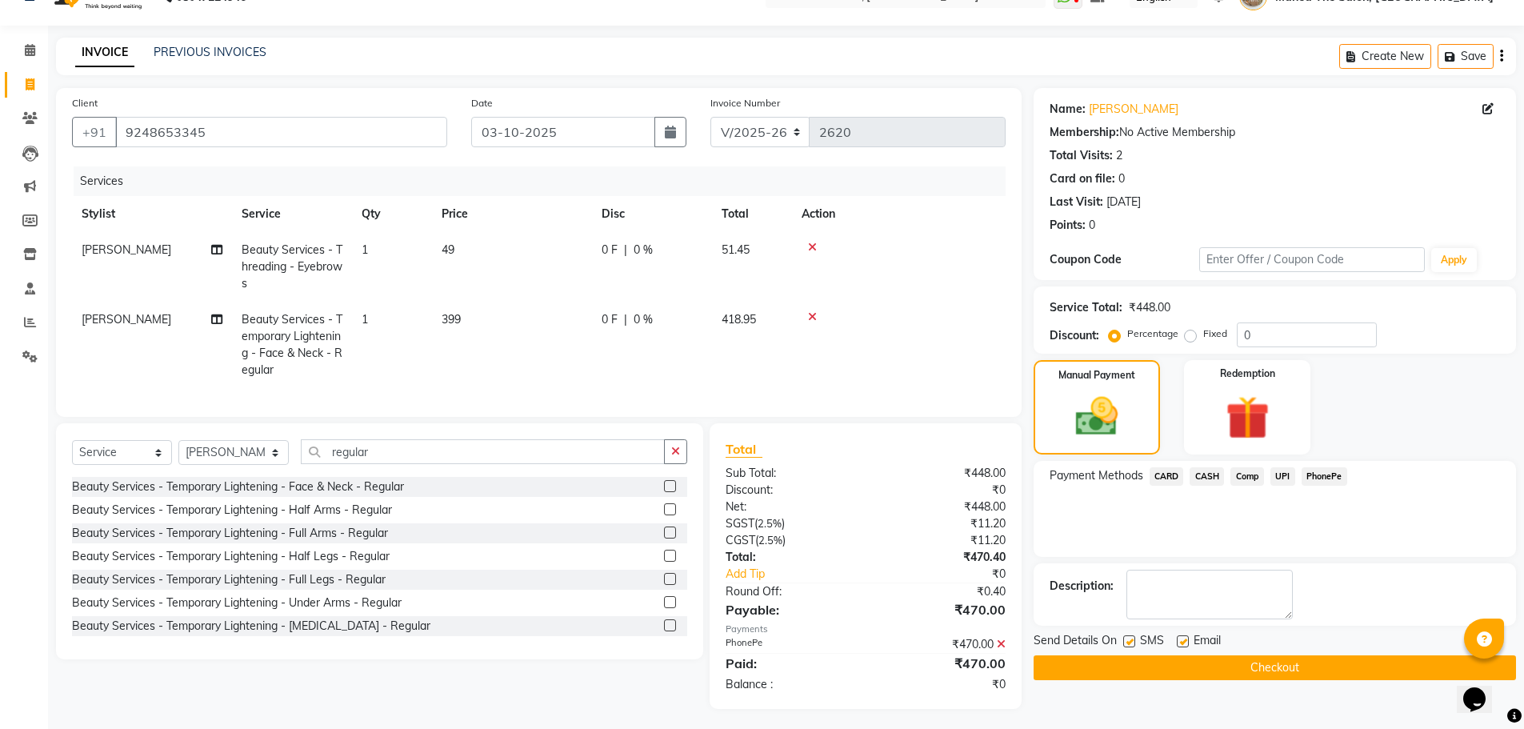
scroll to position [48, 0]
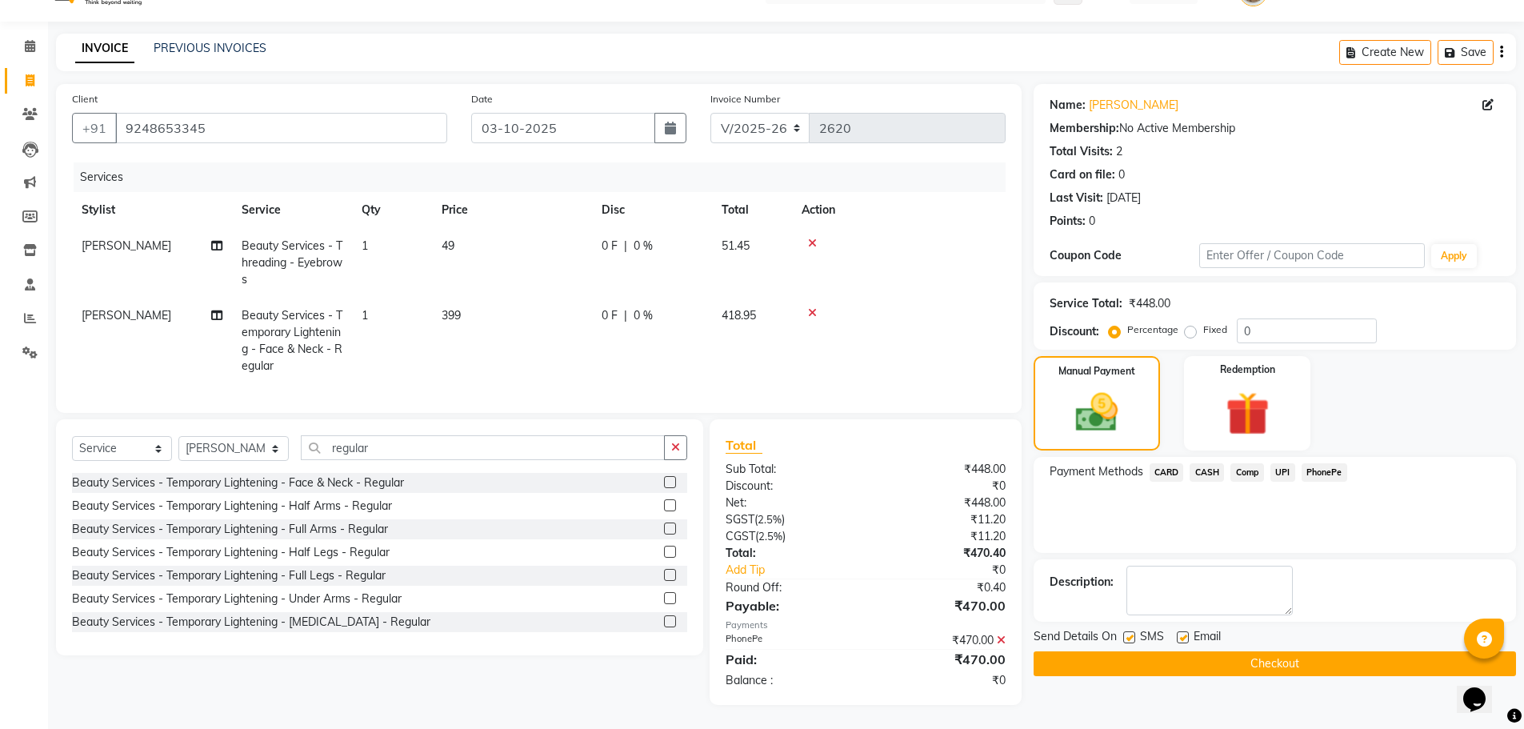
click at [1307, 659] on button "Checkout" at bounding box center [1275, 663] width 482 height 25
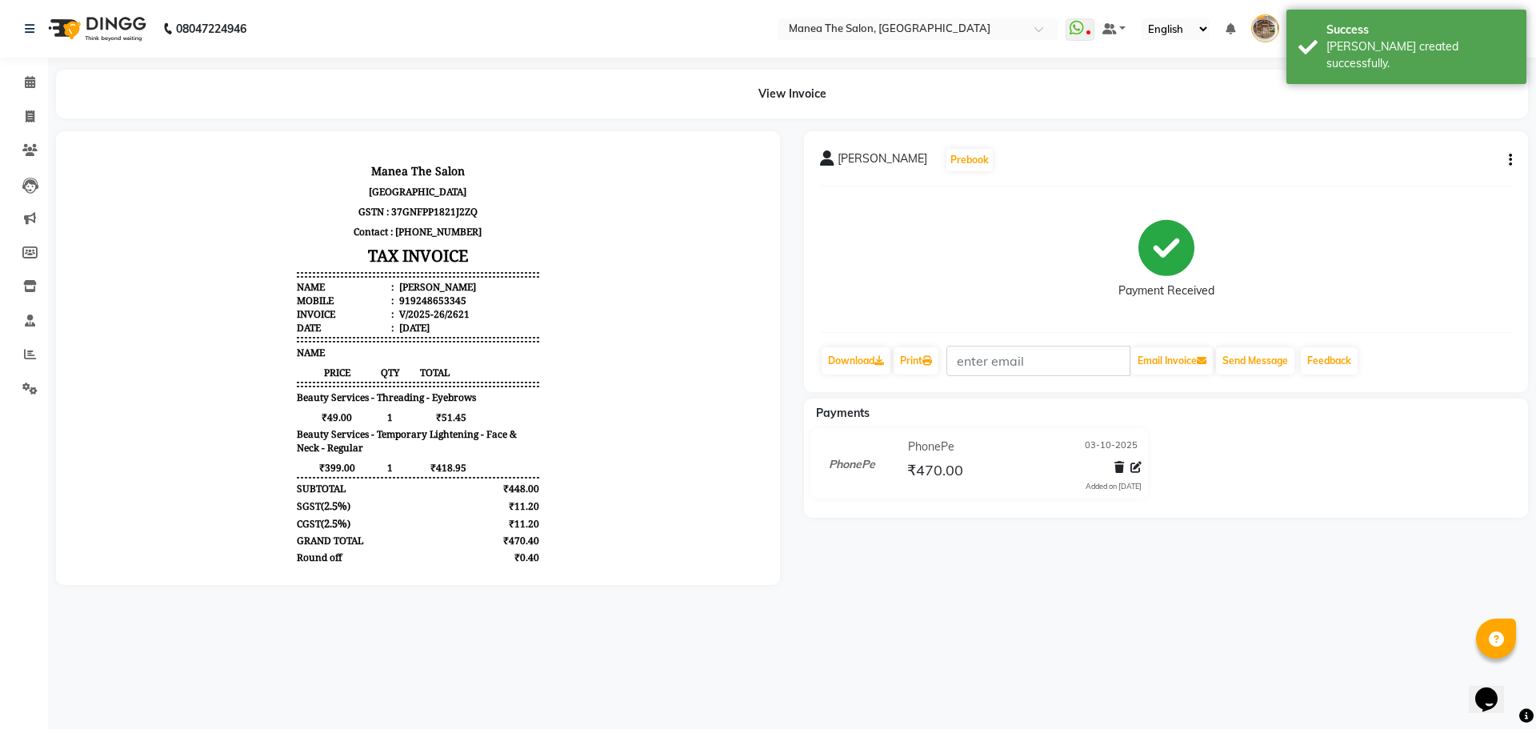
click at [44, 117] on div "View Invoice" at bounding box center [792, 94] width 1496 height 49
click at [26, 125] on span at bounding box center [30, 117] width 28 height 18
select select "7287"
select select "service"
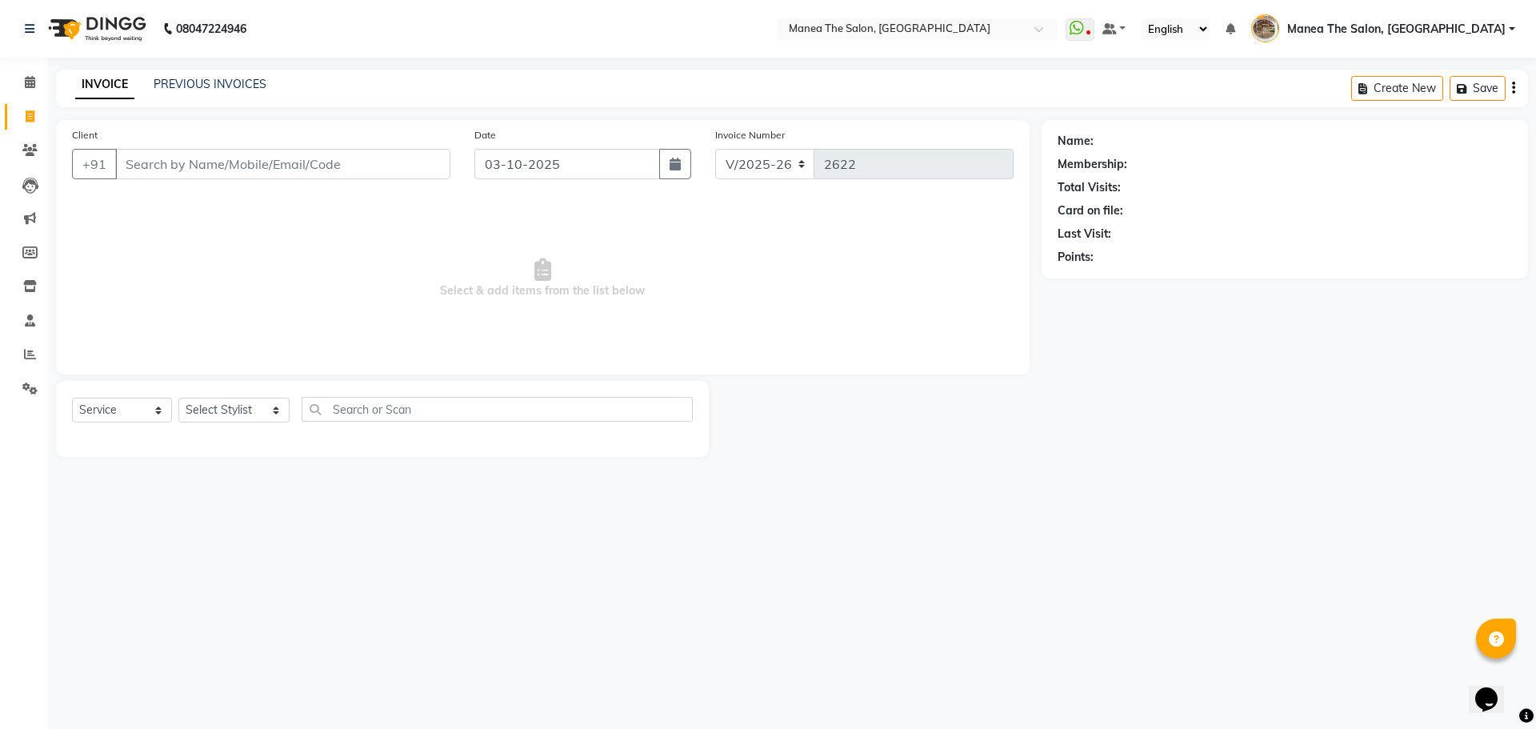
drag, startPoint x: 215, startPoint y: 75, endPoint x: 242, endPoint y: 94, distance: 32.2
click at [216, 80] on div "INVOICE PREVIOUS INVOICES Create New Save" at bounding box center [792, 89] width 1472 height 38
click at [249, 88] on link "PREVIOUS INVOICES" at bounding box center [210, 84] width 113 height 14
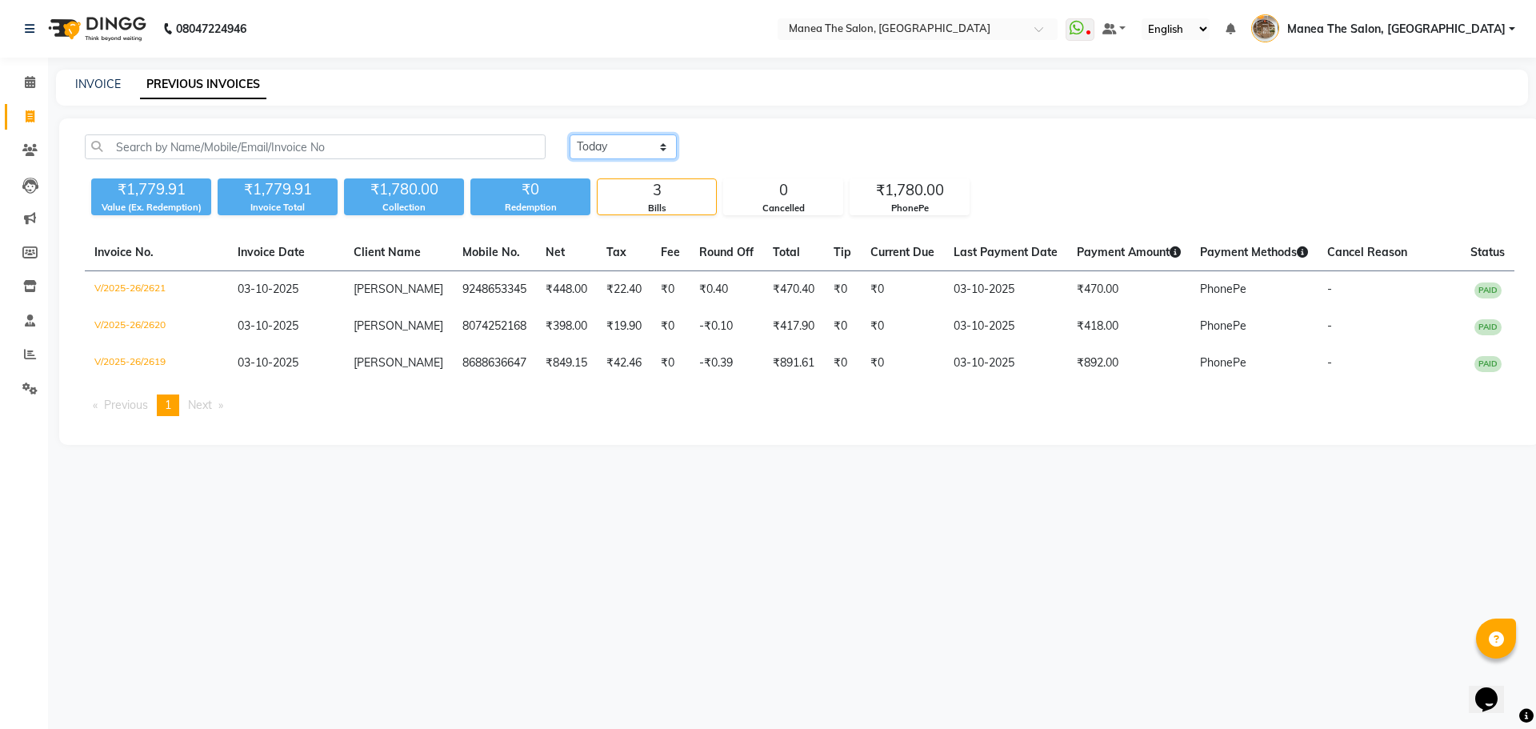
drag, startPoint x: 642, startPoint y: 141, endPoint x: 629, endPoint y: 158, distance: 21.8
click at [642, 141] on select "Today Yesterday Custom Range" at bounding box center [623, 146] width 107 height 25
click at [570, 134] on select "Today Yesterday Custom Range" at bounding box center [623, 146] width 107 height 25
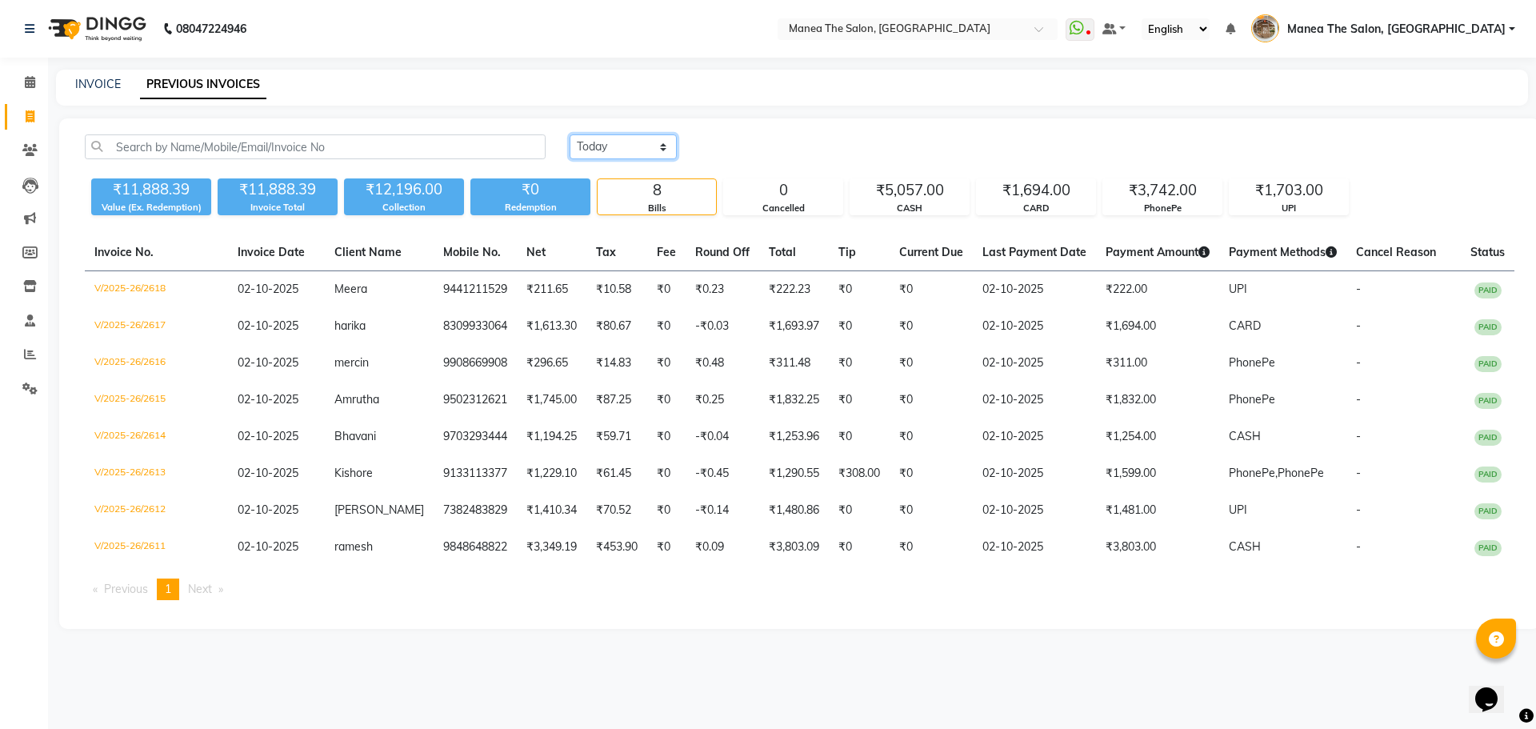
drag, startPoint x: 626, startPoint y: 141, endPoint x: 627, endPoint y: 158, distance: 16.8
click at [626, 144] on select "Today Yesterday Custom Range" at bounding box center [623, 146] width 107 height 25
select select "range"
click at [570, 134] on select "Today Yesterday Custom Range" at bounding box center [623, 146] width 107 height 25
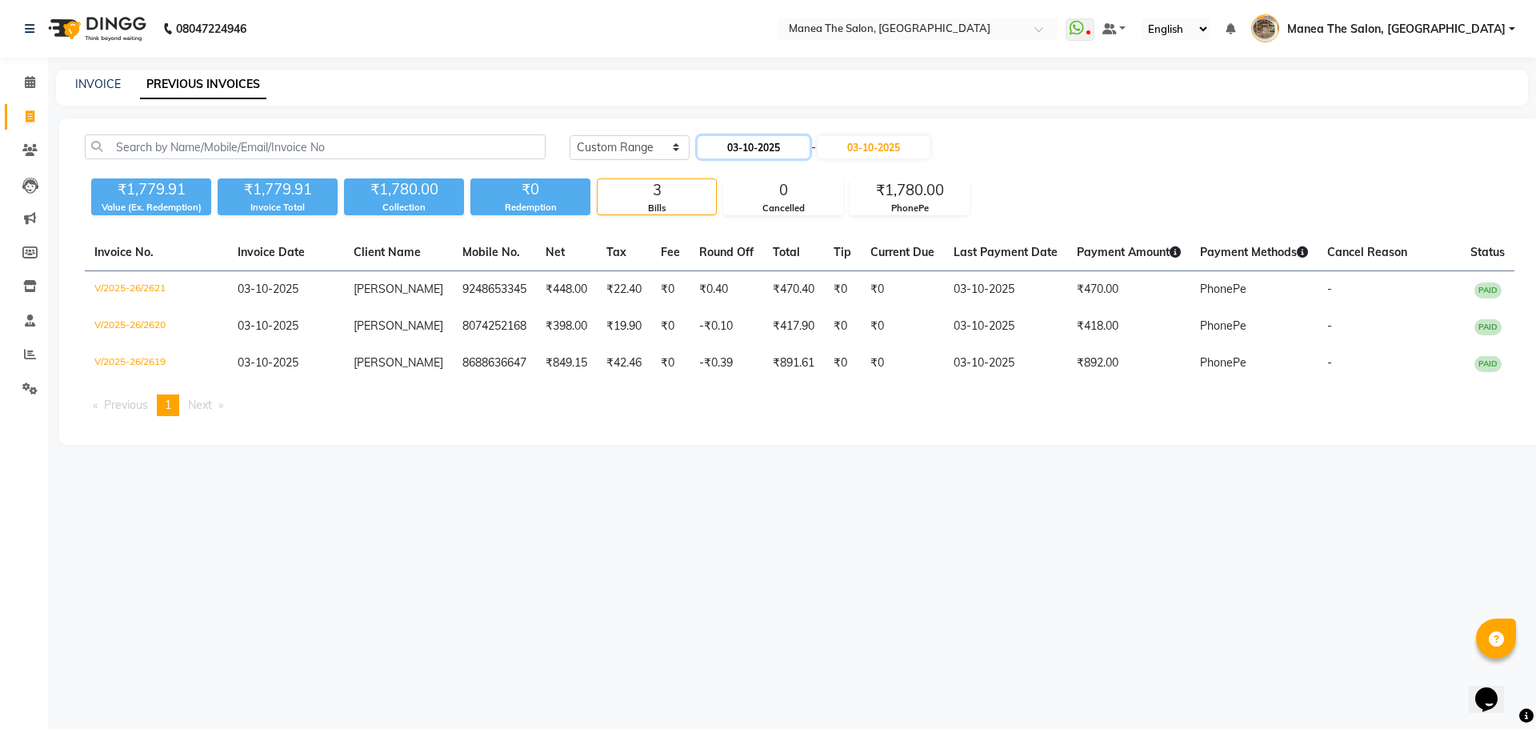
click at [762, 152] on input "03-10-2025" at bounding box center [754, 147] width 112 height 22
select select "10"
select select "2025"
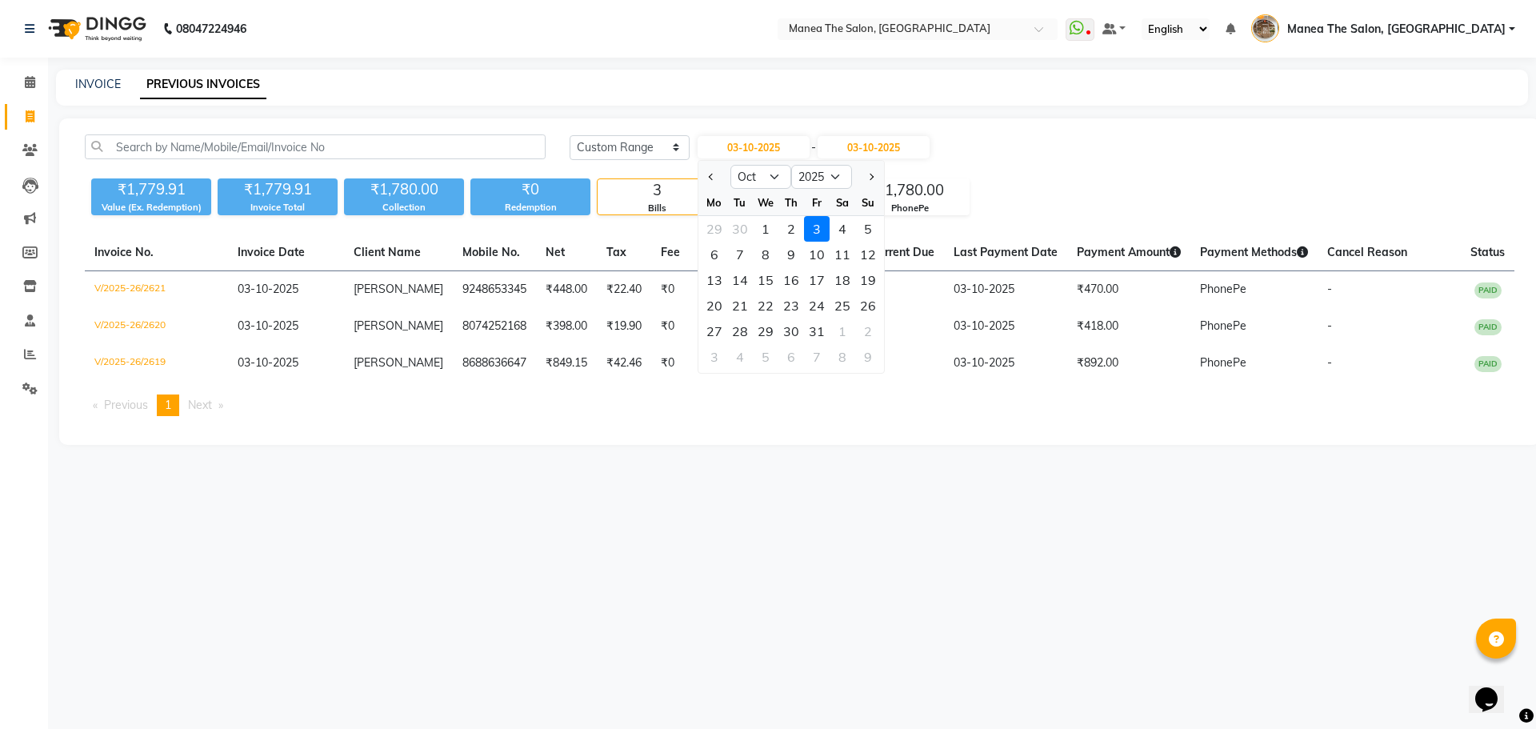
drag, startPoint x: 0, startPoint y: 372, endPoint x: 0, endPoint y: 515, distance: 142.4
drag, startPoint x: 0, startPoint y: 515, endPoint x: 863, endPoint y: 522, distance: 863.4
click at [825, 646] on div "08047224946 Select Location × Manea The Salon, Kanuru WhatsApp Status ✕ Status:…" at bounding box center [768, 364] width 1536 height 729
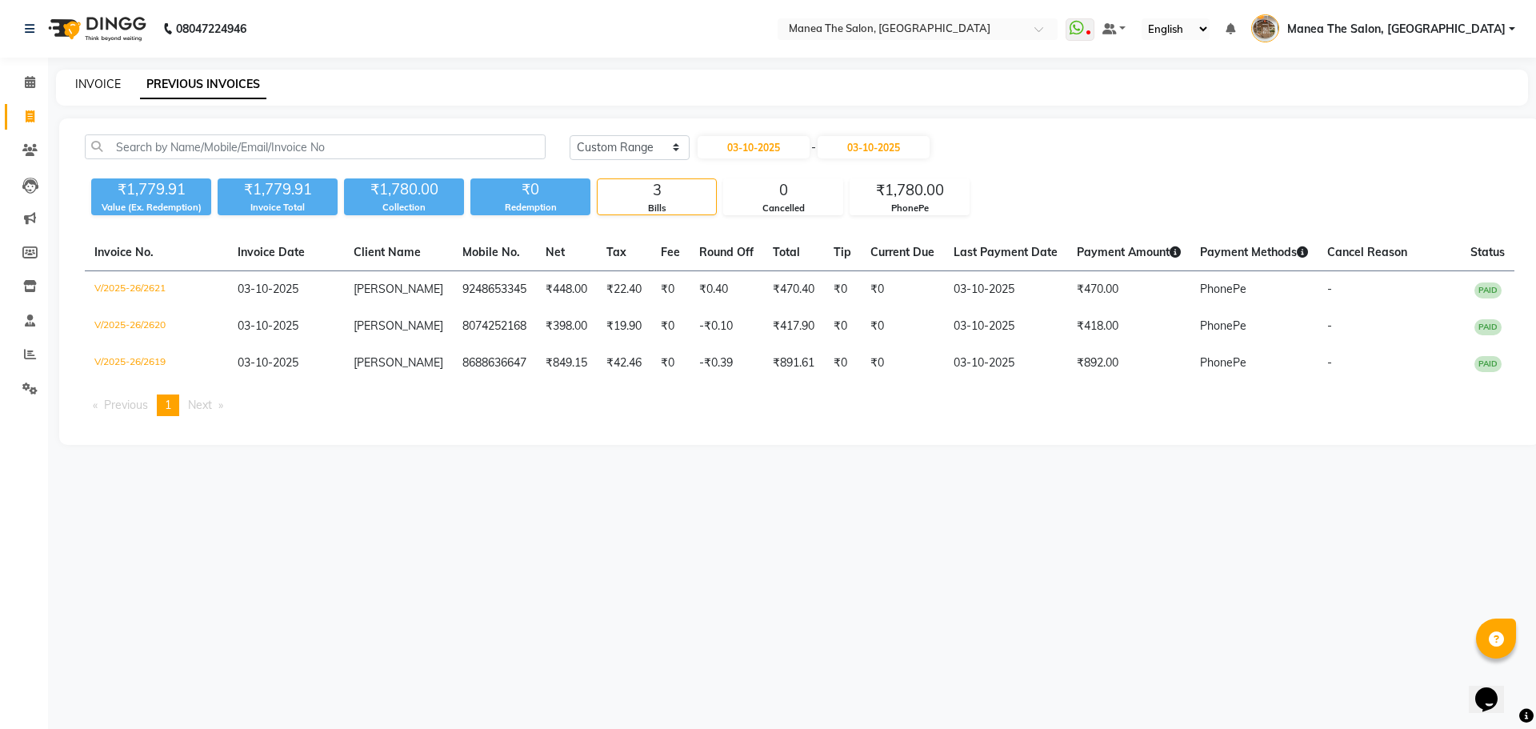
click at [91, 78] on link "INVOICE" at bounding box center [98, 84] width 46 height 14
select select "service"
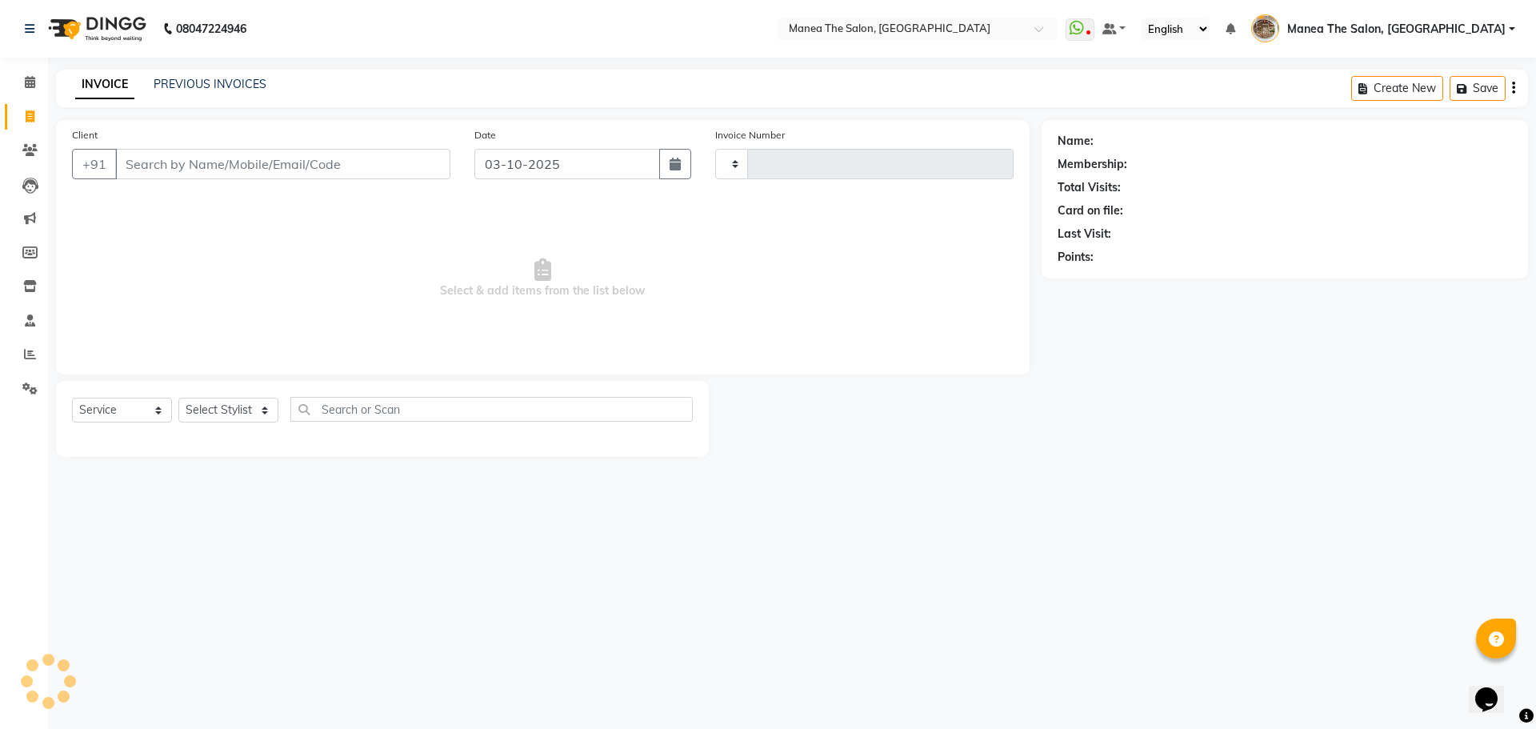
type input "2622"
select select "7287"
select select "service"
select select "en"
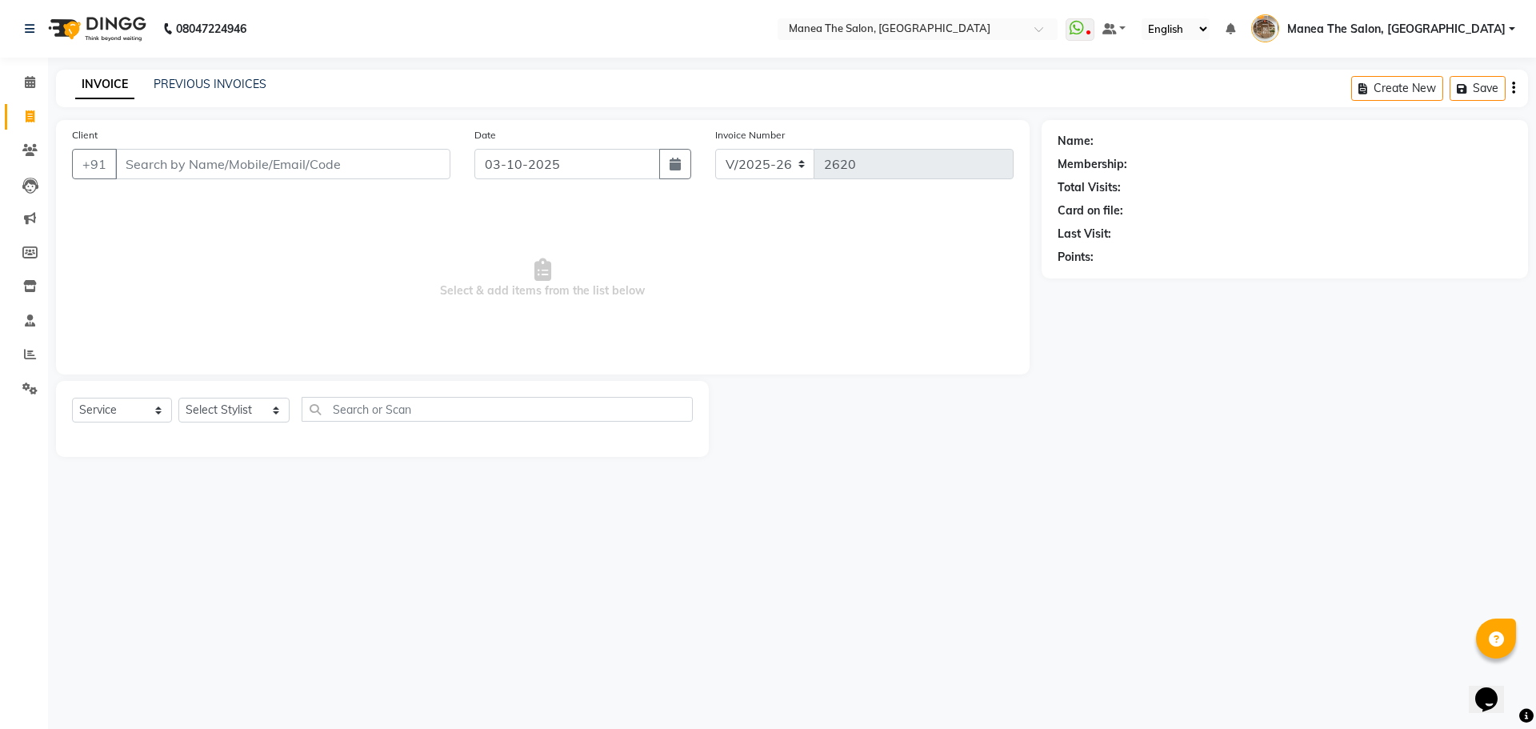
click at [347, 169] on input "Client" at bounding box center [282, 164] width 335 height 30
click at [227, 199] on span "916011122" at bounding box center [212, 201] width 72 height 16
type input "9160111224"
select select "1: Object"
click at [1111, 138] on link "Divya" at bounding box center [1111, 141] width 28 height 17
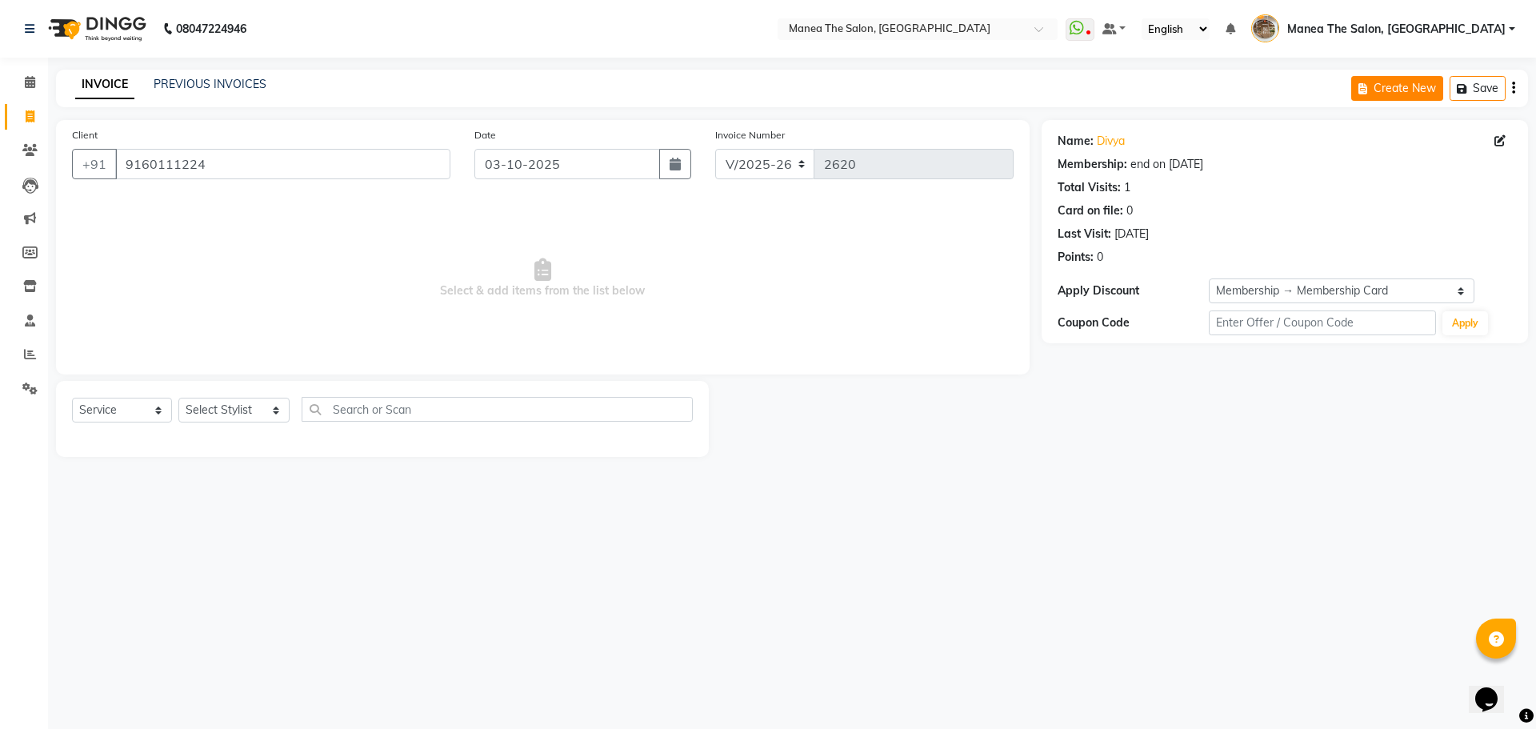
click at [1403, 97] on button "Create New" at bounding box center [1397, 88] width 92 height 25
select select "service"
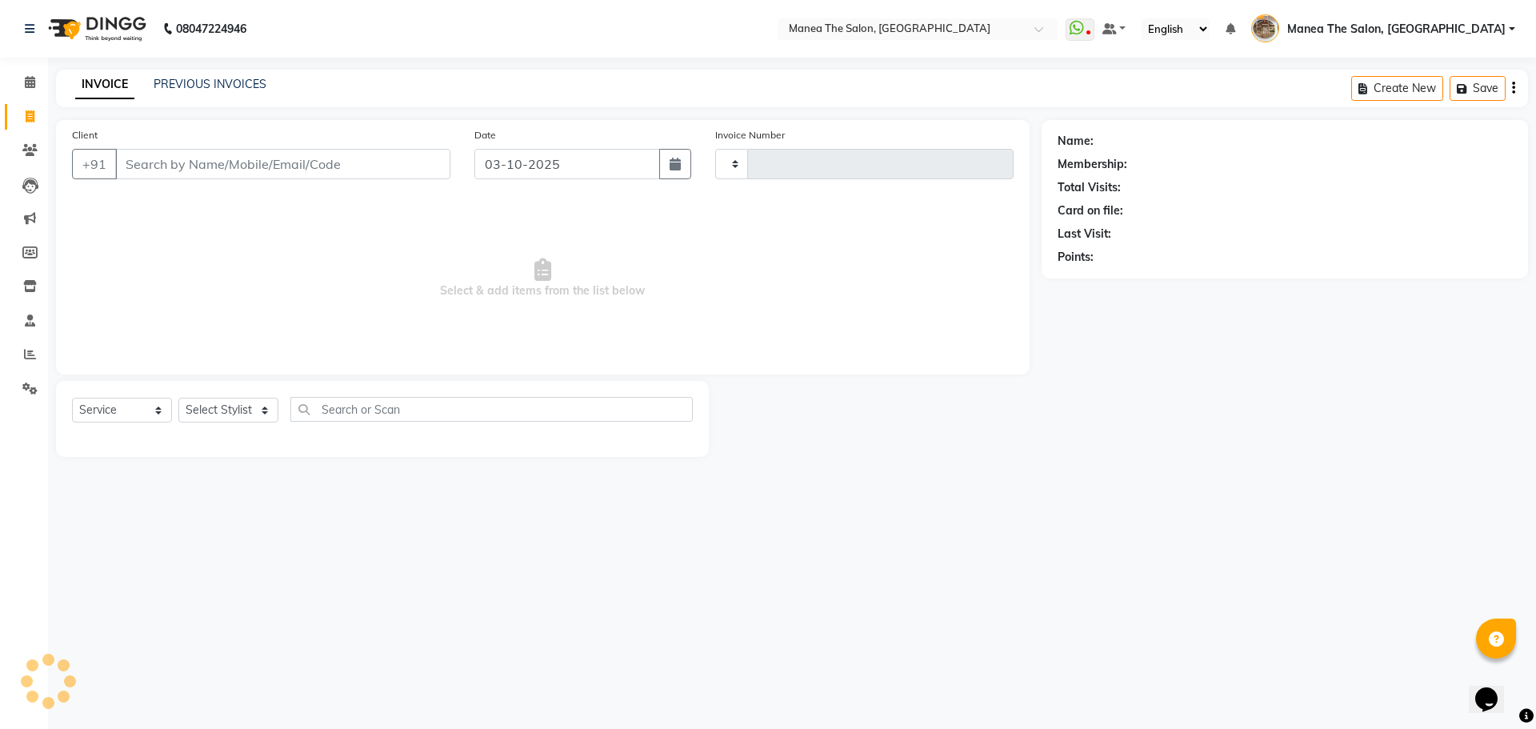
type input "2620"
select select "7287"
click at [239, 404] on select "Select Stylist Faizan shaik Front Office Kaif Madhavi Mocharla Ramalakshmi Pelu…" at bounding box center [233, 410] width 111 height 25
select select "63309"
click at [178, 398] on select "Select Stylist Faizan shaik Front Office Kaif Madhavi Mocharla Ramalakshmi Pelu…" at bounding box center [233, 410] width 111 height 25
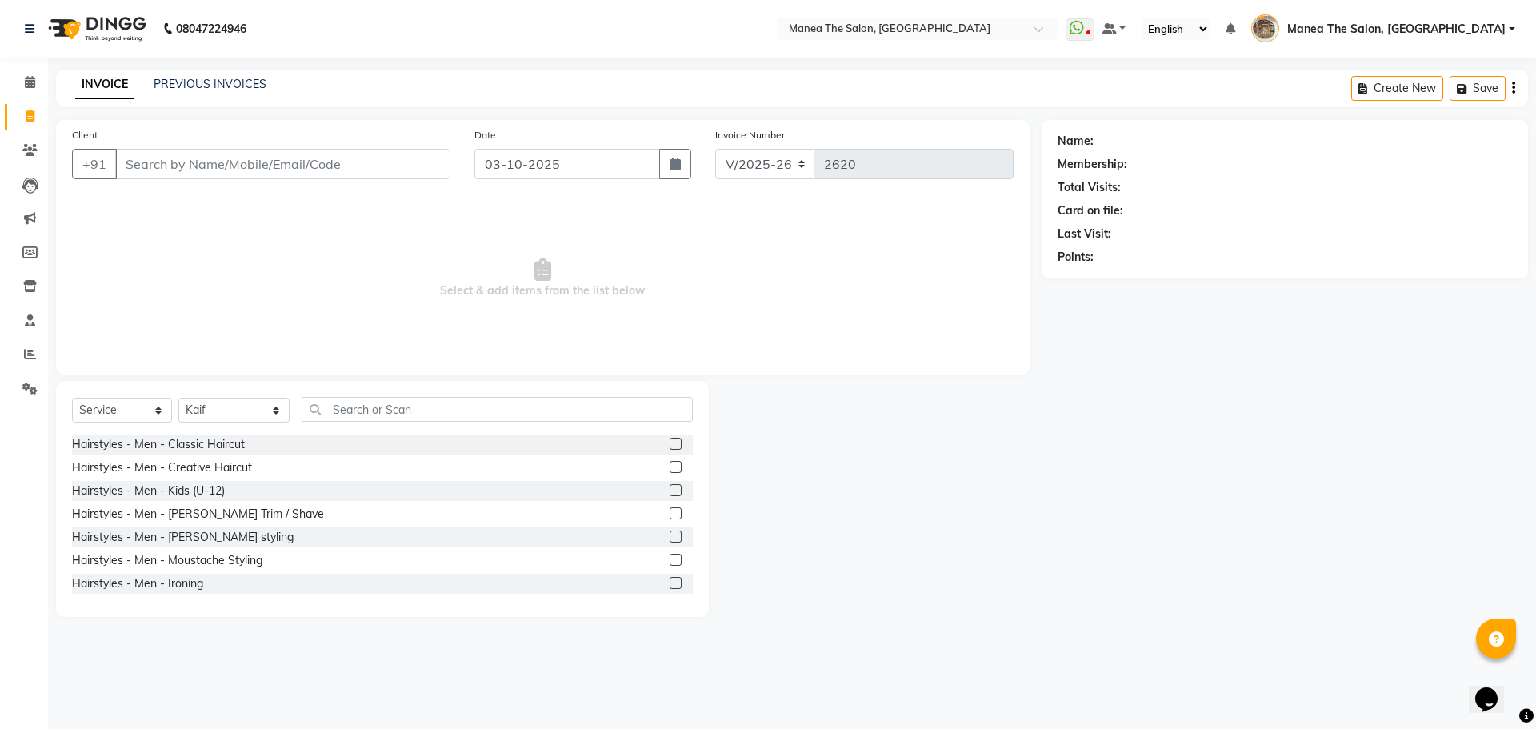
click at [670, 443] on label at bounding box center [676, 444] width 12 height 12
click at [670, 443] on input "checkbox" at bounding box center [675, 444] width 10 height 10
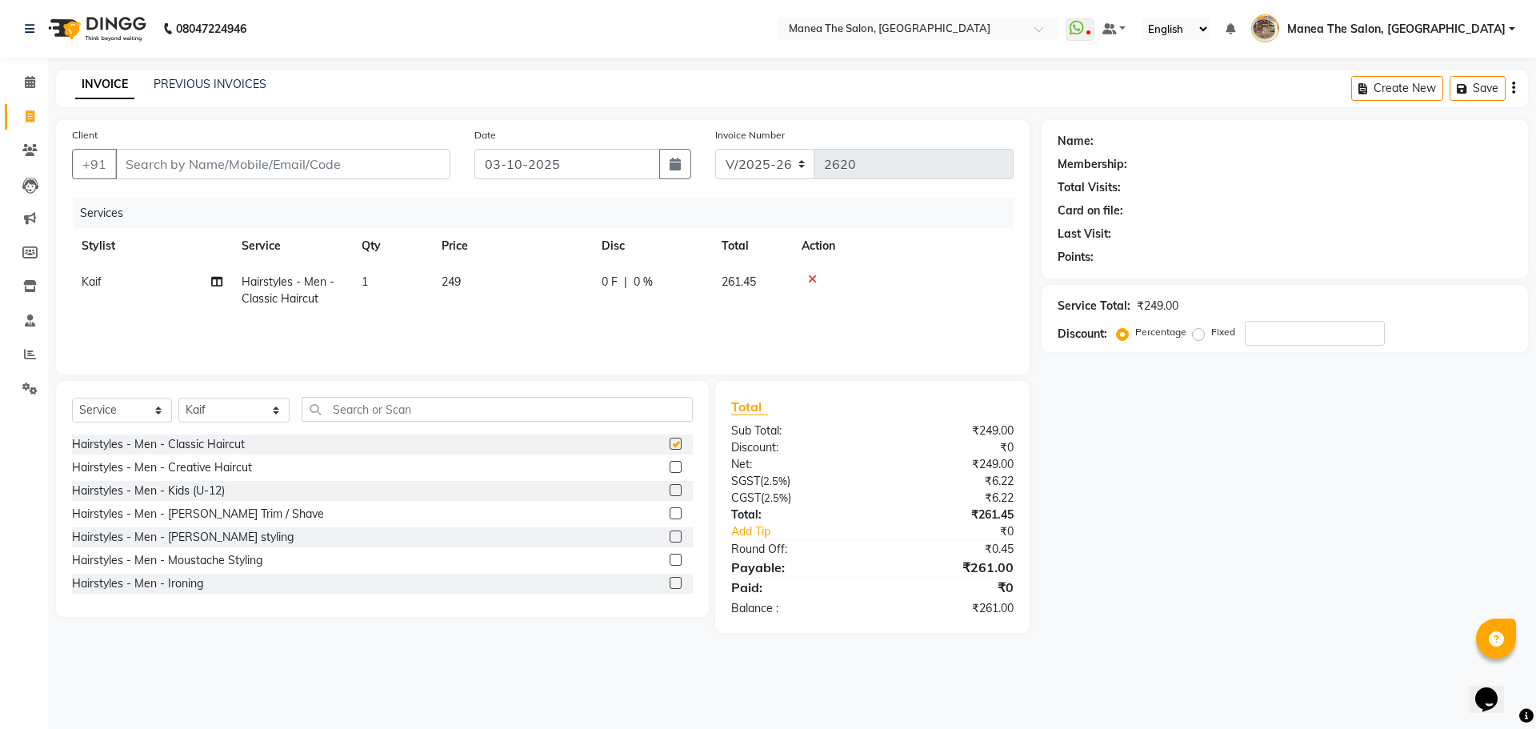
checkbox input "false"
click at [670, 511] on label at bounding box center [676, 513] width 12 height 12
click at [670, 511] on input "checkbox" at bounding box center [675, 514] width 10 height 10
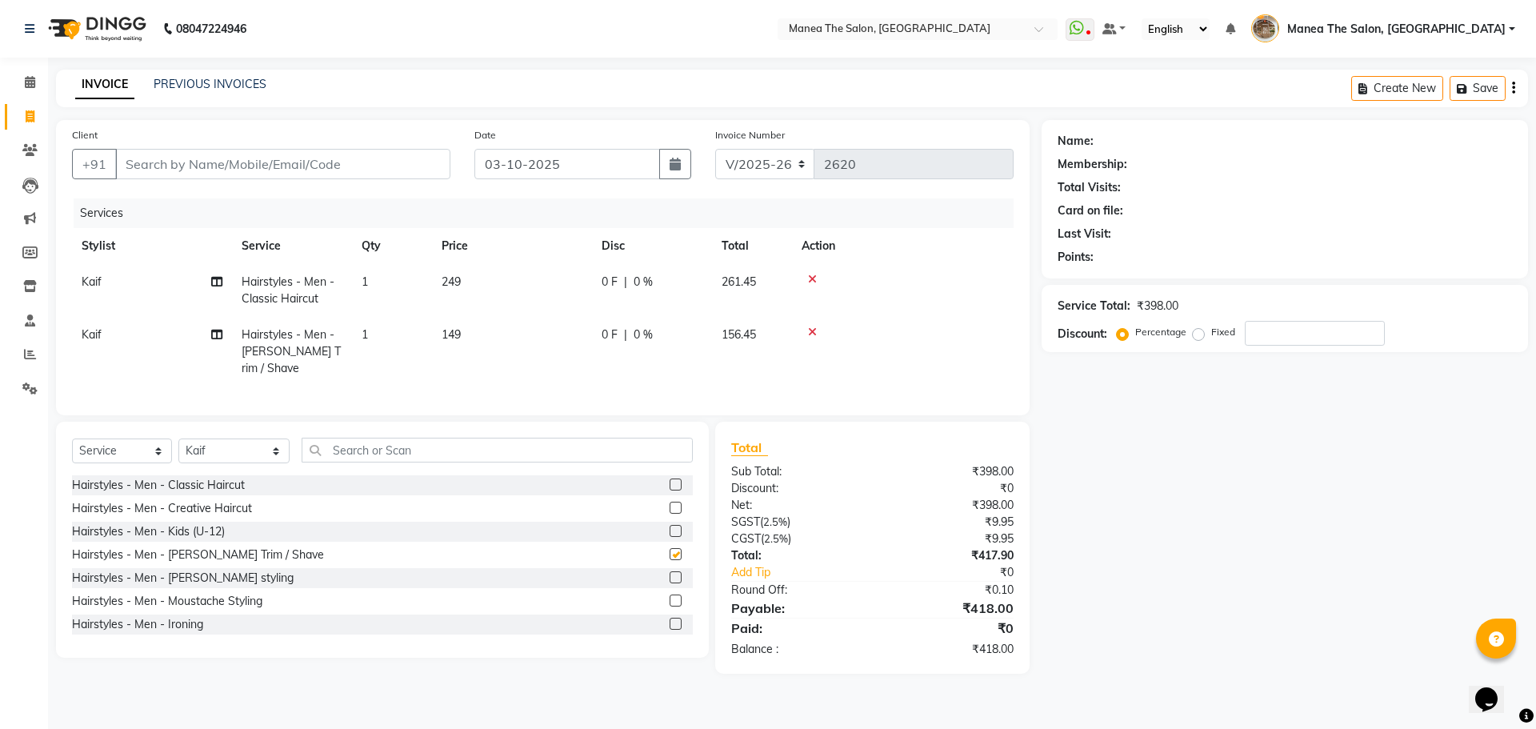
checkbox input "false"
click at [369, 163] on input "Client" at bounding box center [282, 164] width 335 height 30
type input "8"
type input "0"
type input "8074252168"
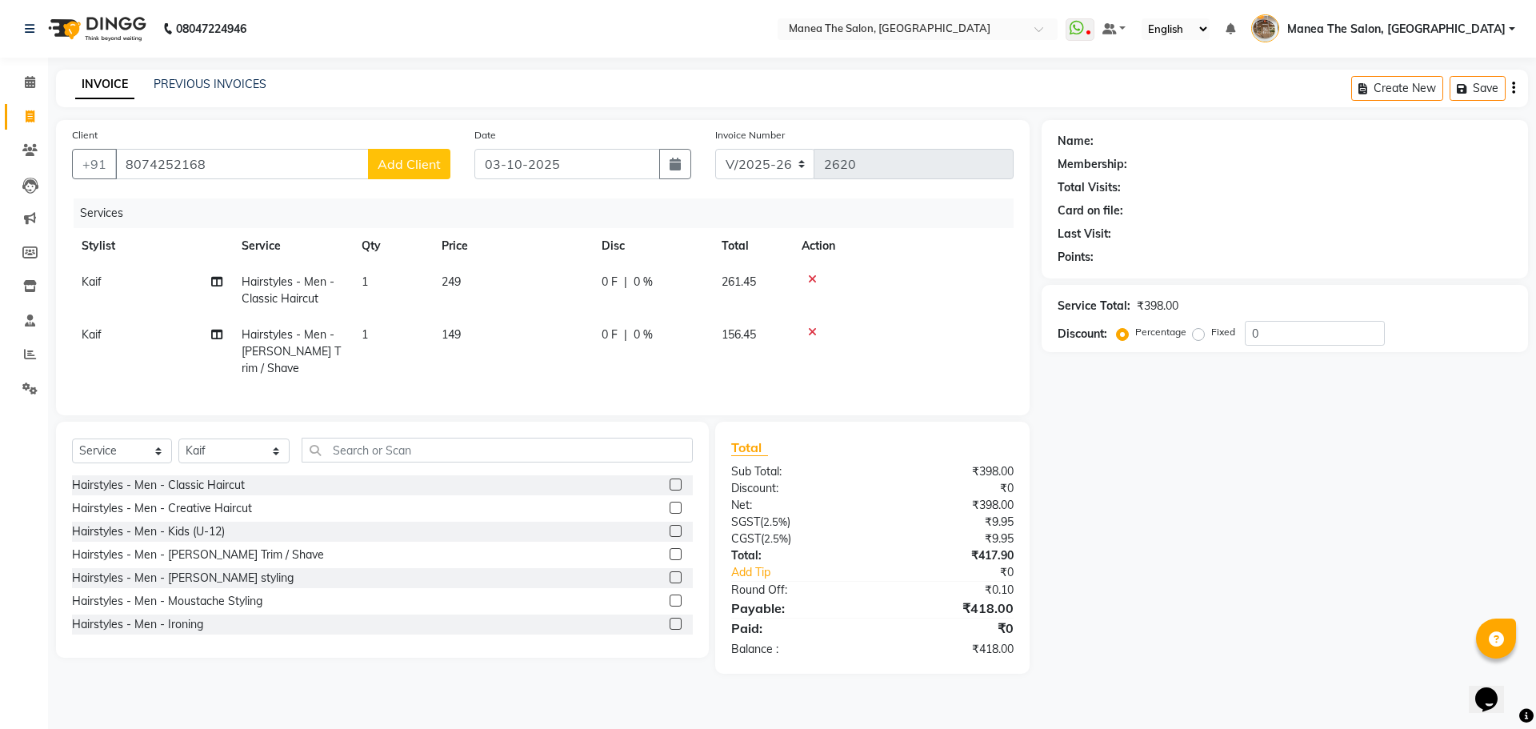
click at [425, 161] on span "Add Client" at bounding box center [409, 164] width 63 height 16
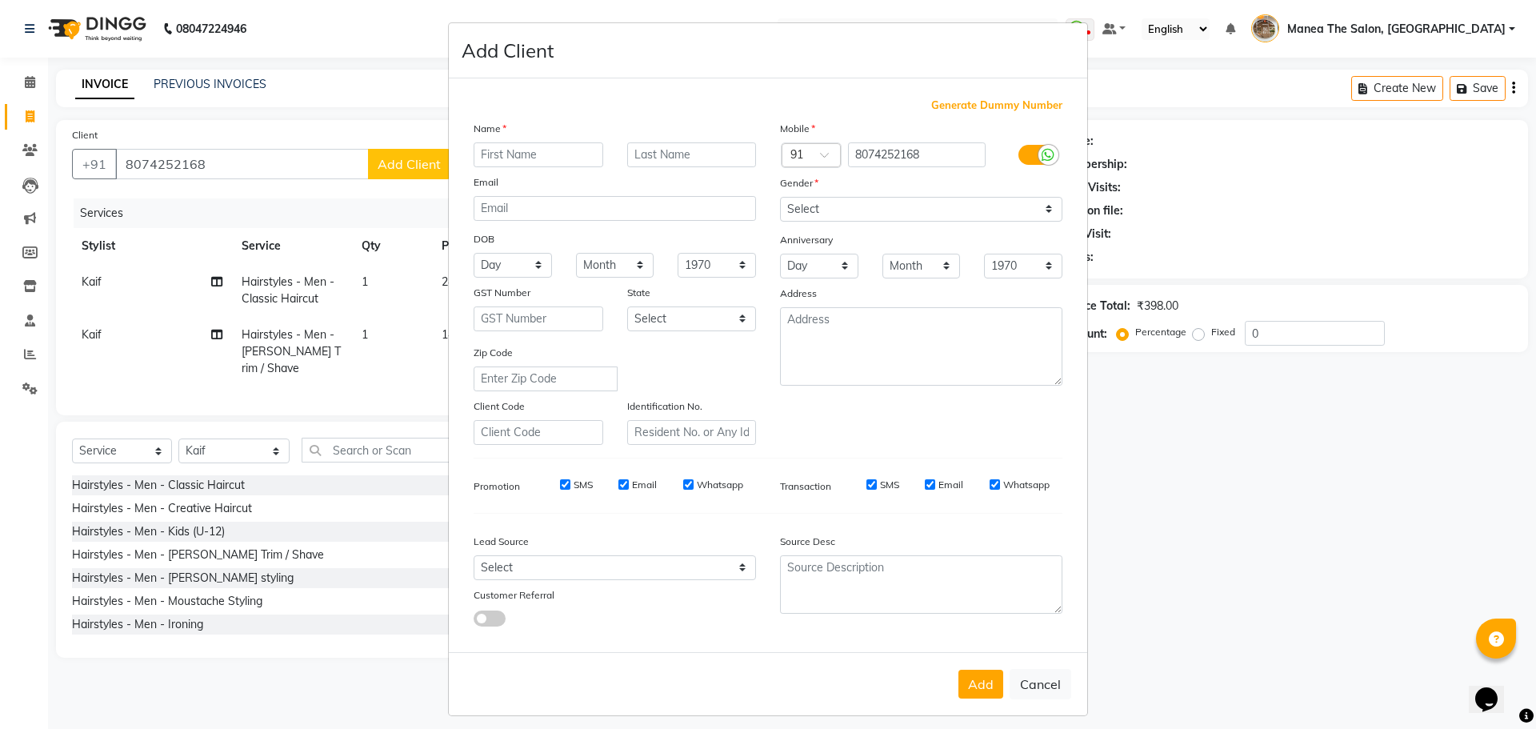
click at [478, 150] on input "text" at bounding box center [539, 154] width 130 height 25
type input "Eswar"
click at [819, 221] on select "Select Male Female Other Prefer Not To Say" at bounding box center [921, 209] width 282 height 25
select select "male"
click at [780, 197] on select "Select Male Female Other Prefer Not To Say" at bounding box center [921, 209] width 282 height 25
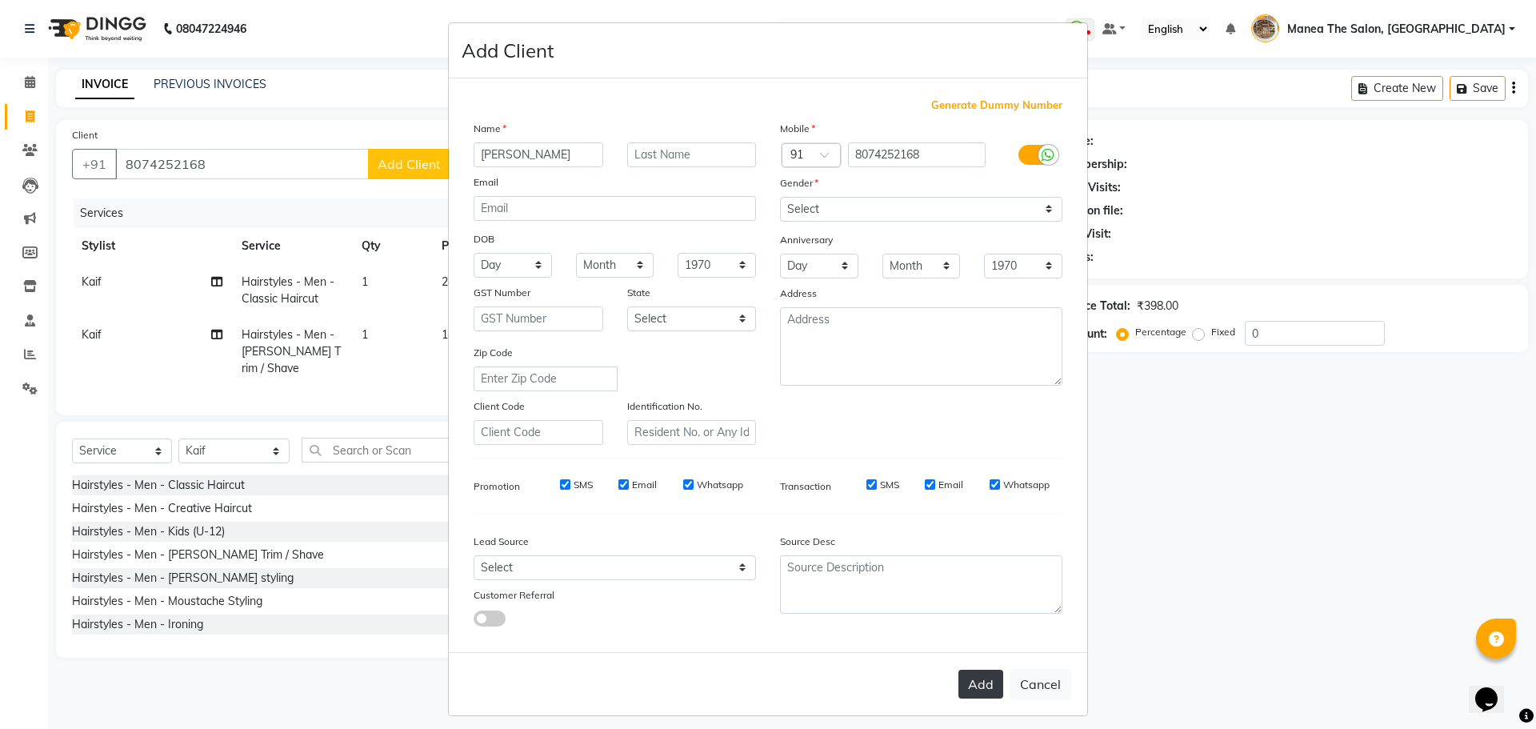
click at [976, 688] on button "Add" at bounding box center [981, 684] width 45 height 29
select select
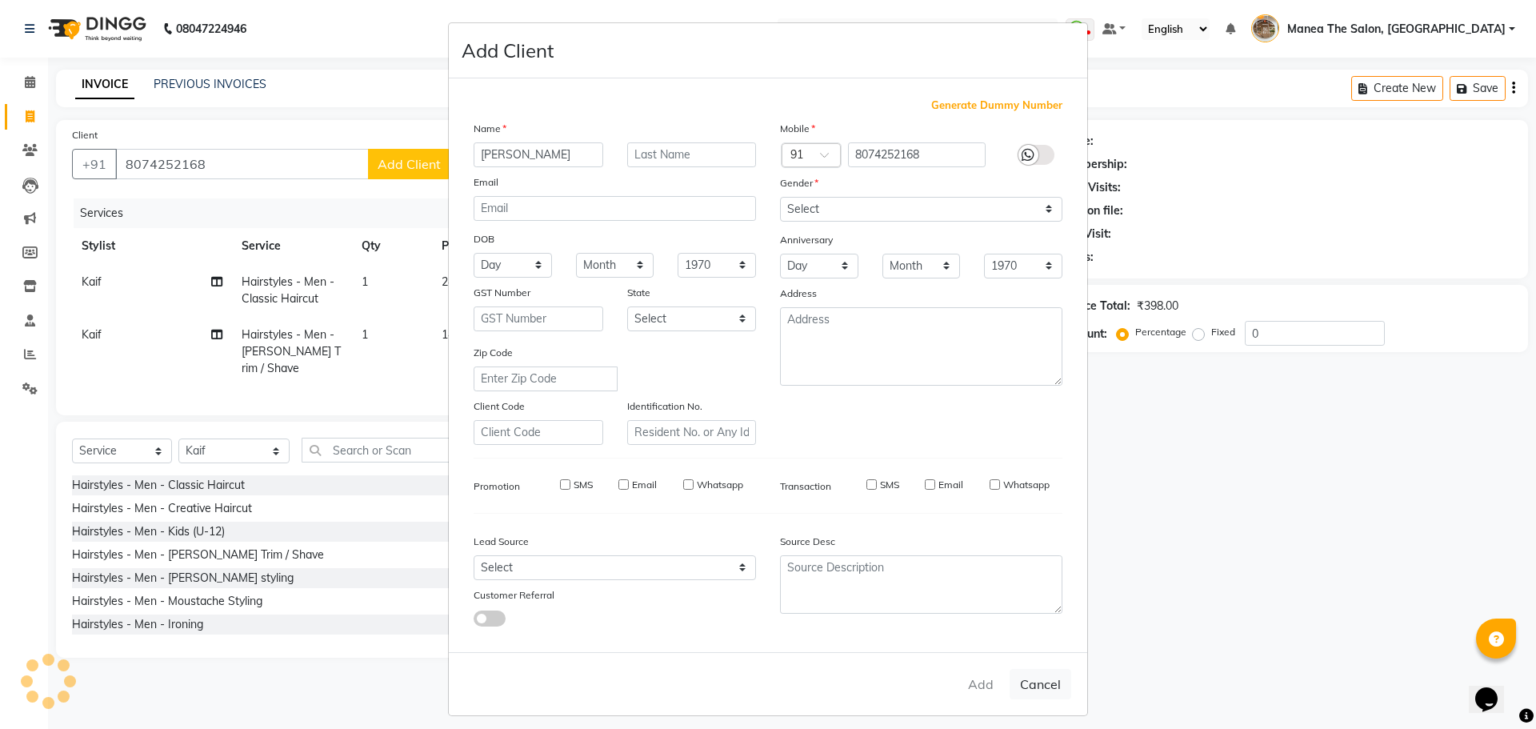
select select
checkbox input "false"
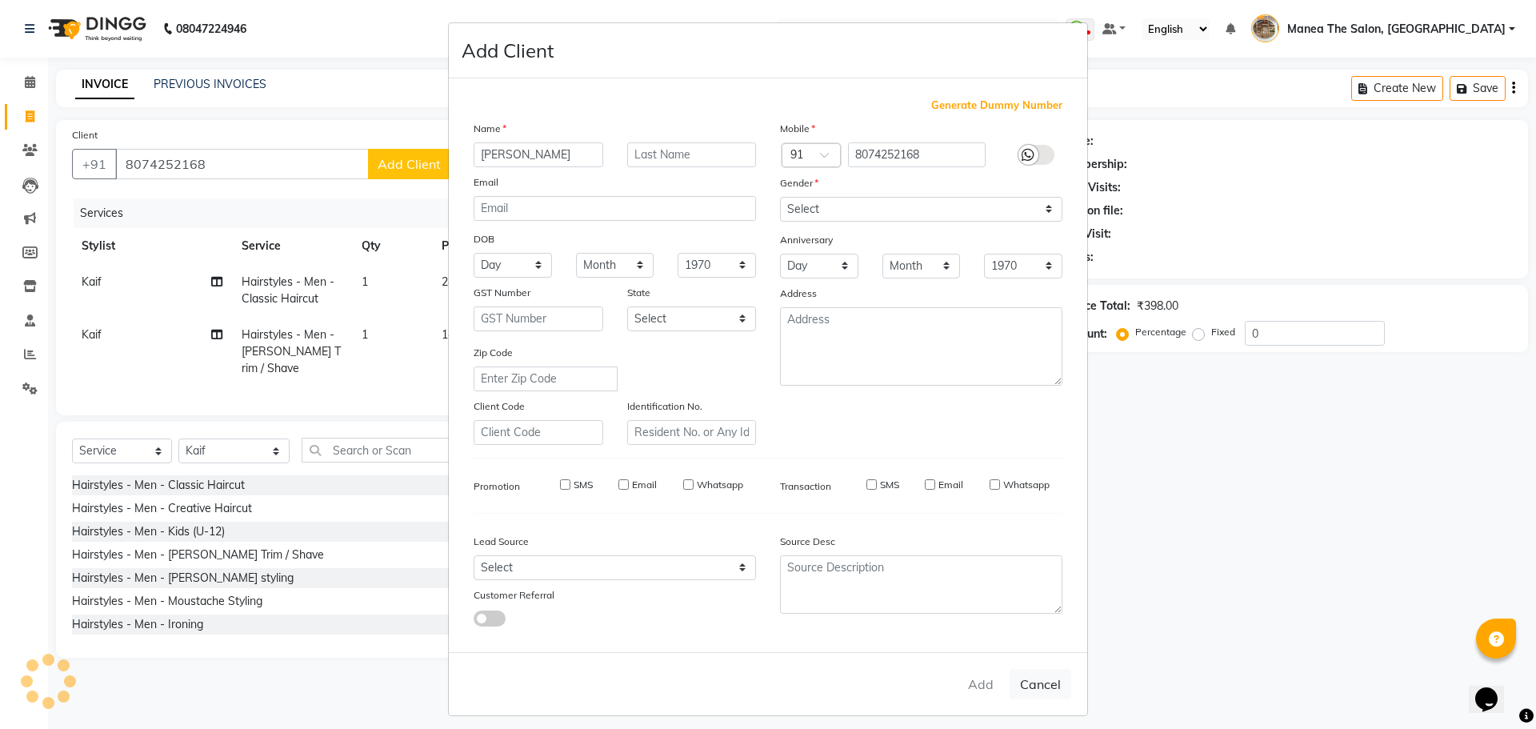
checkbox input "false"
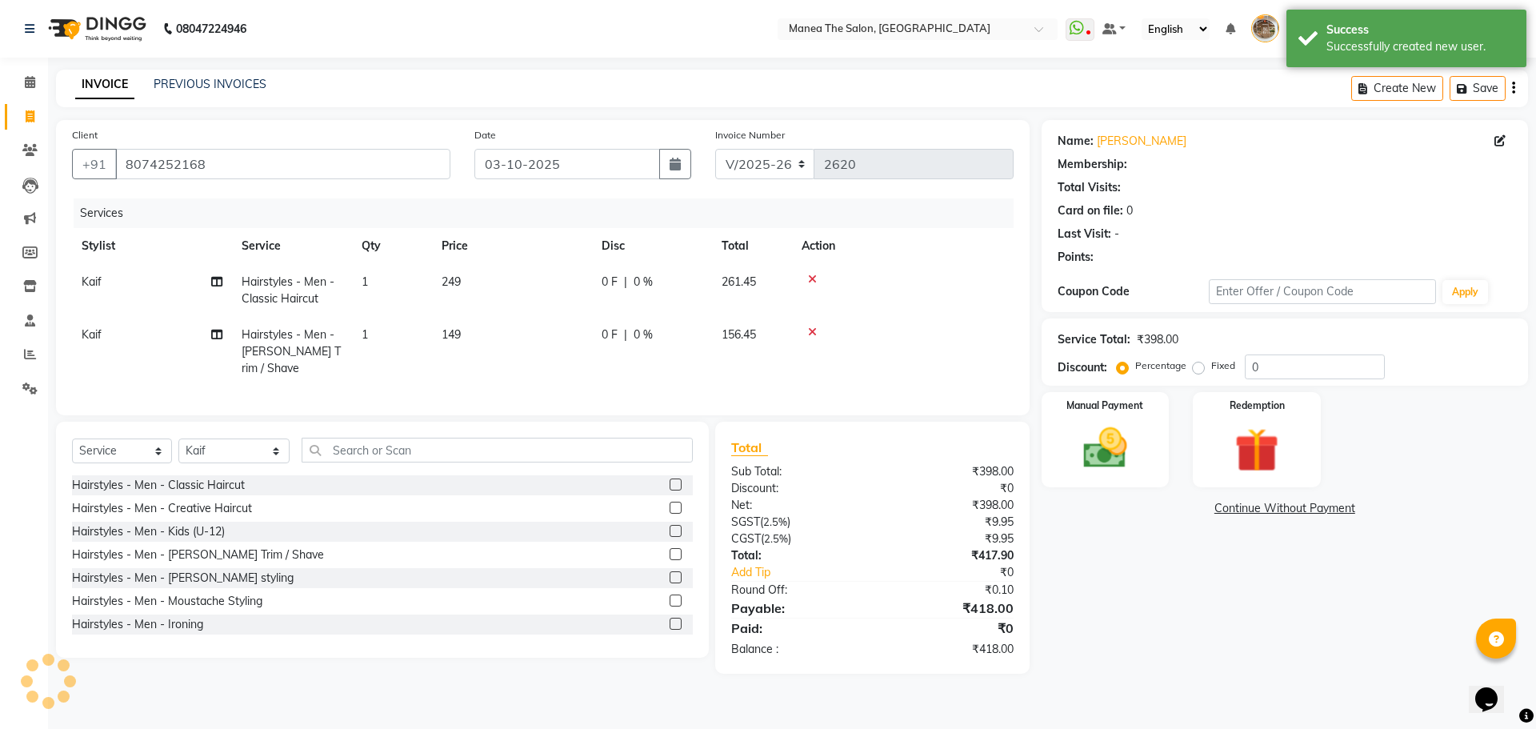
click at [1107, 643] on div "Name: Eswar Membership: Total Visits: Card on file: 0 Last Visit: - Points: Cou…" at bounding box center [1291, 397] width 499 height 554
click at [1087, 452] on img at bounding box center [1105, 448] width 74 height 53
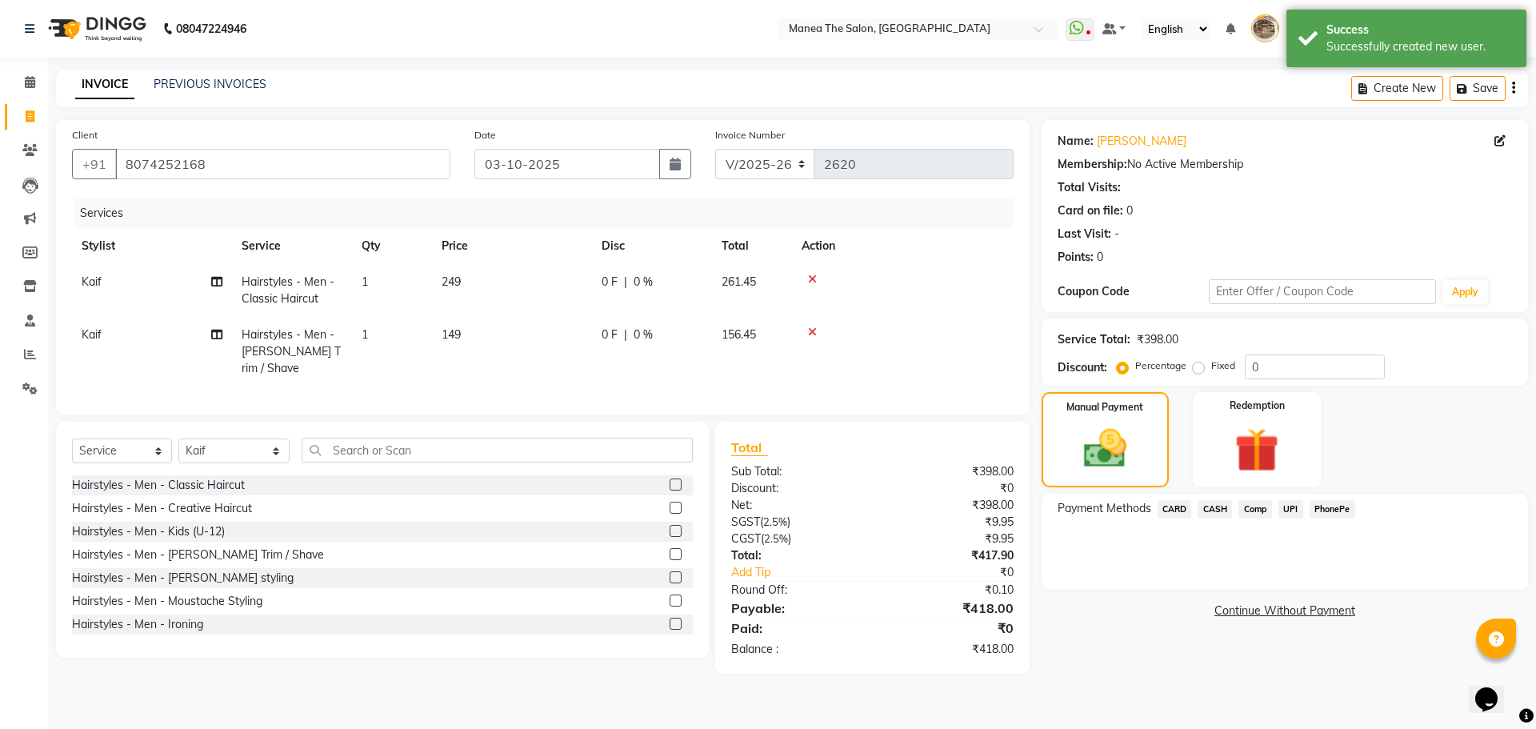
drag, startPoint x: 1323, startPoint y: 510, endPoint x: 1315, endPoint y: 523, distance: 15.1
click at [1322, 510] on span "PhonePe" at bounding box center [1333, 509] width 46 height 18
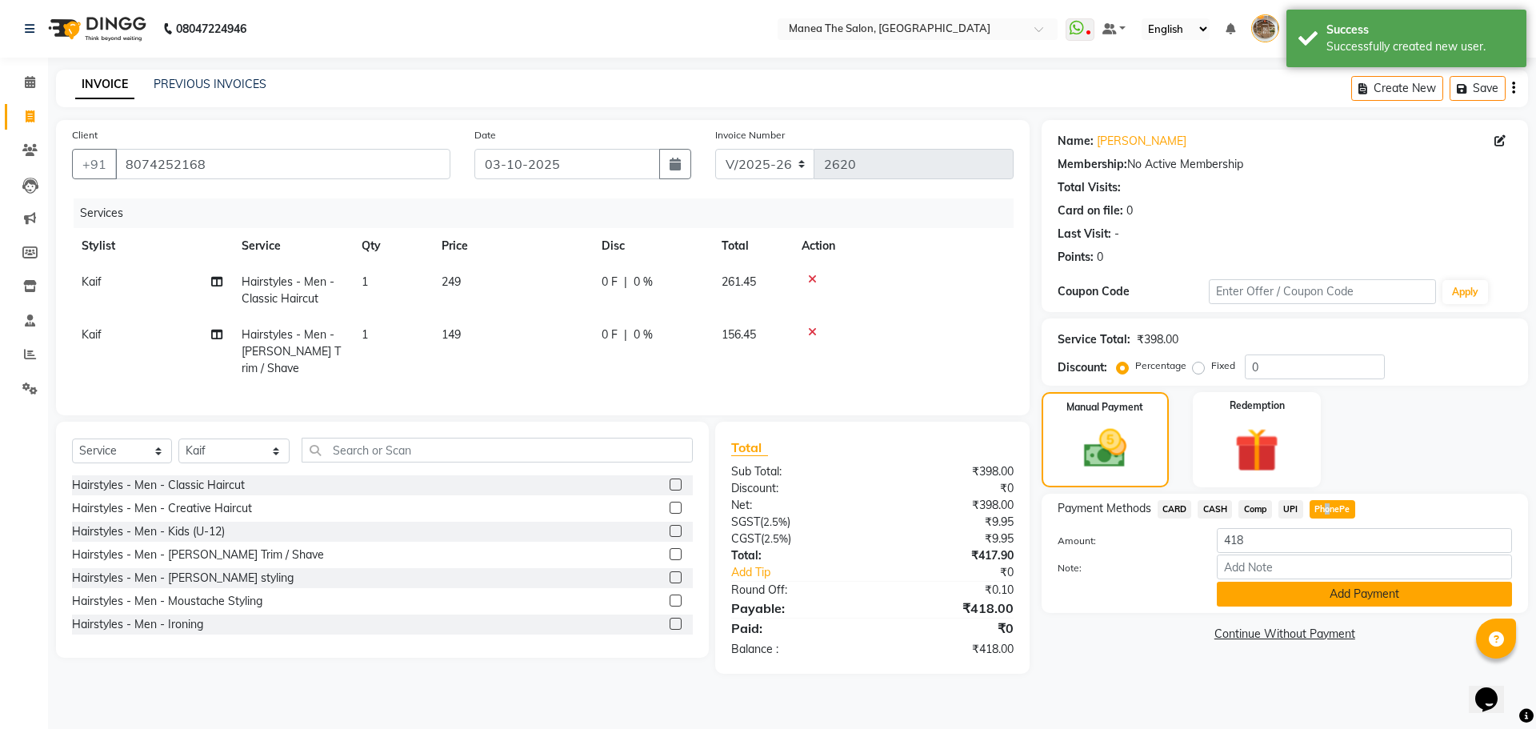
click at [1326, 600] on button "Add Payment" at bounding box center [1364, 594] width 295 height 25
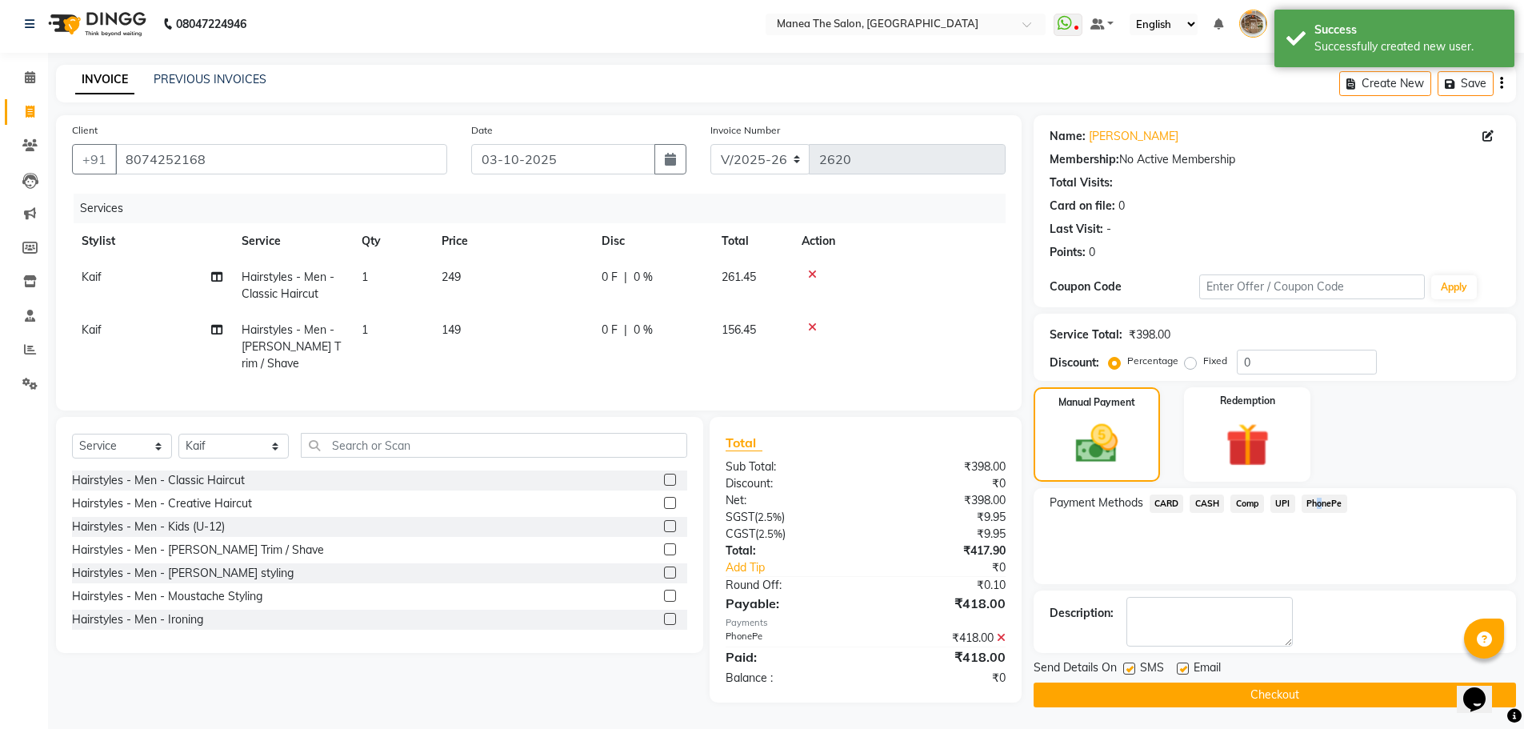
scroll to position [7, 0]
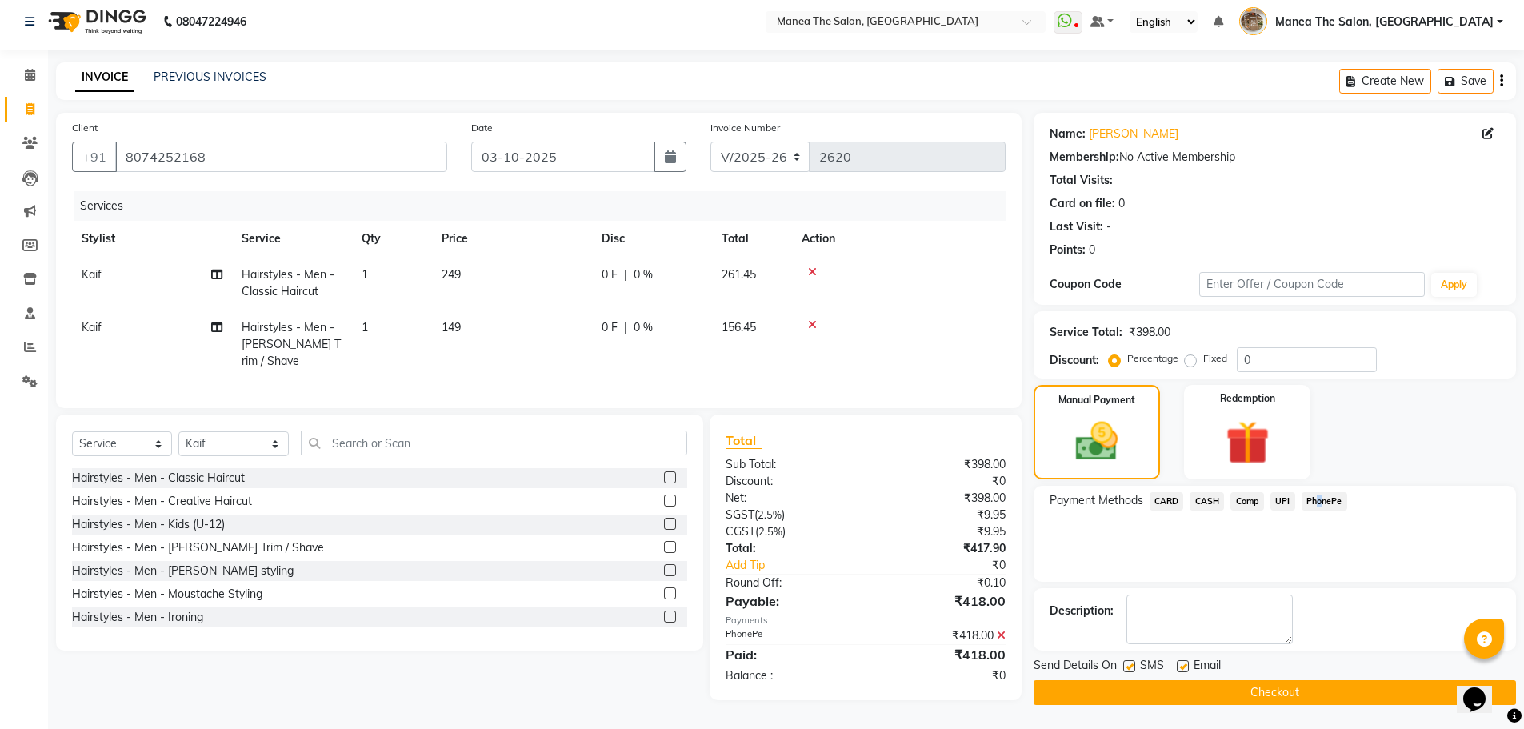
click at [1254, 694] on button "Checkout" at bounding box center [1275, 692] width 482 height 25
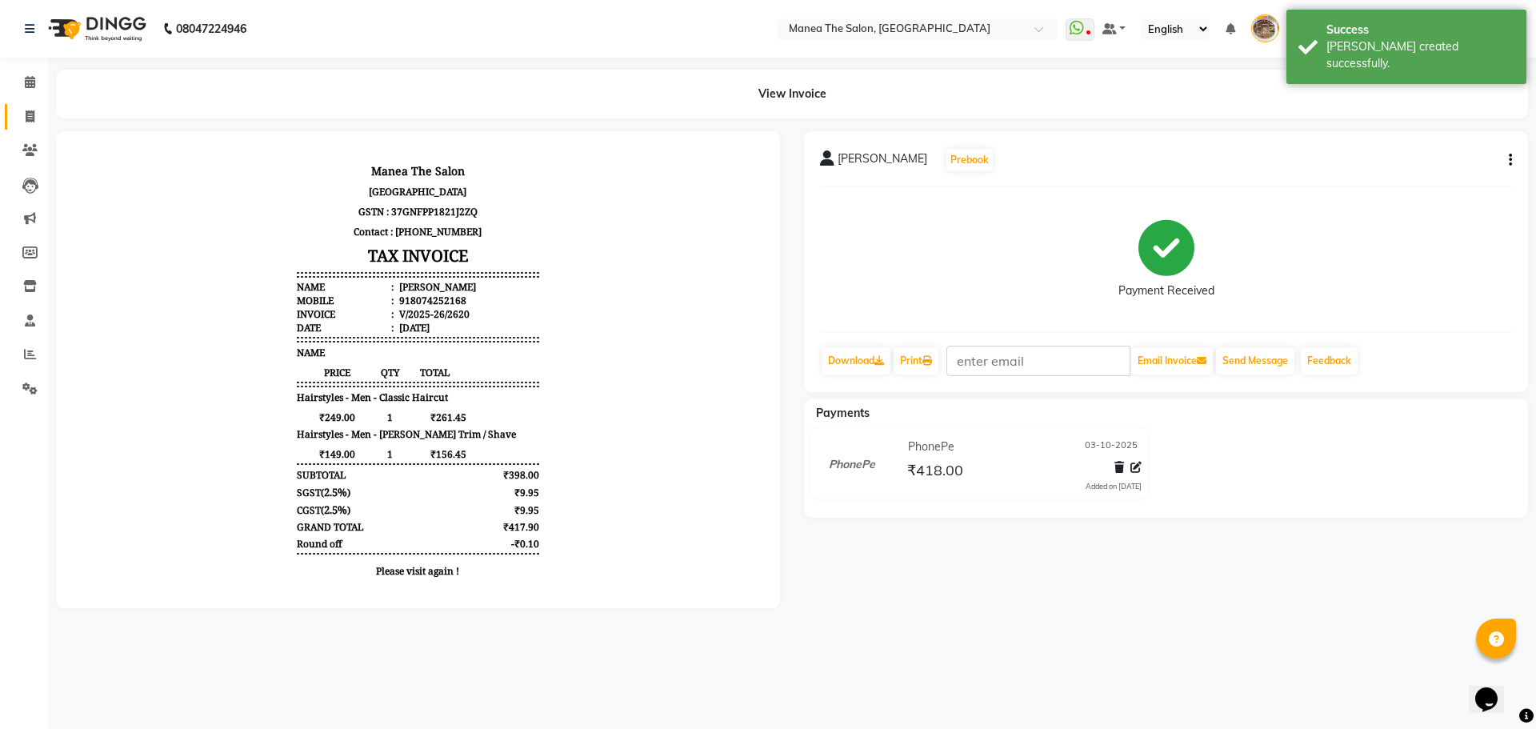
click at [34, 111] on icon at bounding box center [30, 116] width 9 height 12
select select "service"
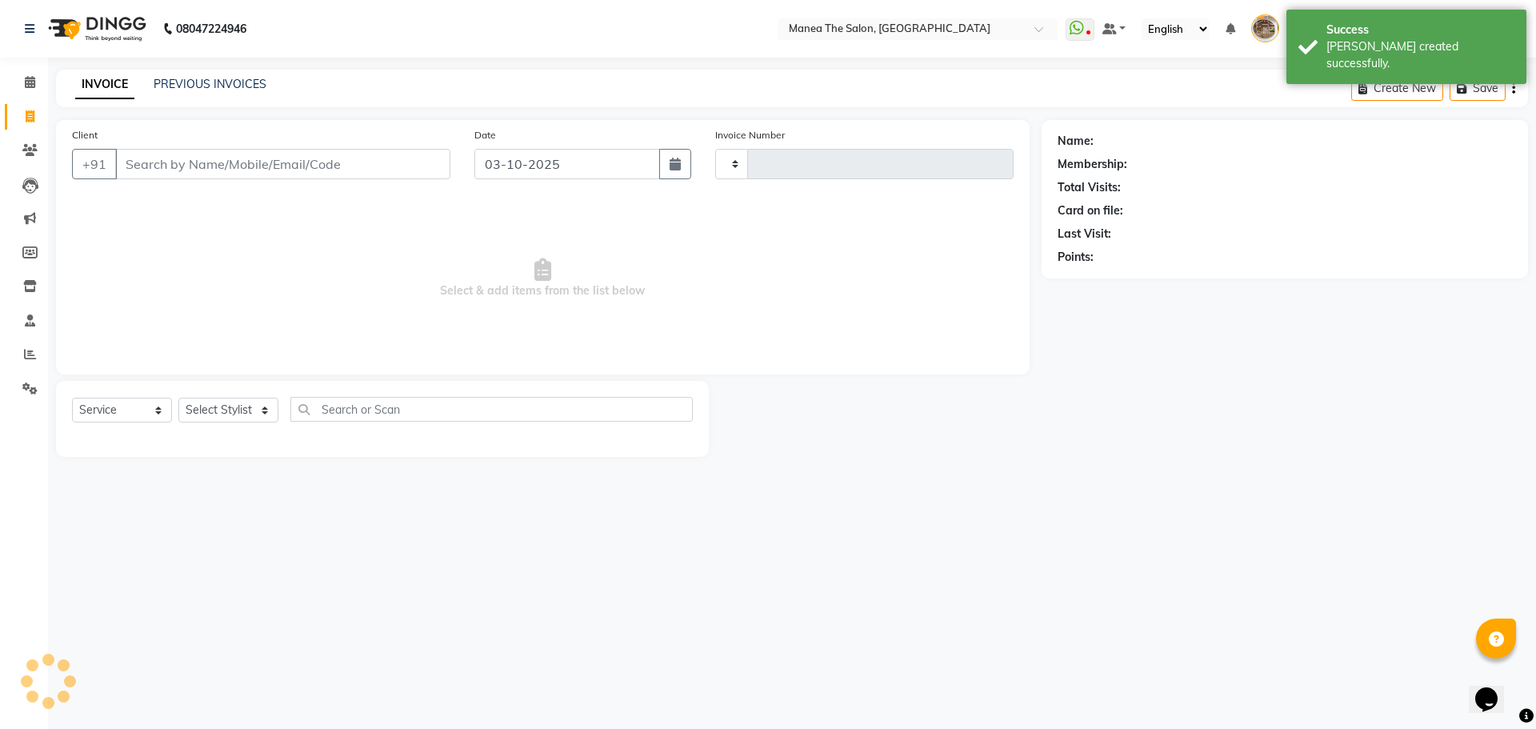
type input "2621"
select select "7287"
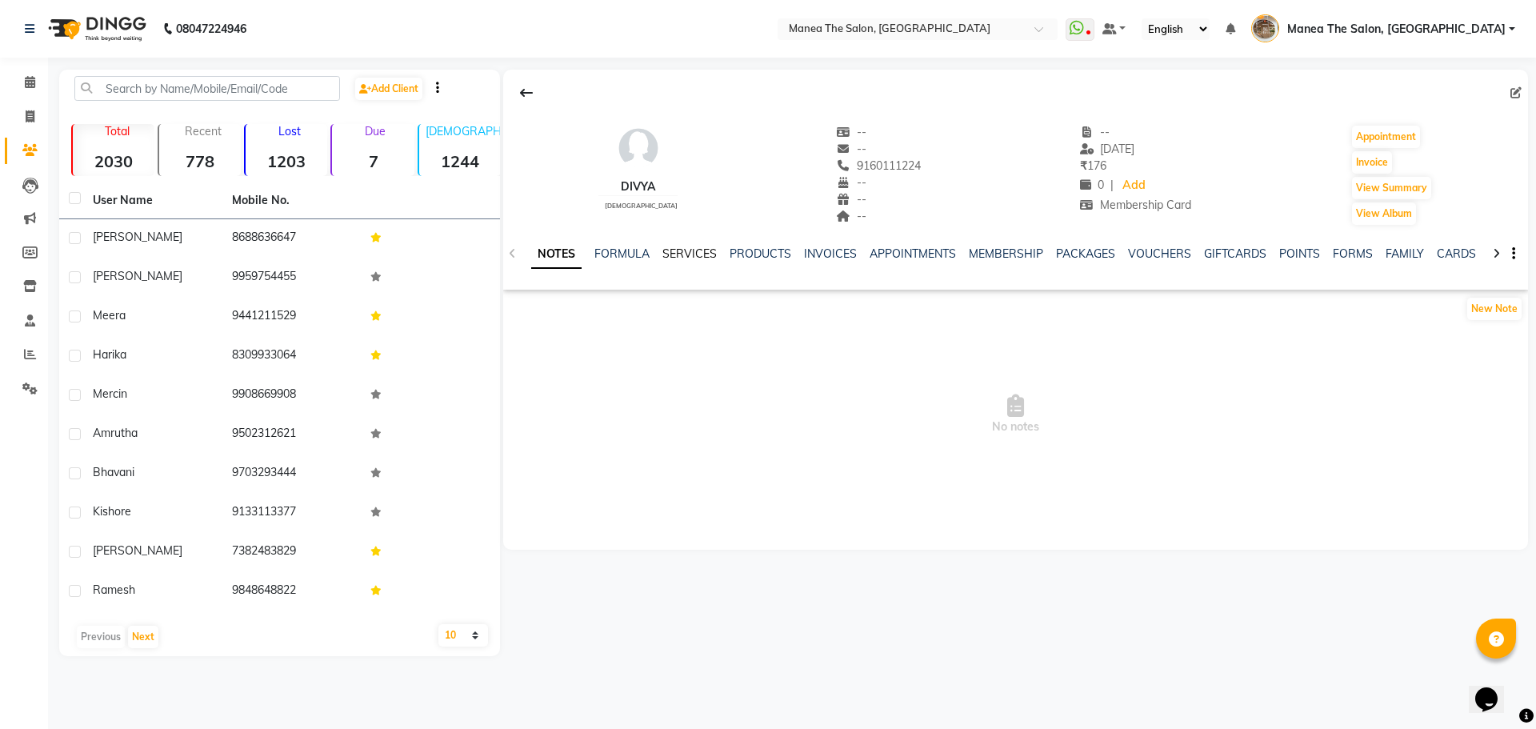
click at [687, 251] on link "SERVICES" at bounding box center [690, 253] width 54 height 14
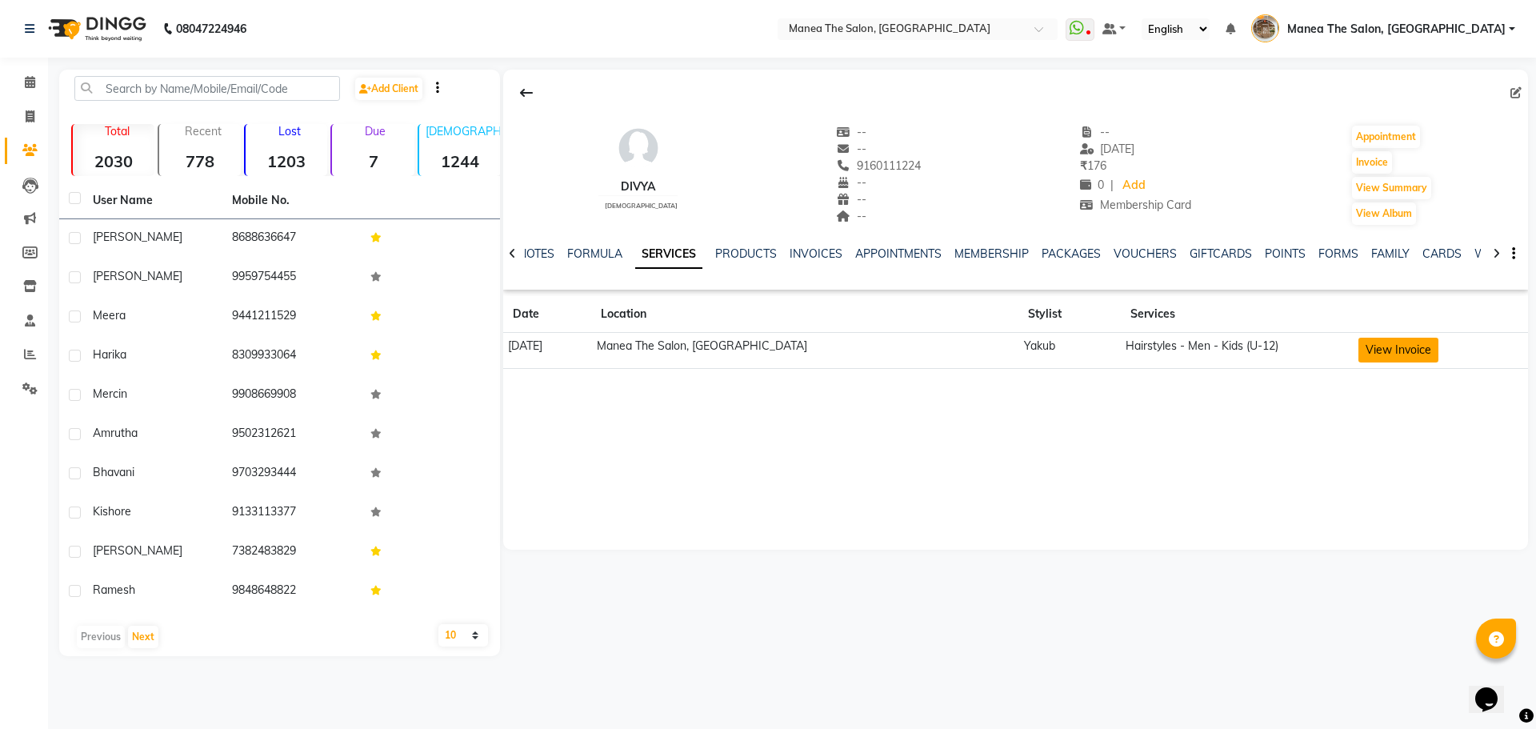
click at [1392, 352] on button "View Invoice" at bounding box center [1399, 350] width 80 height 25
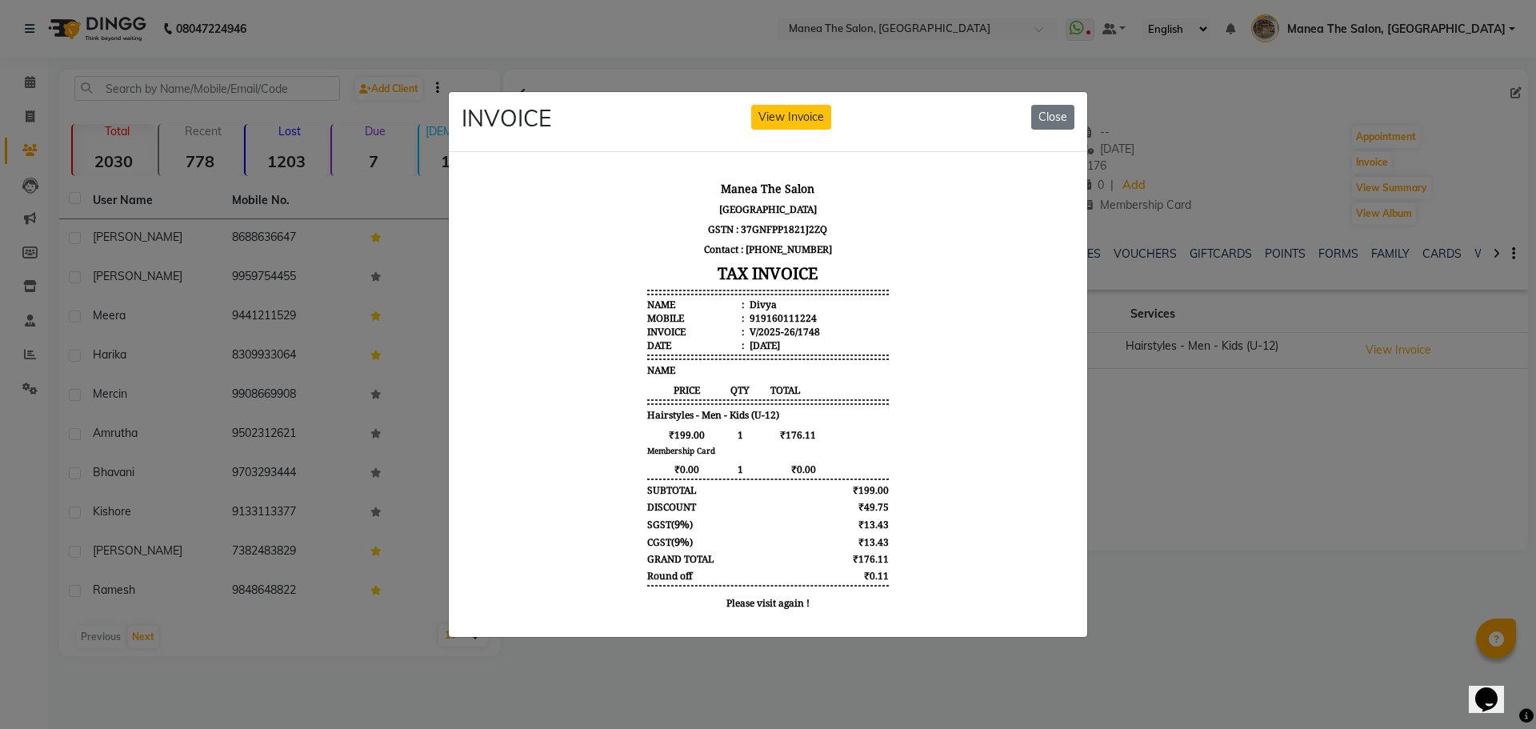
click at [1263, 611] on ngb-modal-window "INVOICE View Invoice Close" at bounding box center [768, 364] width 1536 height 729
